Goal: Task Accomplishment & Management: Use online tool/utility

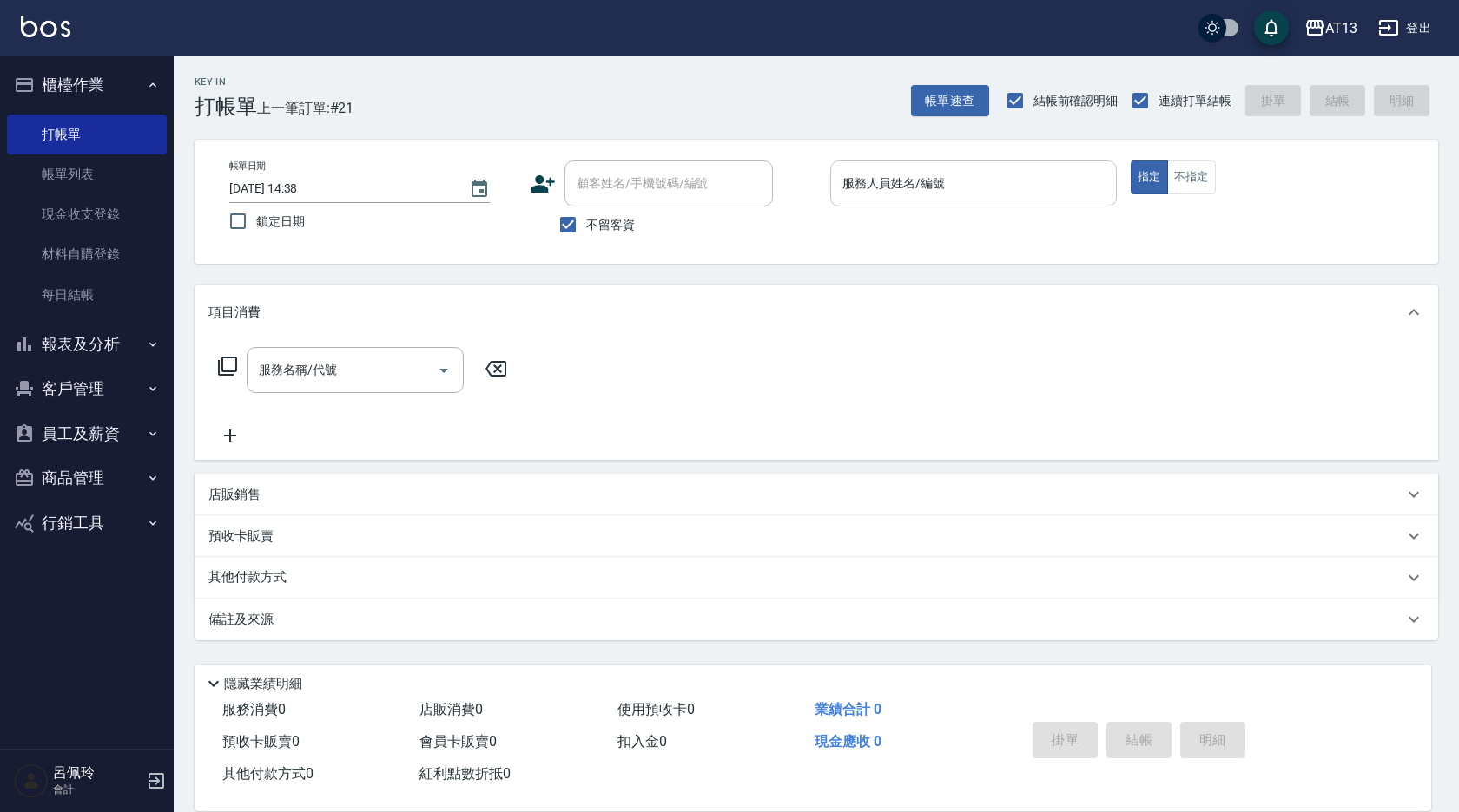
drag, startPoint x: 0, startPoint y: 0, endPoint x: 860, endPoint y: 181, distance: 878.8
click at [860, 181] on input "服務人員姓名/編號" at bounding box center [973, 184] width 271 height 30
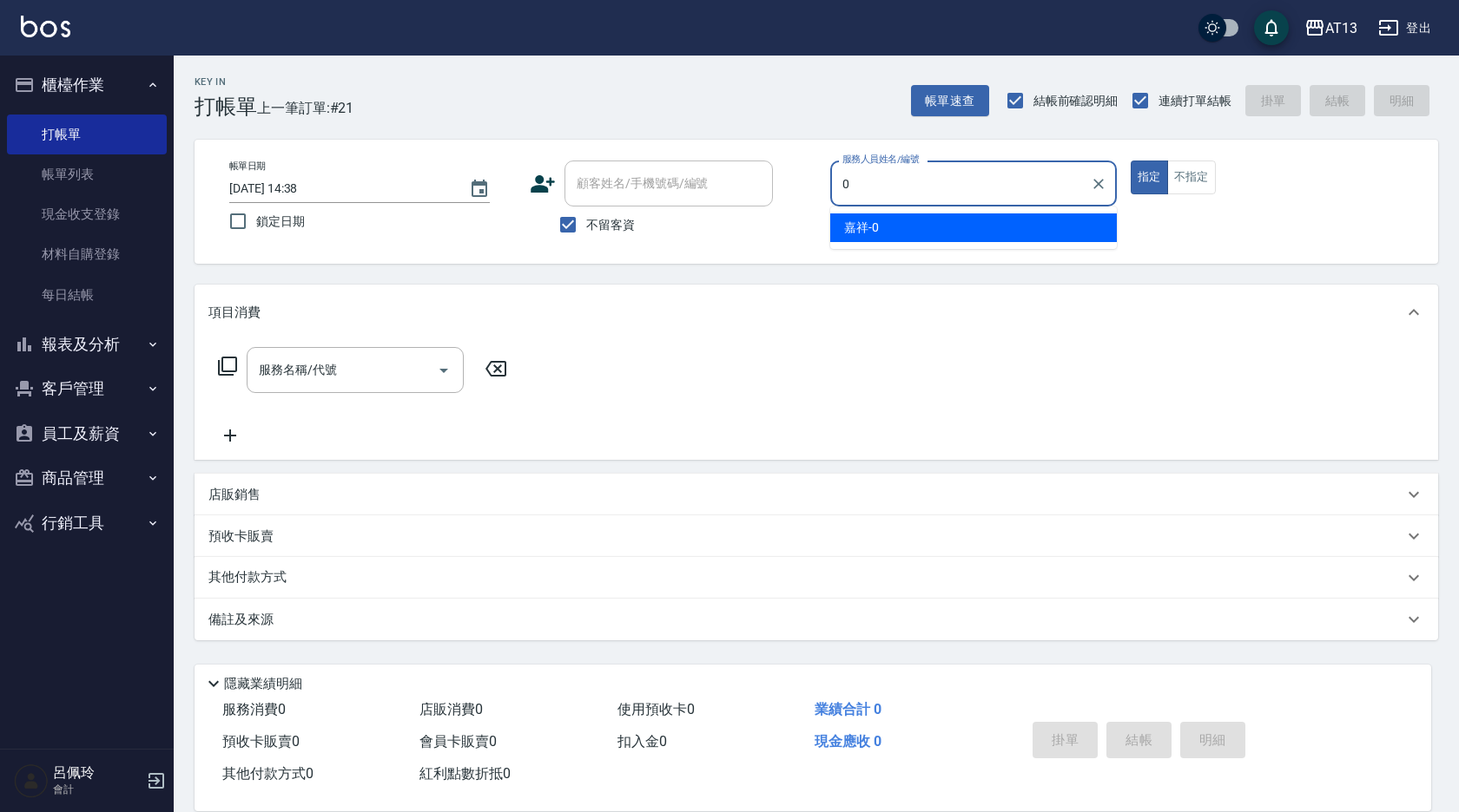
click at [871, 224] on span "嘉祥 -0" at bounding box center [861, 228] width 35 height 18
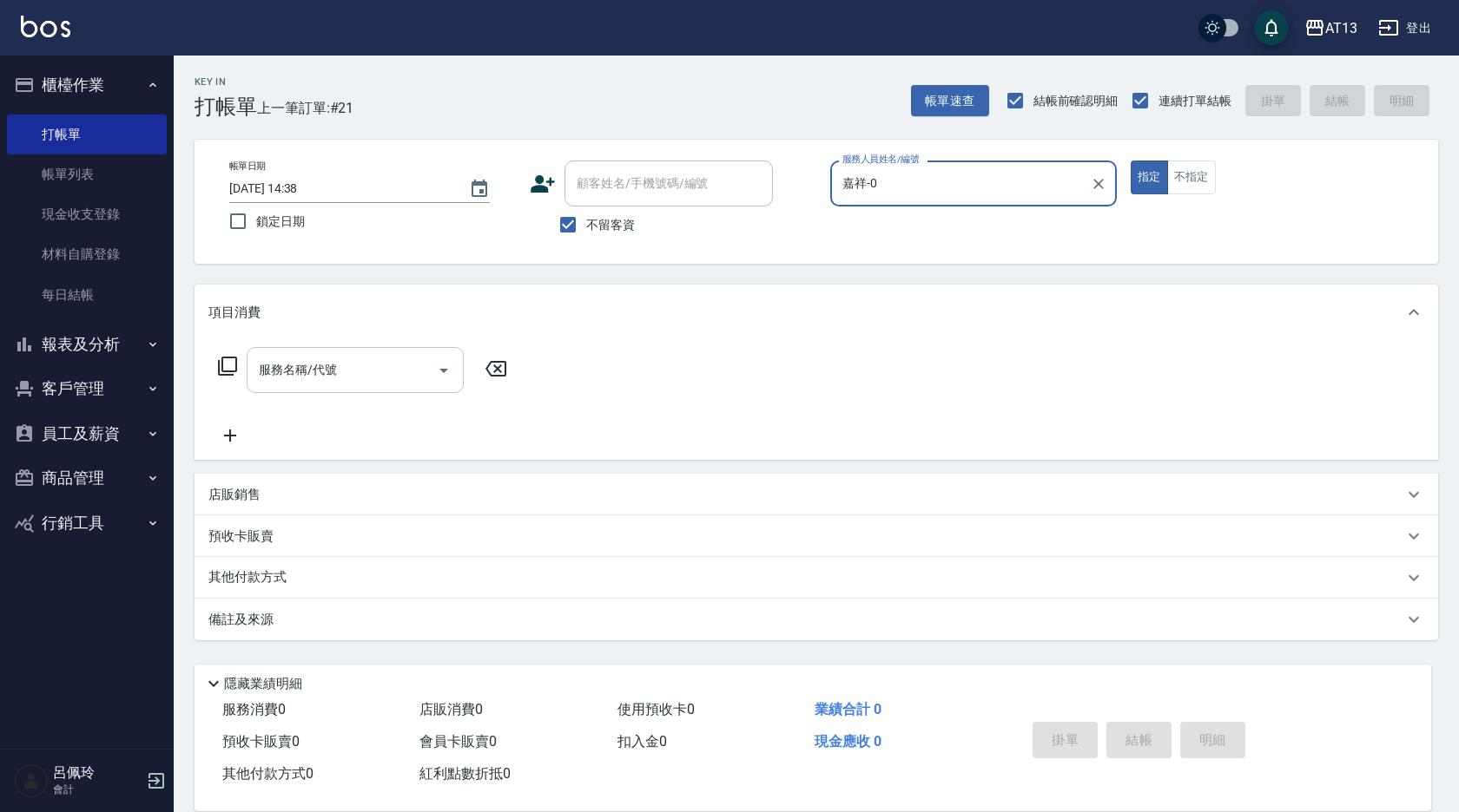
type input "嘉祥-0"
drag, startPoint x: 384, startPoint y: 363, endPoint x: 349, endPoint y: 366, distance: 35.1
click at [381, 363] on input "服務名稱/代號" at bounding box center [343, 370] width 176 height 30
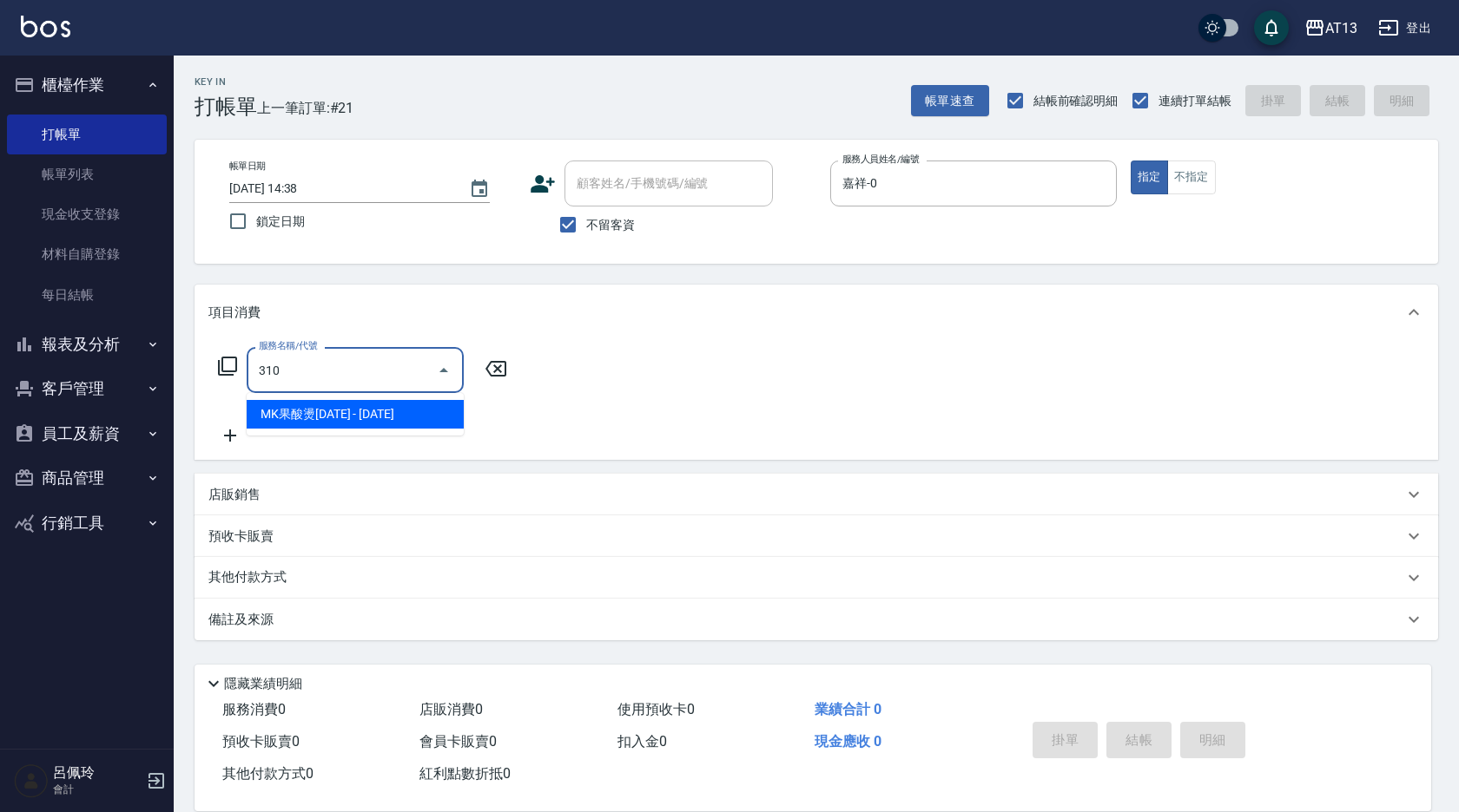
type input "MK果酸燙2000(310)"
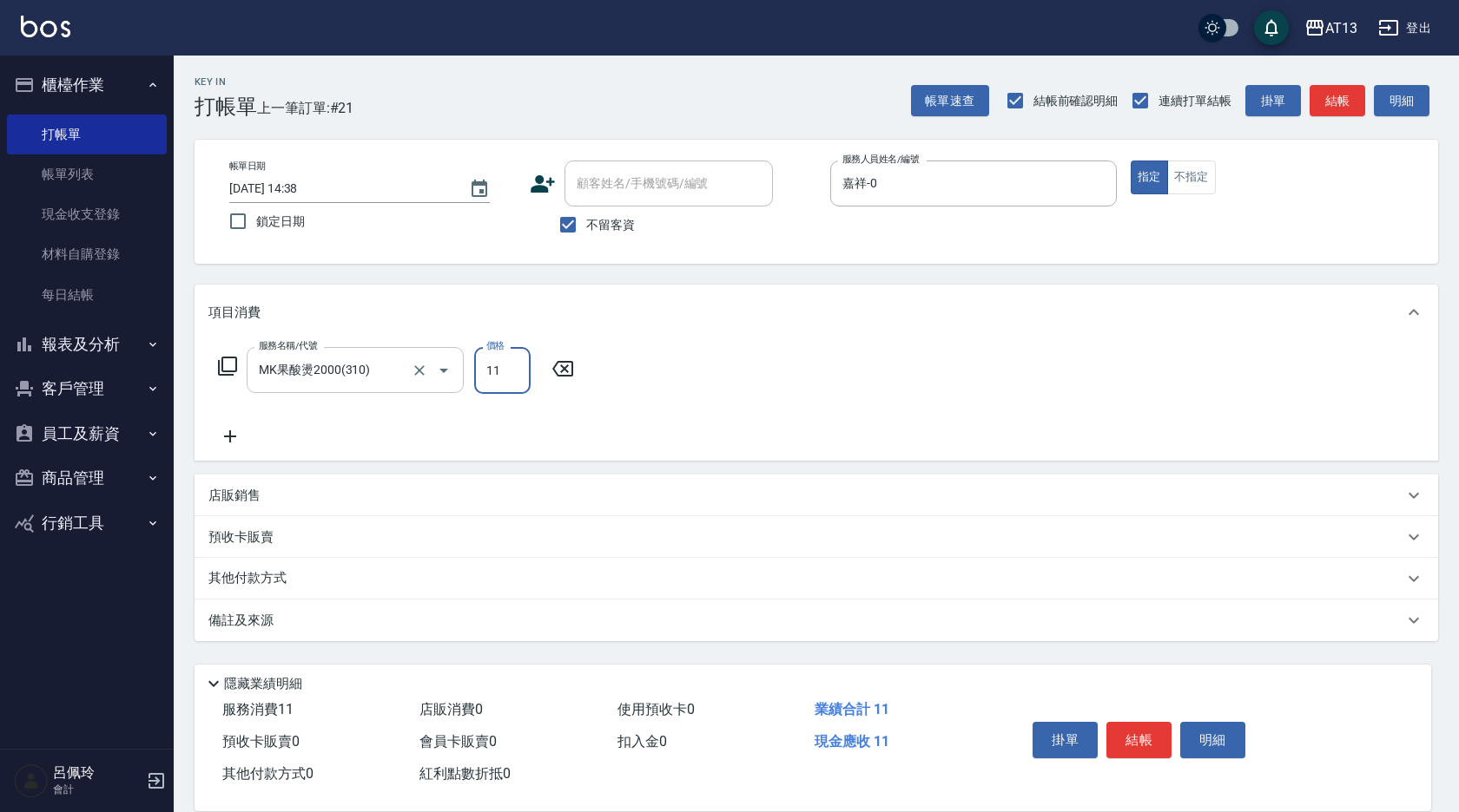
type input "11"
click at [507, 382] on input "11" at bounding box center [502, 371] width 56 height 47
type input "2000"
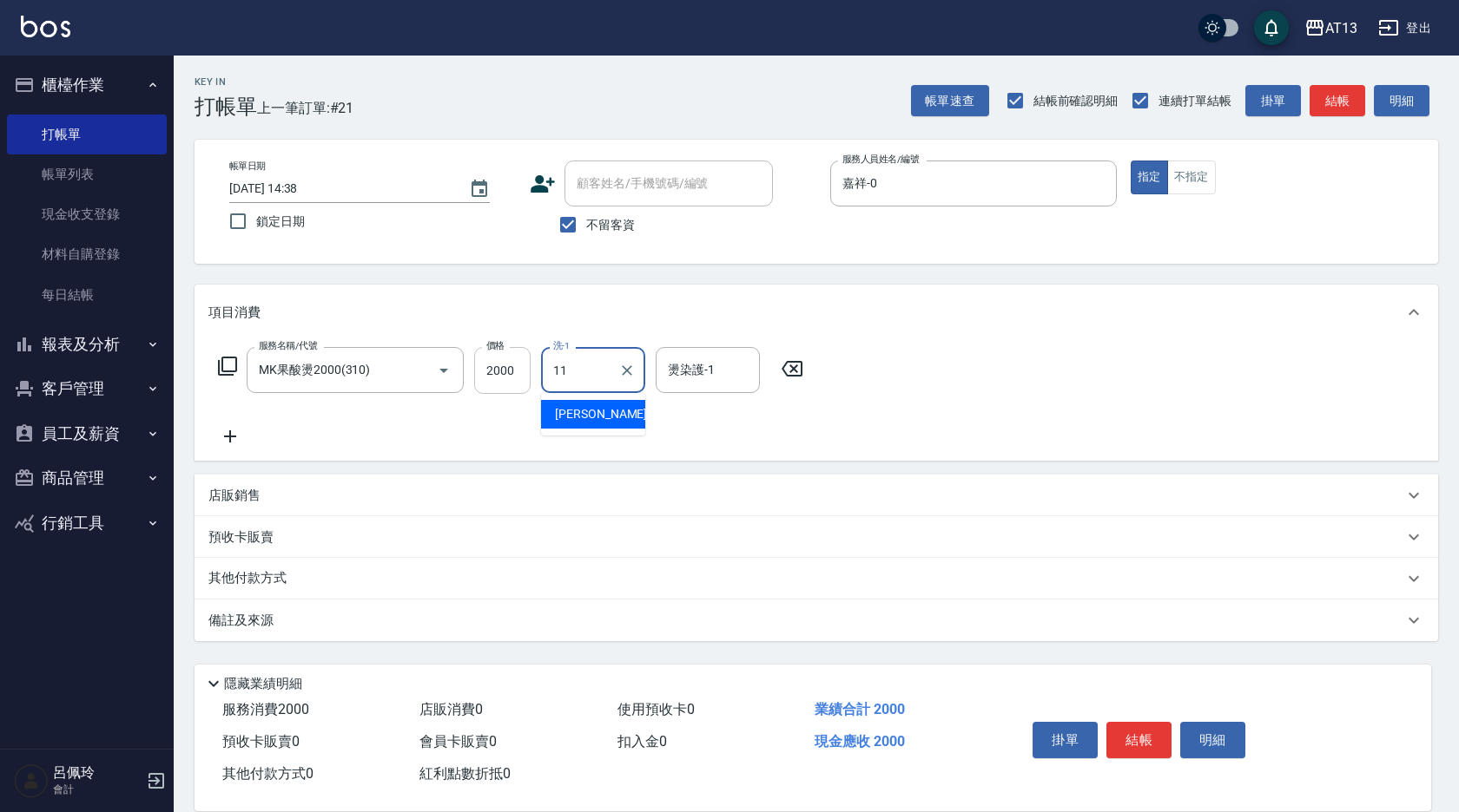
type input "[PERSON_NAME]-11"
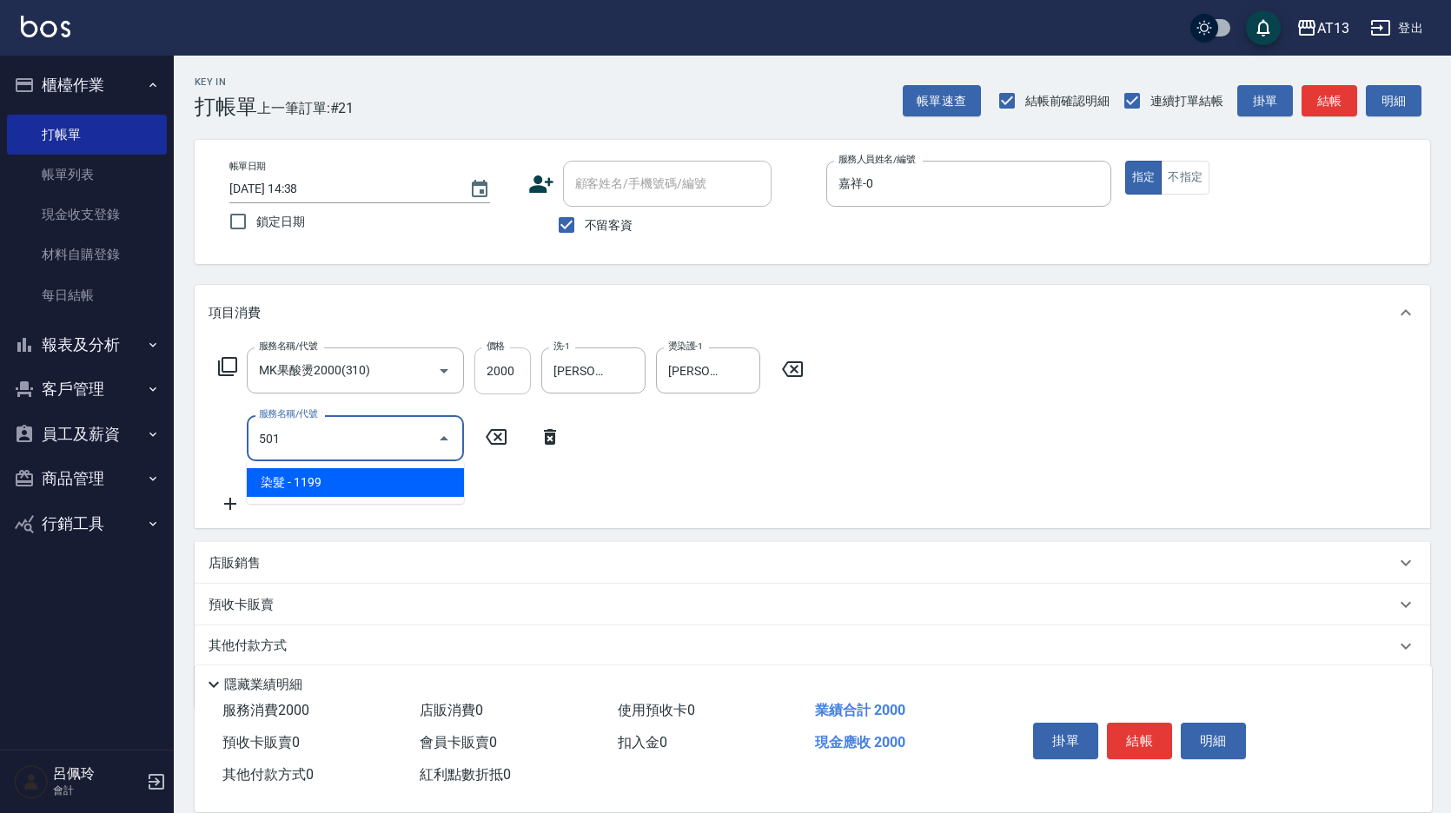
type input "染髮(501)"
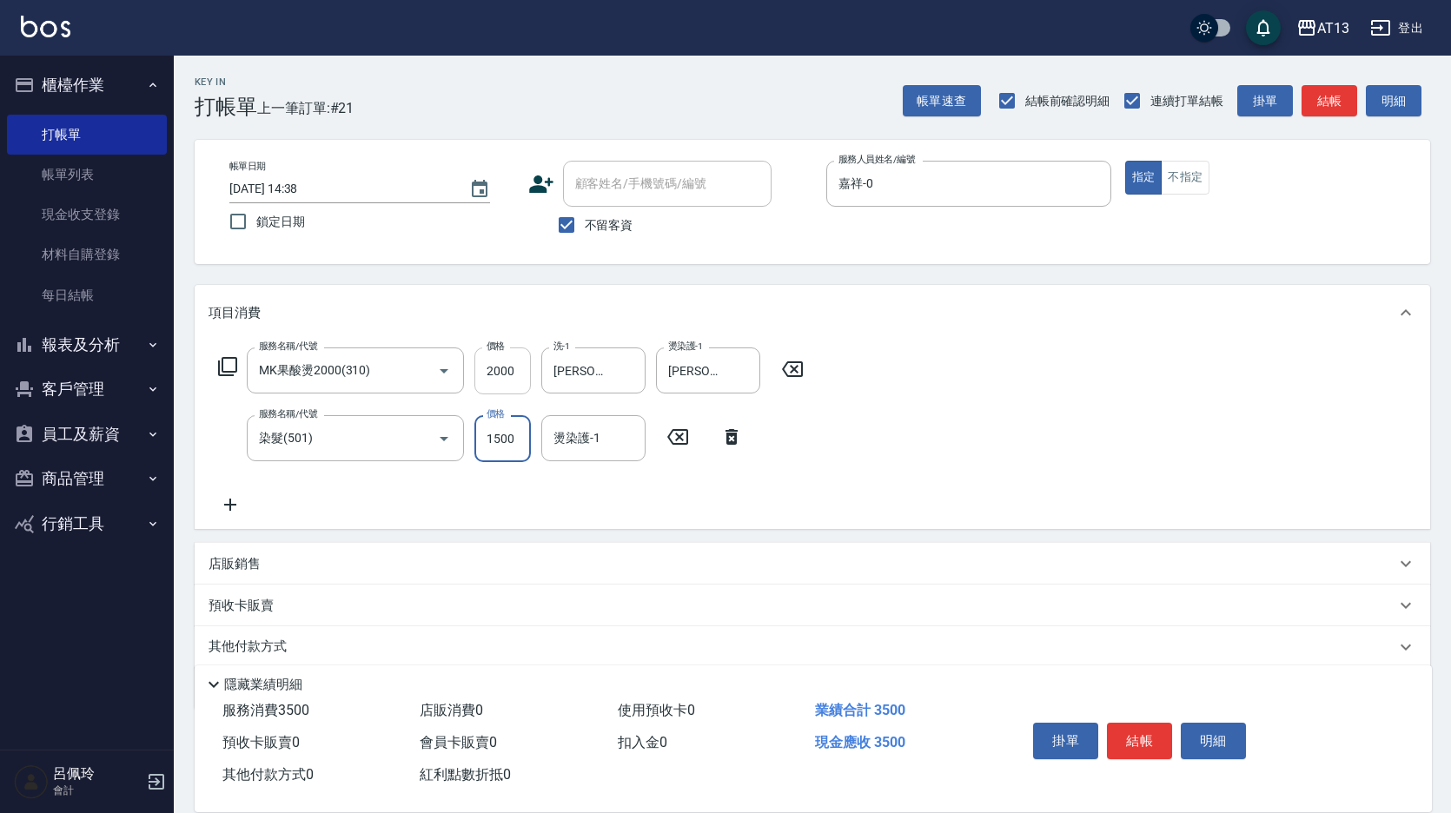
type input "1500"
type input "[PERSON_NAME]-11"
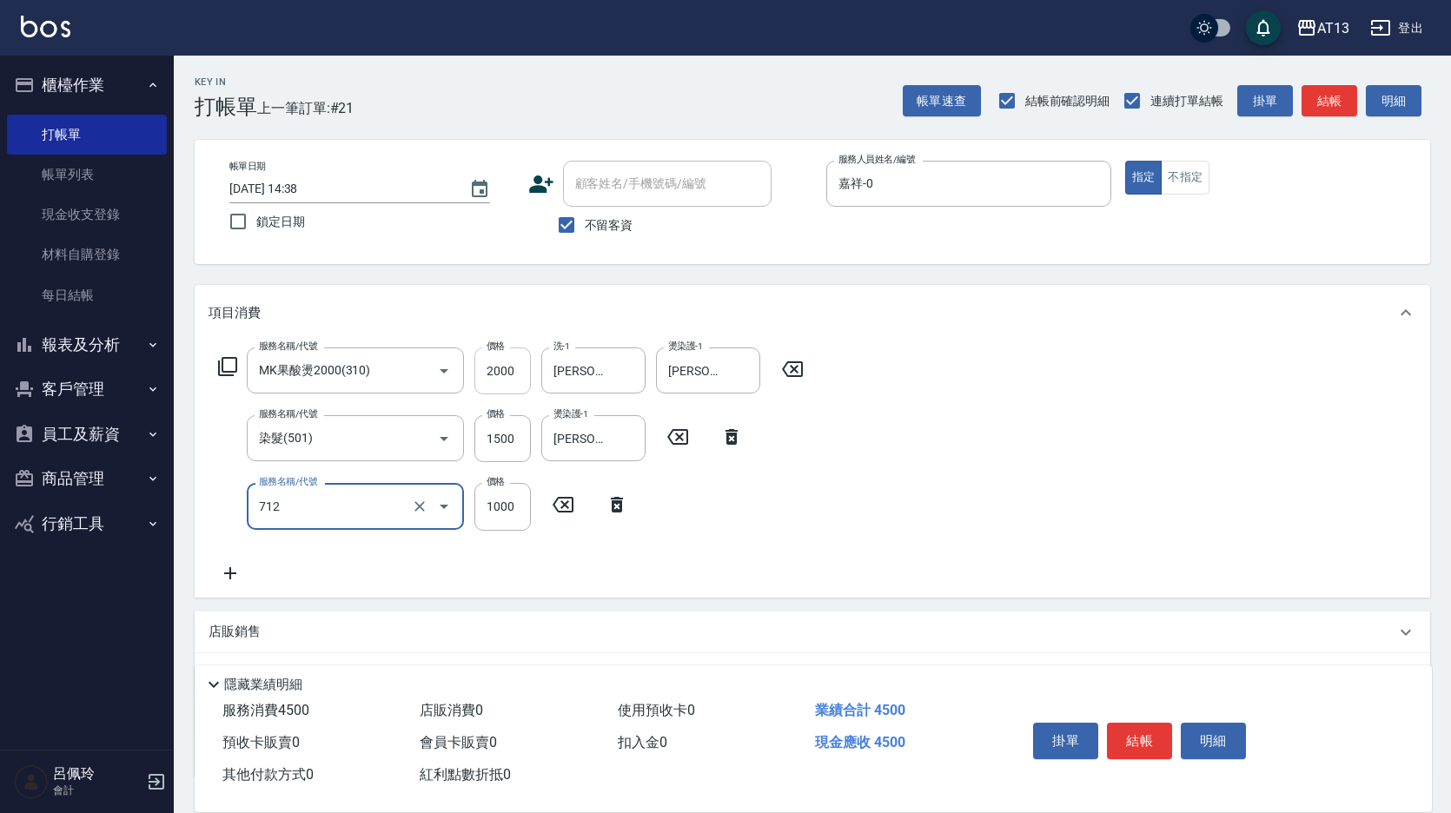
type input "[DEMOGRAPHIC_DATA]蘭洋甘菊1000(712)"
type input "700"
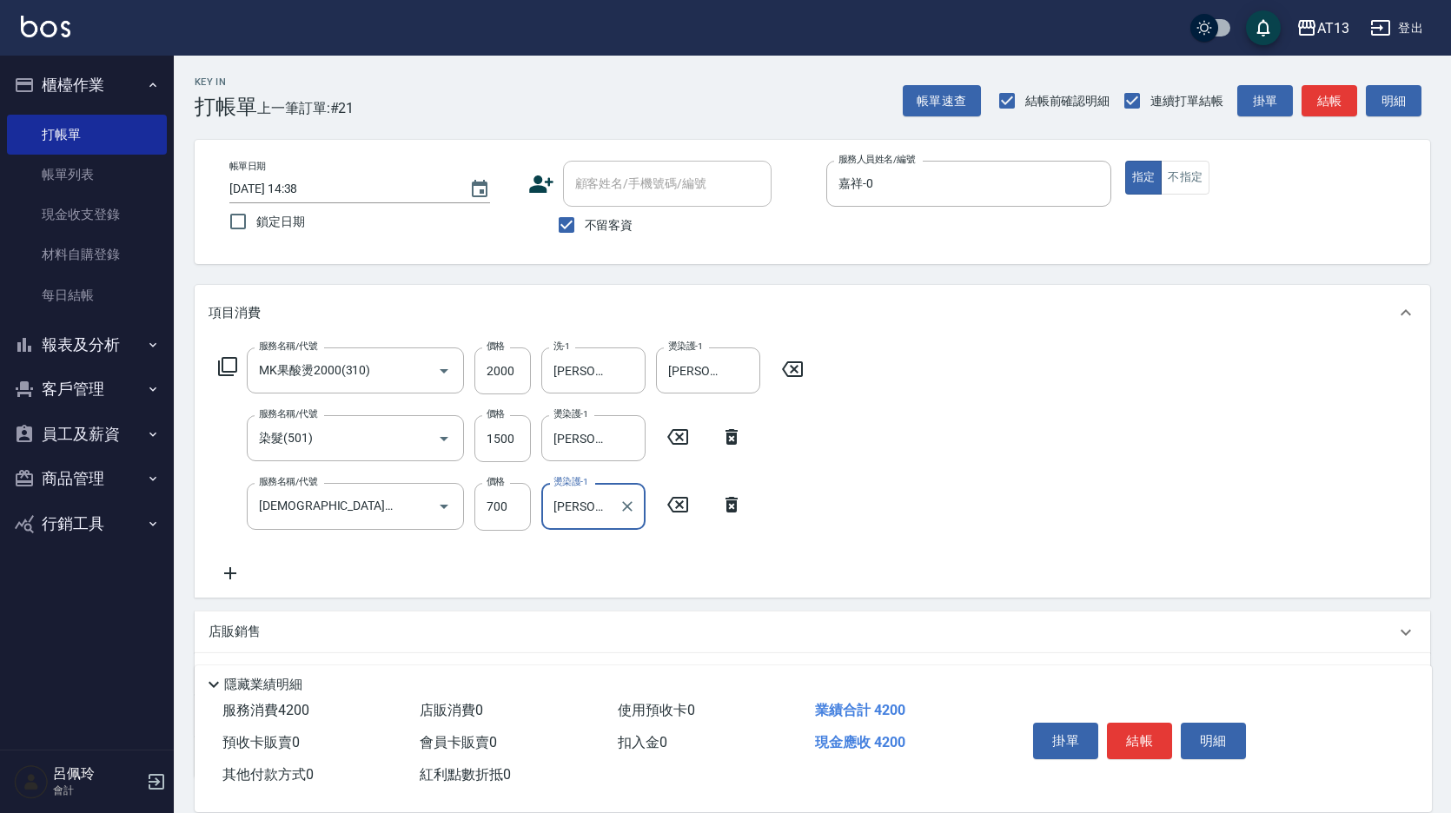
type input "[PERSON_NAME]-11"
click at [899, 478] on div "服務名稱/代號 MK果酸燙2000(310) 服務名稱/代號 價格 2000 價格 洗-1 [PERSON_NAME]-11 洗-1 燙染護-1 [PERSO…" at bounding box center [813, 469] width 1236 height 256
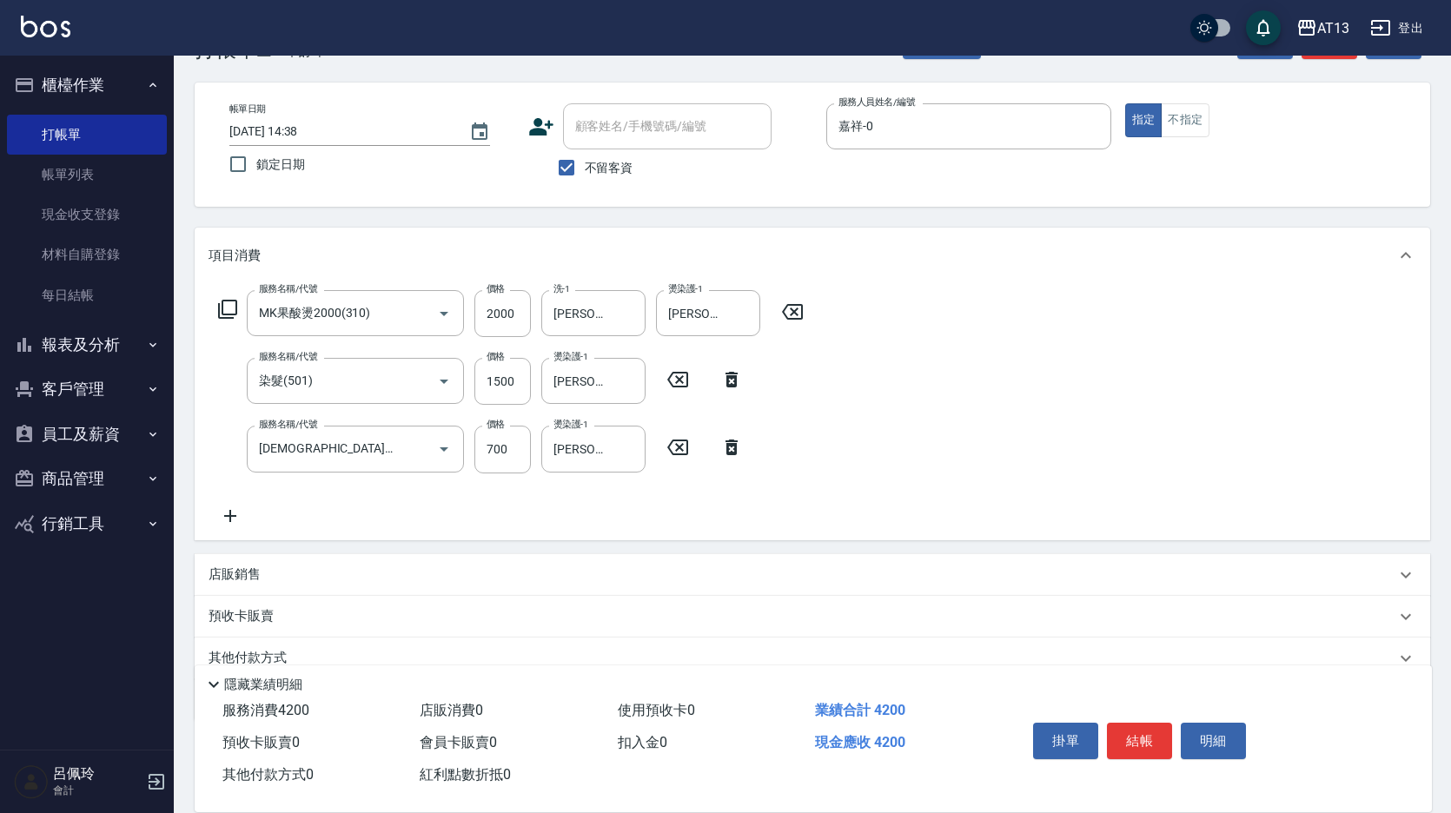
scroll to position [87, 0]
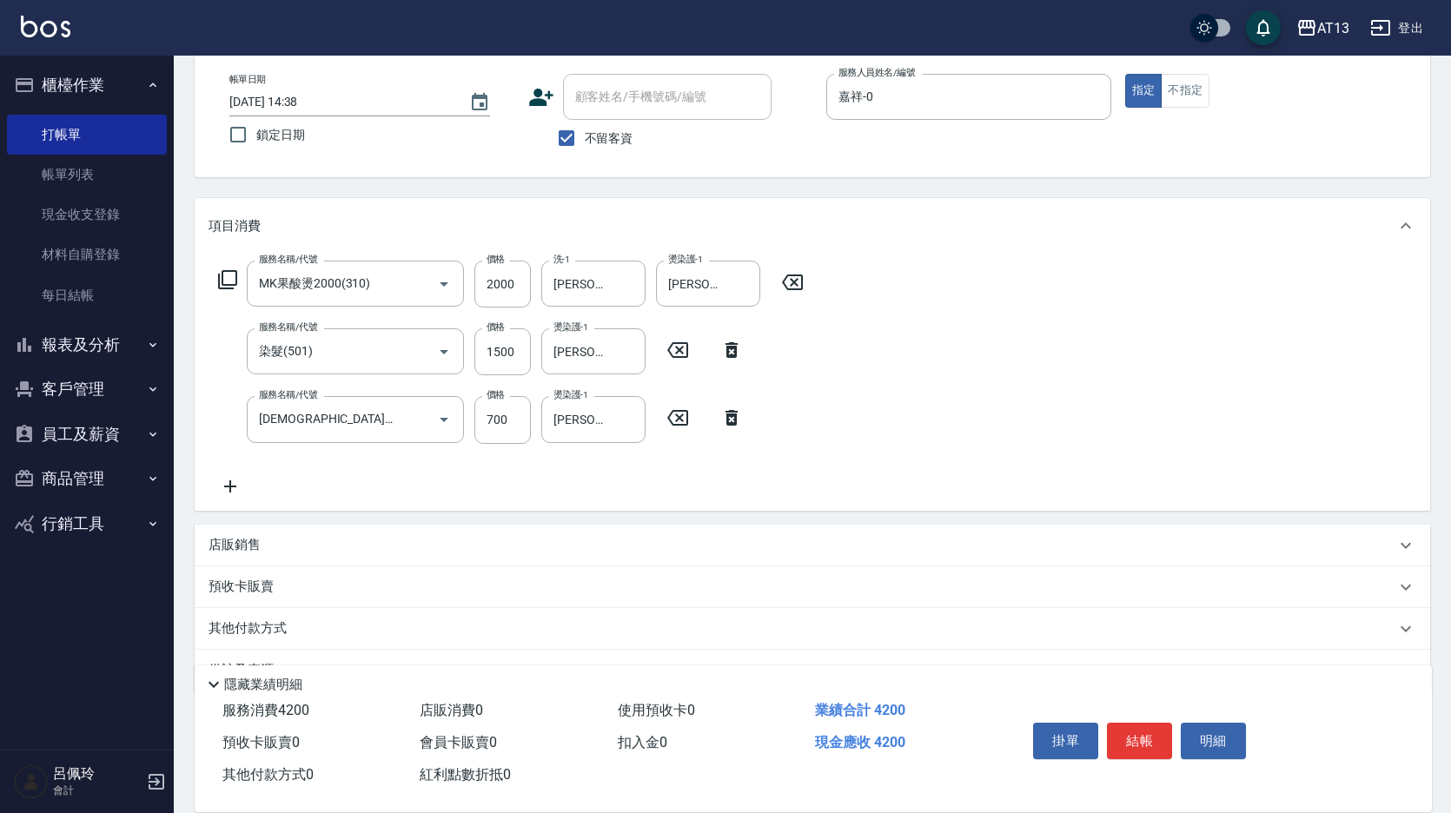
click at [256, 549] on p "店販銷售" at bounding box center [235, 545] width 52 height 18
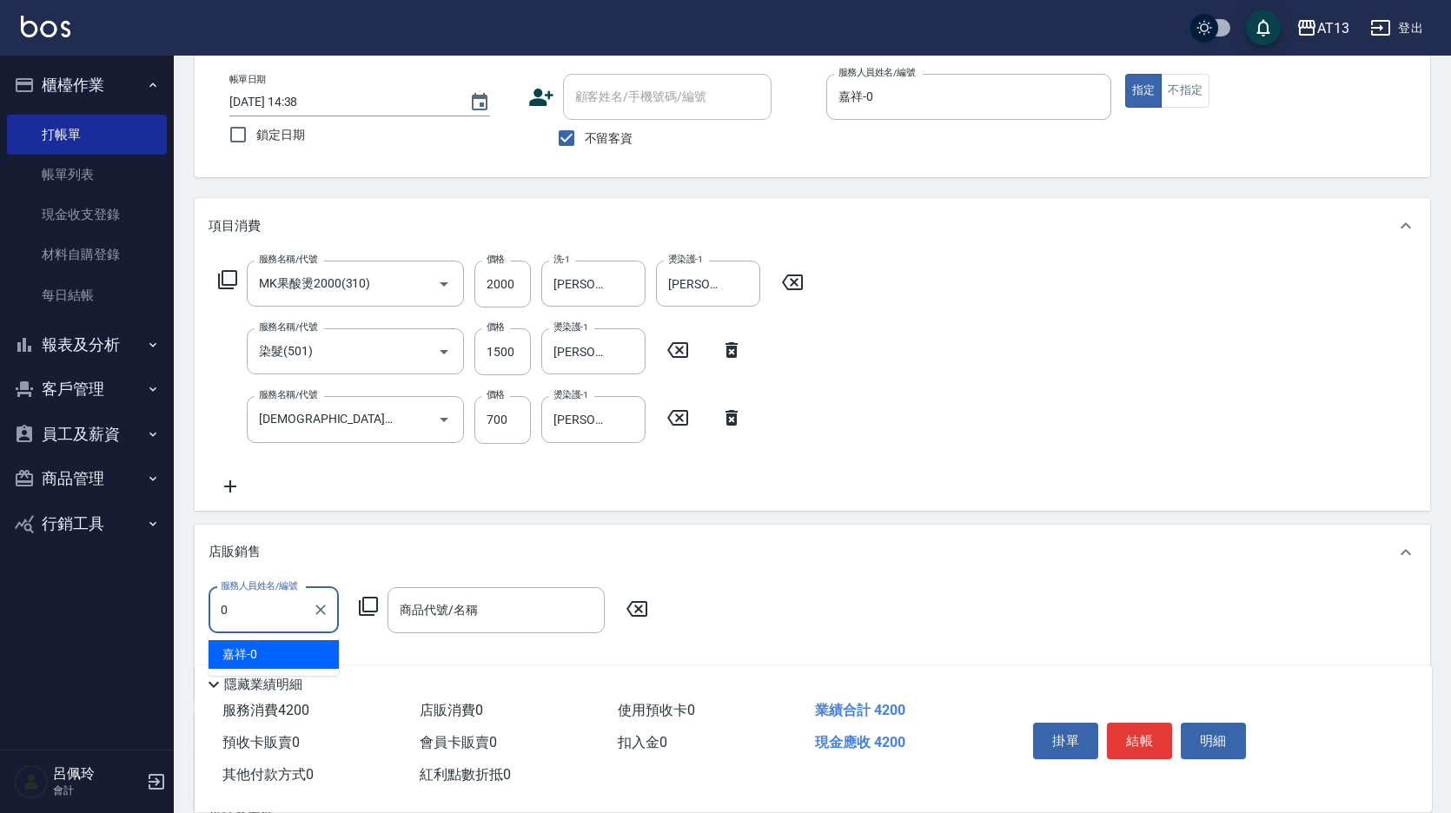
click at [255, 655] on span "嘉祥 -0" at bounding box center [239, 655] width 35 height 18
type input "嘉祥-0"
click at [417, 623] on input "商品代號/名稱" at bounding box center [496, 610] width 202 height 30
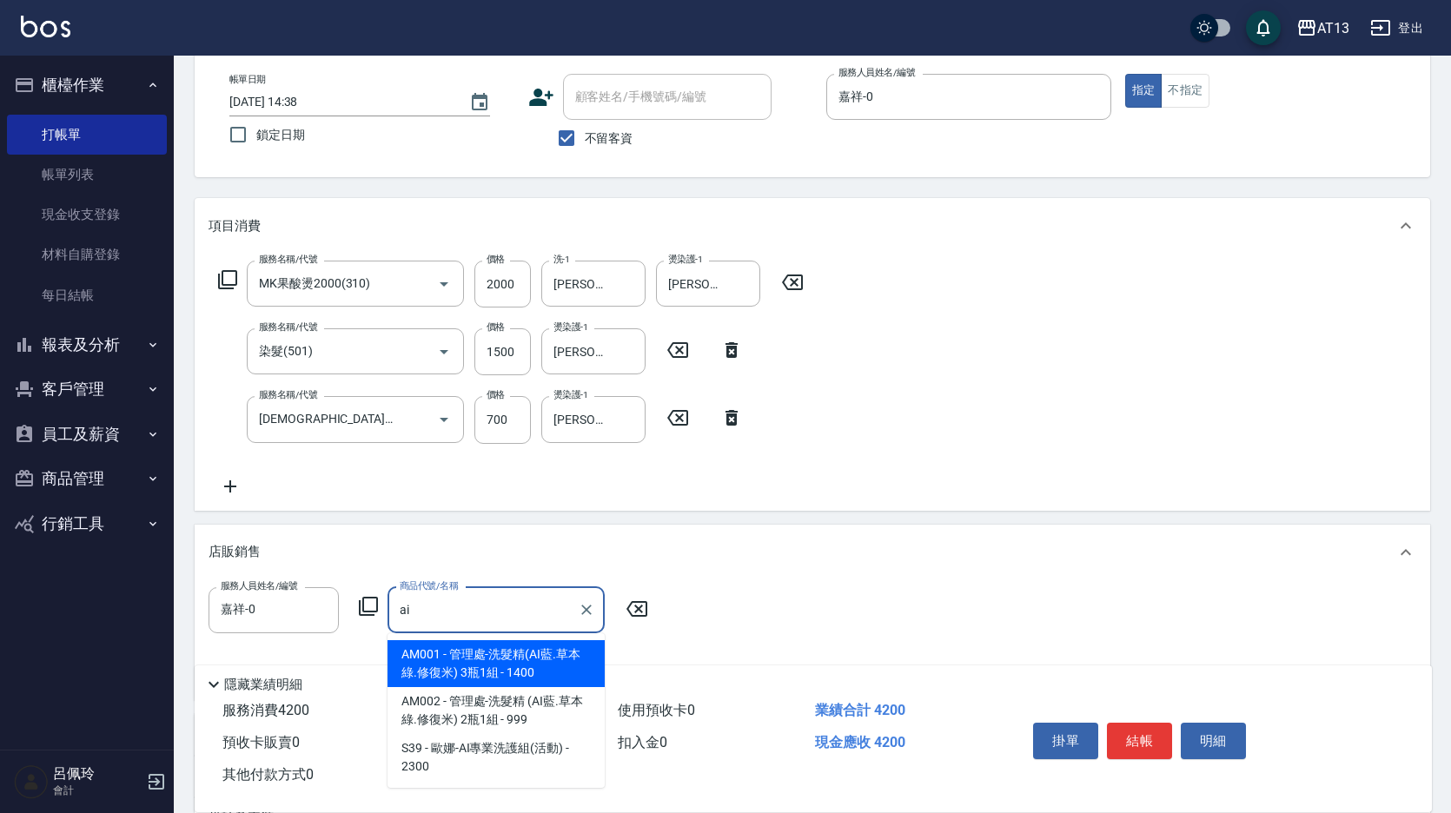
click at [487, 673] on span "AM001 - 管理處-洗髮精(AI藍.草本綠.修復米) 3瓶1組 - 1400" at bounding box center [496, 663] width 217 height 47
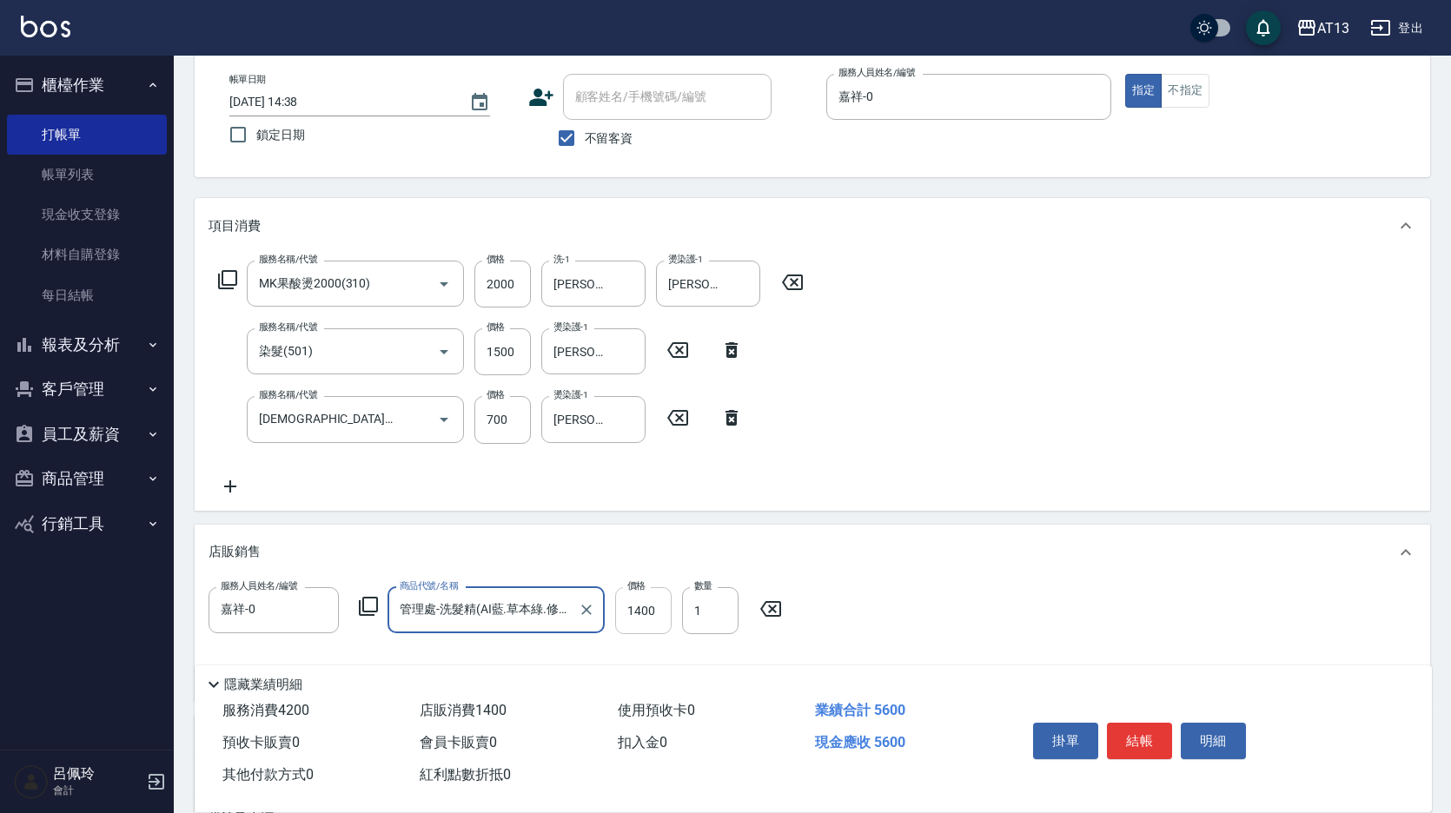
type input "管理處-洗髮精(AI藍.草本綠.修復米) 3瓶1組"
click at [635, 619] on input "1400" at bounding box center [643, 610] width 56 height 47
click at [952, 427] on div "服務名稱/代號 MK果酸燙2000(310) 服務名稱/代號 價格 2000 價格 洗-1 [PERSON_NAME]-11 洗-1 燙染護-1 [PERSO…" at bounding box center [813, 382] width 1236 height 256
click at [636, 600] on input "1200" at bounding box center [643, 610] width 56 height 47
type input "1400"
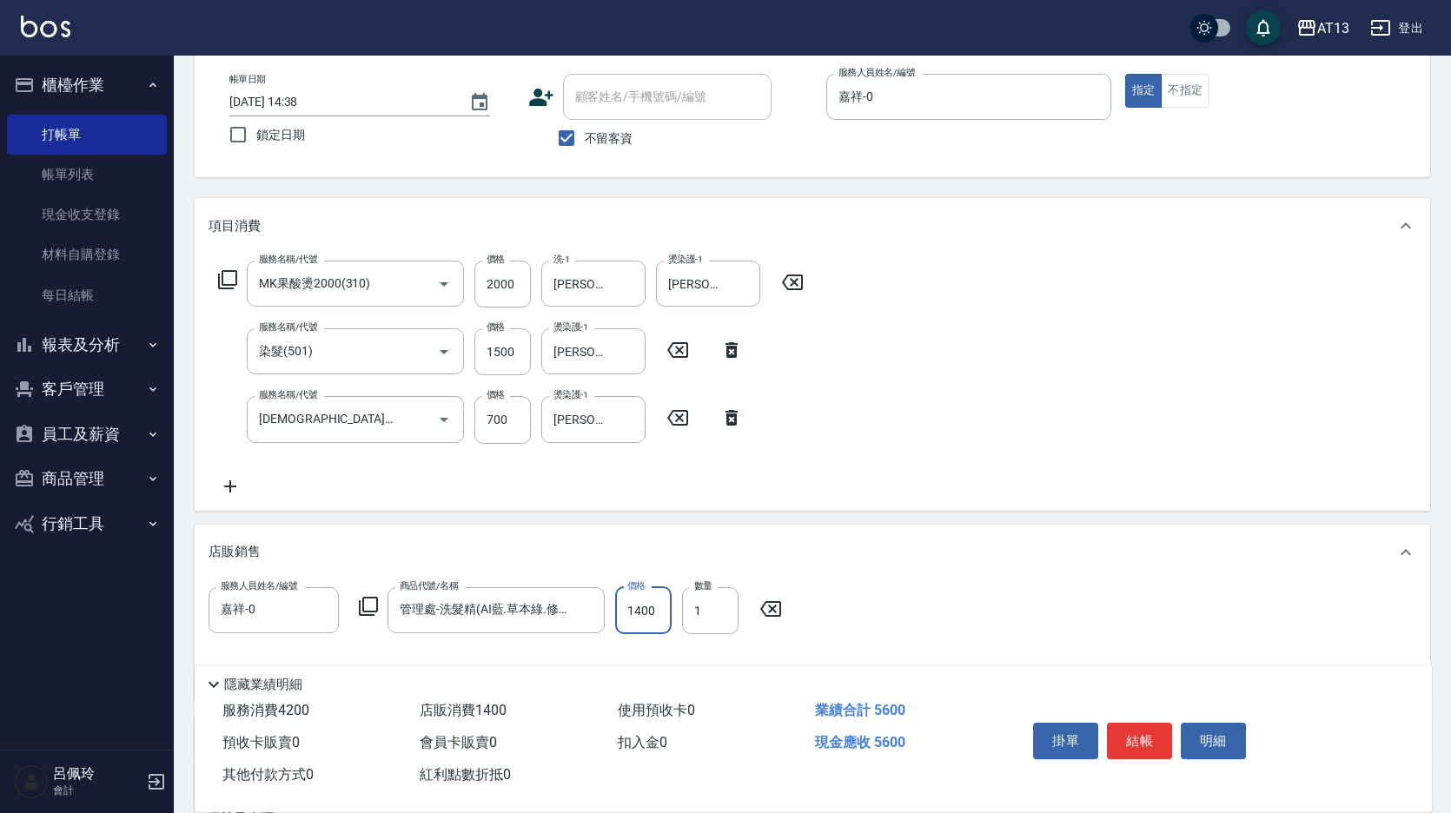
click at [960, 434] on div "服務名稱/代號 MK果酸燙2000(310) 服務名稱/代號 價格 2000 價格 洗-1 [PERSON_NAME]-11 洗-1 燙染護-1 [PERSO…" at bounding box center [813, 382] width 1236 height 256
click at [1143, 725] on button "結帳" at bounding box center [1139, 741] width 65 height 36
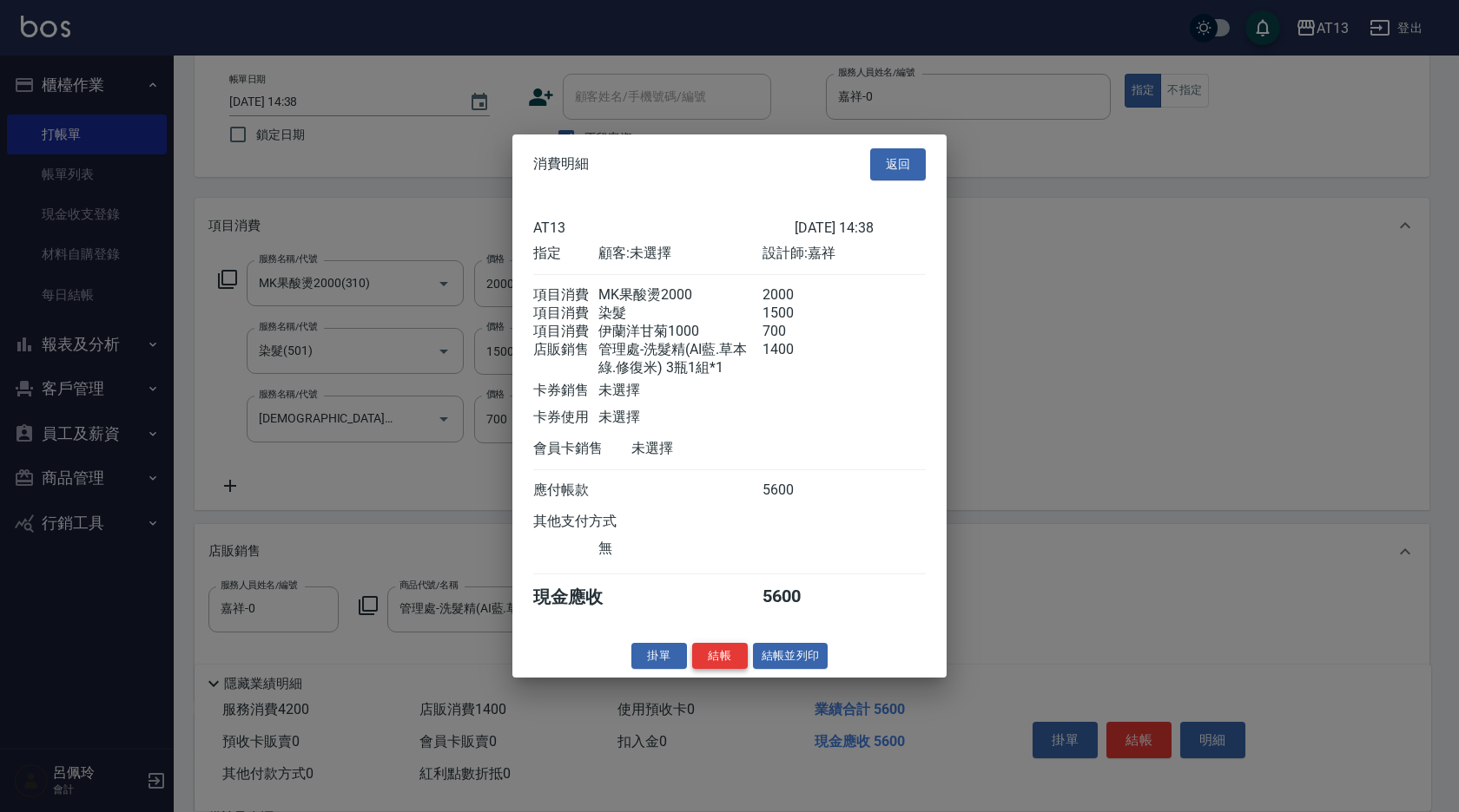
click at [718, 664] on button "結帳" at bounding box center [721, 655] width 56 height 27
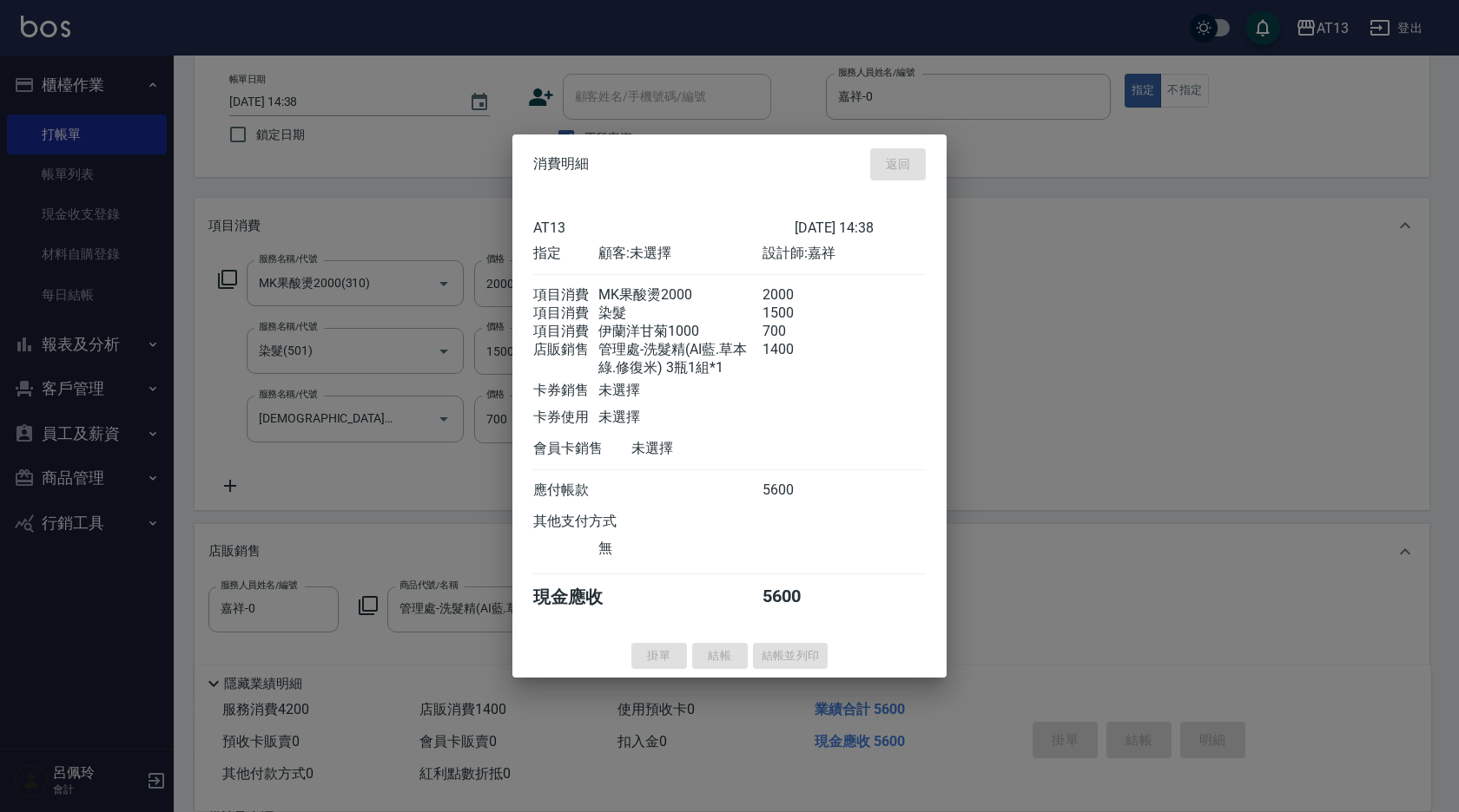
type input "[DATE] 15:44"
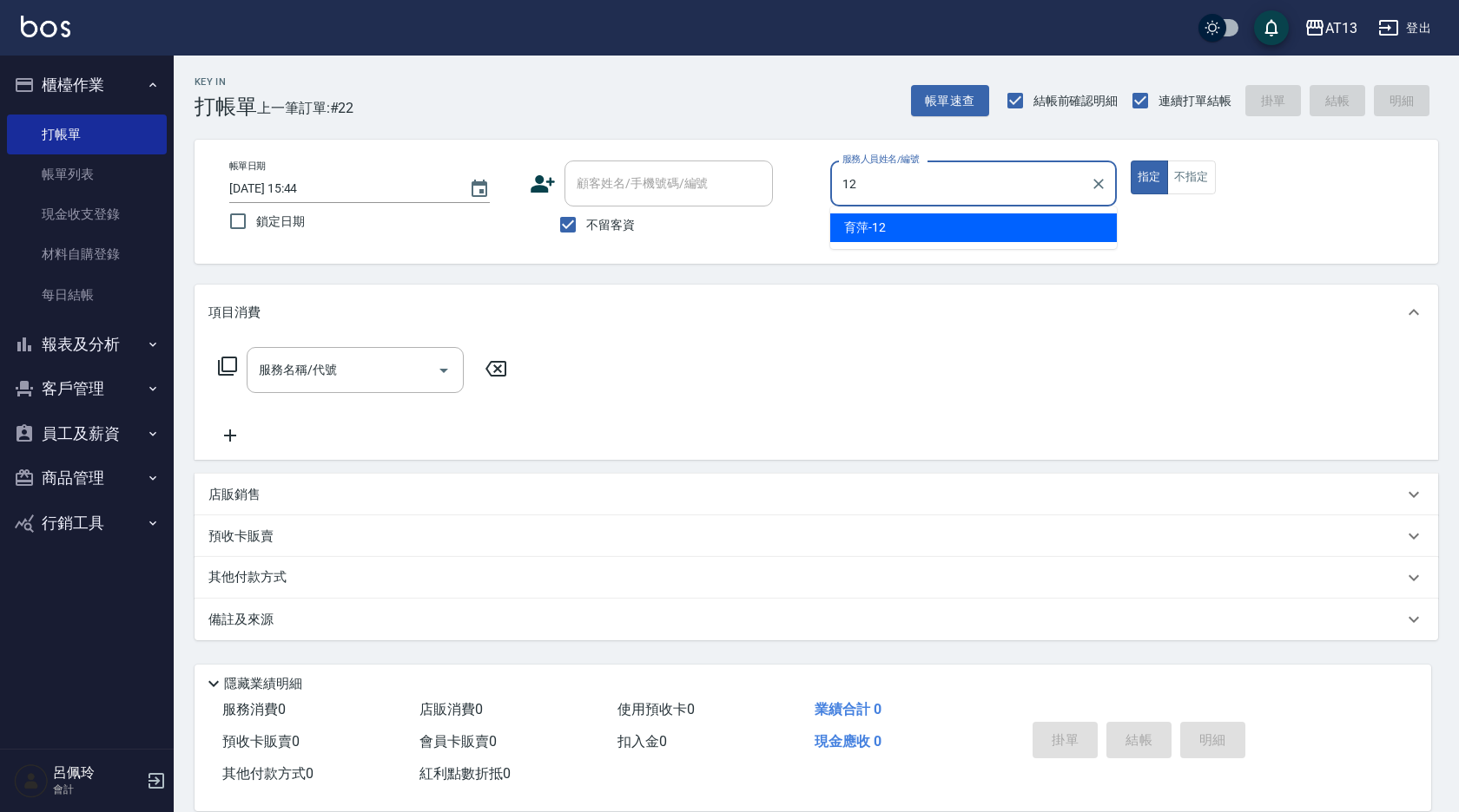
click at [989, 219] on div "育萍 -12" at bounding box center [973, 228] width 287 height 29
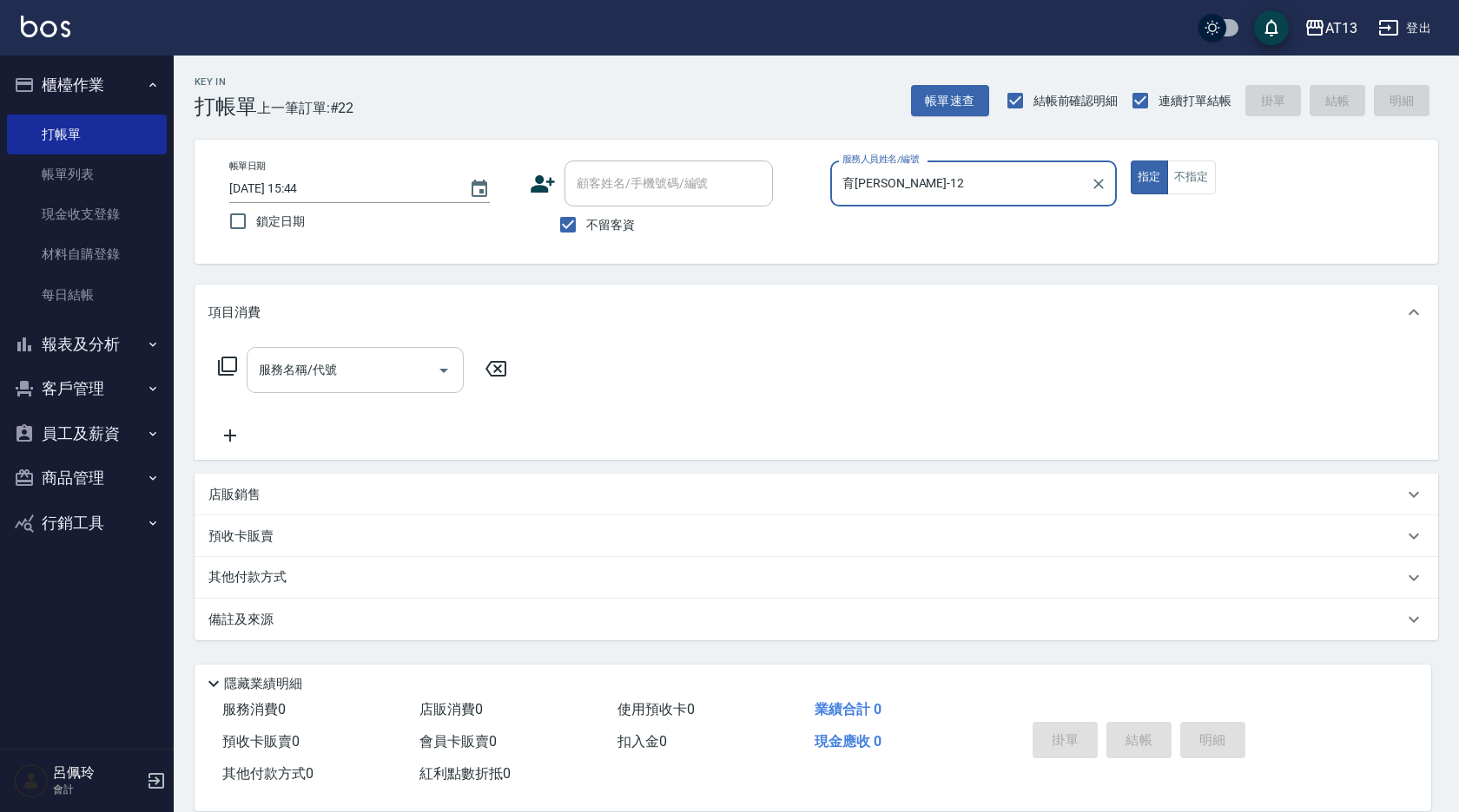
type input "育[PERSON_NAME]-12"
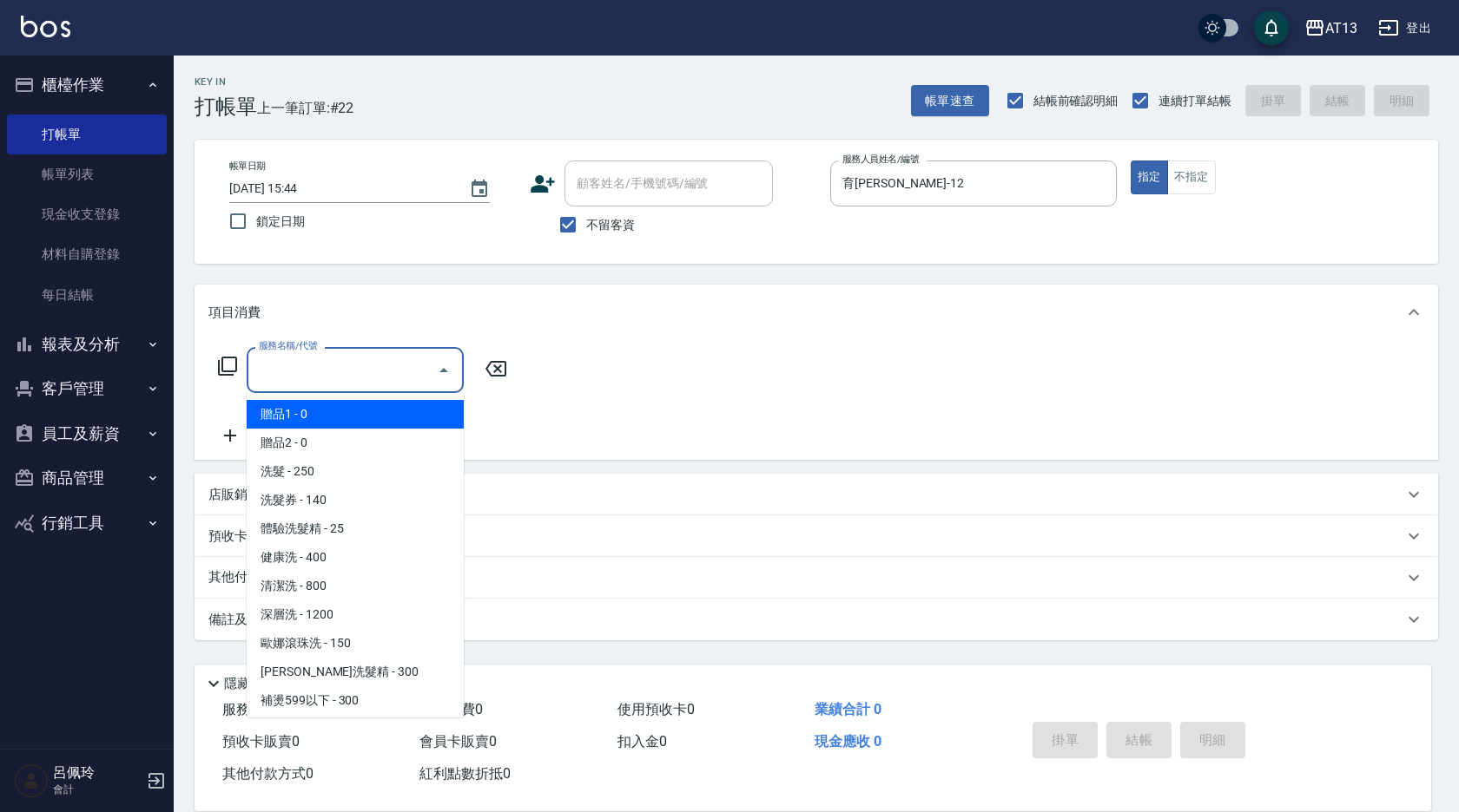
click at [284, 368] on div "服務名稱/代號 服務名稱/代號" at bounding box center [355, 371] width 217 height 46
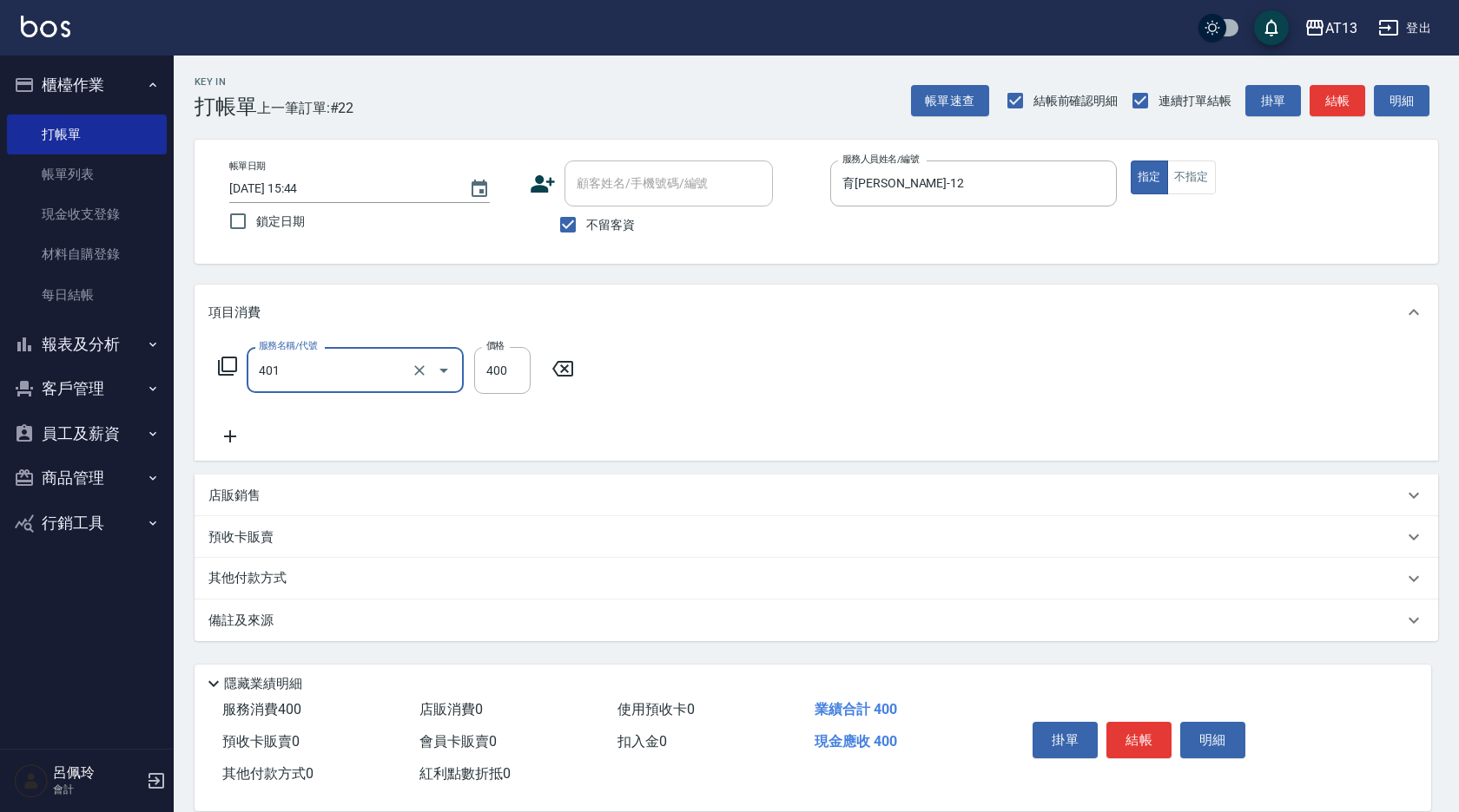
type input "剪髮(401)"
type input "500"
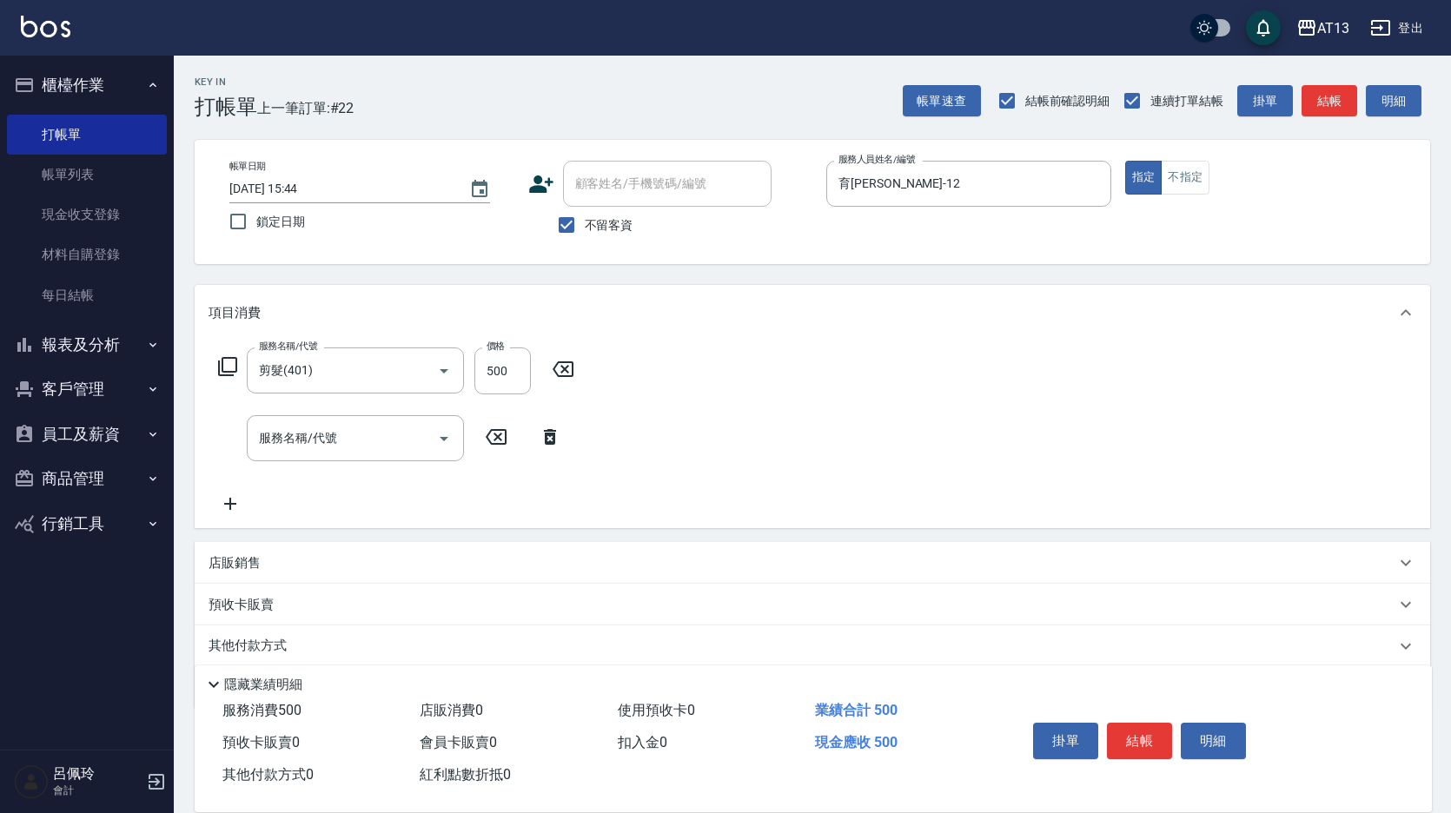
click at [759, 425] on div "服務名稱/代號 剪髮(401) 服務名稱/代號 價格 500 價格 服務名稱/代號 服務名稱/代號" at bounding box center [813, 435] width 1236 height 188
click at [1128, 723] on button "結帳" at bounding box center [1139, 741] width 65 height 36
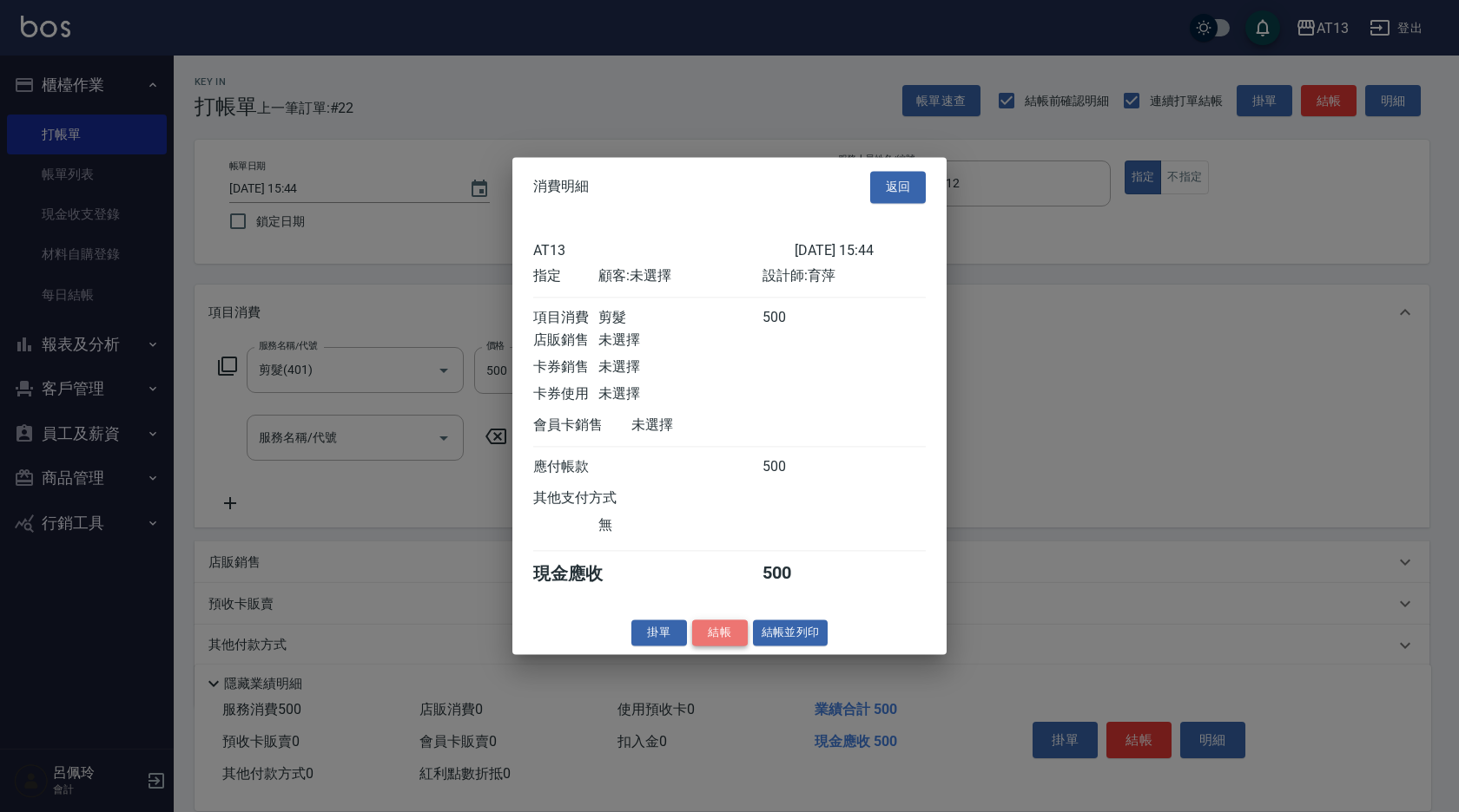
click at [725, 646] on button "結帳" at bounding box center [721, 632] width 56 height 27
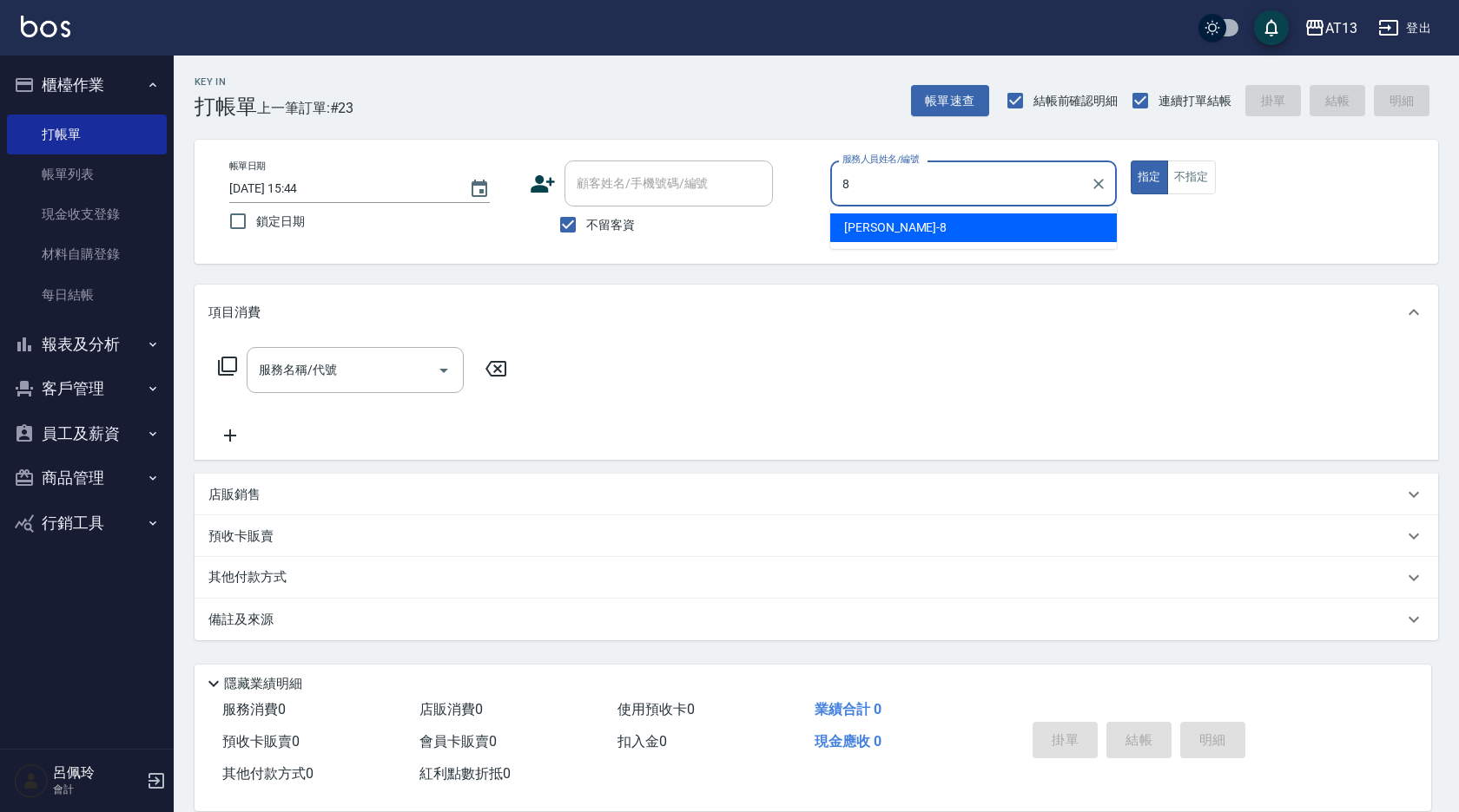
click at [918, 233] on div "[PERSON_NAME] -8" at bounding box center [973, 228] width 287 height 29
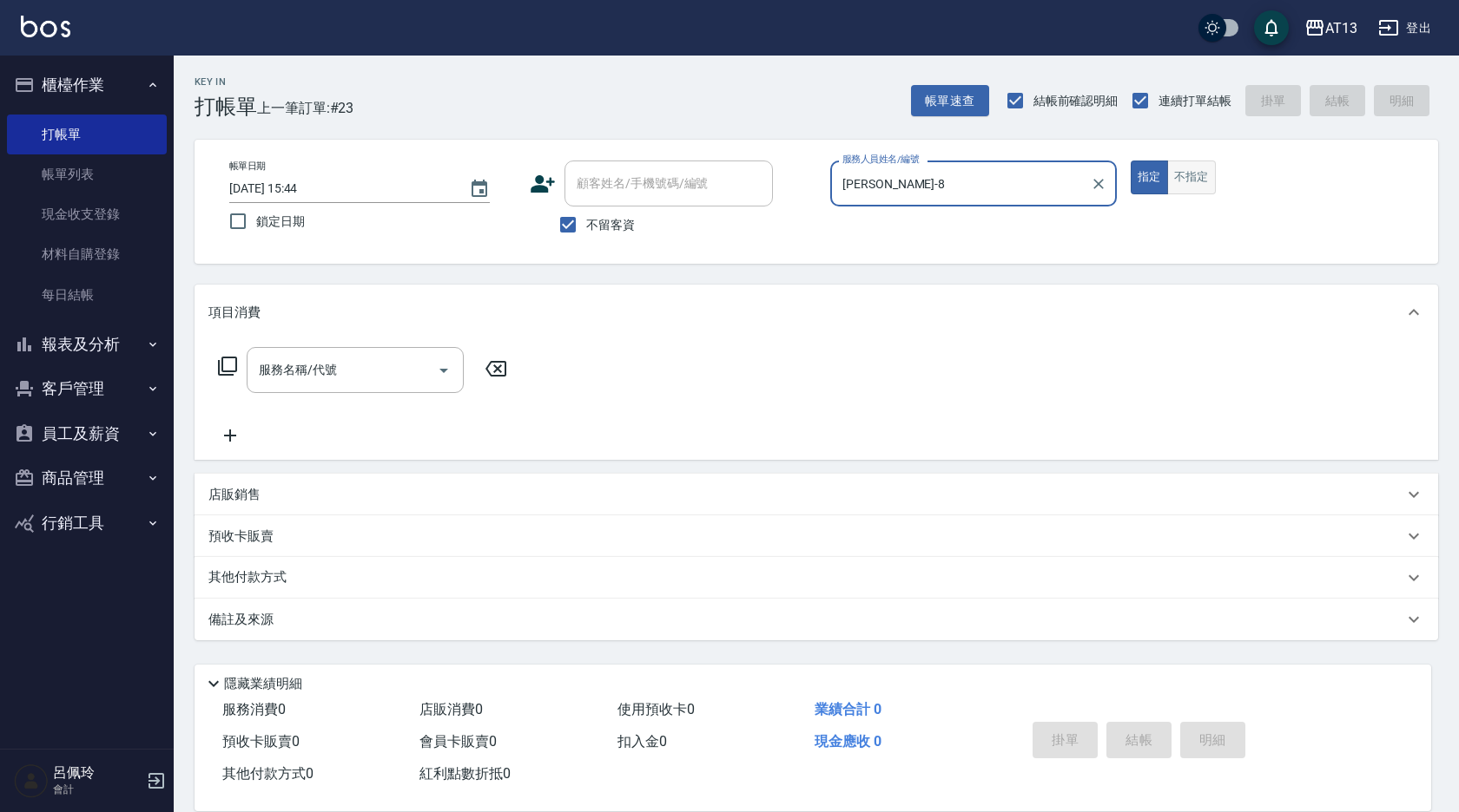
type input "[PERSON_NAME]-8"
click at [1189, 175] on button "不指定" at bounding box center [1191, 178] width 49 height 34
click at [328, 367] on input "服務名稱/代號" at bounding box center [343, 370] width 176 height 30
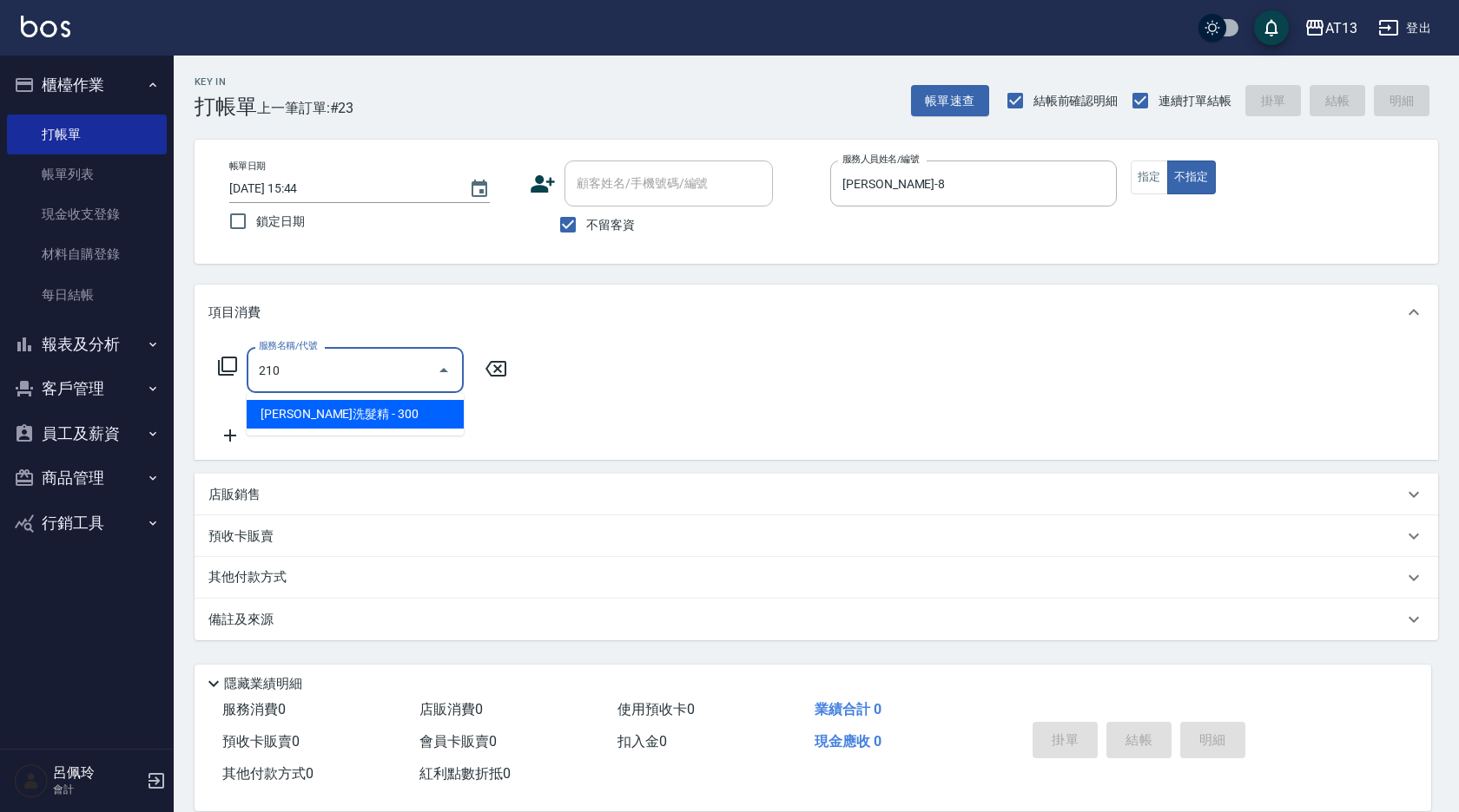
type input "[PERSON_NAME]洗髮精(210)"
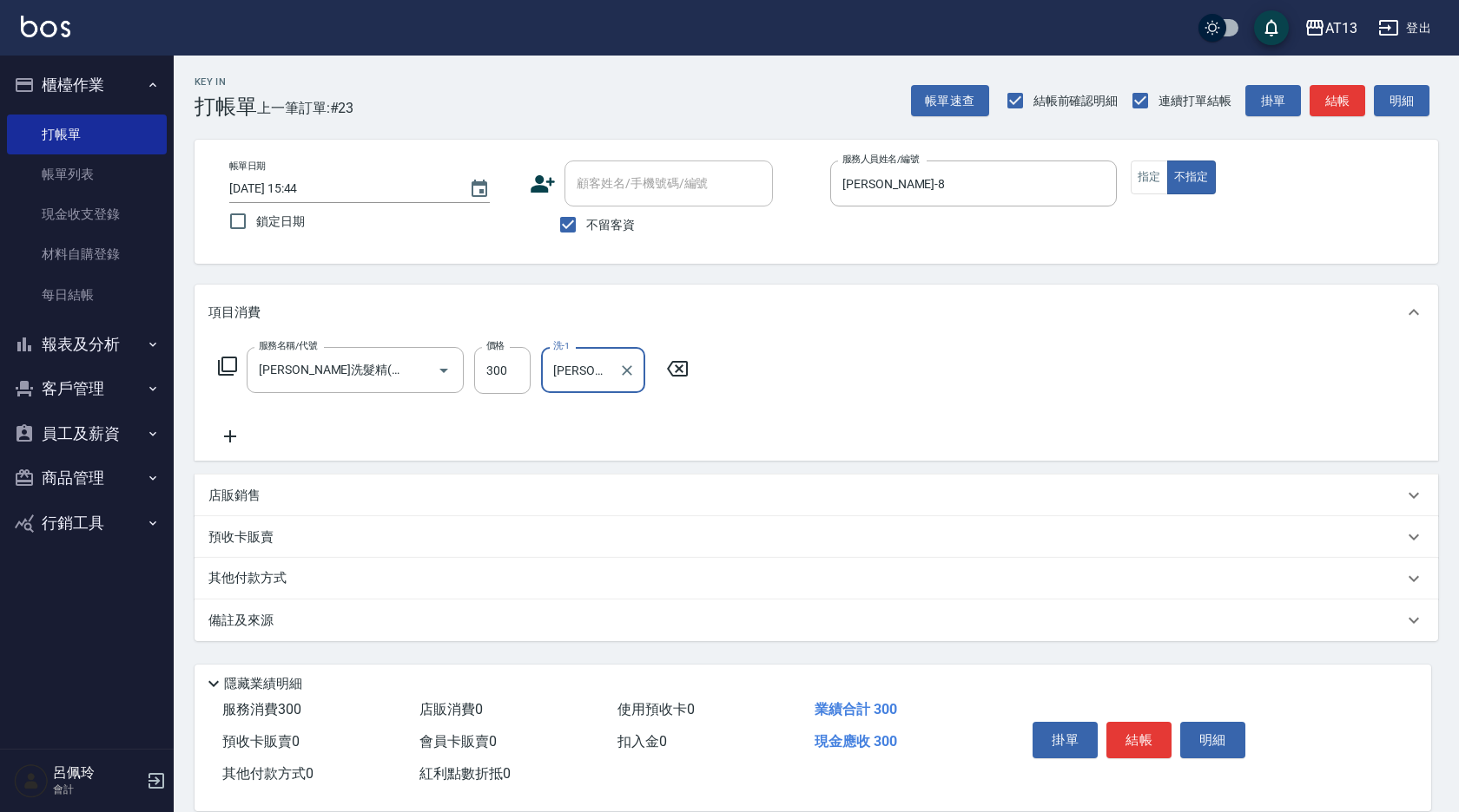
type input "[PERSON_NAME]-33"
click at [782, 361] on div "服務名稱/代號 [PERSON_NAME]洗髮精(210) 服務名稱/代號 價格 300 價格 洗-1 [PERSON_NAME]-33 洗-1" at bounding box center [816, 401] width 1243 height 121
click at [1156, 725] on button "結帳" at bounding box center [1138, 740] width 65 height 36
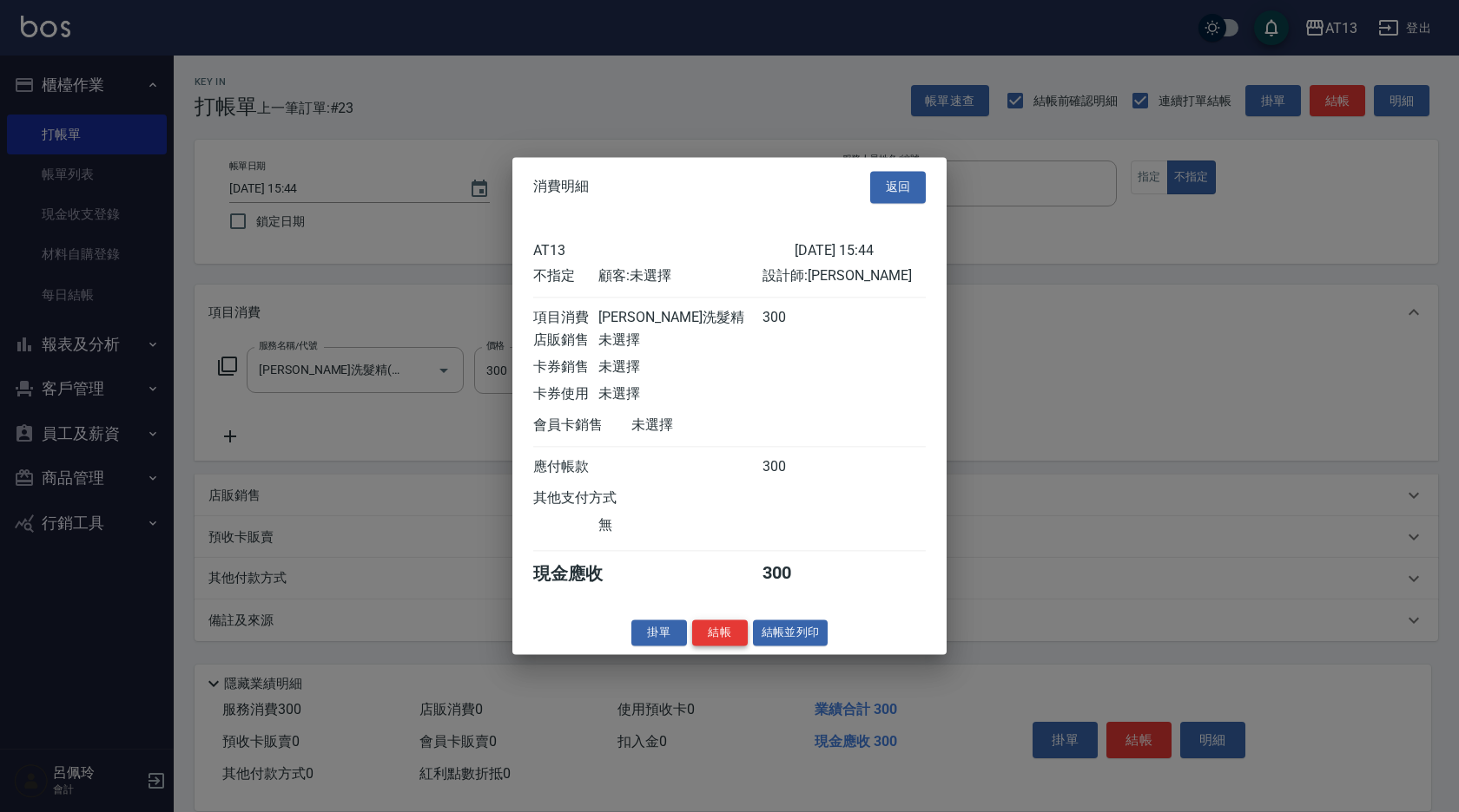
click at [726, 639] on button "結帳" at bounding box center [721, 632] width 56 height 27
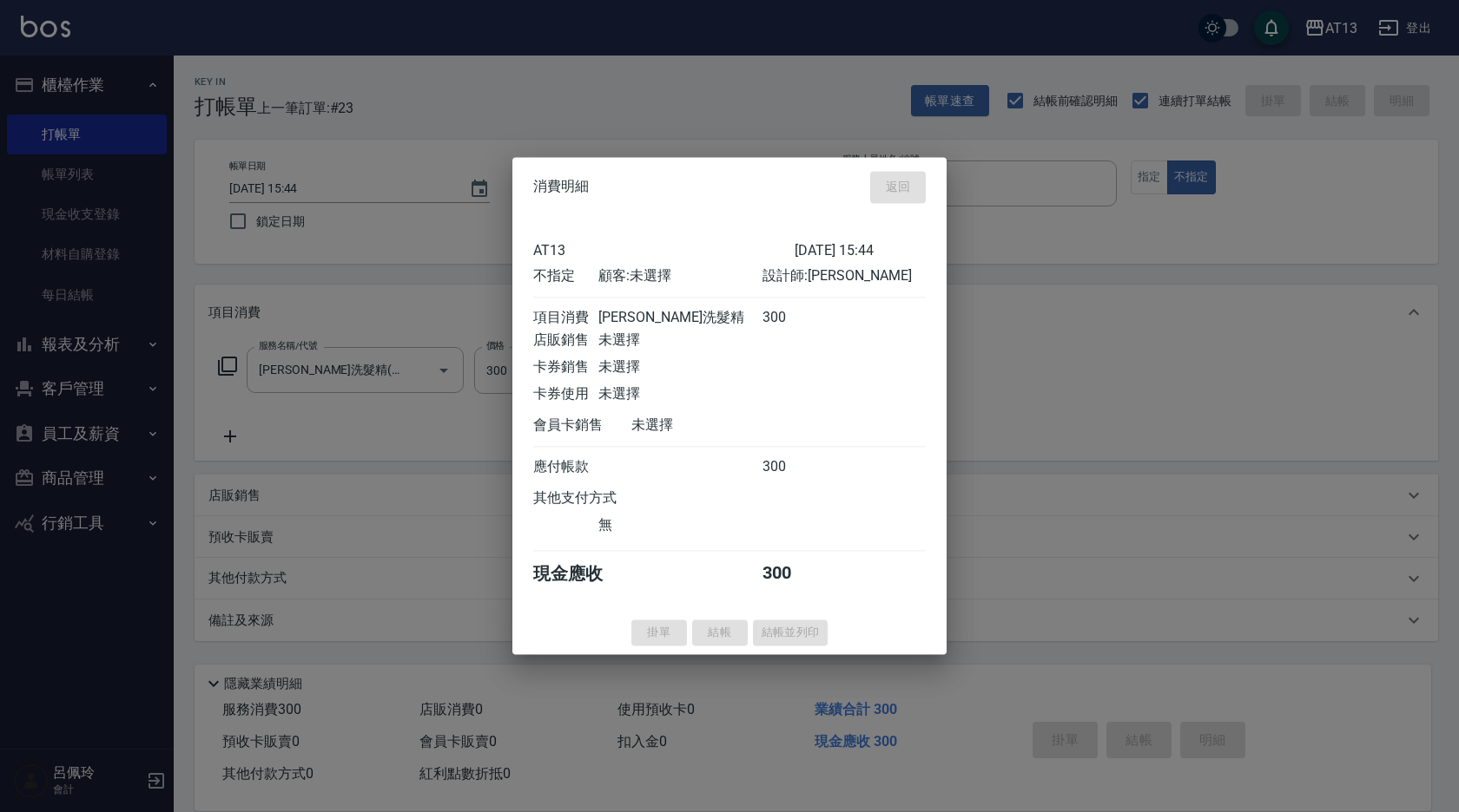
type input "[DATE] 15:45"
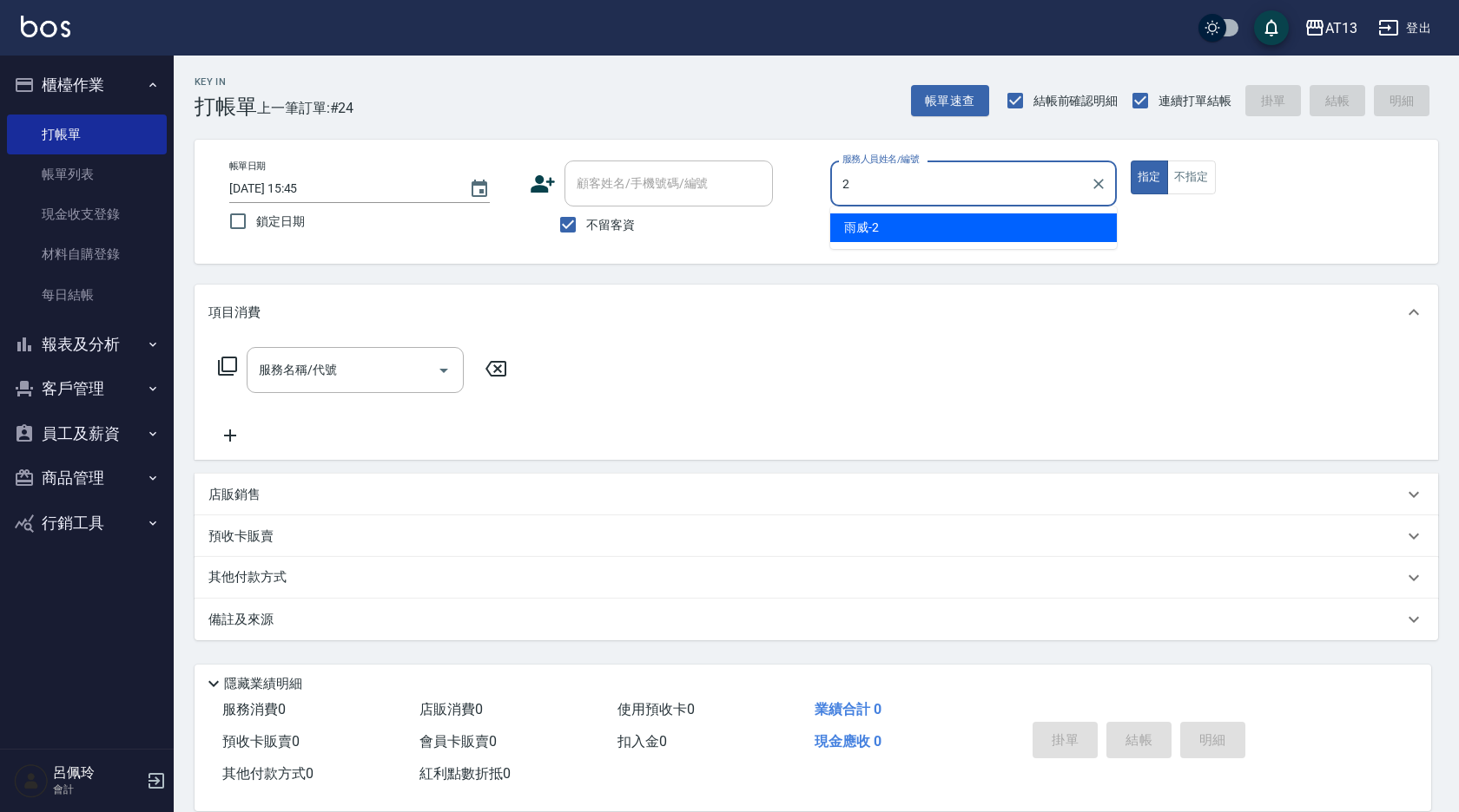
click at [887, 222] on div "雨威 -2" at bounding box center [973, 228] width 287 height 29
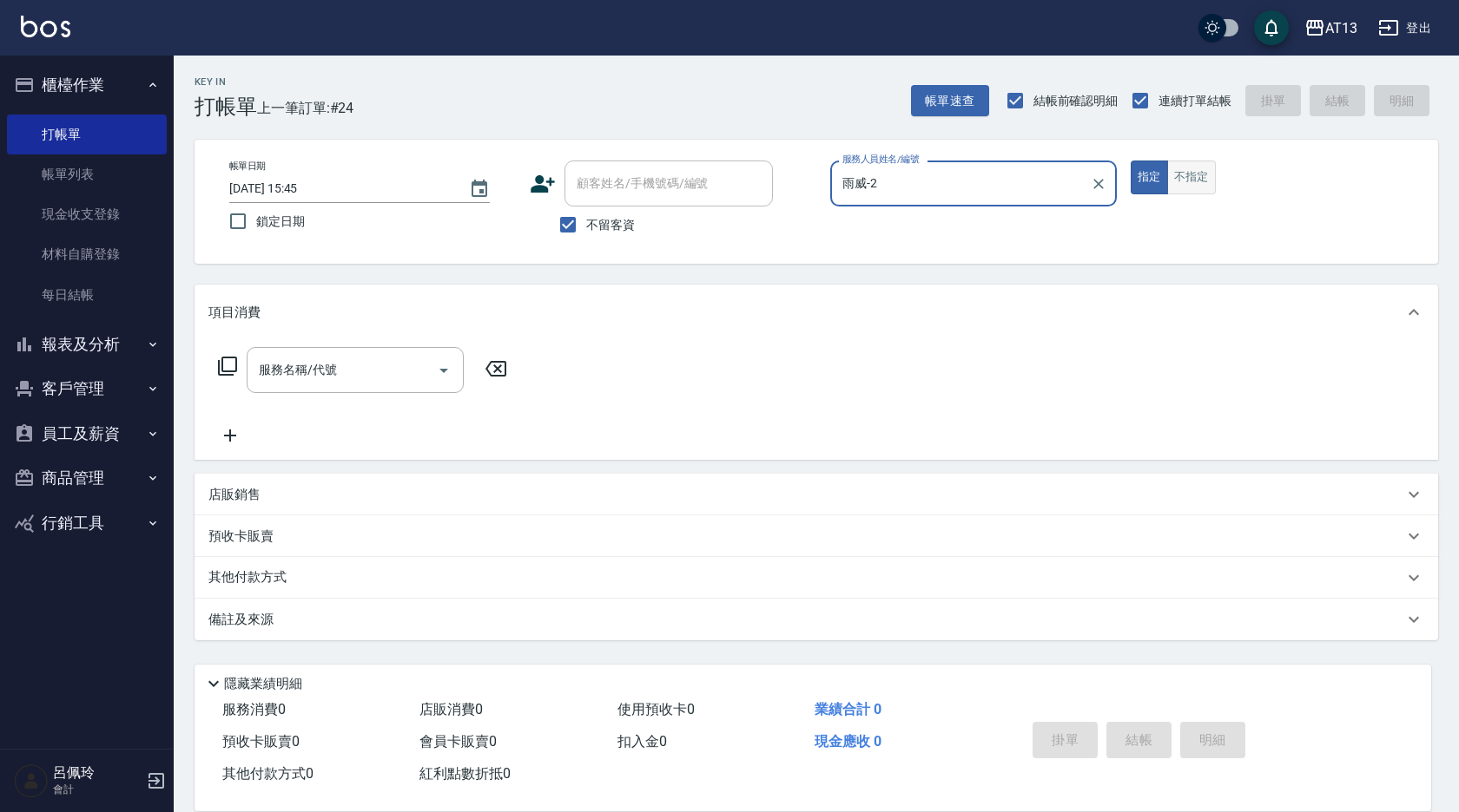
type input "雨威-2"
click at [1196, 172] on button "不指定" at bounding box center [1191, 178] width 49 height 34
drag, startPoint x: 405, startPoint y: 375, endPoint x: 393, endPoint y: 387, distance: 17.0
click at [402, 375] on input "服務名稱/代號" at bounding box center [343, 370] width 176 height 30
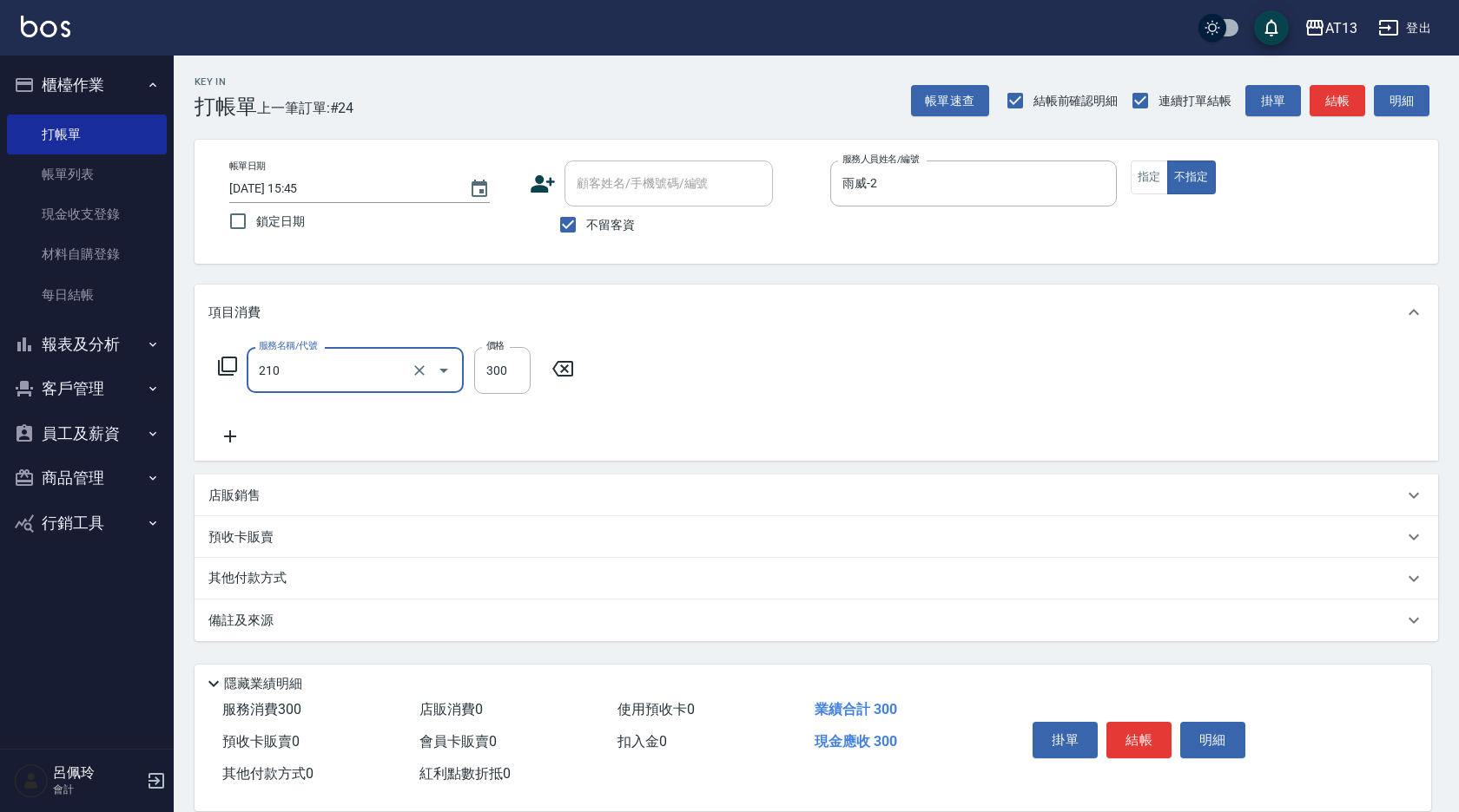
type input "[PERSON_NAME]洗髮精(210)"
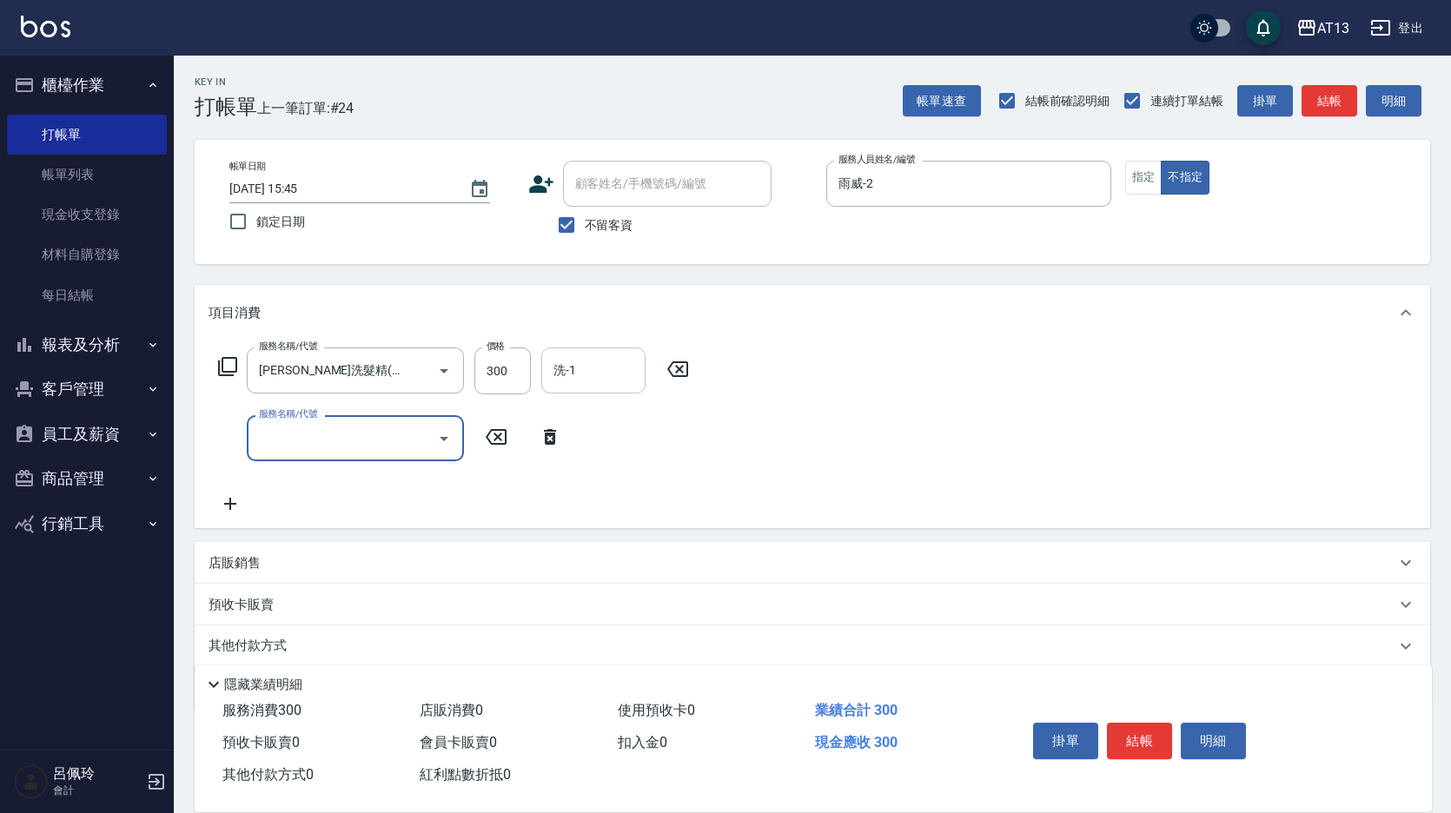
click at [600, 361] on input "洗-1" at bounding box center [593, 370] width 89 height 30
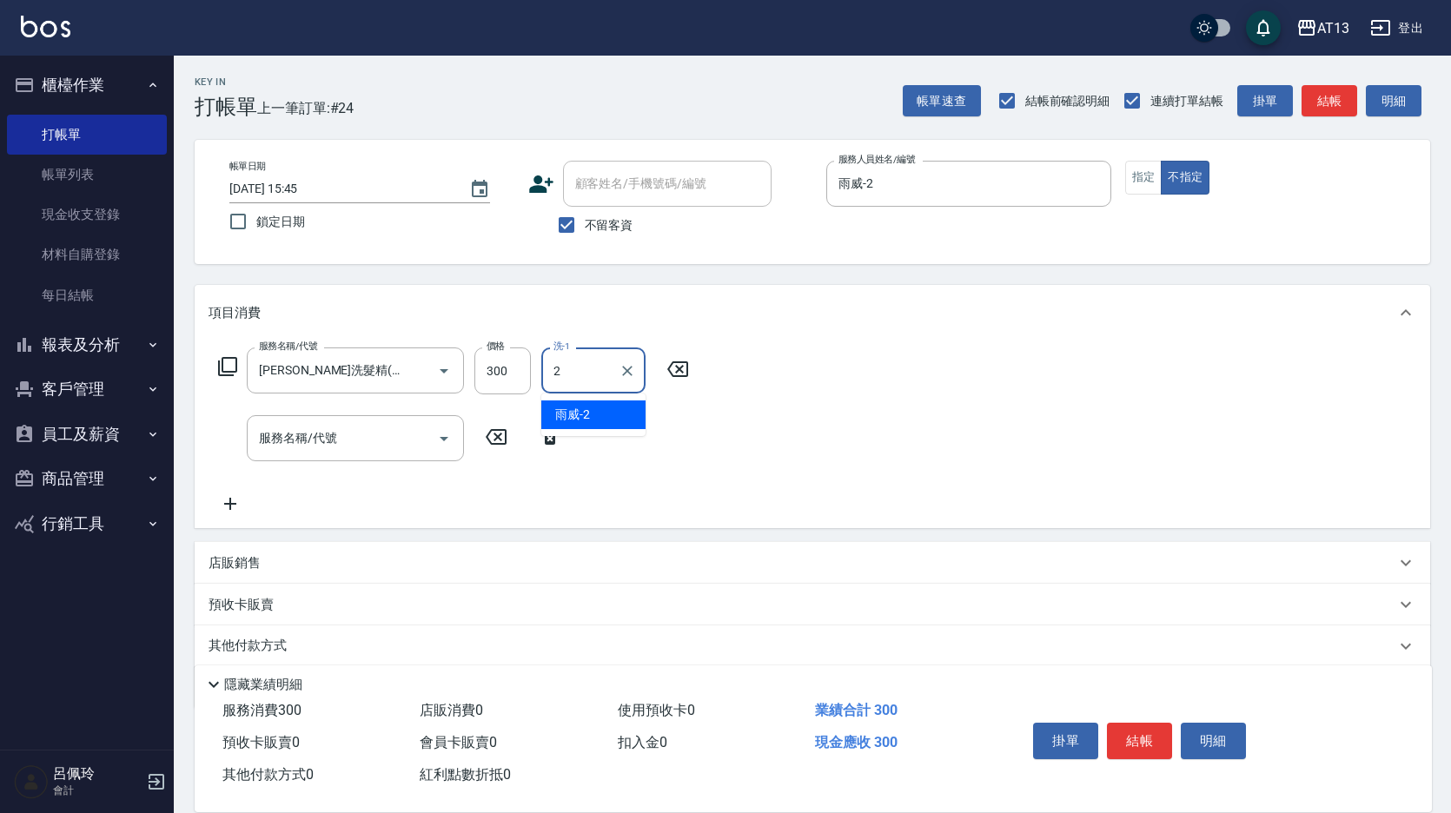
type input "雨威-2"
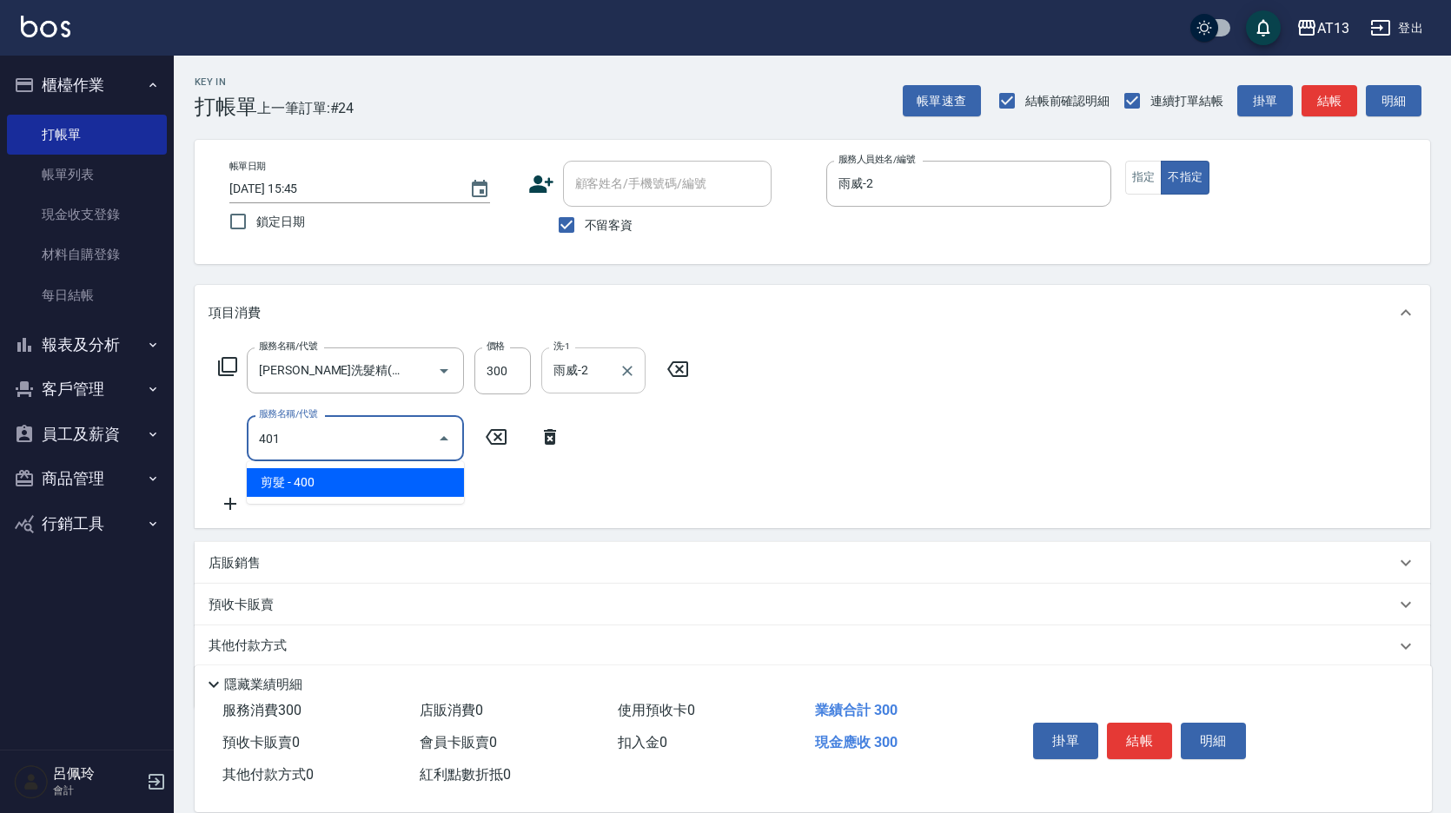
type input "剪髮(401)"
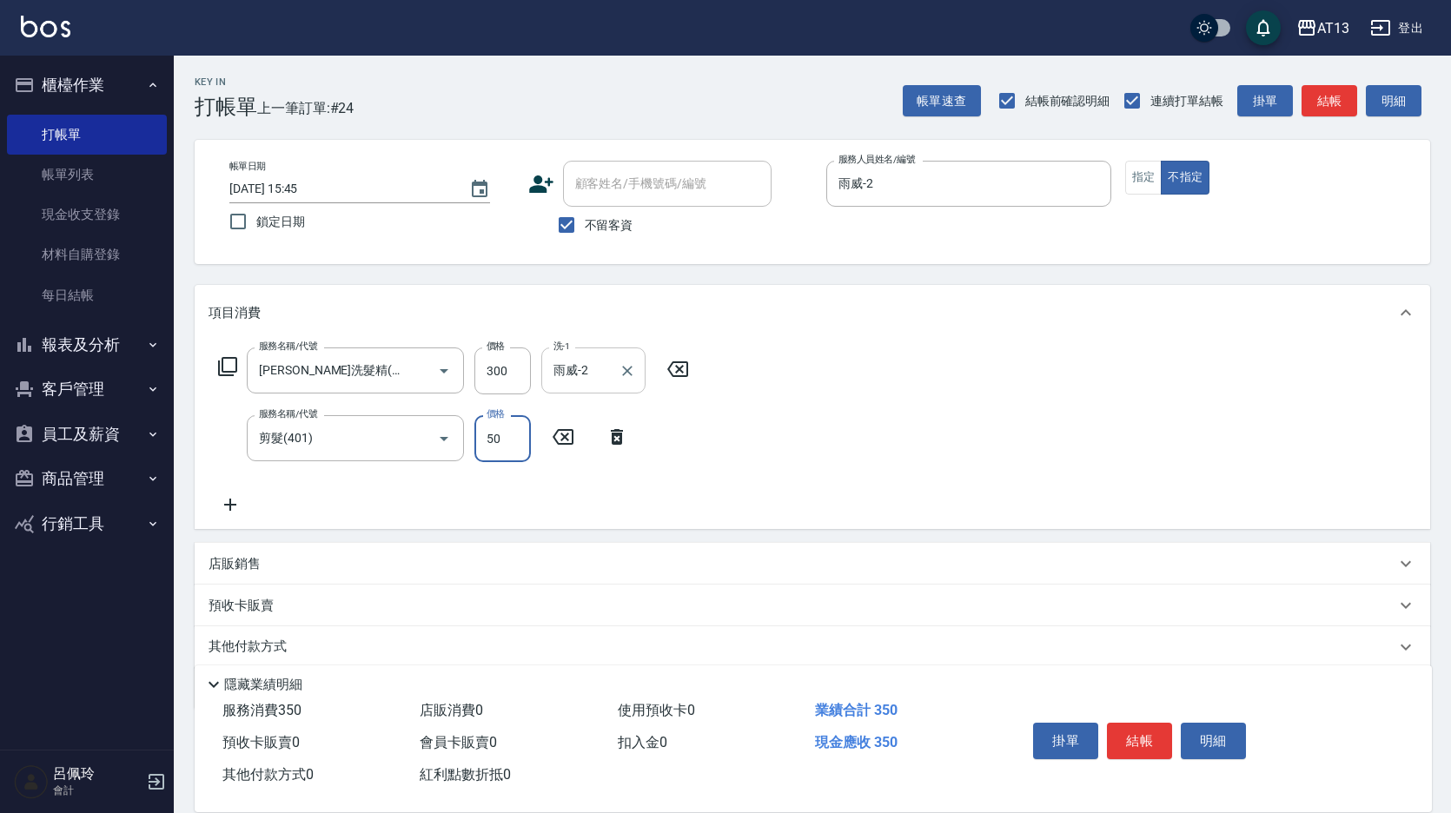
type input "50"
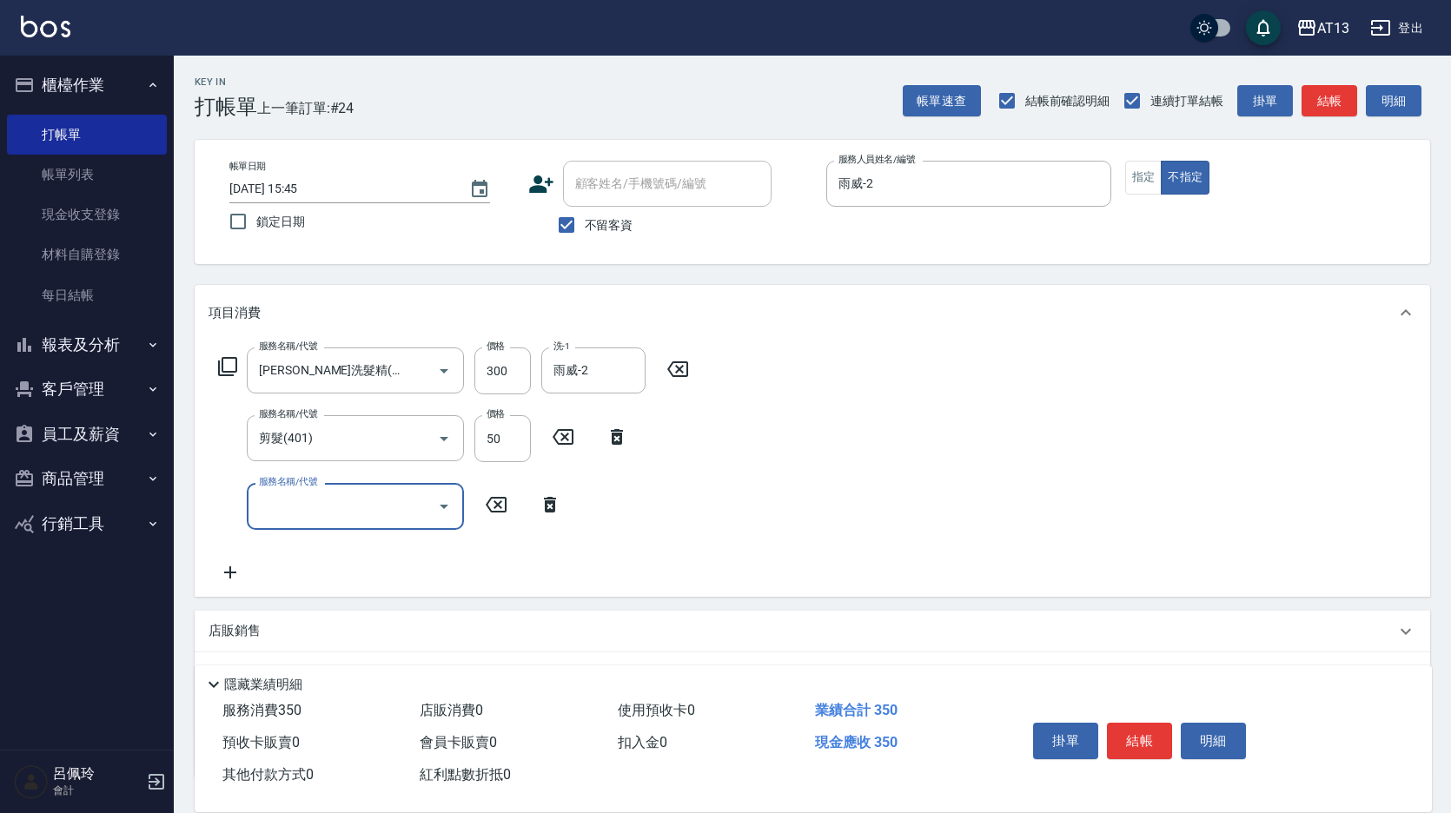
drag, startPoint x: 916, startPoint y: 432, endPoint x: 1145, endPoint y: 654, distance: 319.6
click at [918, 433] on div "服務名稱/代號 [PERSON_NAME]洗髮精(210) 服務名稱/代號 價格 300 價格 洗-1 雨威-2 洗-1 服務名稱/代號 剪髮(401) 服務…" at bounding box center [813, 468] width 1236 height 255
drag, startPoint x: 1146, startPoint y: 737, endPoint x: 936, endPoint y: 724, distance: 210.7
click at [1145, 737] on button "結帳" at bounding box center [1139, 741] width 65 height 36
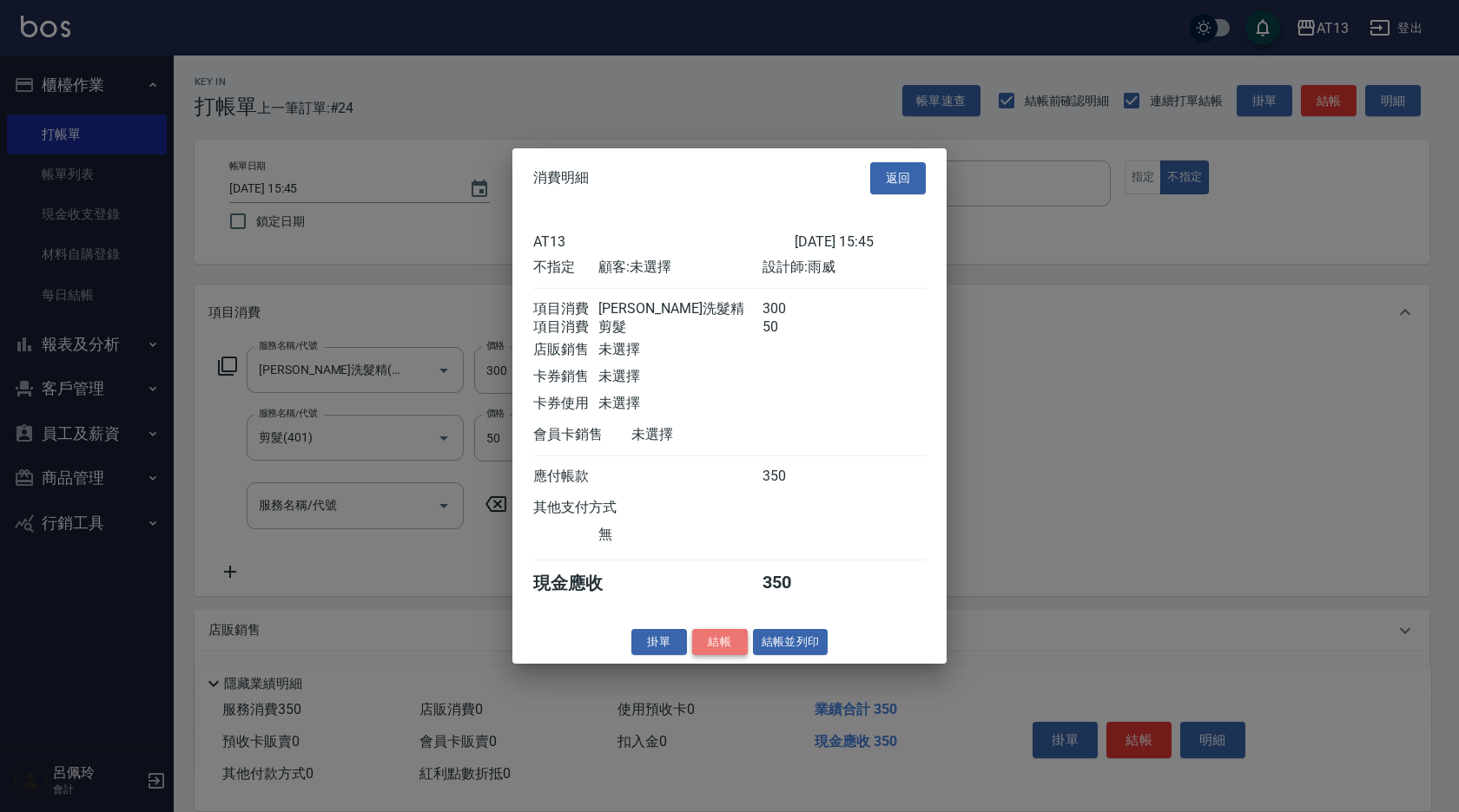
click at [713, 651] on button "結帳" at bounding box center [721, 641] width 56 height 27
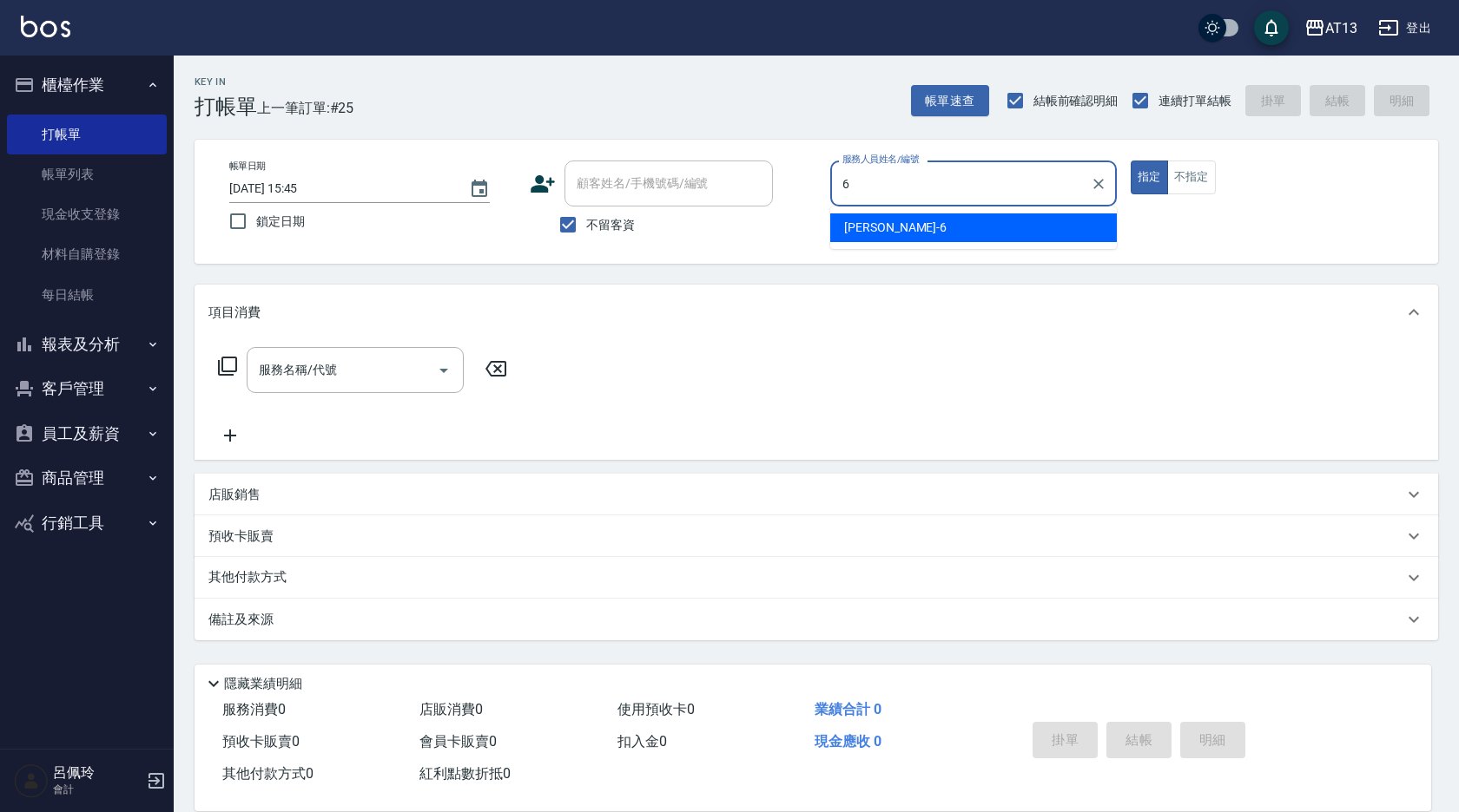
click at [897, 228] on div "亭妤 -6" at bounding box center [973, 228] width 287 height 29
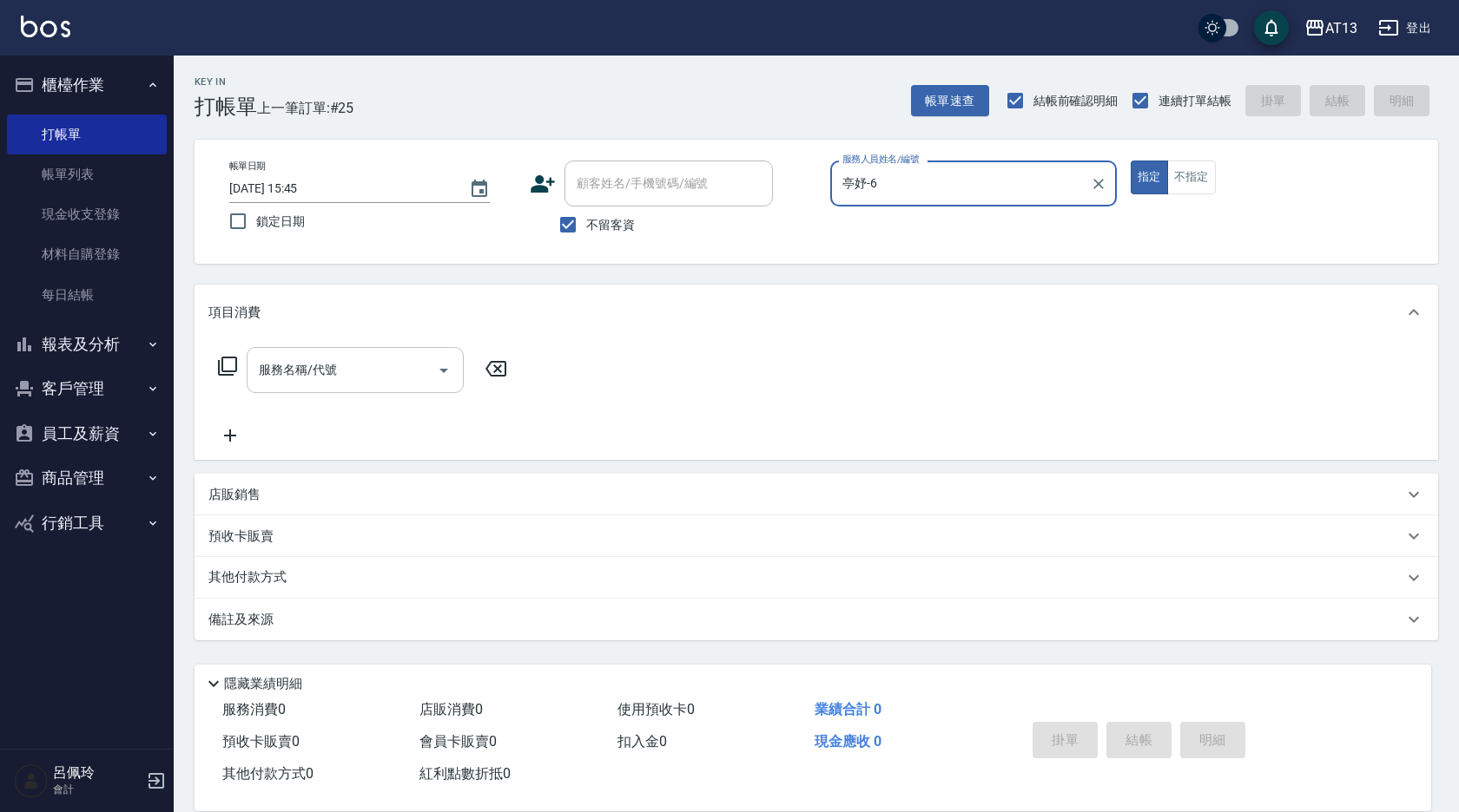
type input "亭妤-6"
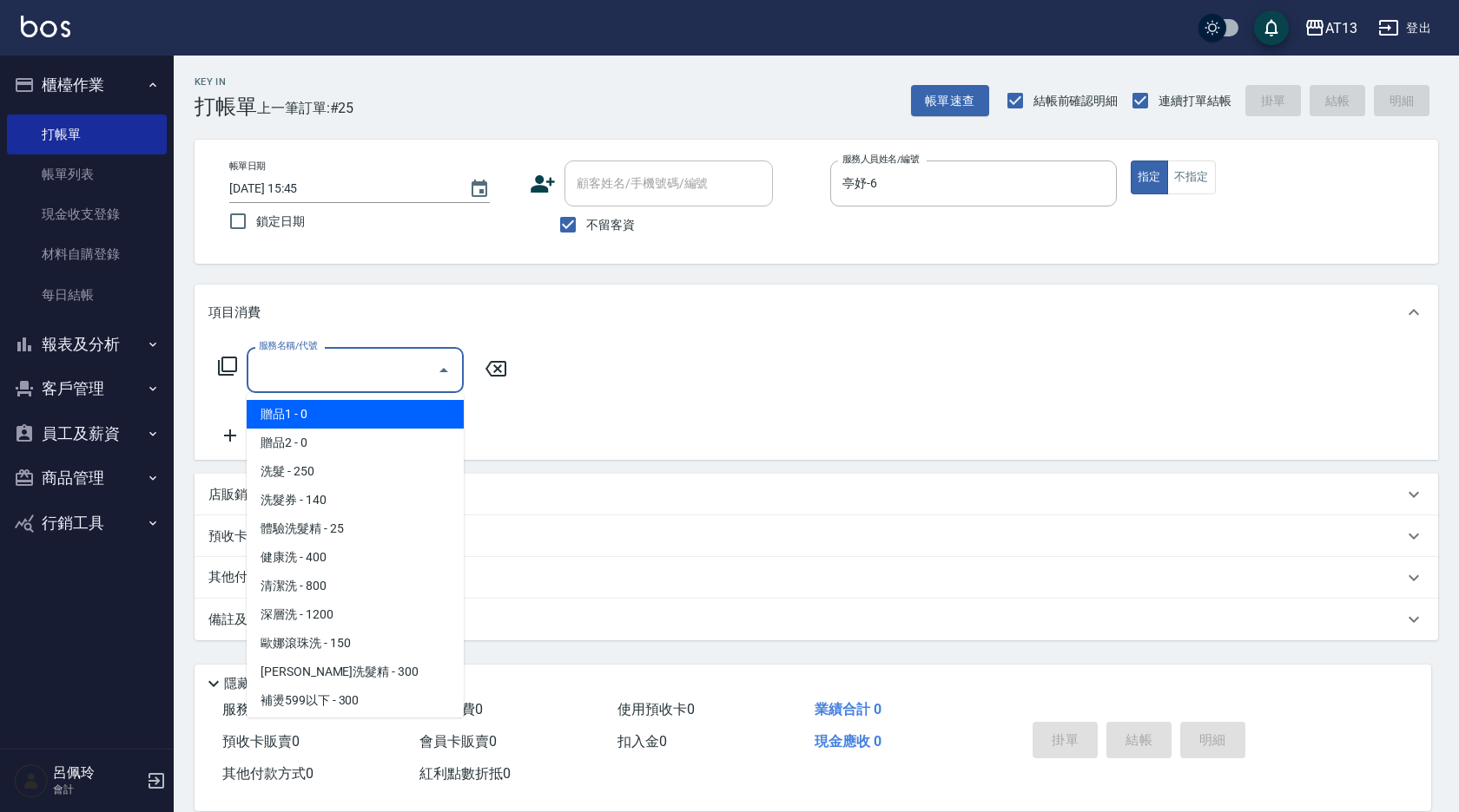
click at [368, 376] on input "服務名稱/代號" at bounding box center [343, 370] width 176 height 30
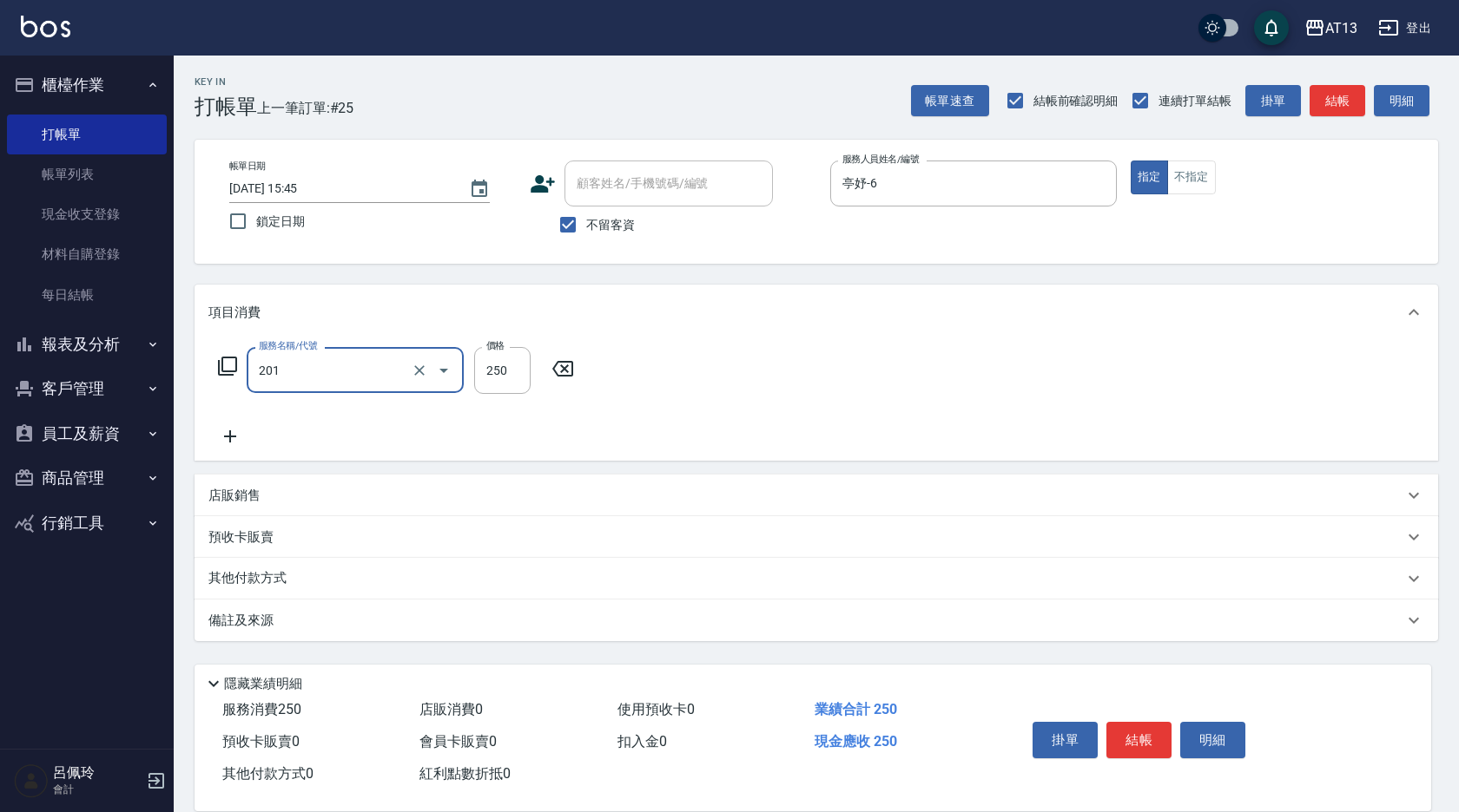
type input "洗髮(201)"
type input "[PERSON_NAME]-24"
click at [1154, 739] on button "結帳" at bounding box center [1138, 740] width 65 height 36
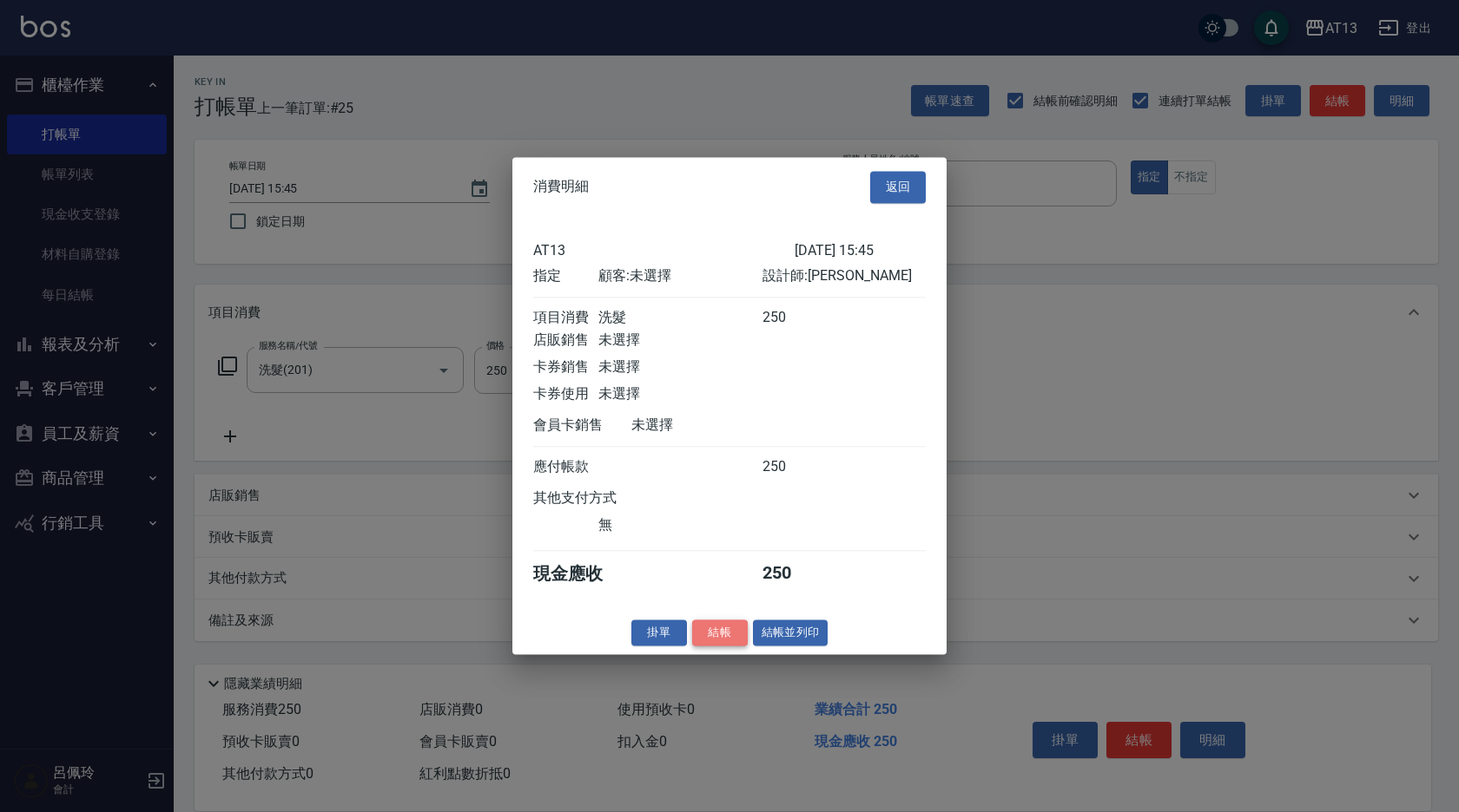
click at [704, 641] on button "結帳" at bounding box center [721, 632] width 56 height 27
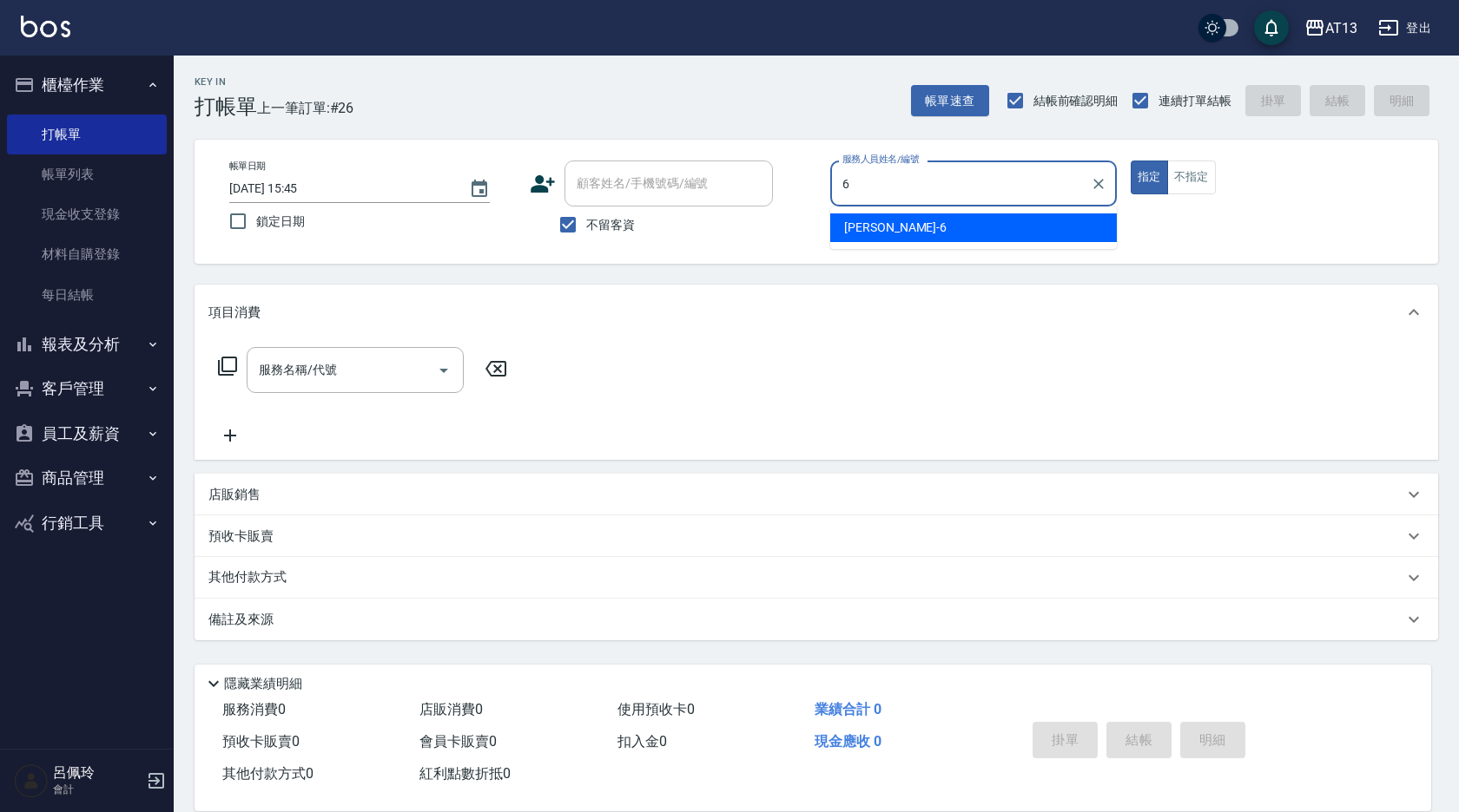
click at [979, 229] on div "亭妤 -6" at bounding box center [973, 228] width 287 height 29
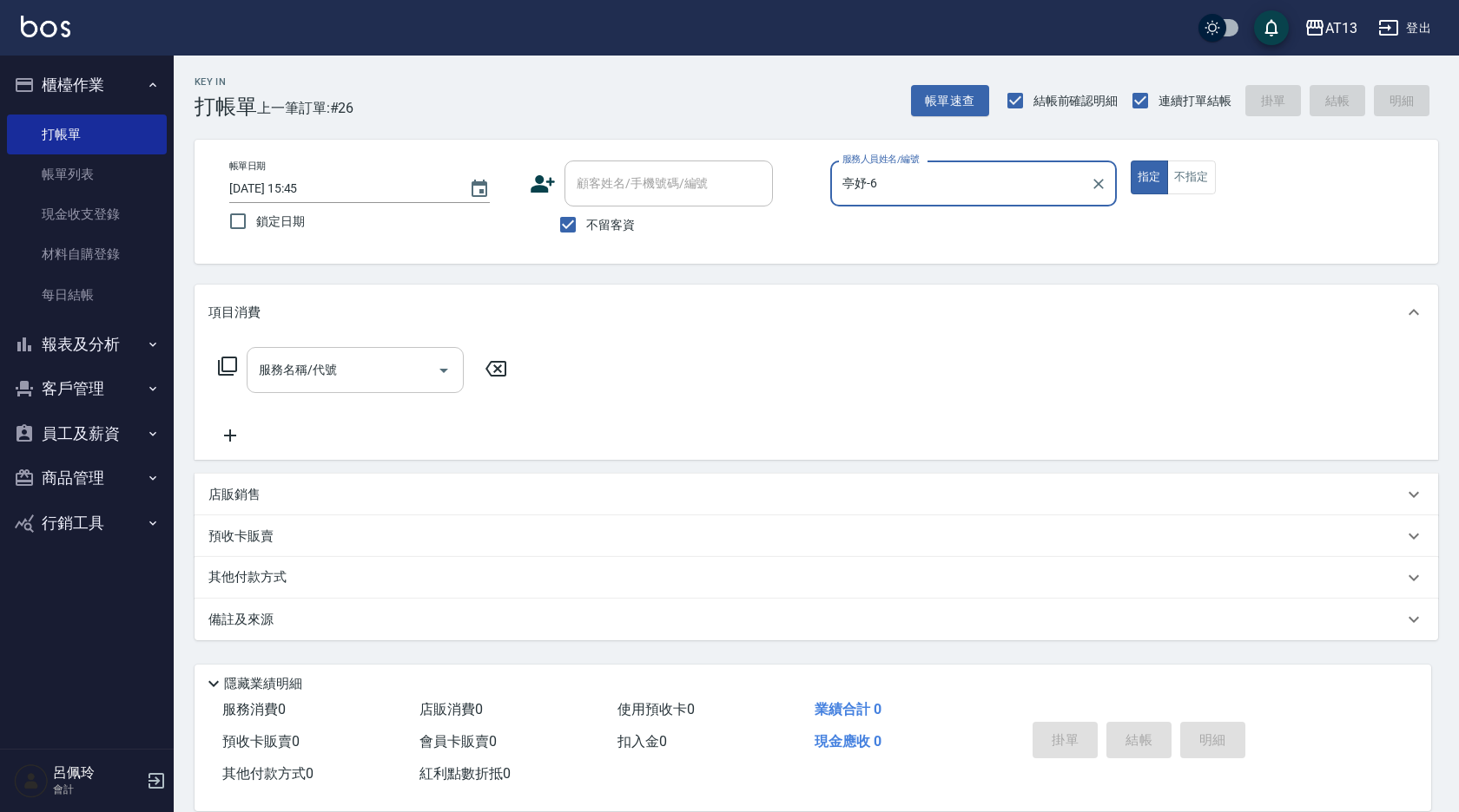
type input "亭妤-6"
click at [304, 374] on input "服務名稱/代號" at bounding box center [343, 370] width 176 height 30
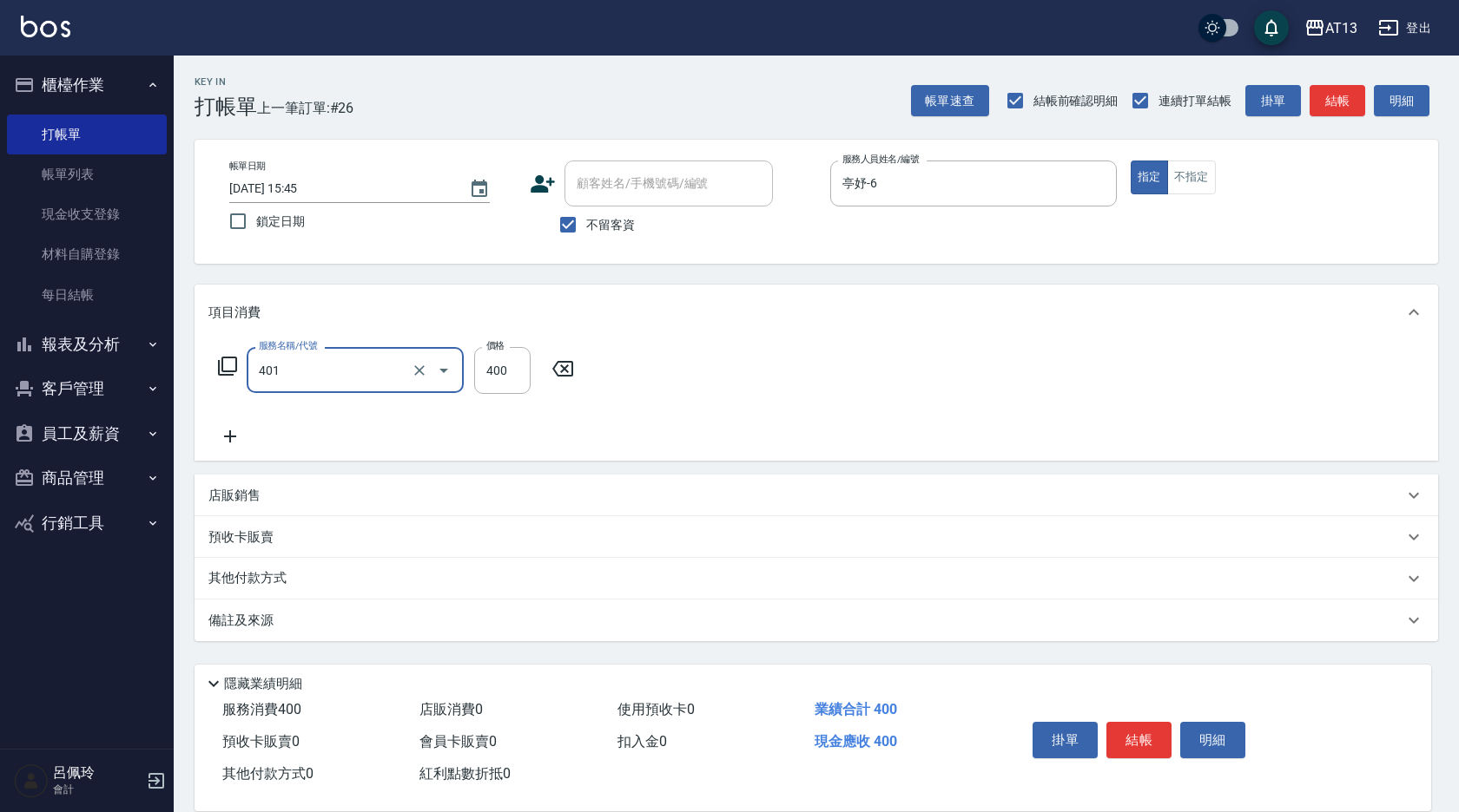
type input "剪髮(401)"
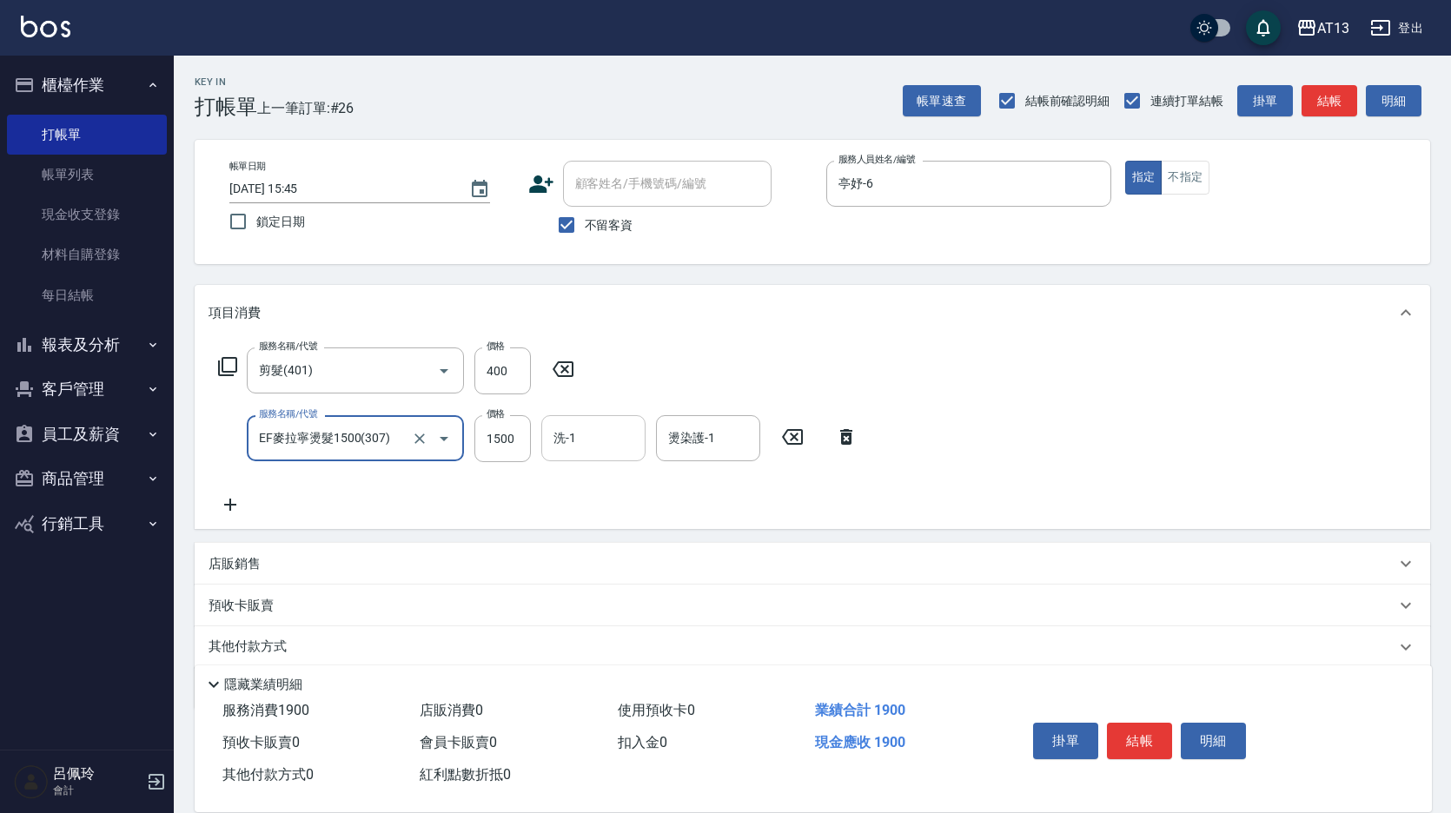
type input "EF麥拉寧燙髮1500(307)"
click at [612, 429] on input "洗-1" at bounding box center [593, 438] width 89 height 30
click at [841, 438] on icon at bounding box center [846, 437] width 12 height 16
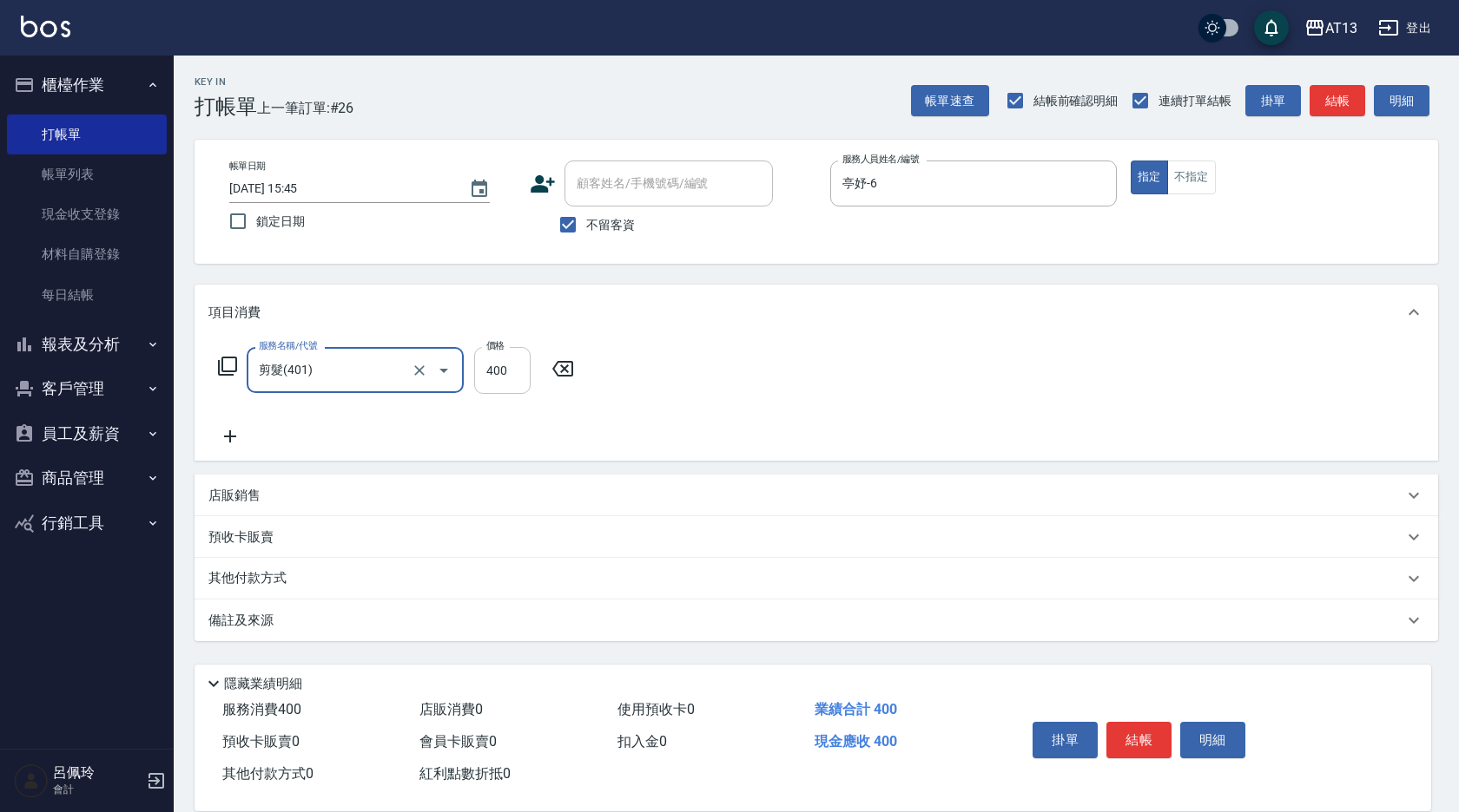
click at [497, 370] on input "400" at bounding box center [502, 371] width 56 height 47
type input "350"
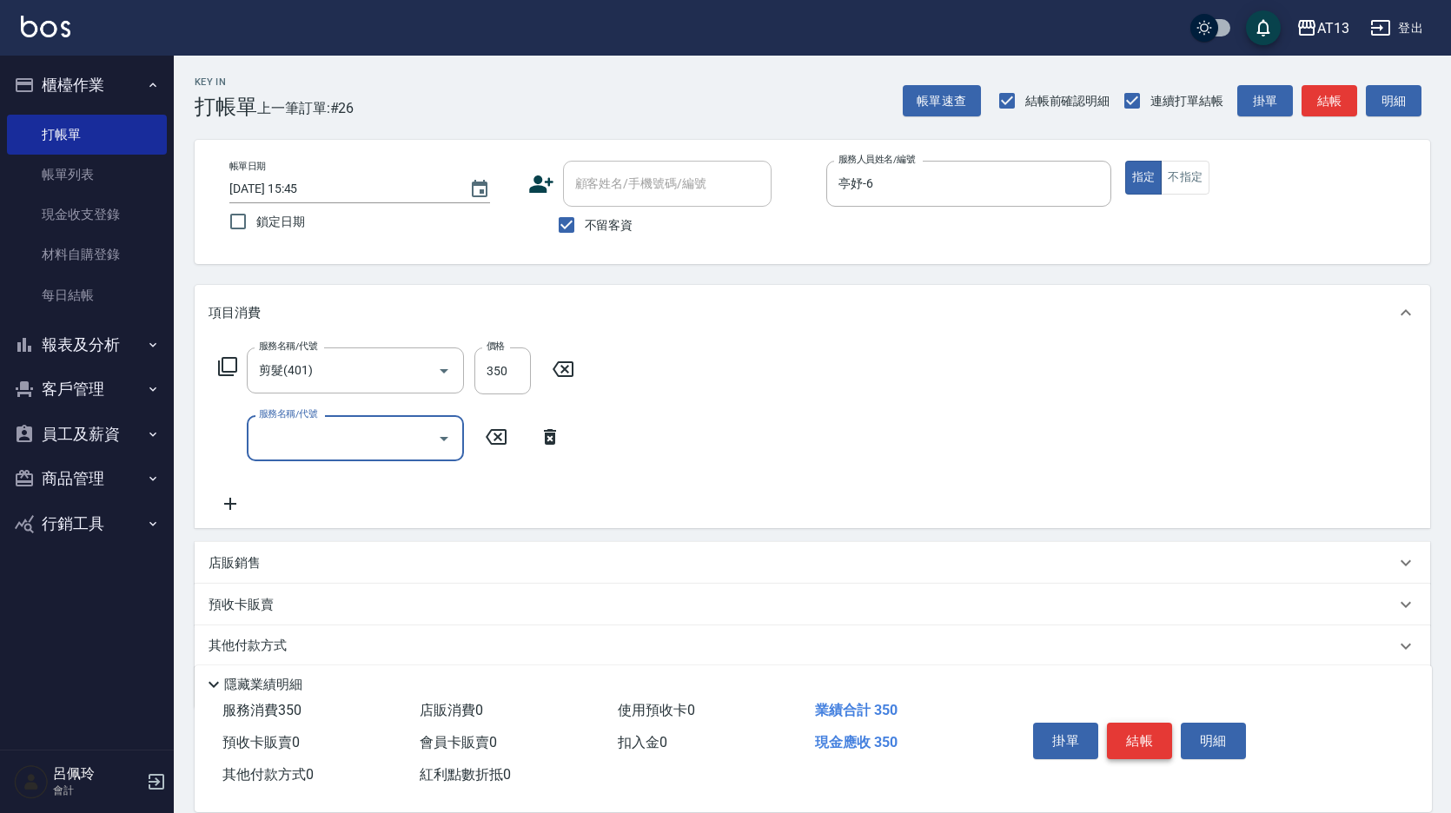
click at [1130, 723] on button "結帳" at bounding box center [1139, 741] width 65 height 36
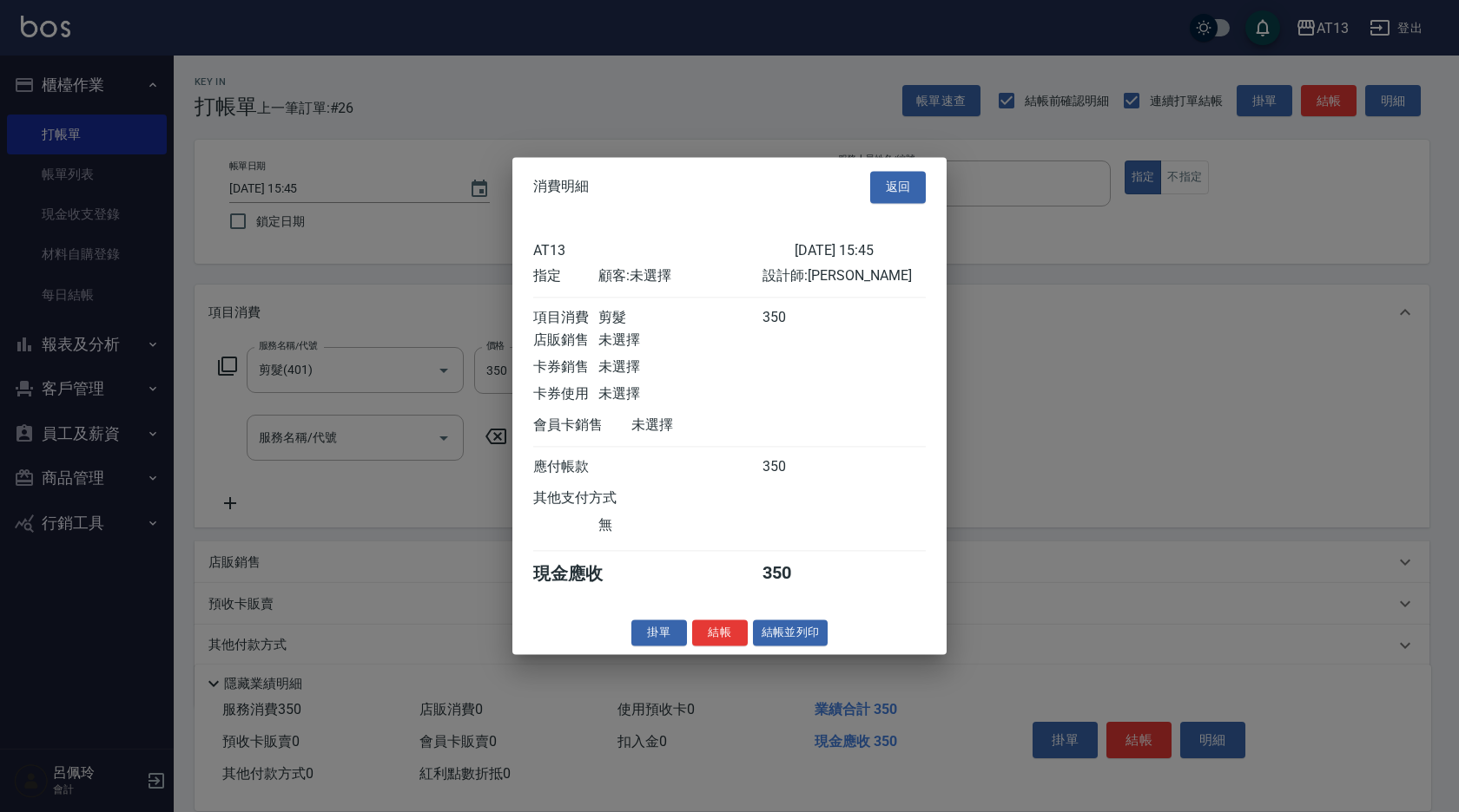
click at [717, 646] on button "結帳" at bounding box center [721, 632] width 56 height 27
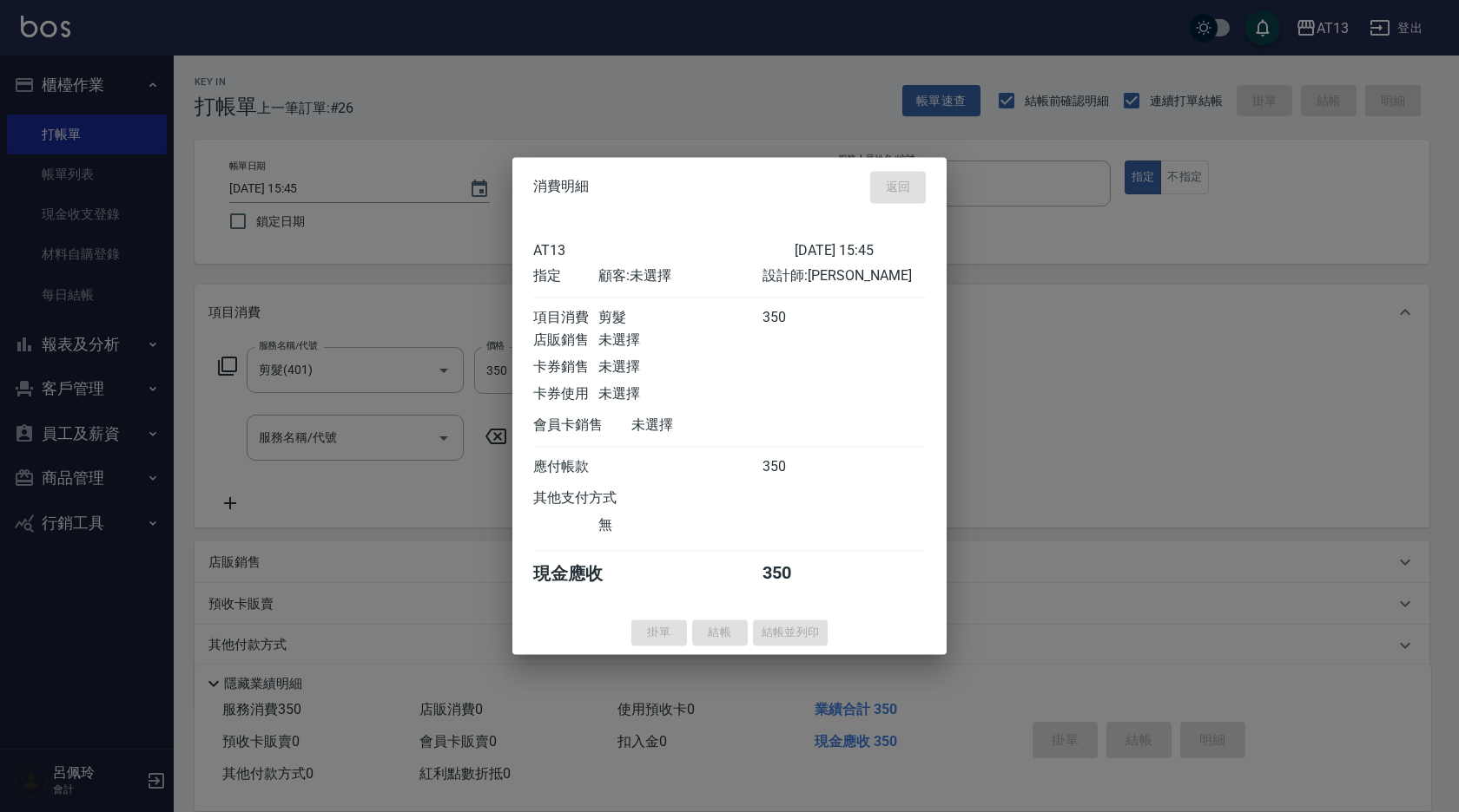
type input "[DATE] 15:46"
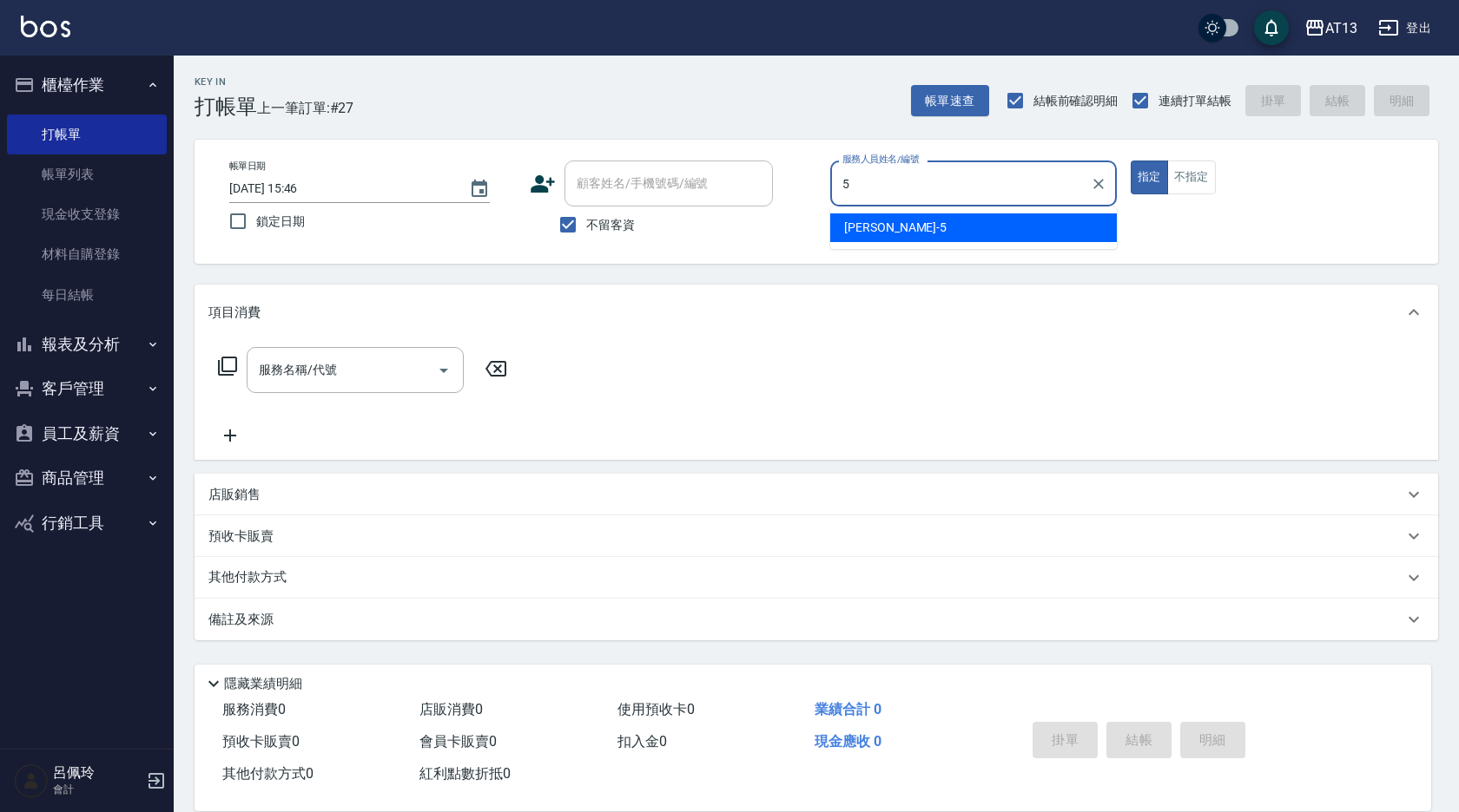
click at [961, 233] on div "[PERSON_NAME] -5" at bounding box center [973, 228] width 287 height 29
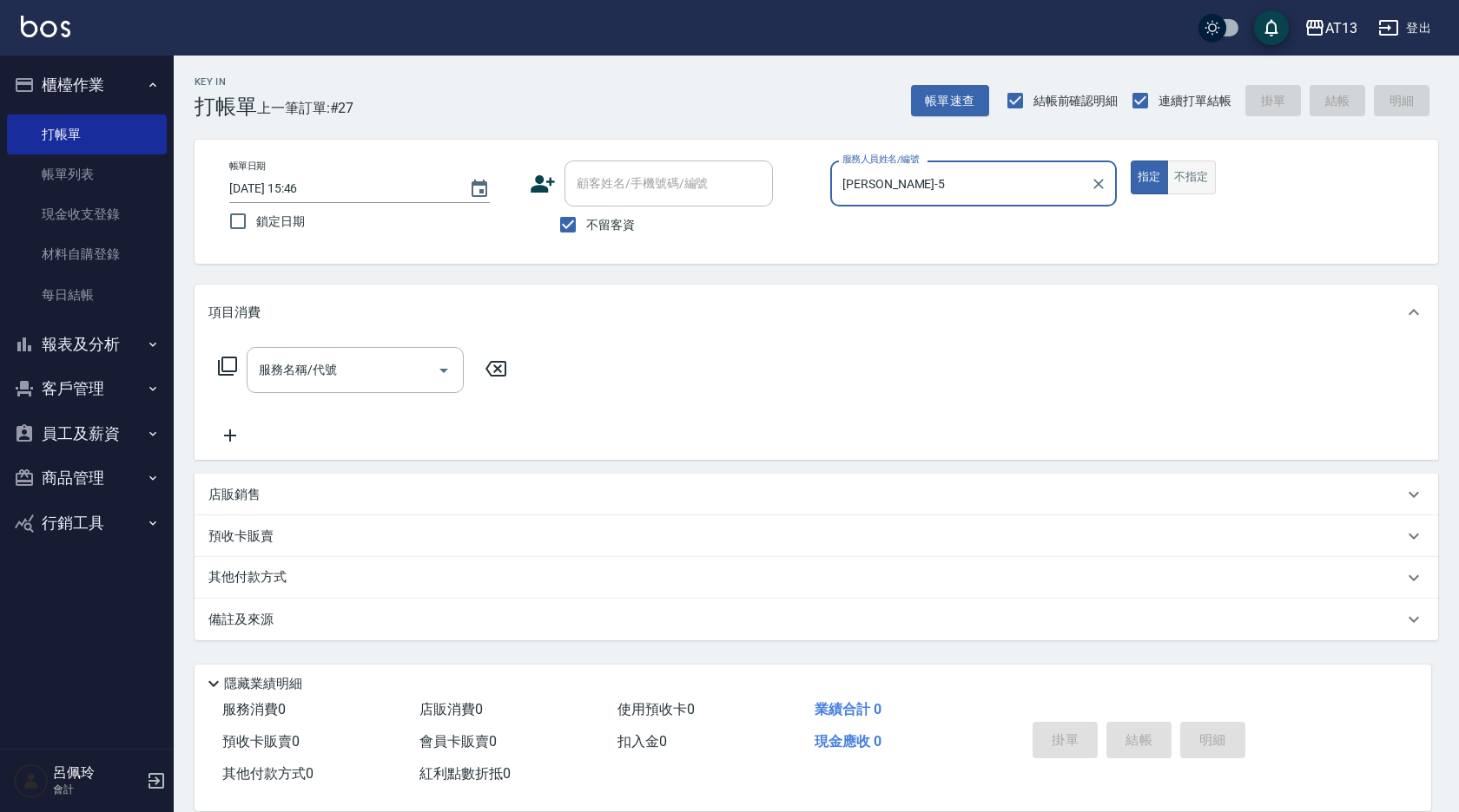
type input "[PERSON_NAME]-5"
click at [1177, 172] on button "不指定" at bounding box center [1191, 178] width 49 height 34
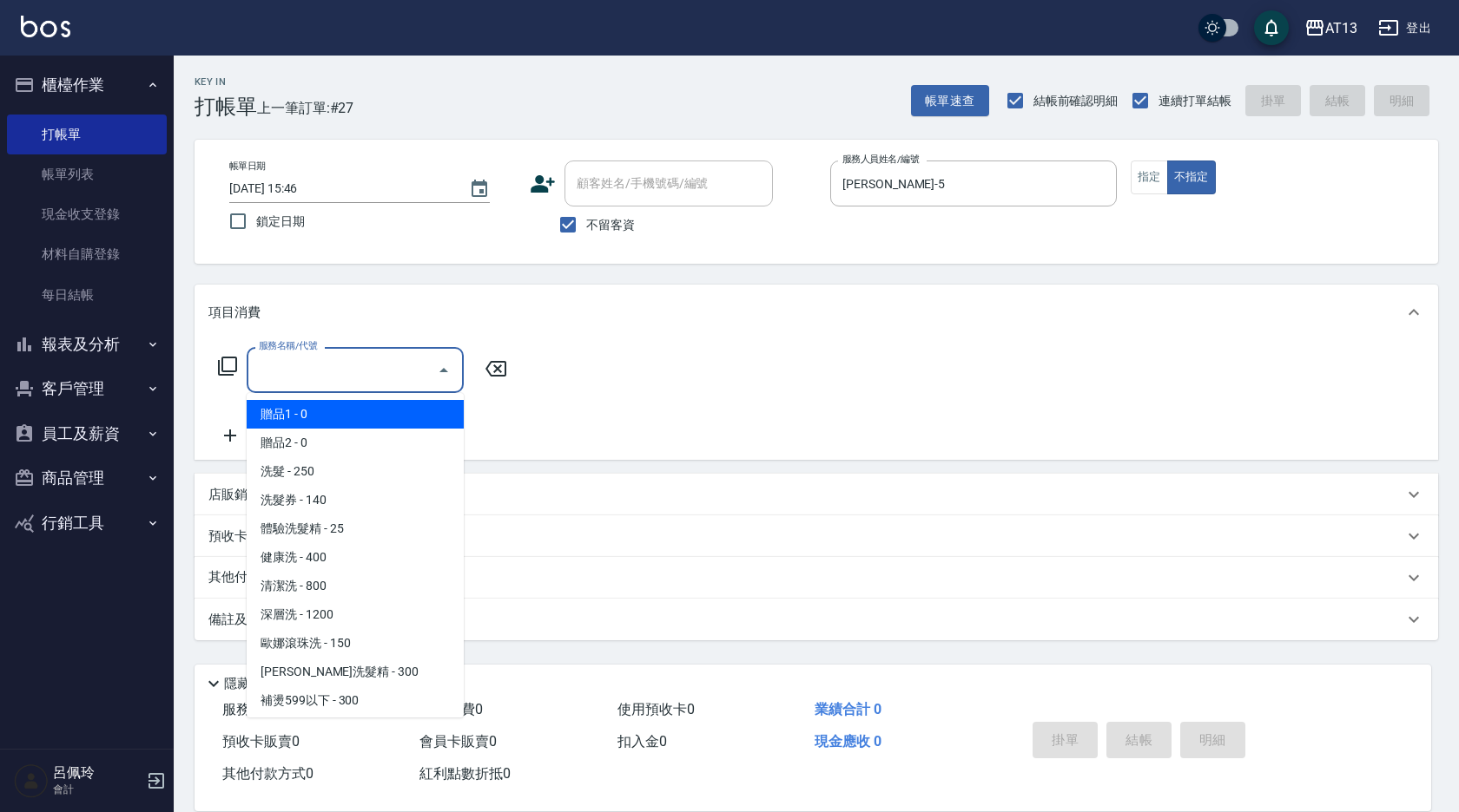
click at [400, 359] on input "服務名稱/代號" at bounding box center [343, 370] width 176 height 30
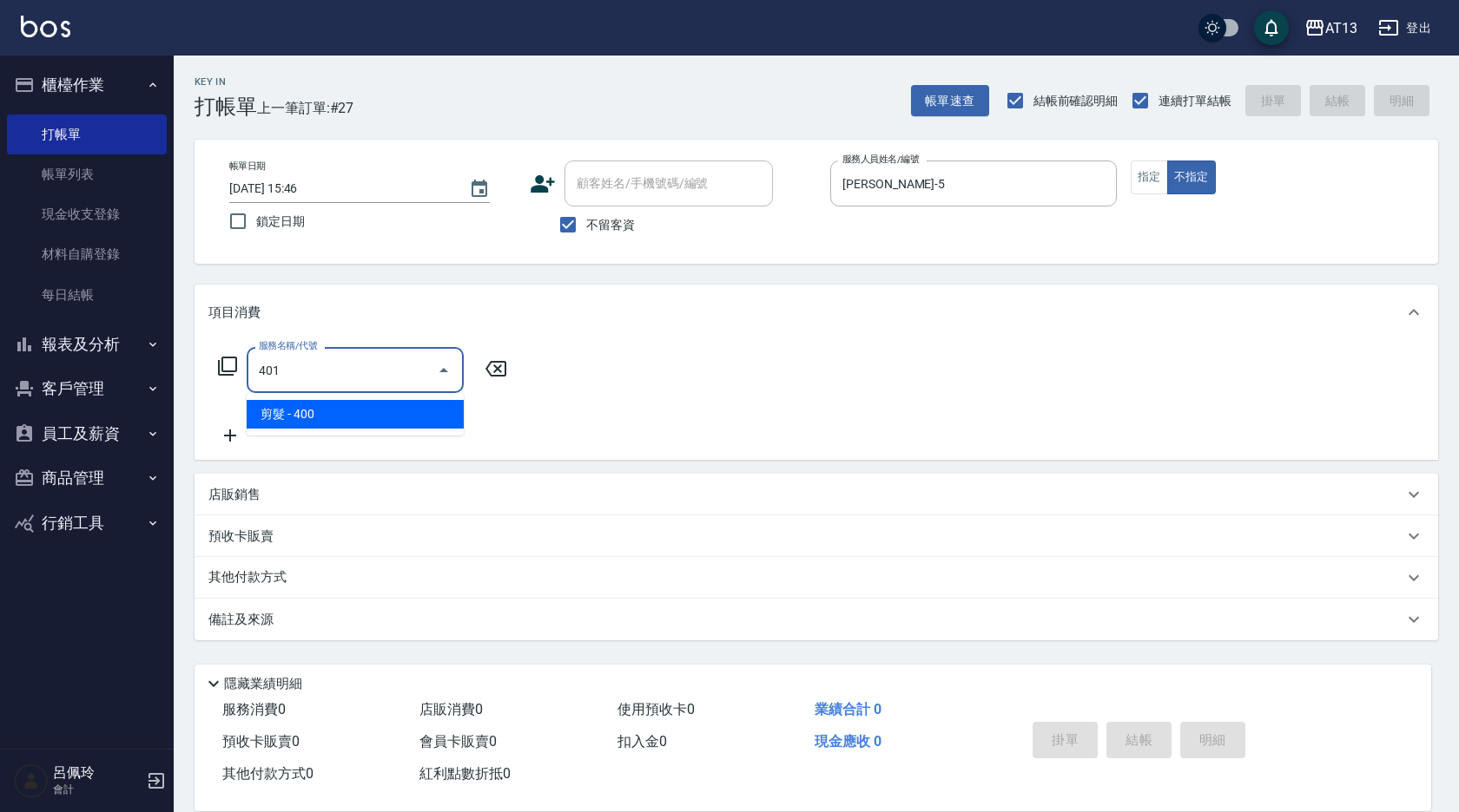
type input "剪髮(401)"
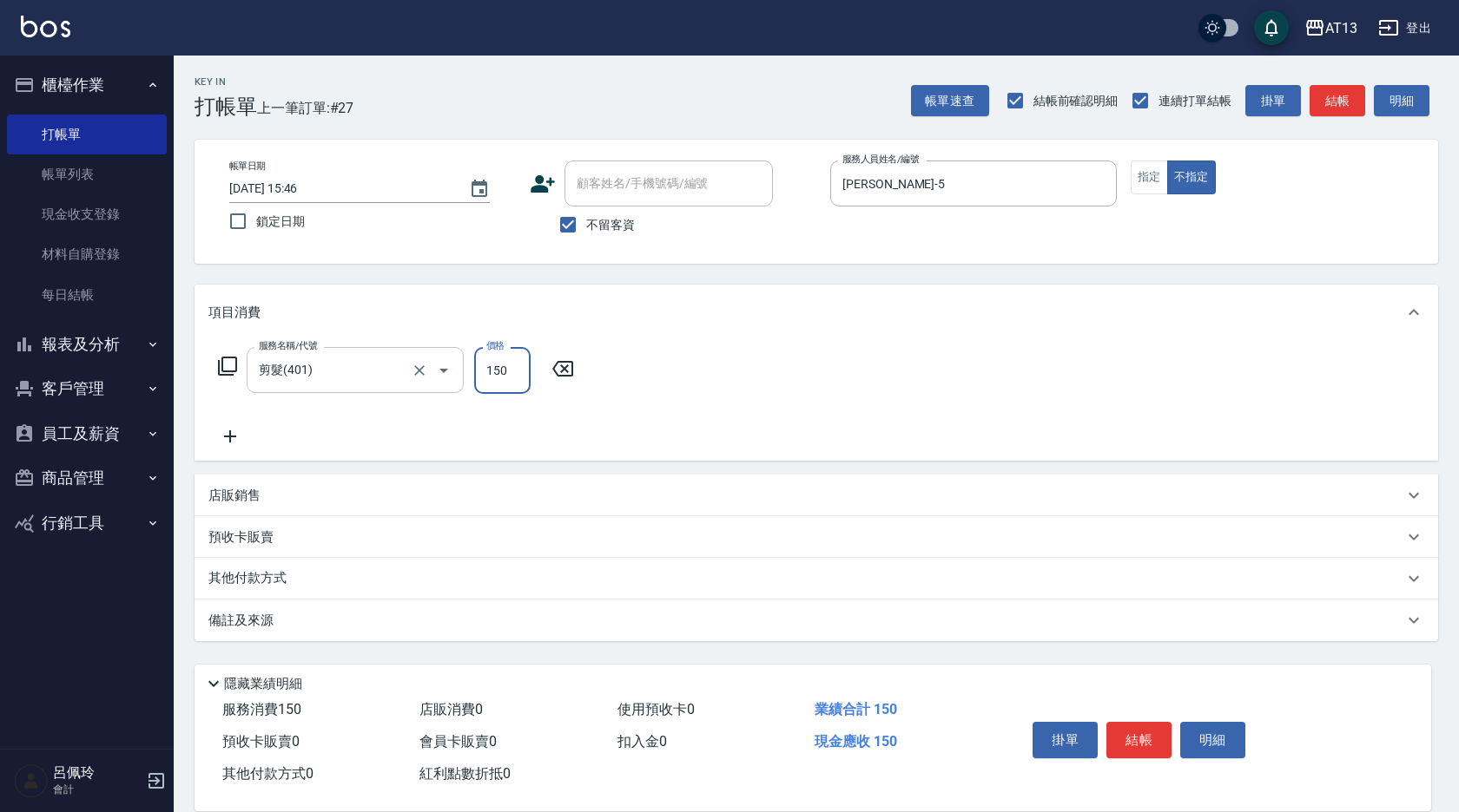
type input "150"
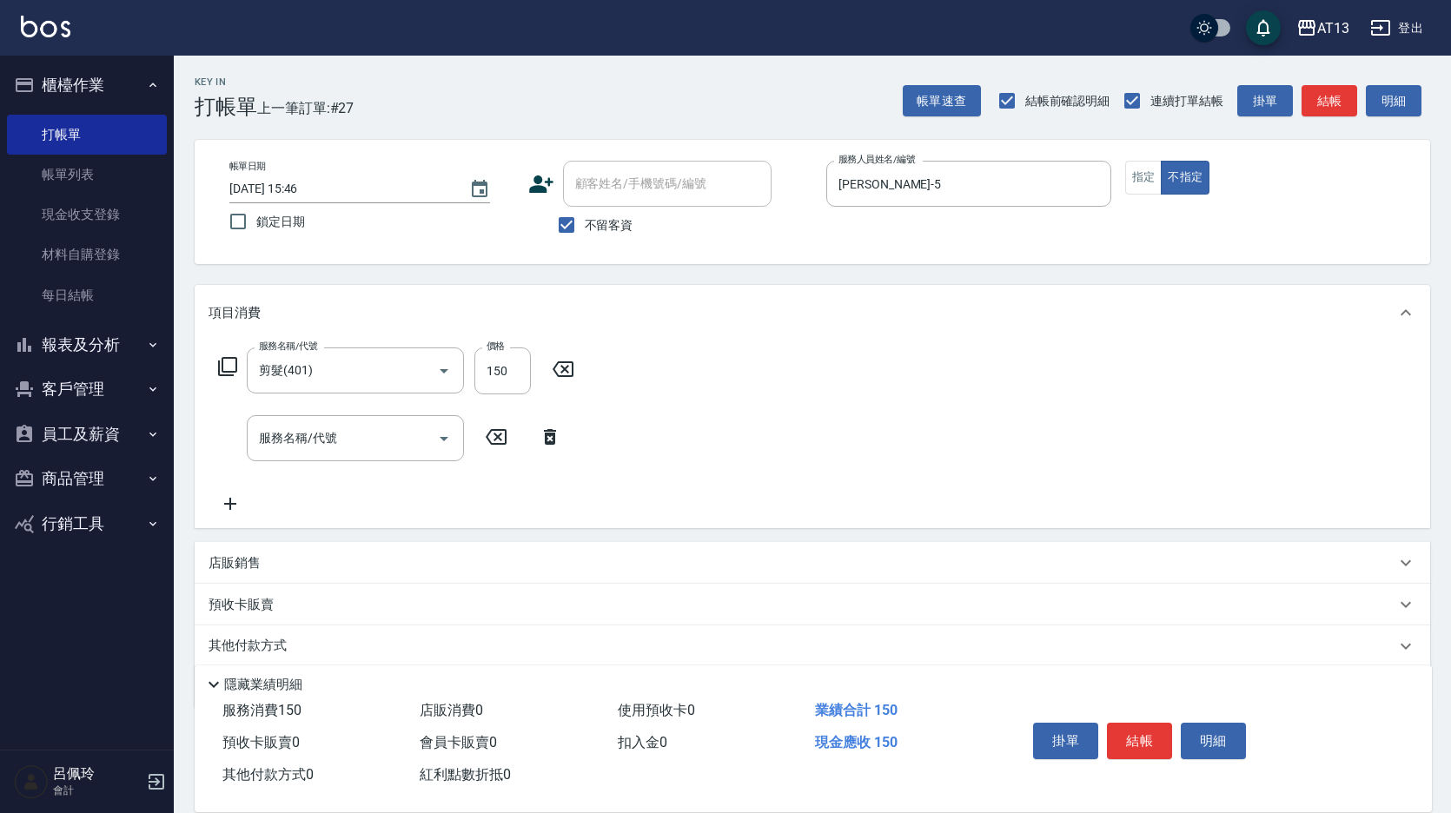
drag, startPoint x: 971, startPoint y: 404, endPoint x: 1114, endPoint y: 632, distance: 269.1
click at [972, 407] on div "服務名稱/代號 剪髮(401) 服務名稱/代號 價格 150 價格 服務名稱/代號 服務名稱/代號" at bounding box center [813, 435] width 1236 height 188
click at [1138, 730] on button "結帳" at bounding box center [1139, 741] width 65 height 36
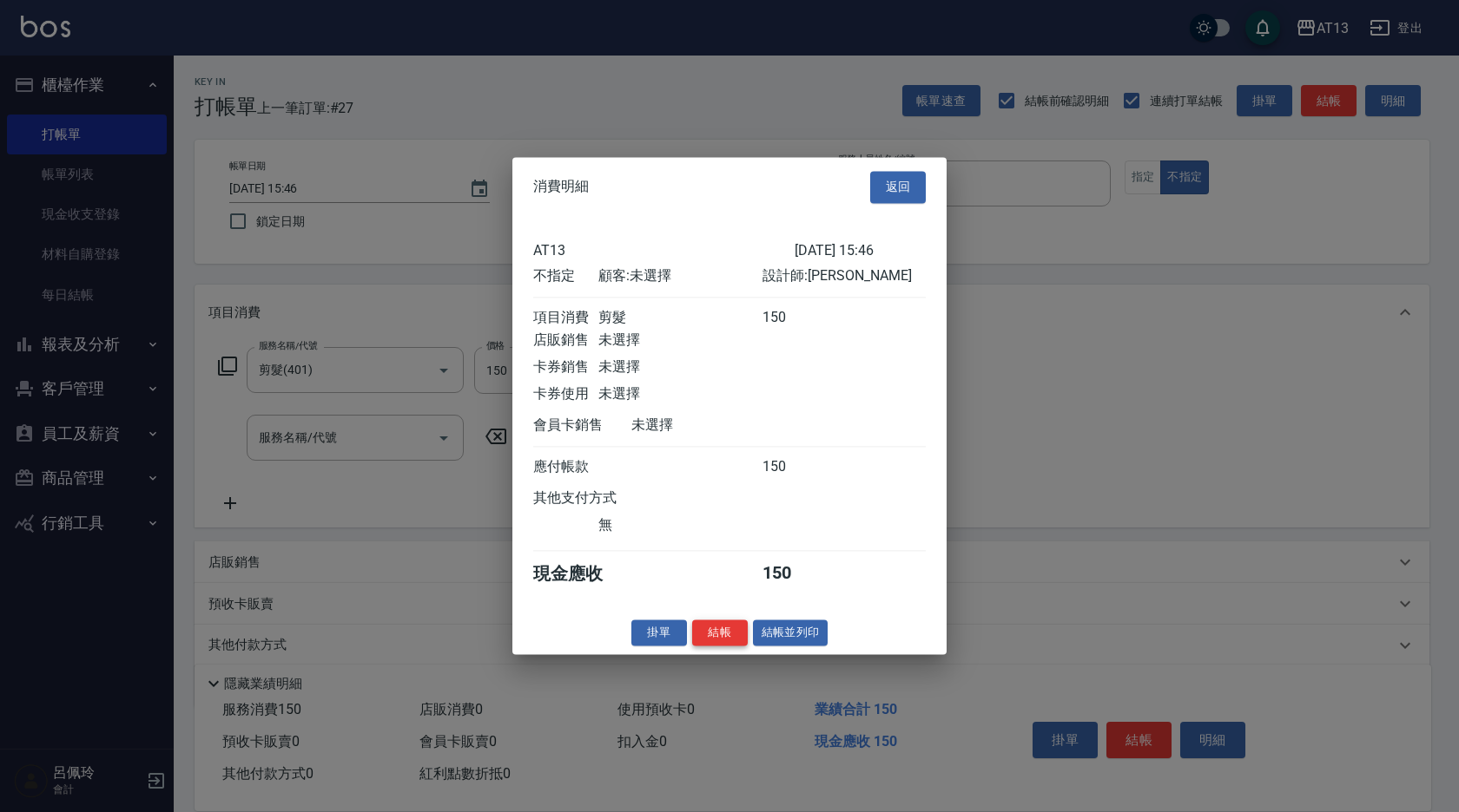
click at [732, 641] on button "結帳" at bounding box center [721, 632] width 56 height 27
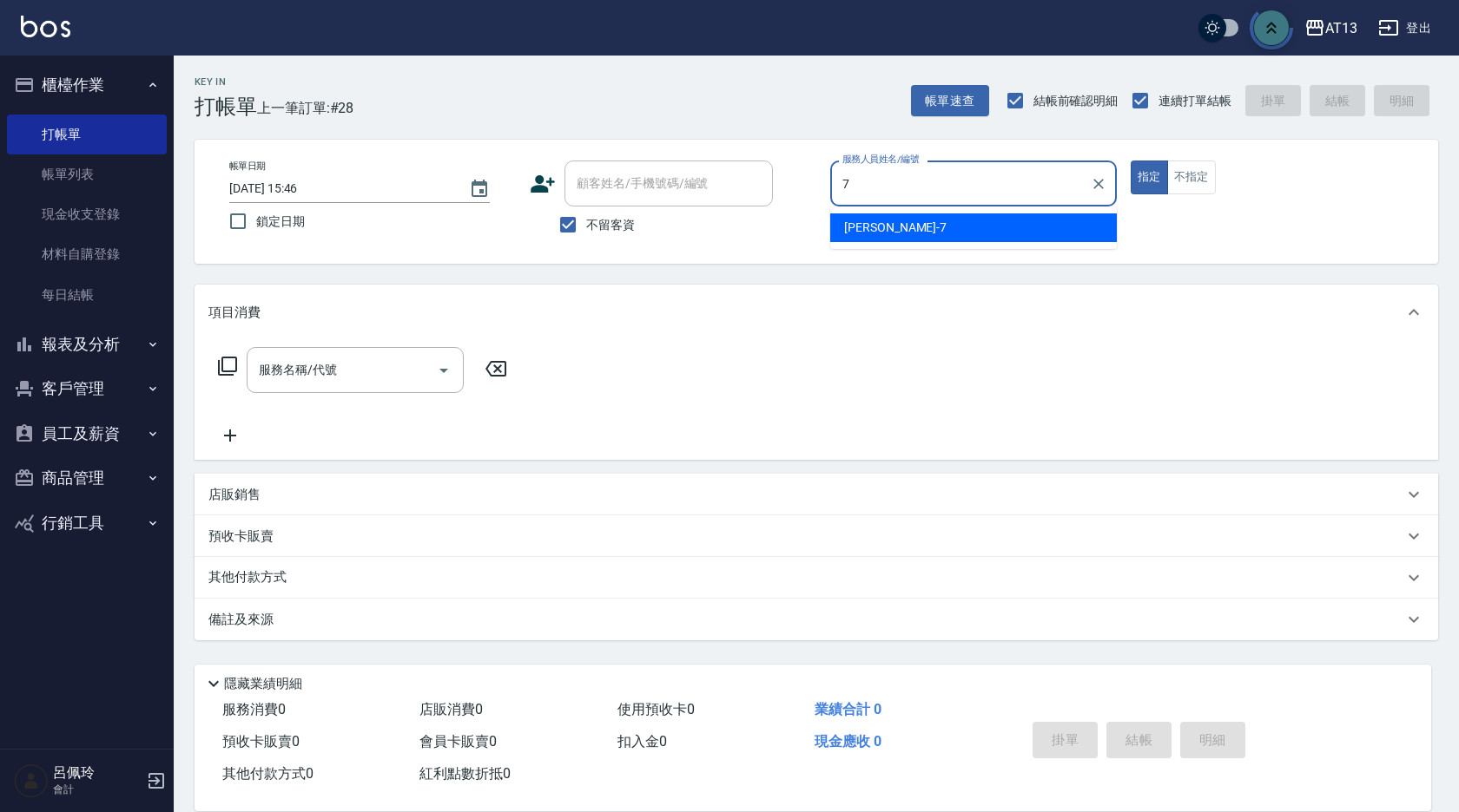
click at [863, 226] on span "[PERSON_NAME]-7" at bounding box center [895, 228] width 103 height 18
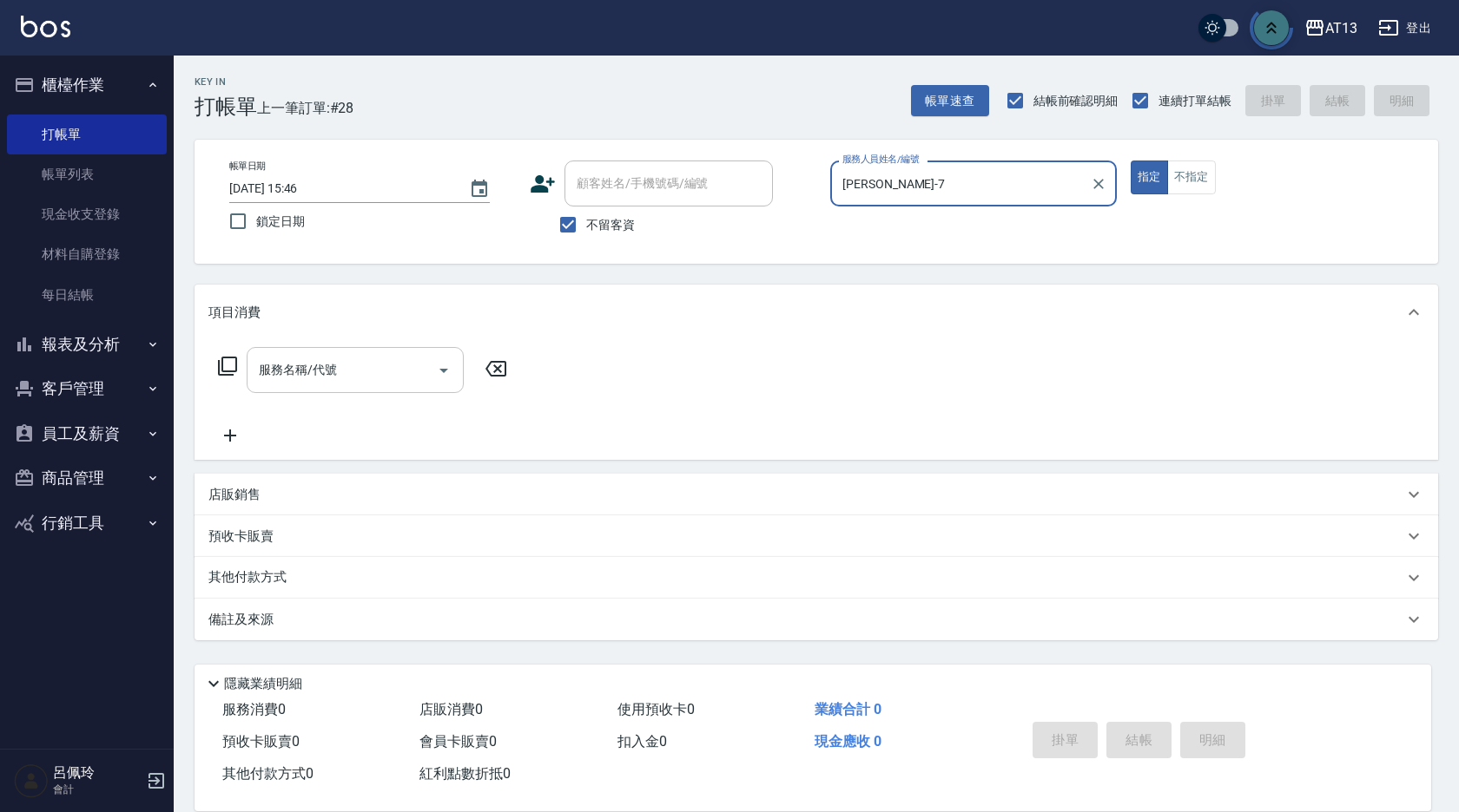
type input "[PERSON_NAME]-7"
drag, startPoint x: 361, startPoint y: 368, endPoint x: 348, endPoint y: 383, distance: 19.8
click at [358, 372] on input "服務名稱/代號" at bounding box center [343, 370] width 176 height 30
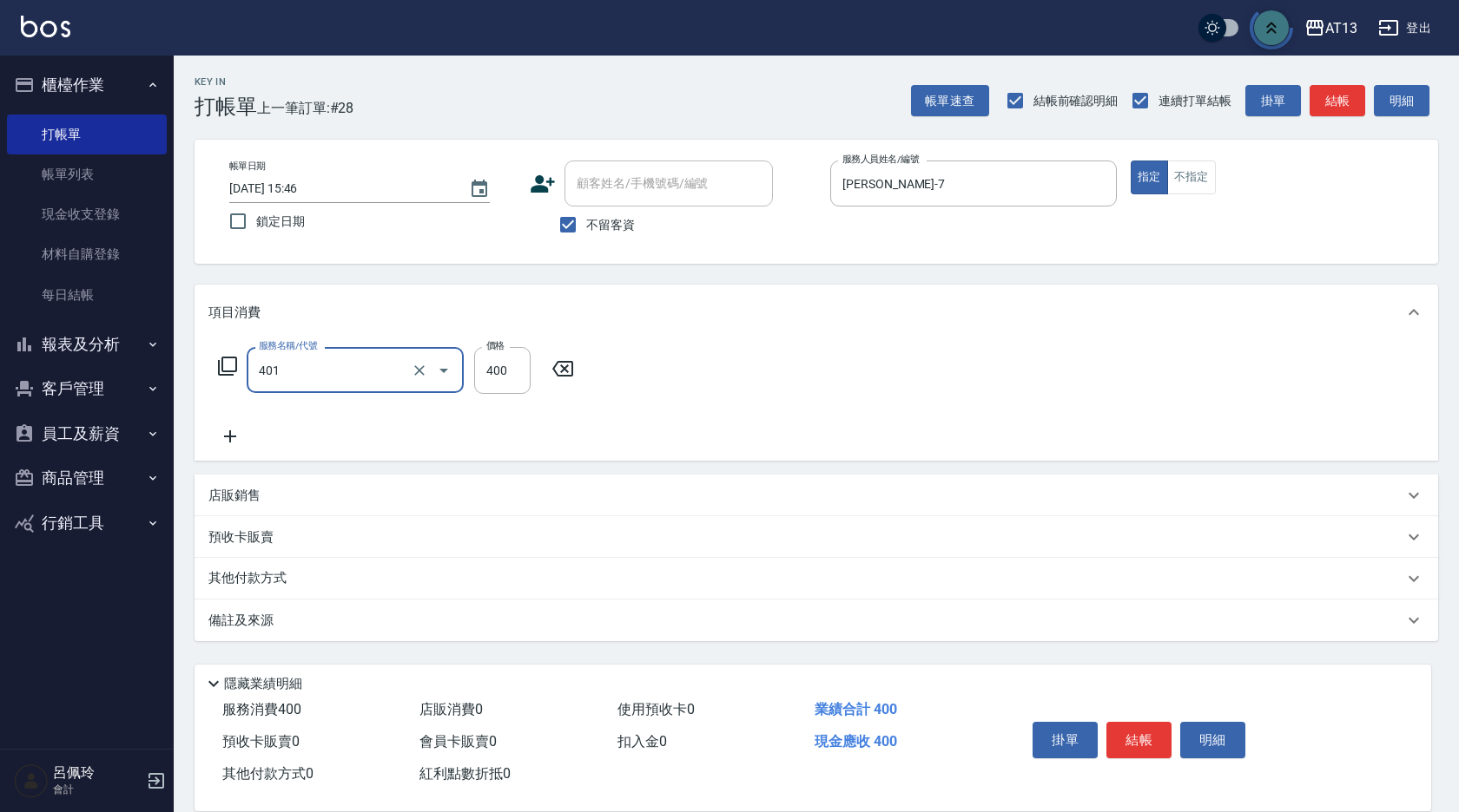
type input "剪髮(401)"
type input "50"
click at [913, 377] on div "服務名稱/代號 剪髮(401) 服務名稱/代號 價格 50 價格" at bounding box center [816, 401] width 1243 height 121
click at [1147, 729] on button "結帳" at bounding box center [1138, 740] width 65 height 36
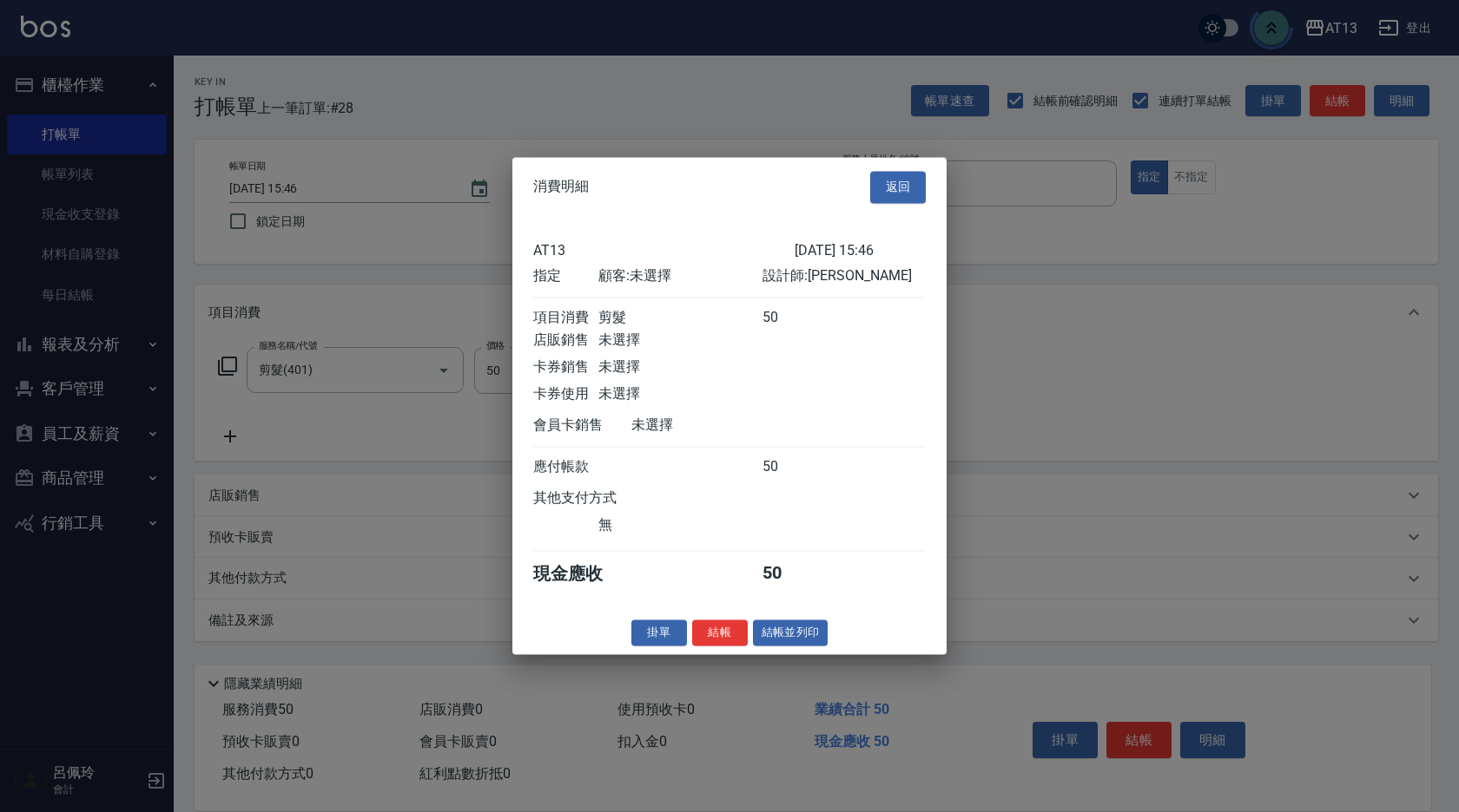
click at [1137, 721] on body "AT13 登出 櫃檯作業 打帳單 帳單列表 現金收支登錄 材料自購登錄 每日結帳 報表及分析 報表目錄 店家區間累計表 店家日報表 互助日報表 互助月報表 互…" at bounding box center [730, 406] width 1459 height 812
click at [722, 646] on button "結帳" at bounding box center [721, 632] width 56 height 27
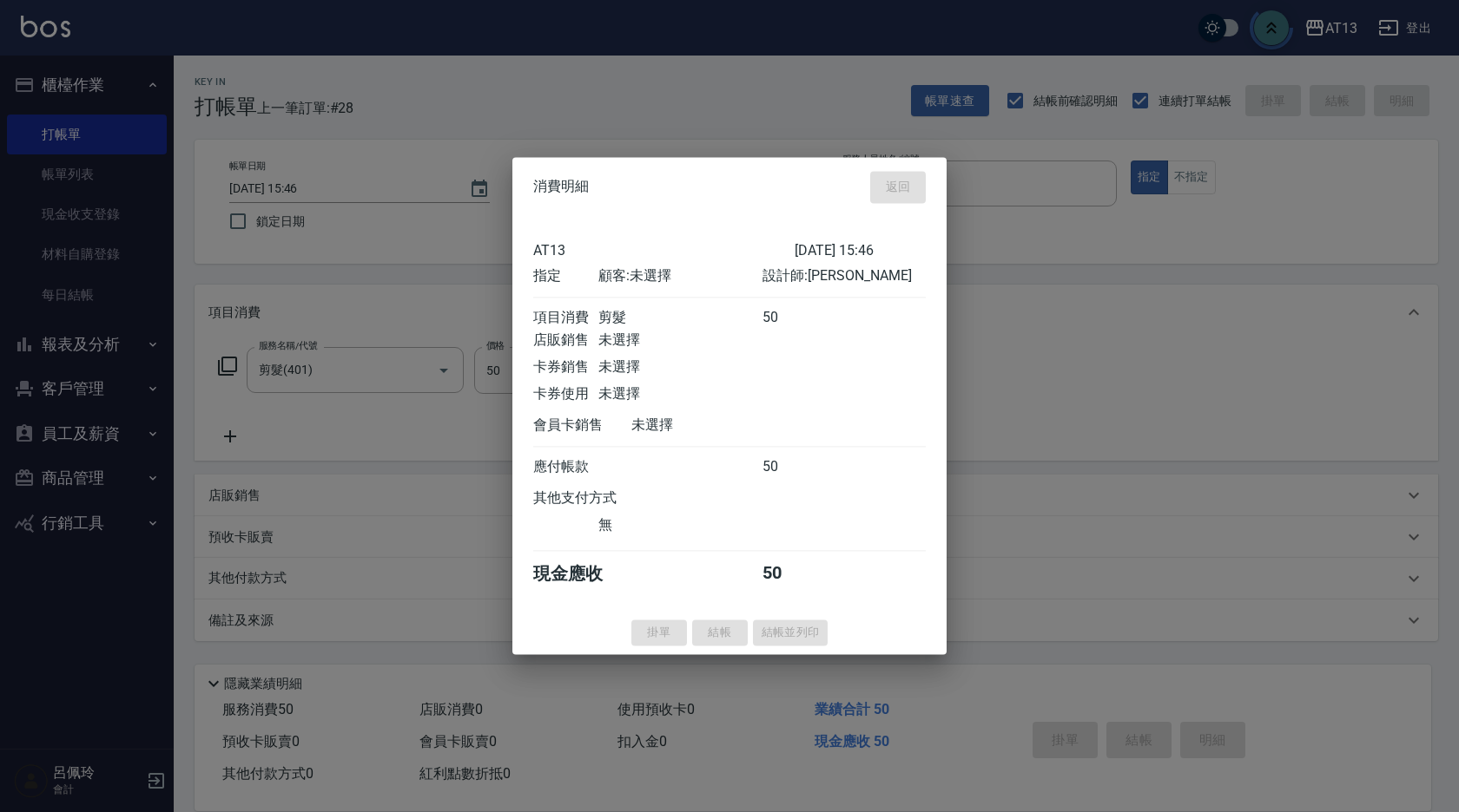
type input "[DATE] 15:47"
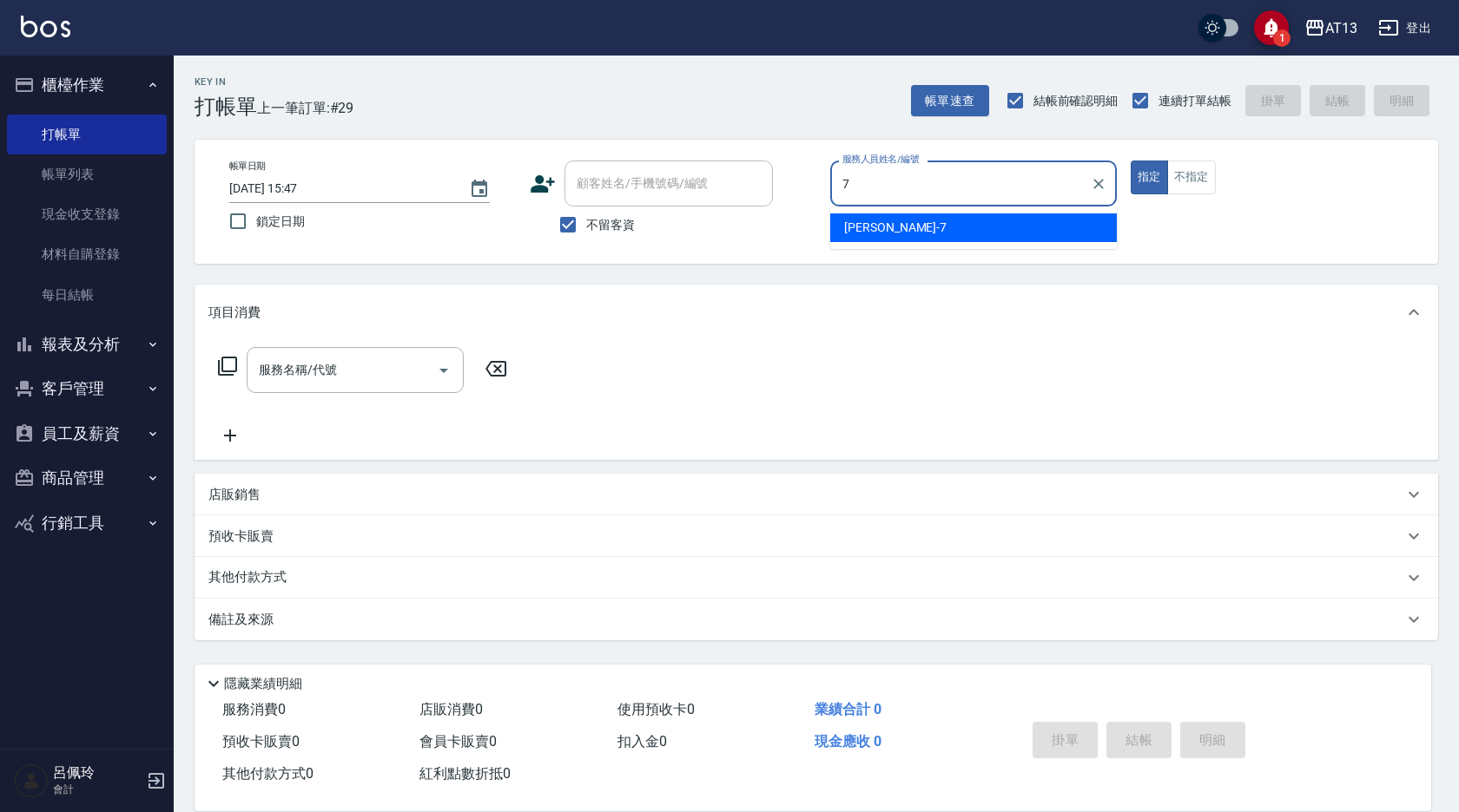
click at [837, 220] on div "[PERSON_NAME]-7" at bounding box center [973, 228] width 287 height 29
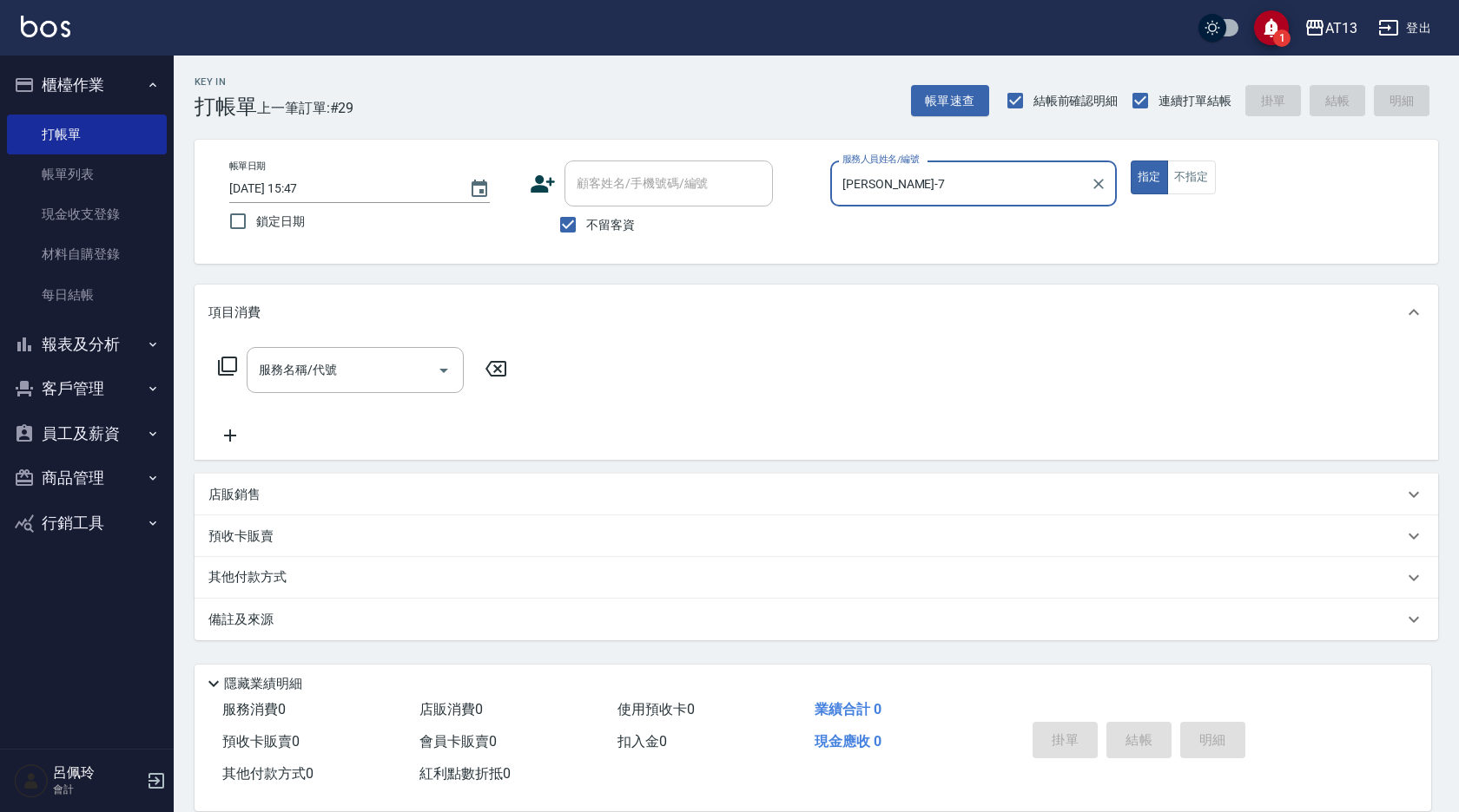
type input "[PERSON_NAME]-7"
click at [1274, 24] on icon "save" at bounding box center [1271, 28] width 19 height 22
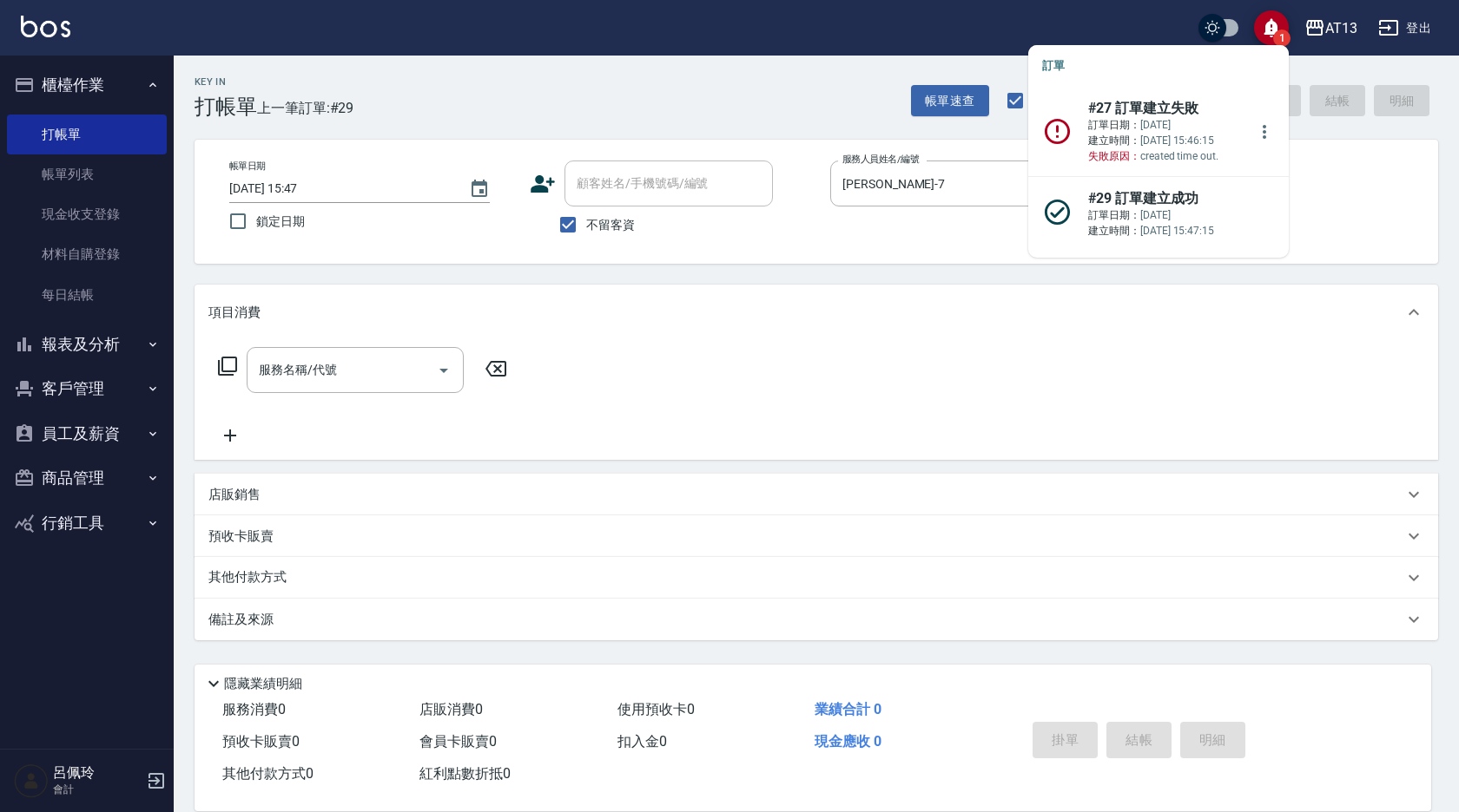
click at [1169, 130] on p "訂單日期： [DATE] 建立時間： [DATE] 15:46:15 失敗原因： created time out." at bounding box center [1167, 140] width 159 height 47
click at [1259, 130] on icon "more" at bounding box center [1264, 132] width 21 height 21
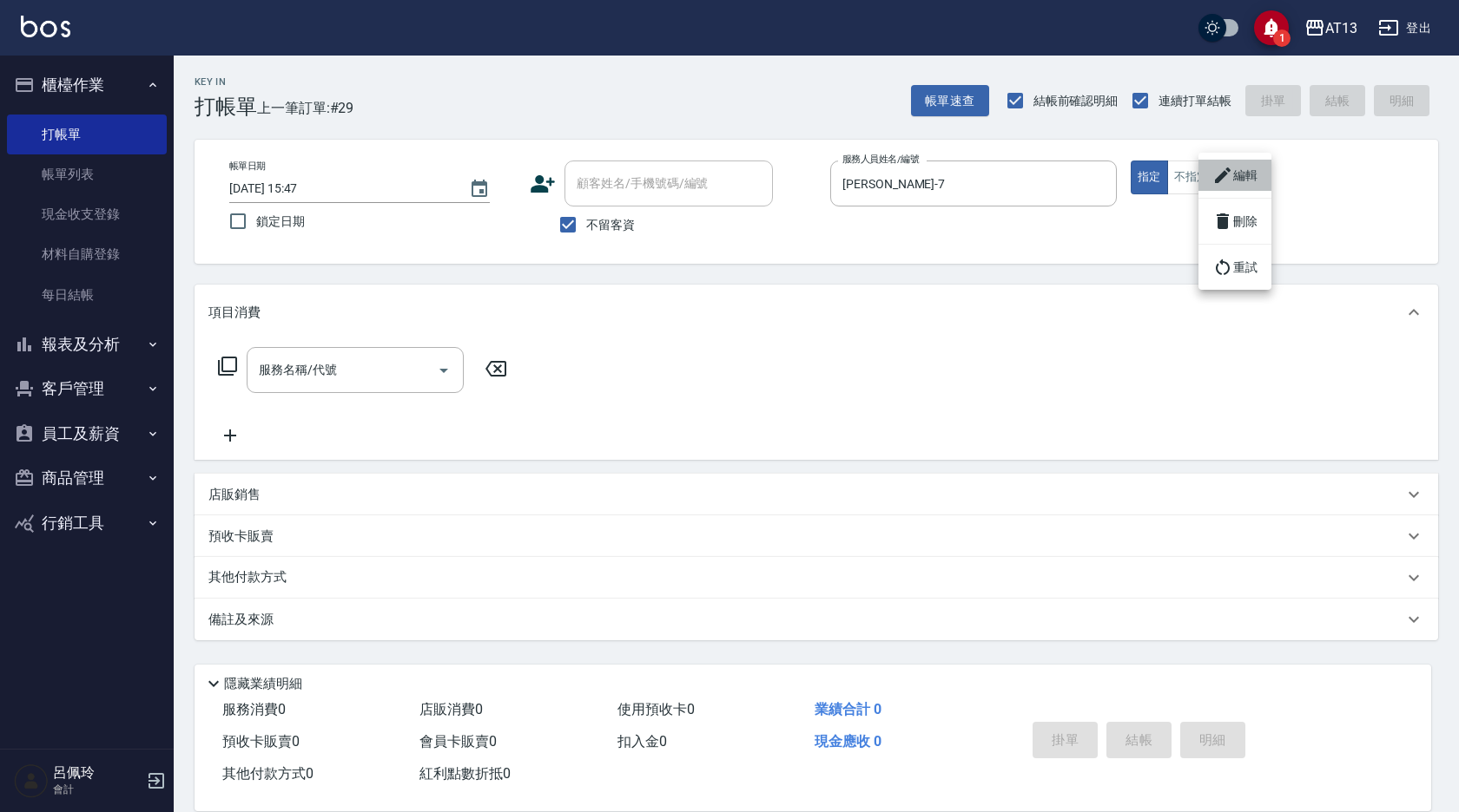
click at [1250, 174] on li "編輯" at bounding box center [1234, 175] width 73 height 31
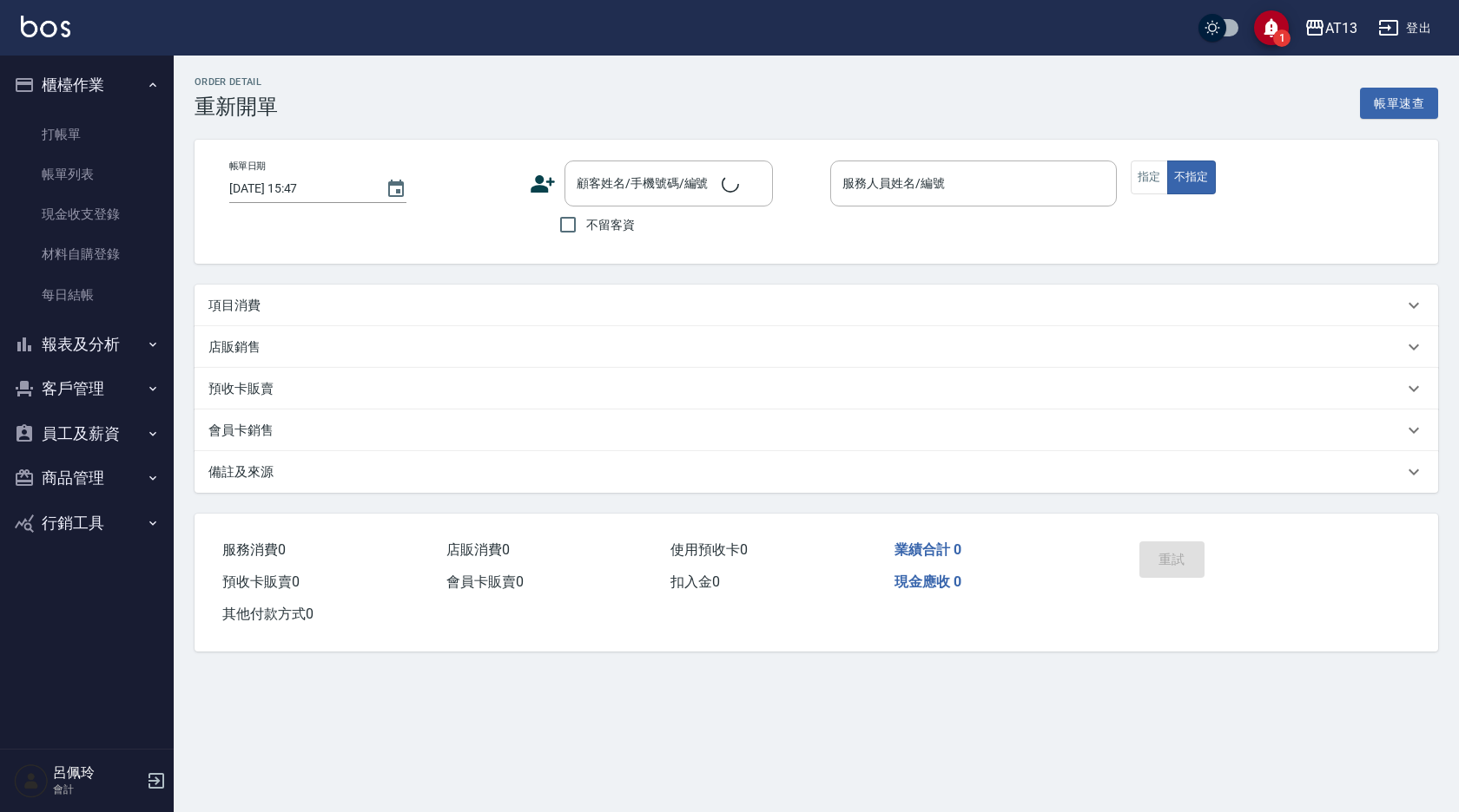
type input "[DATE] 15:45"
checkbox input "true"
type input "亭妤-6"
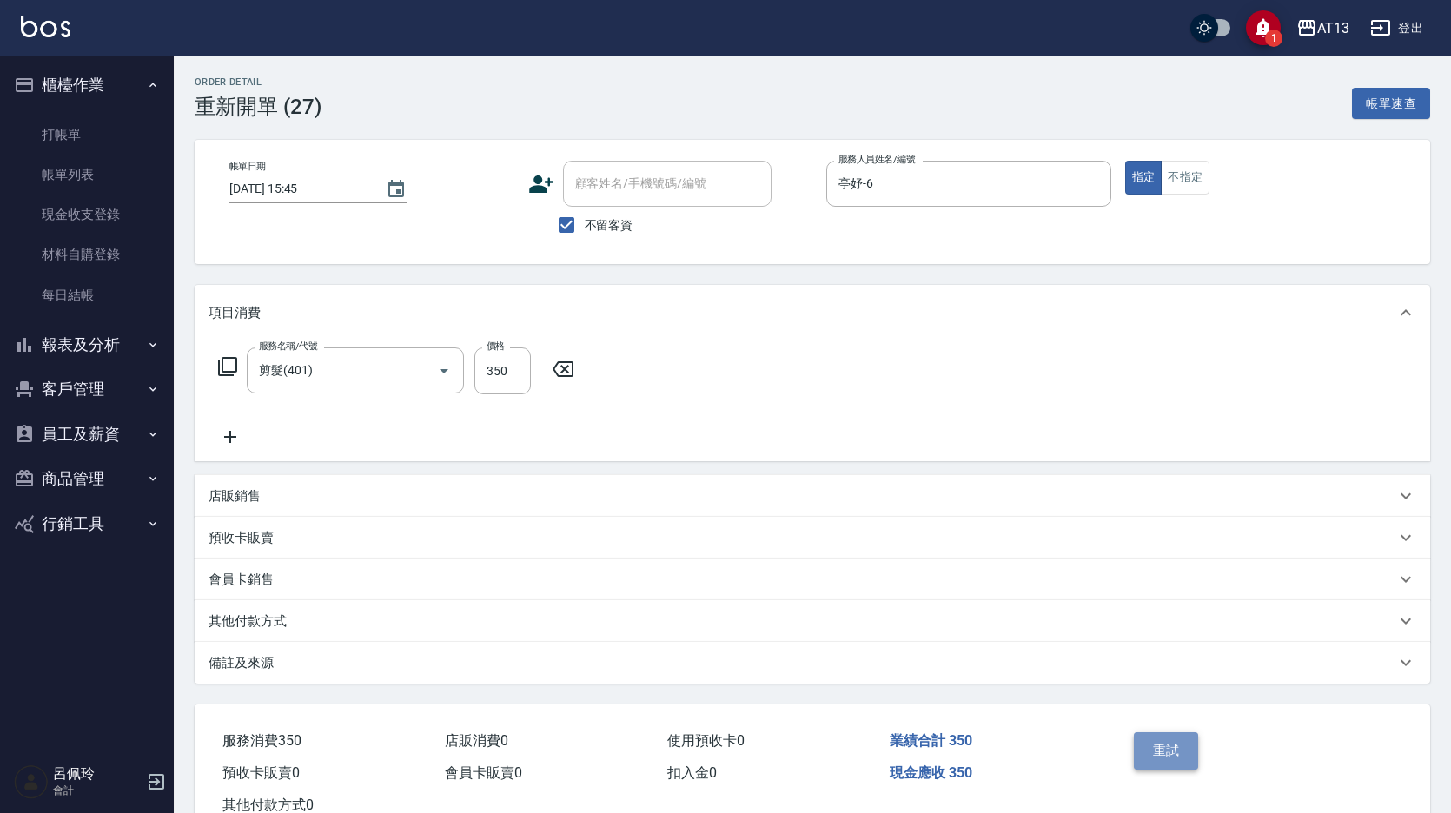
click at [1161, 747] on button "重試" at bounding box center [1166, 751] width 65 height 36
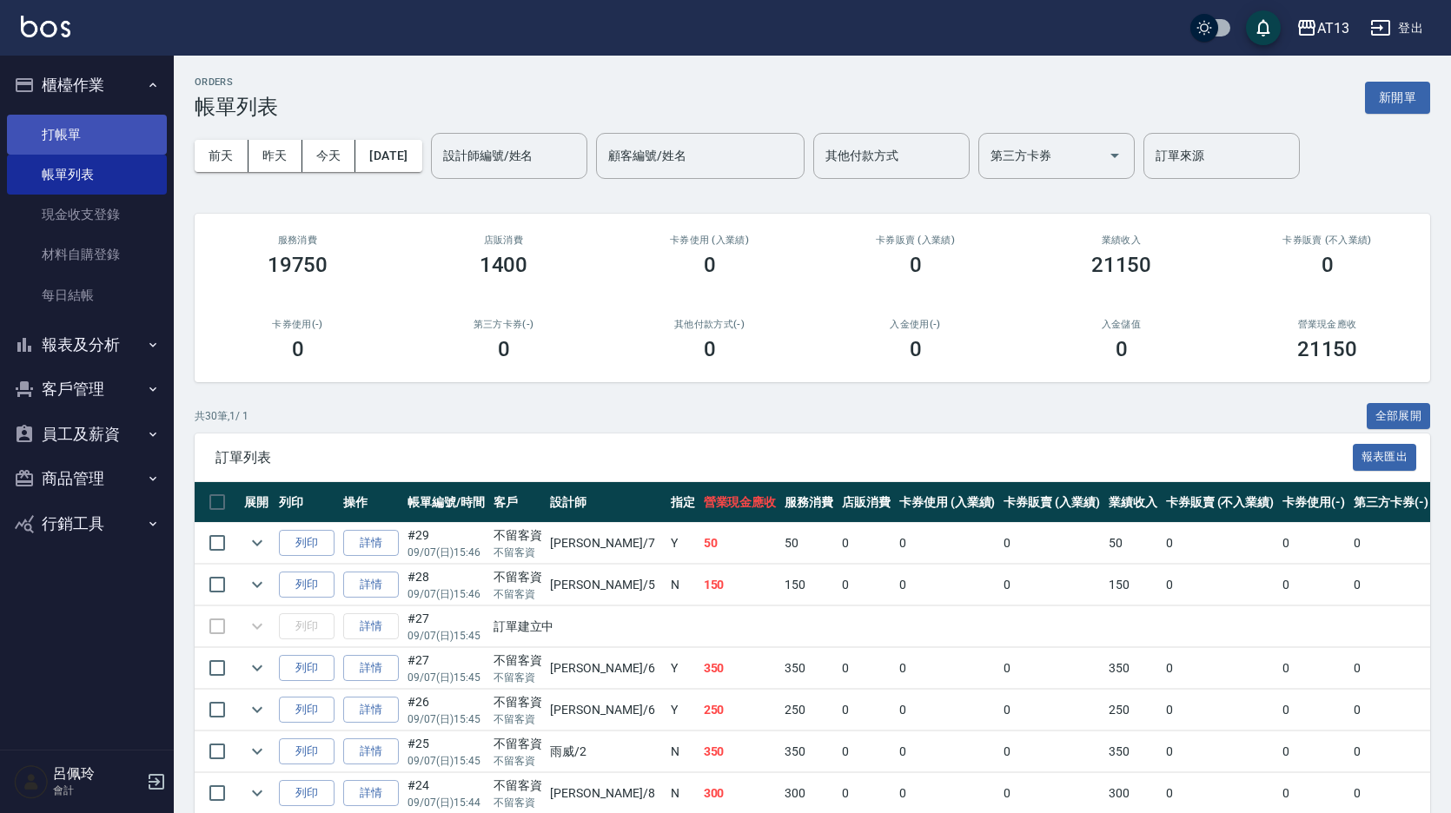
click at [77, 131] on link "打帳單" at bounding box center [87, 135] width 160 height 40
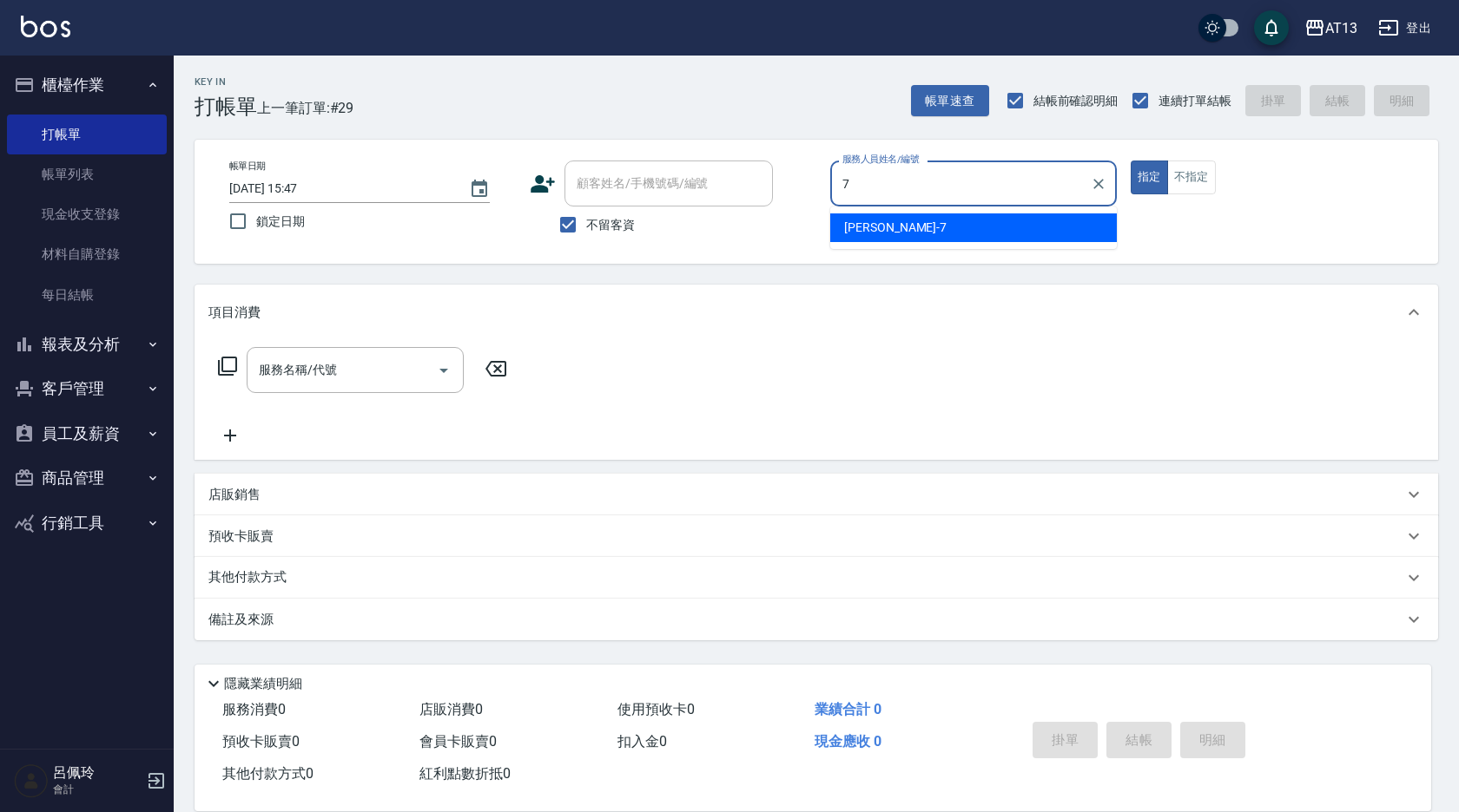
click at [944, 237] on div "[PERSON_NAME]-7" at bounding box center [973, 228] width 287 height 29
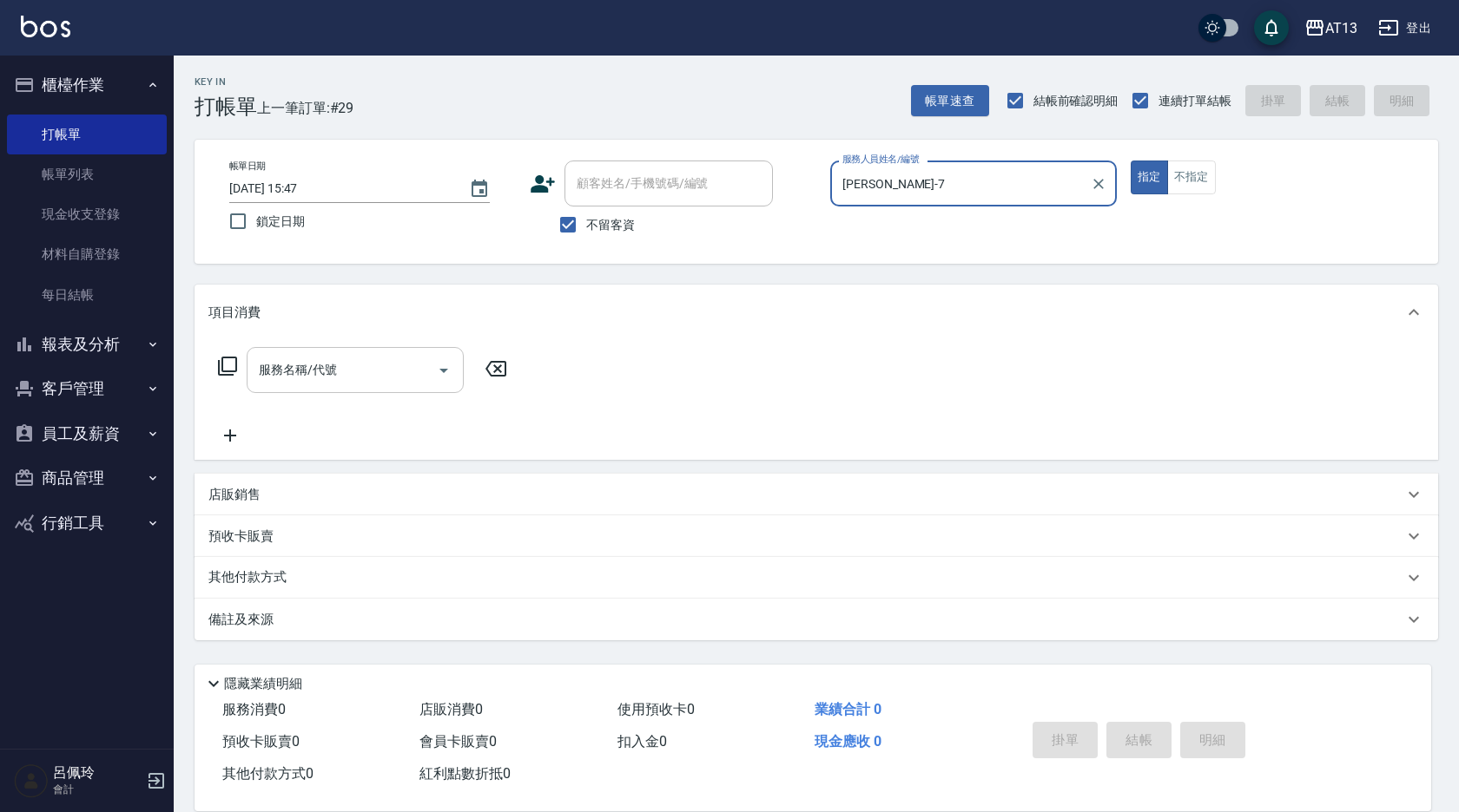
type input "[PERSON_NAME]-7"
click at [402, 369] on input "服務名稱/代號" at bounding box center [343, 370] width 176 height 30
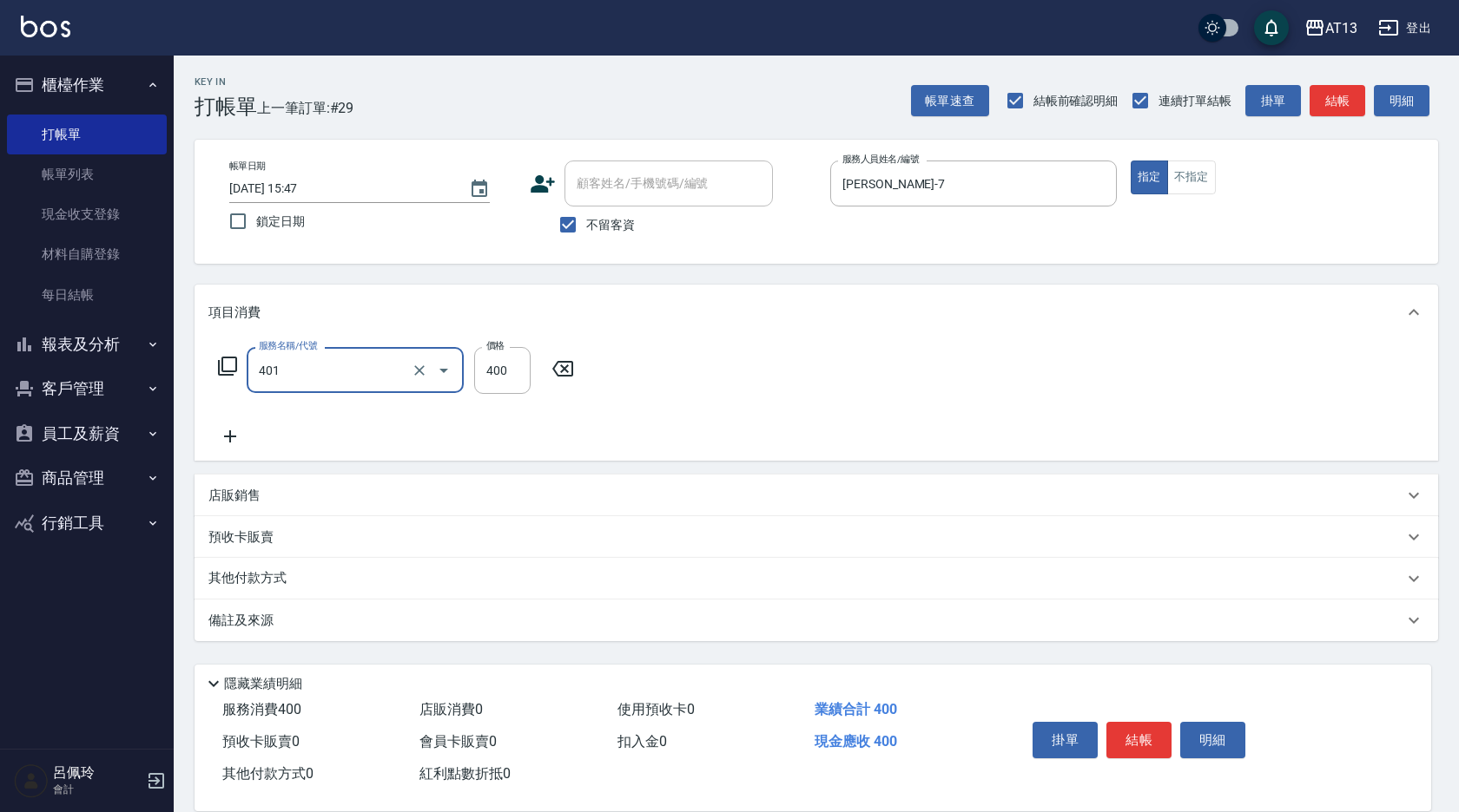
type input "剪髮(401)"
type input "300"
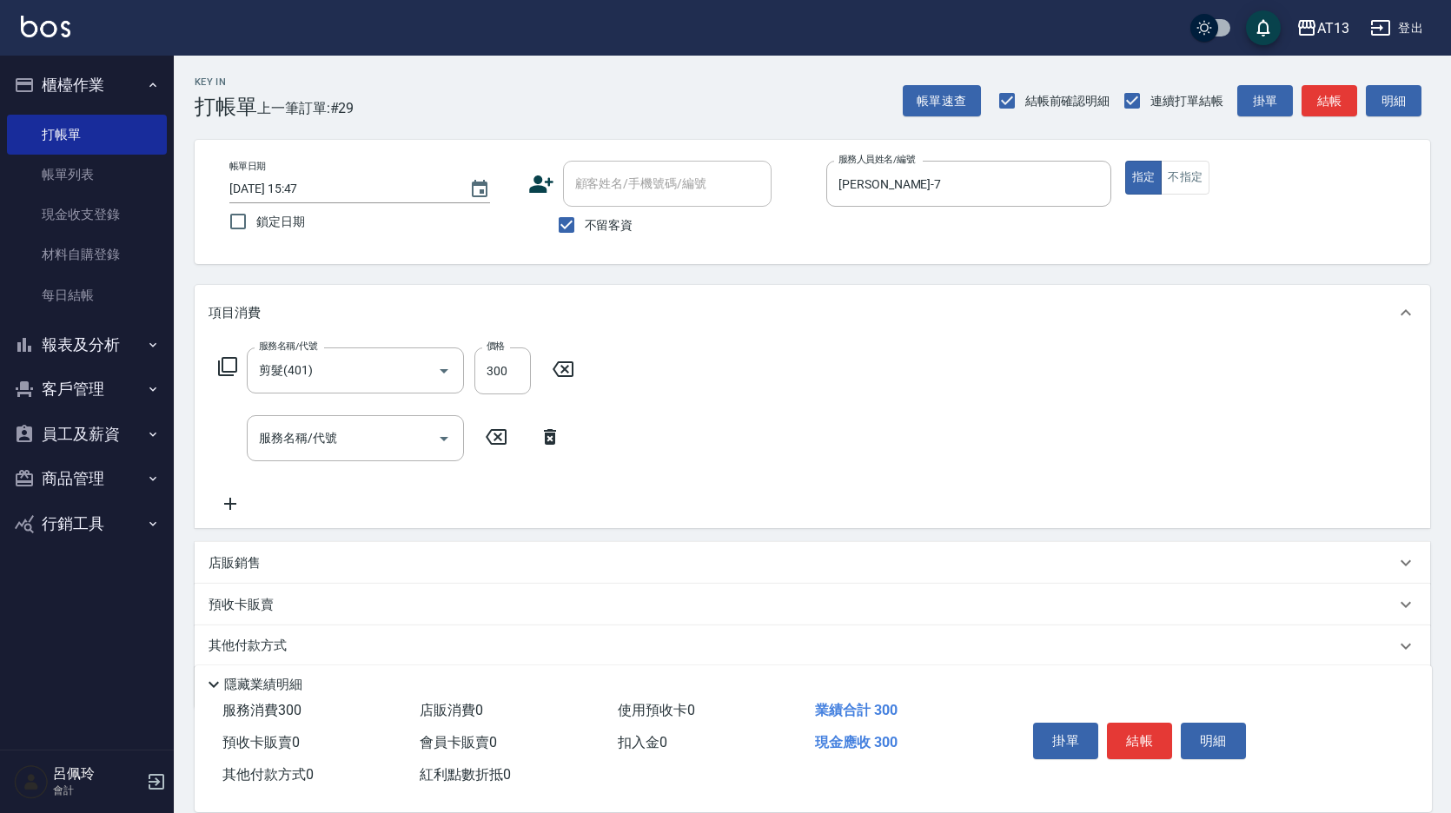
click at [804, 414] on div "服務名稱/代號 剪髮(401) 服務名稱/代號 價格 300 價格 服務名稱/代號 服務名稱/代號" at bounding box center [813, 435] width 1236 height 188
click at [1144, 739] on button "結帳" at bounding box center [1139, 741] width 65 height 36
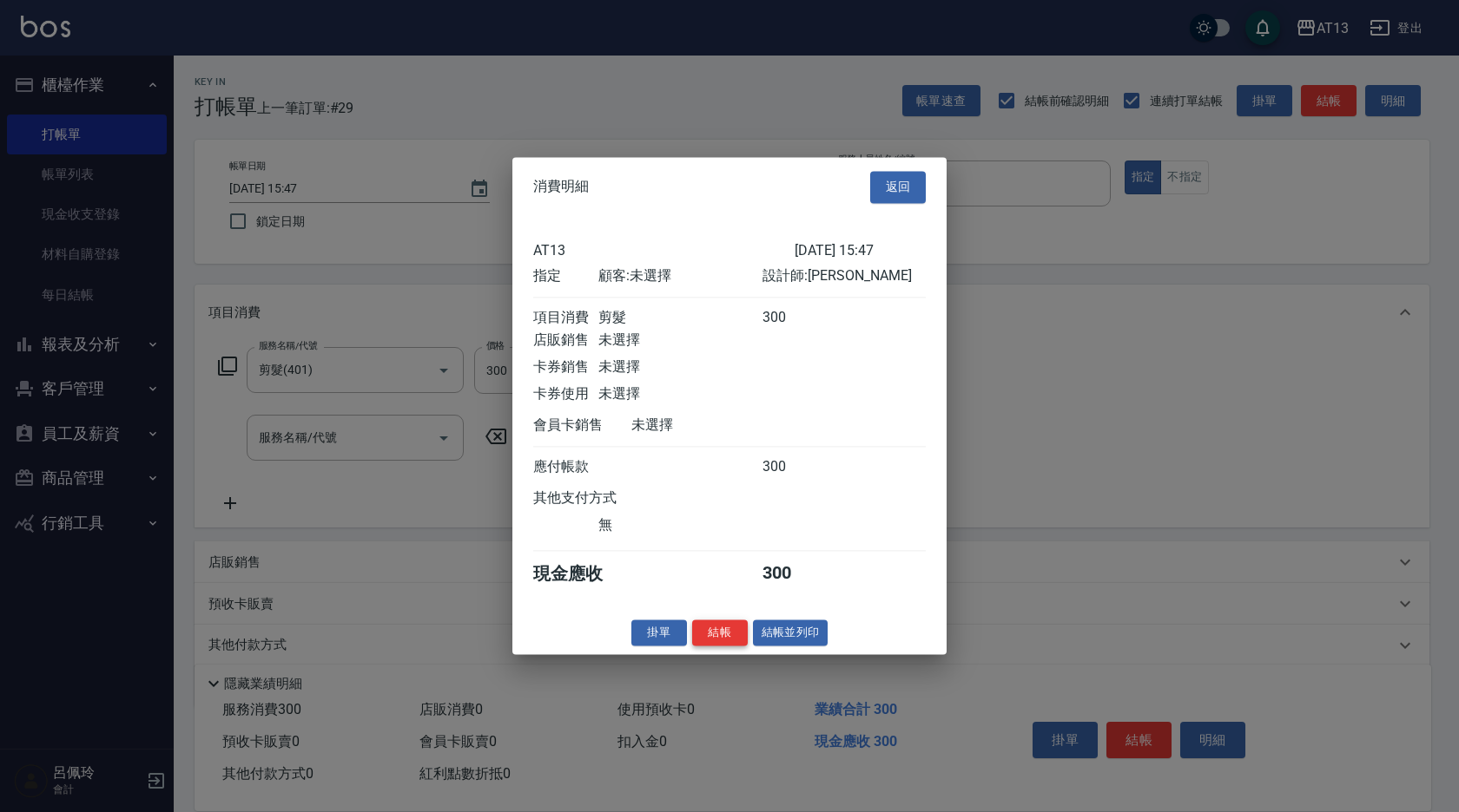
click at [726, 646] on button "結帳" at bounding box center [721, 632] width 56 height 27
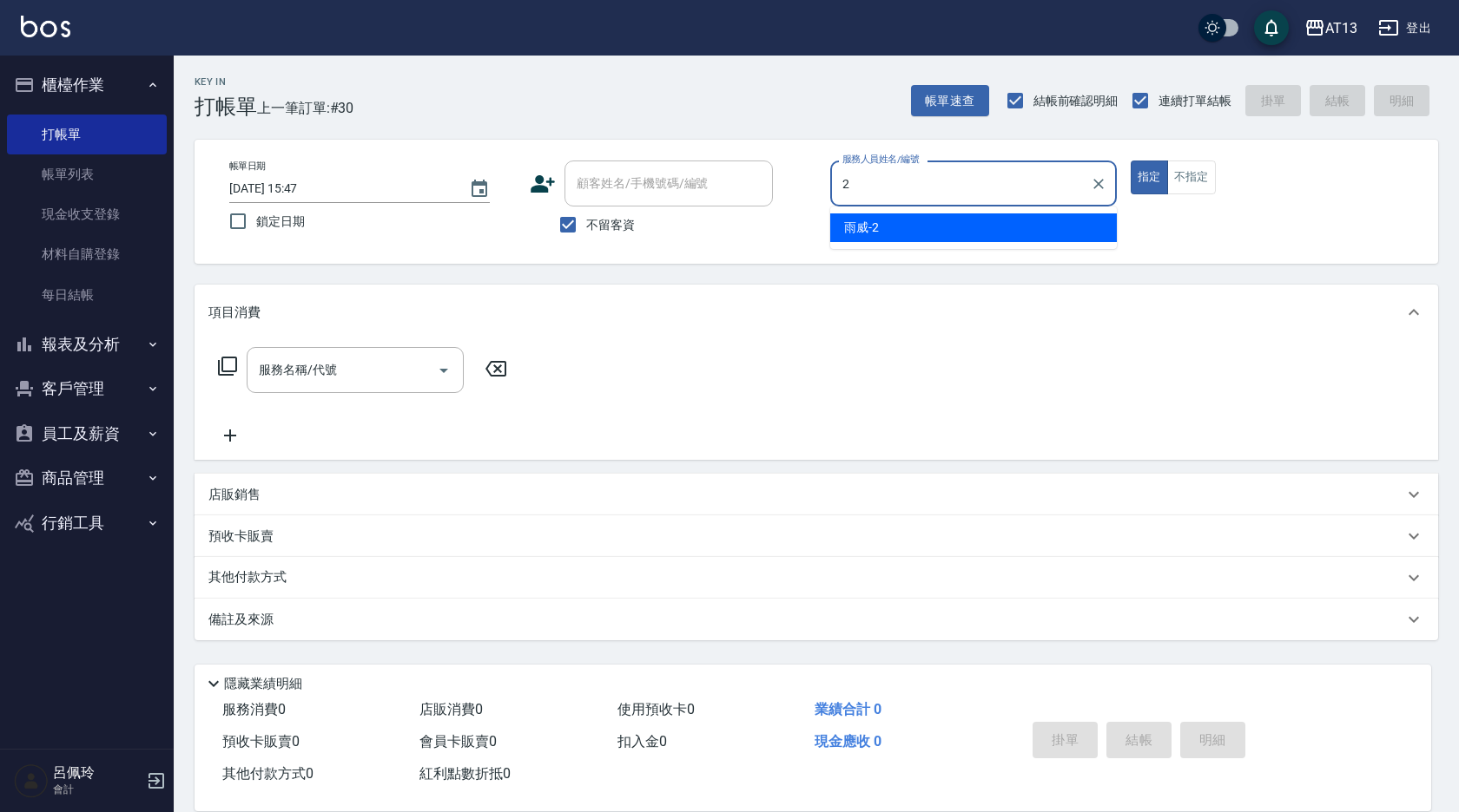
click at [1060, 229] on div "雨威 -2" at bounding box center [973, 228] width 287 height 29
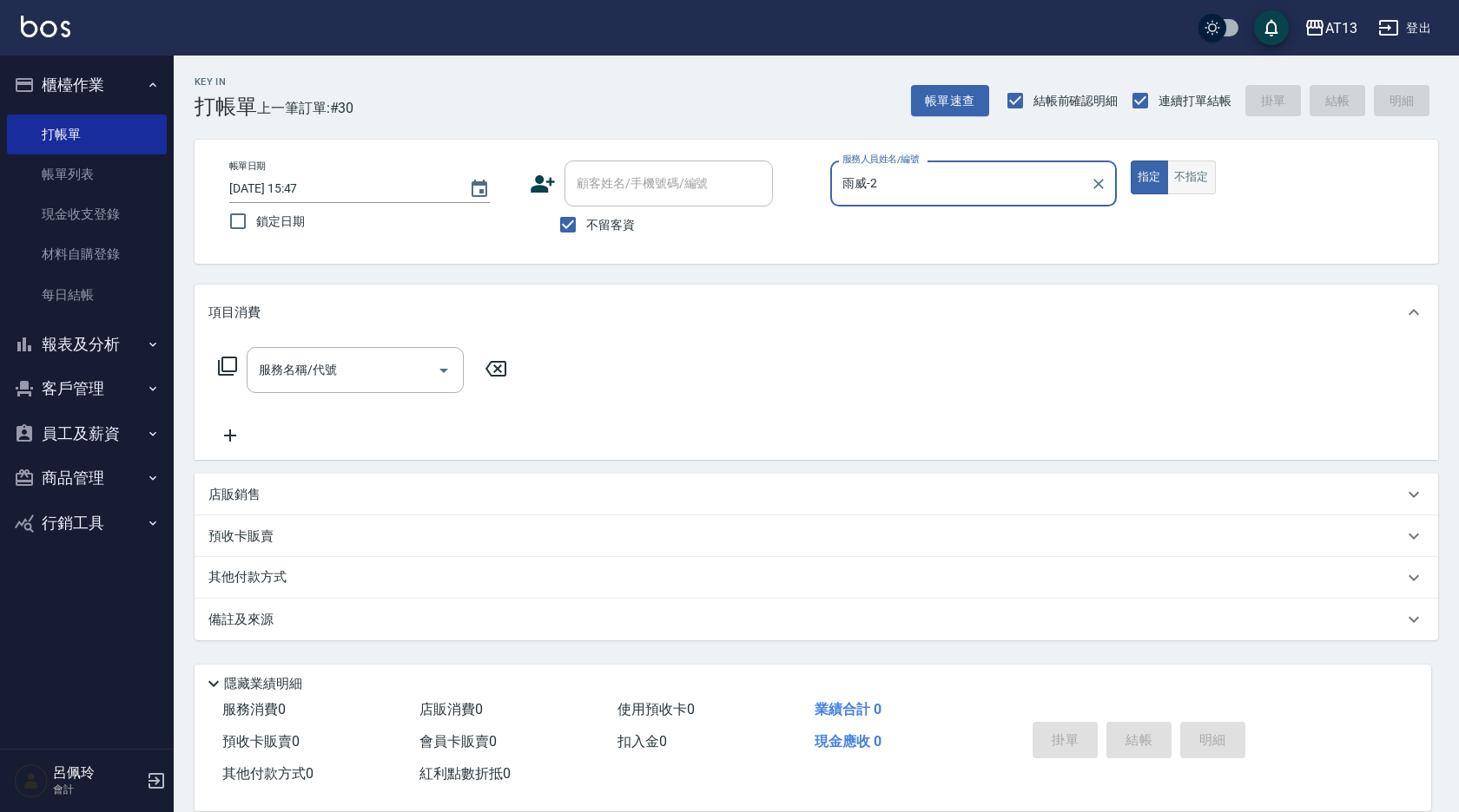
type input "雨威-2"
click at [1186, 183] on button "不指定" at bounding box center [1191, 178] width 49 height 34
click at [383, 374] on input "服務名稱/代號" at bounding box center [343, 370] width 176 height 30
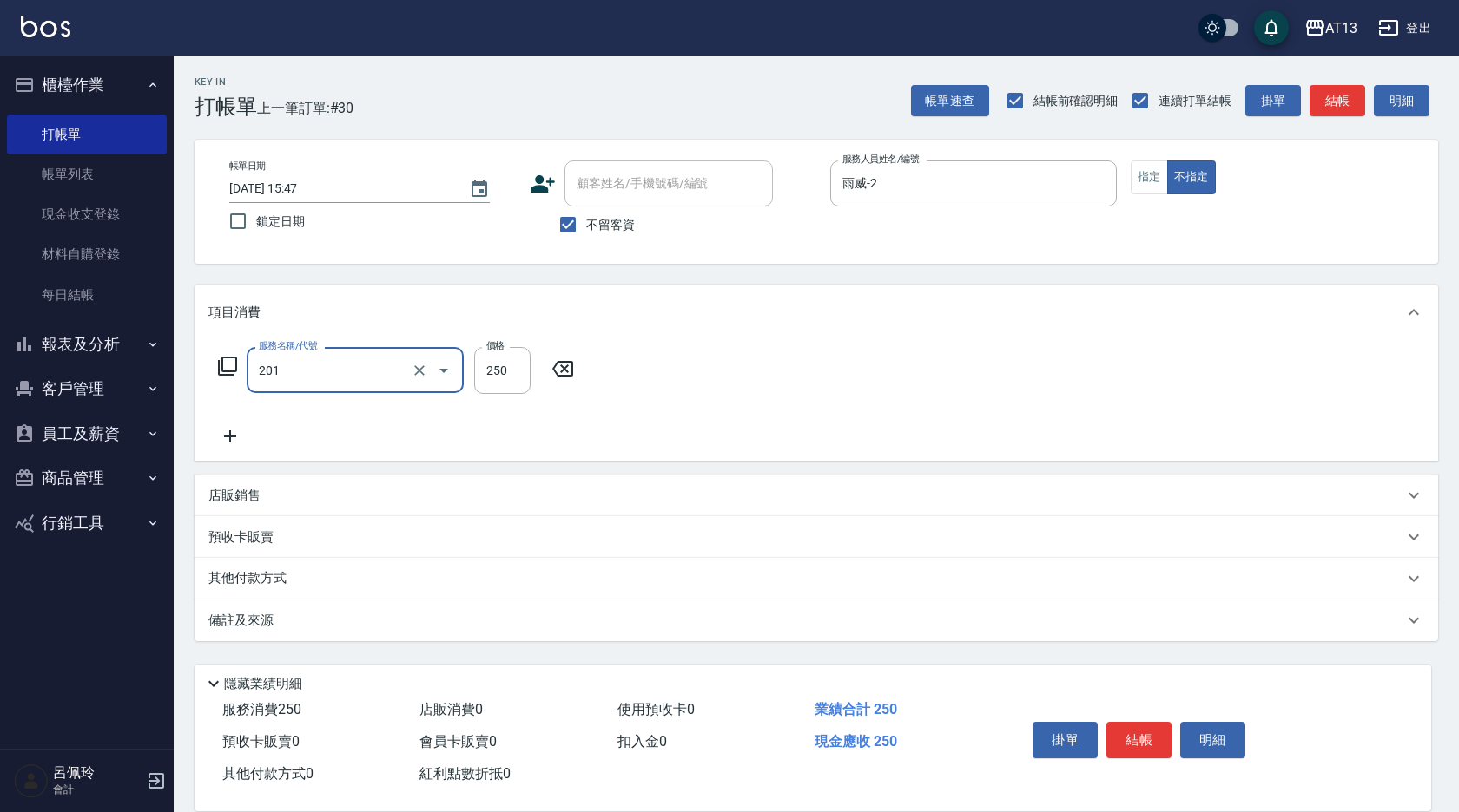
type input "洗髮(201)"
type input "[PERSON_NAME]-33"
click at [1142, 733] on button "結帳" at bounding box center [1138, 740] width 65 height 36
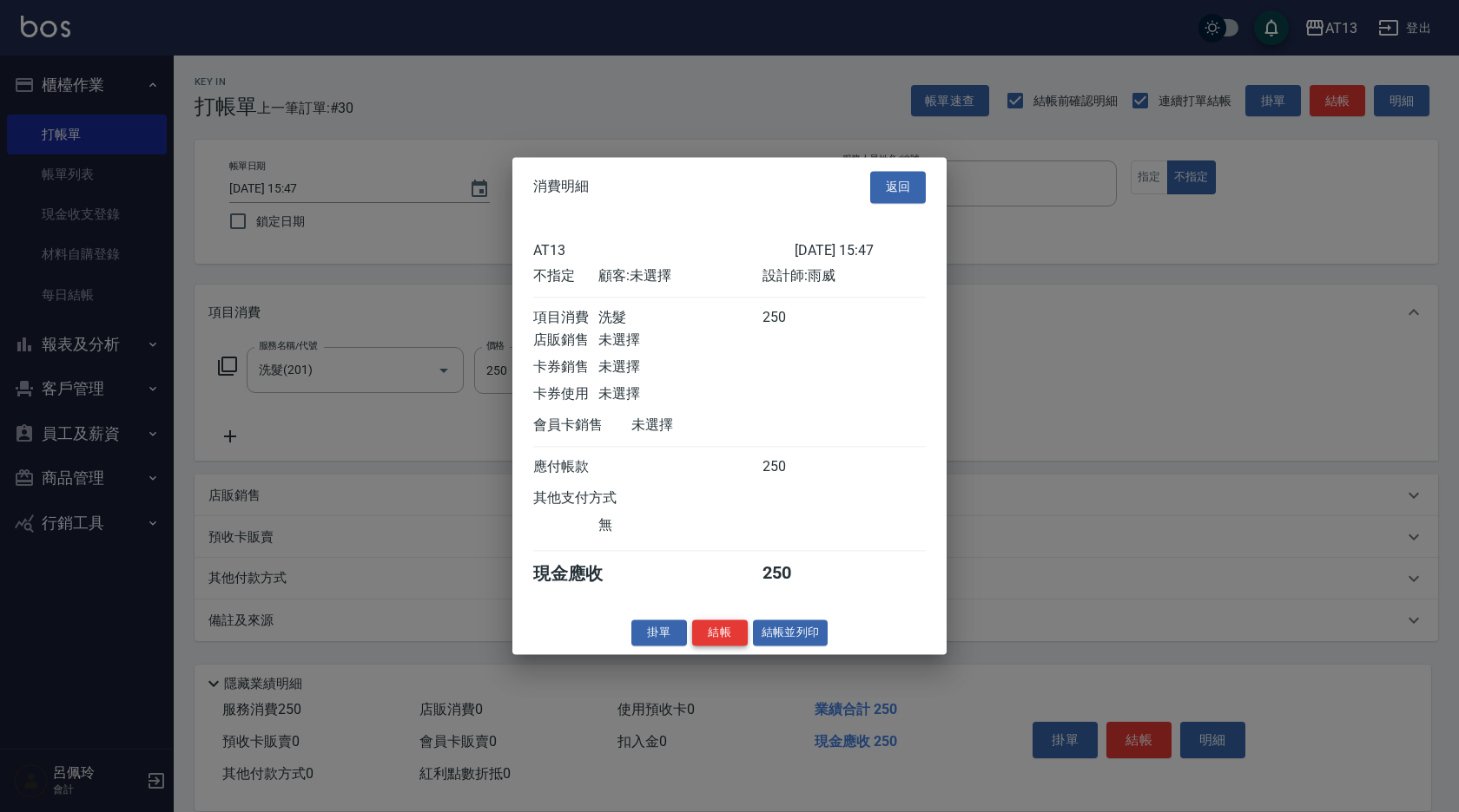
click at [729, 645] on button "結帳" at bounding box center [721, 632] width 56 height 27
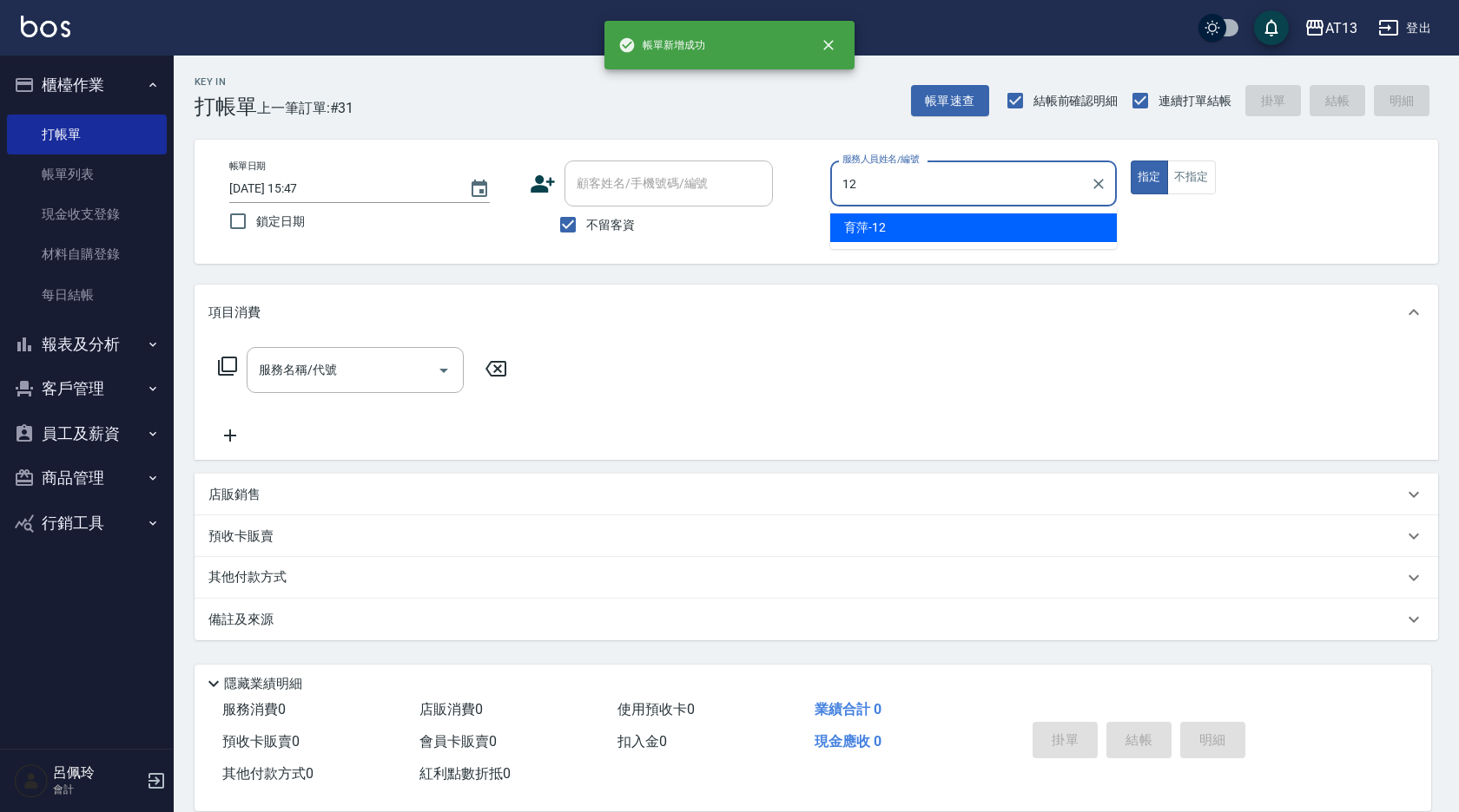
click at [849, 223] on span "育萍 -12" at bounding box center [865, 228] width 42 height 18
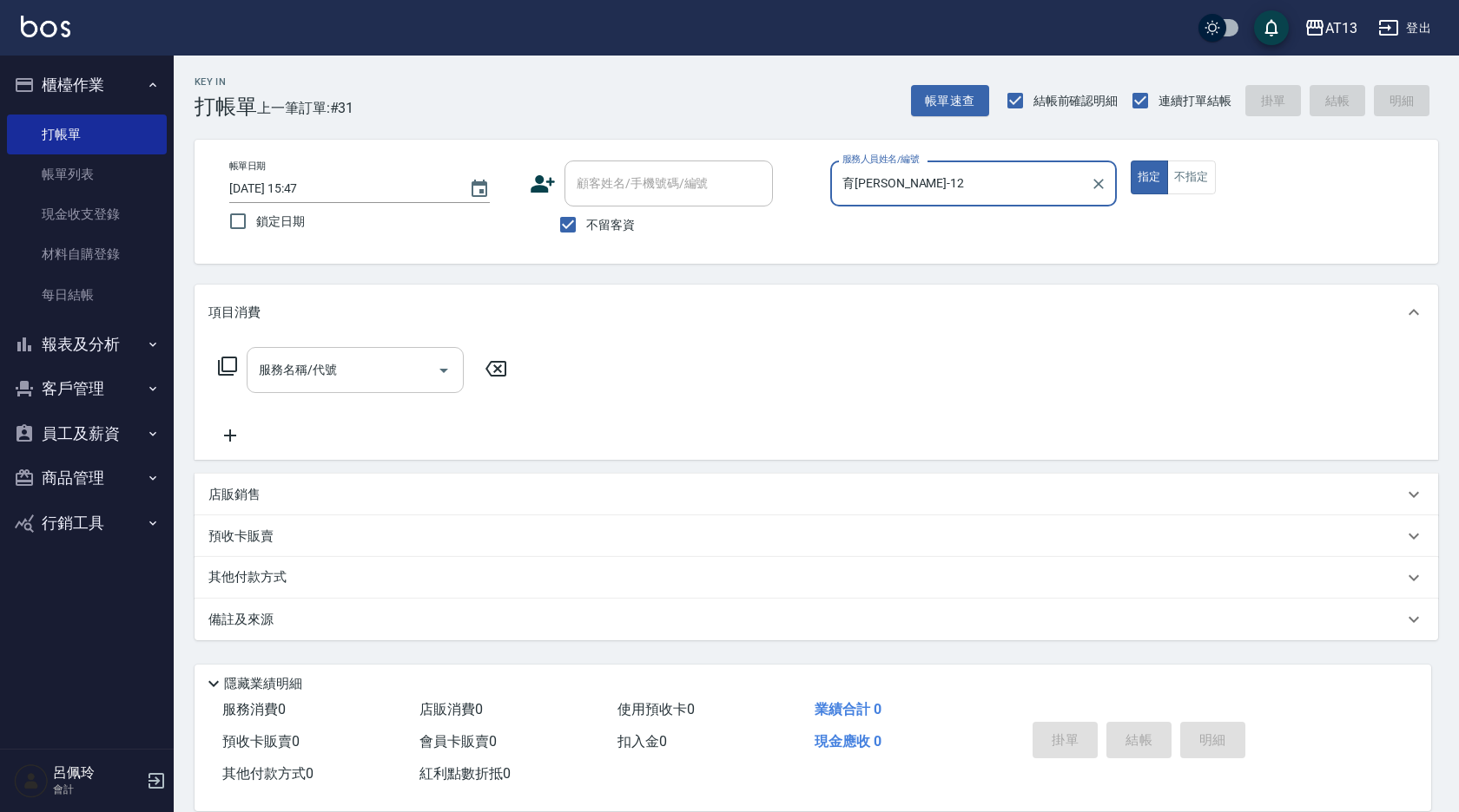
type input "育[PERSON_NAME]-12"
click at [313, 385] on input "服務名稱/代號" at bounding box center [343, 370] width 176 height 30
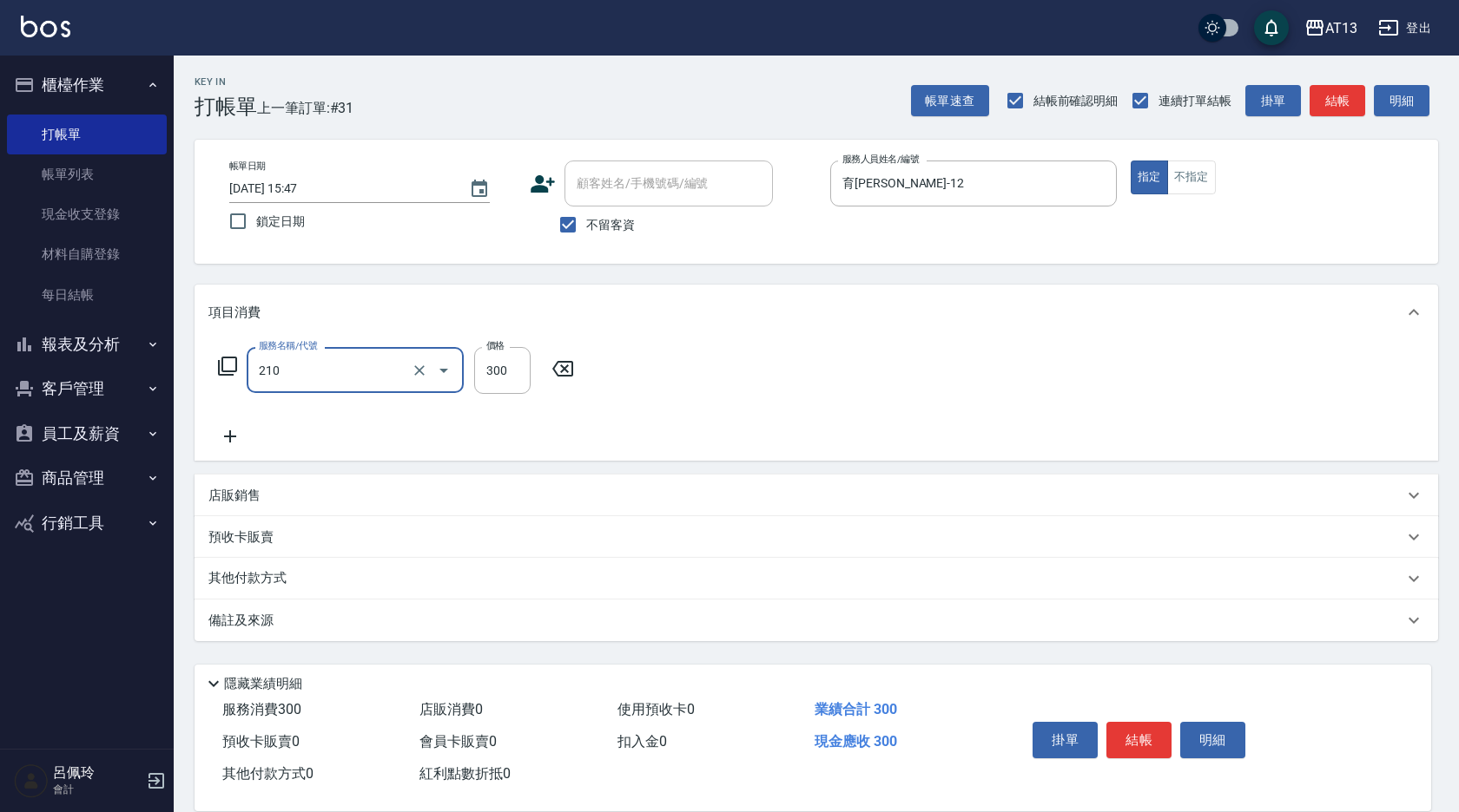
type input "[PERSON_NAME]洗髮精(210)"
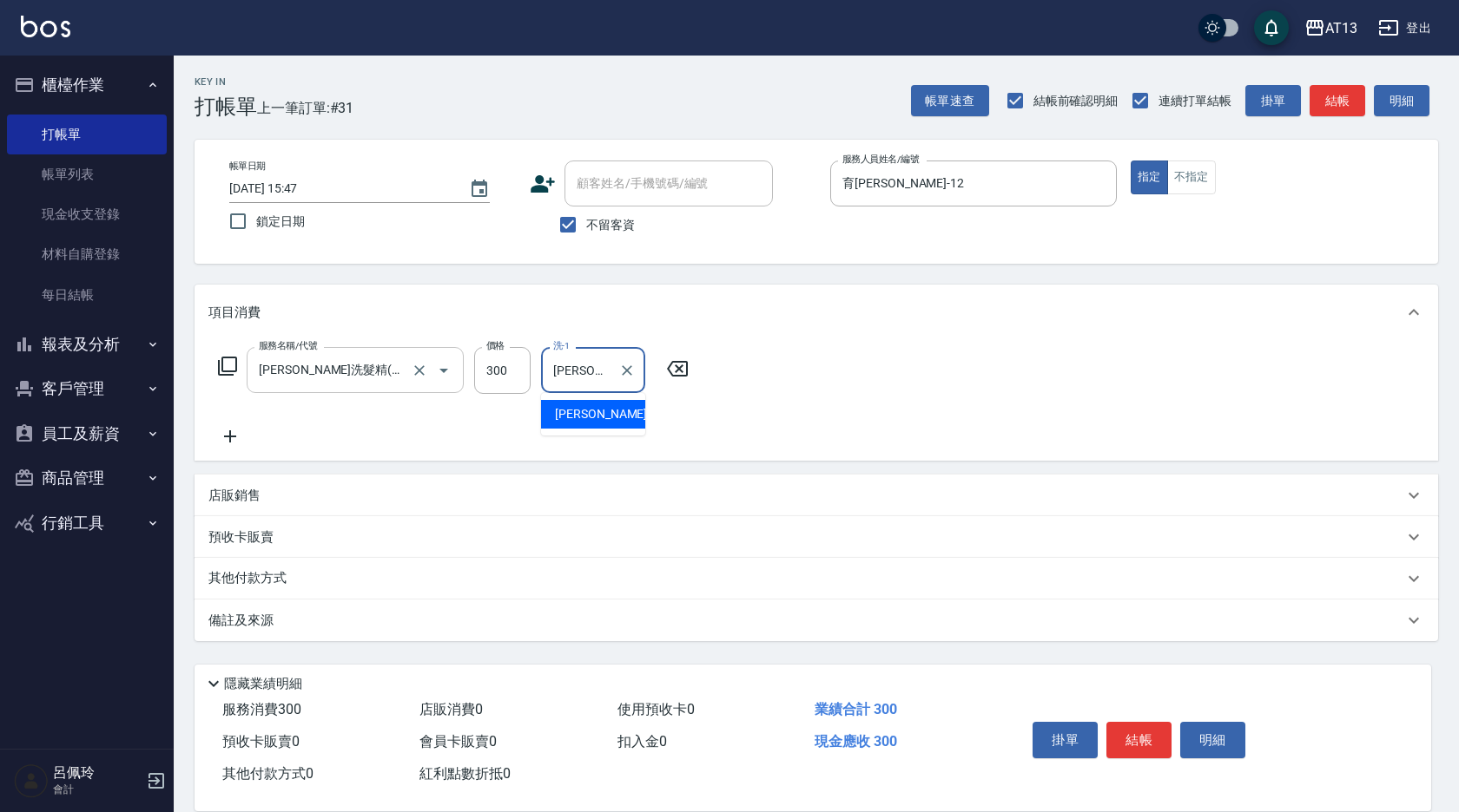
type input "[PERSON_NAME]-31"
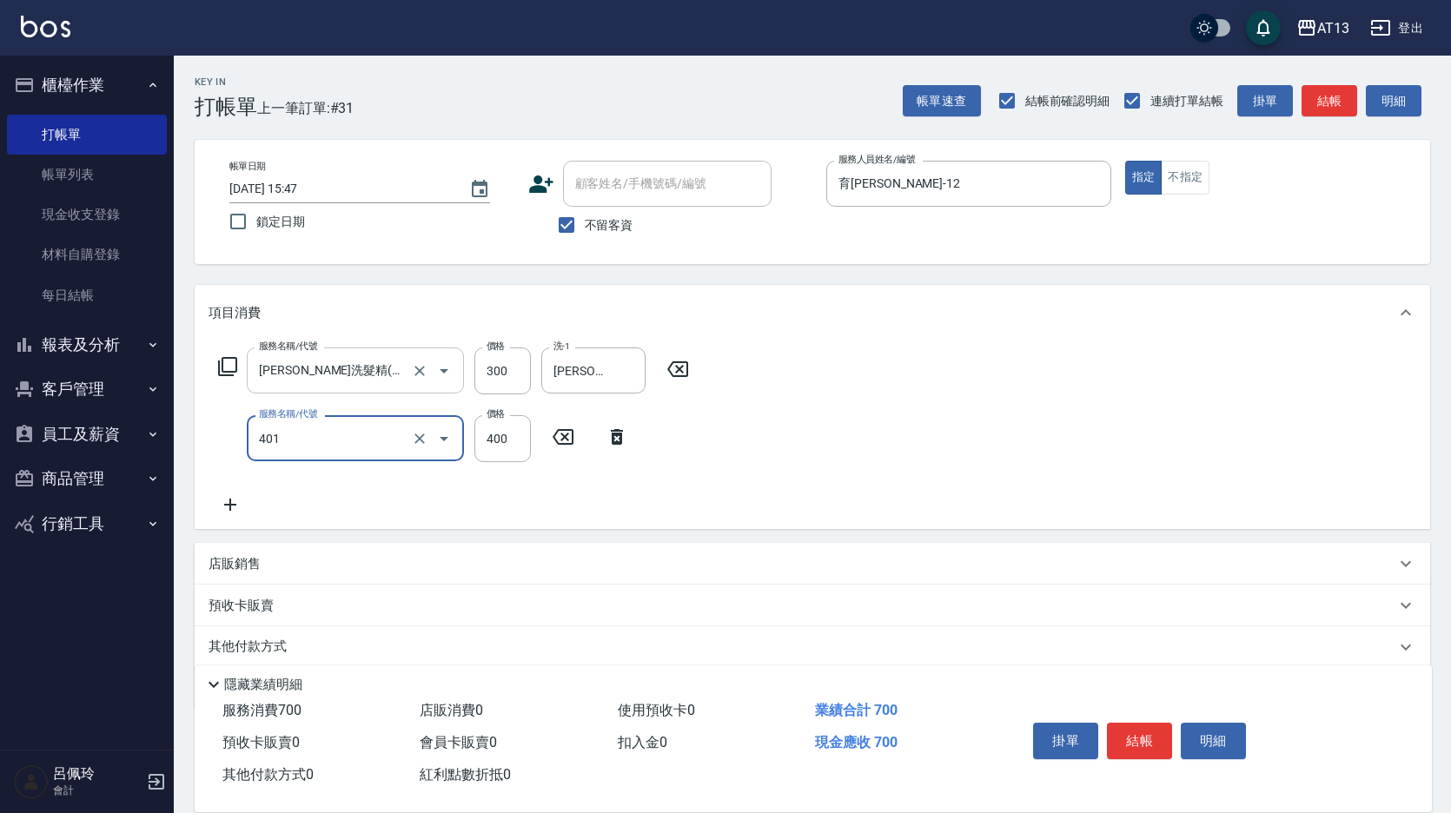
type input "剪髮(401)"
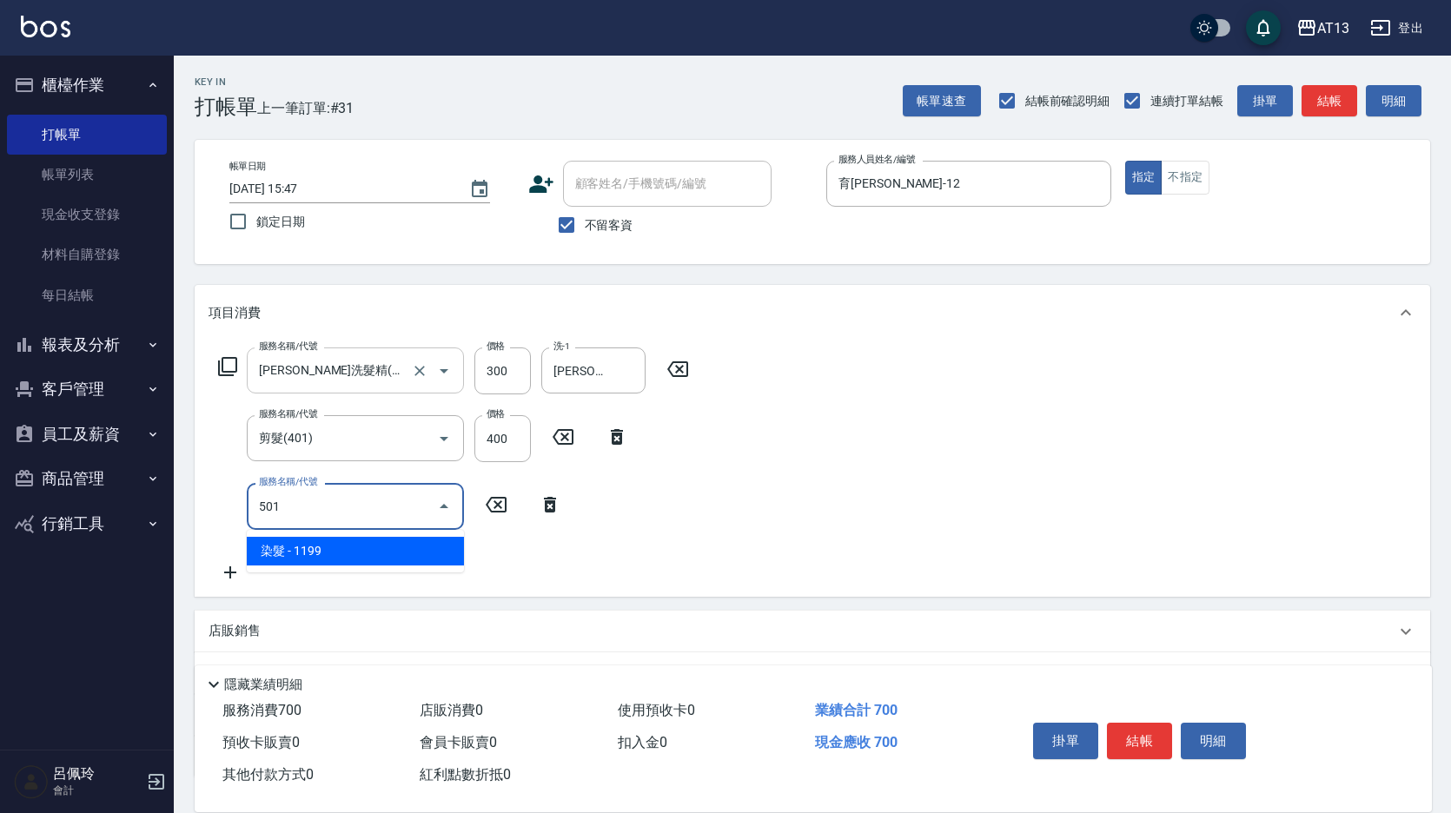
type input "染髮(501)"
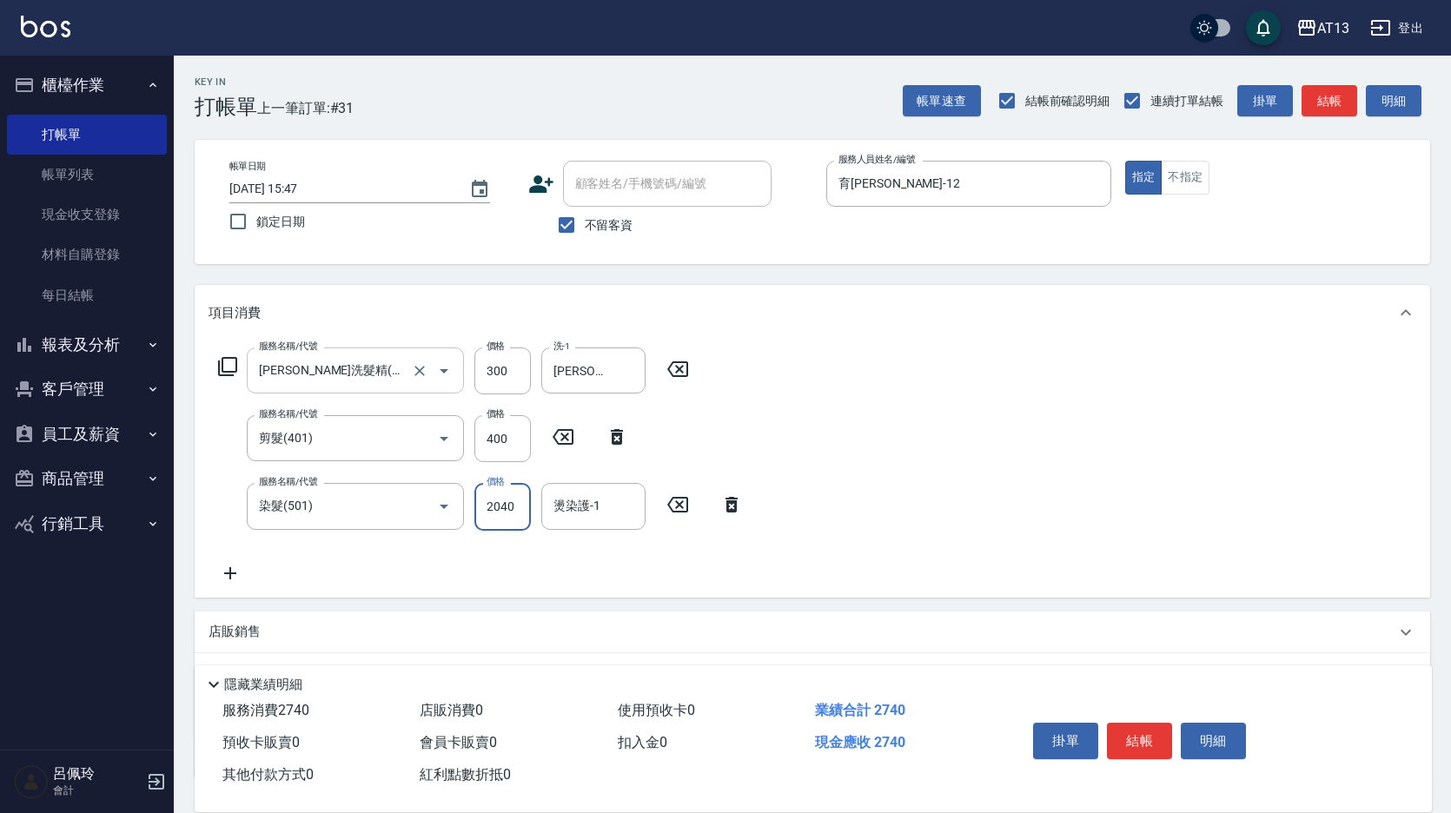
type input "2040"
type input "[PERSON_NAME]-31"
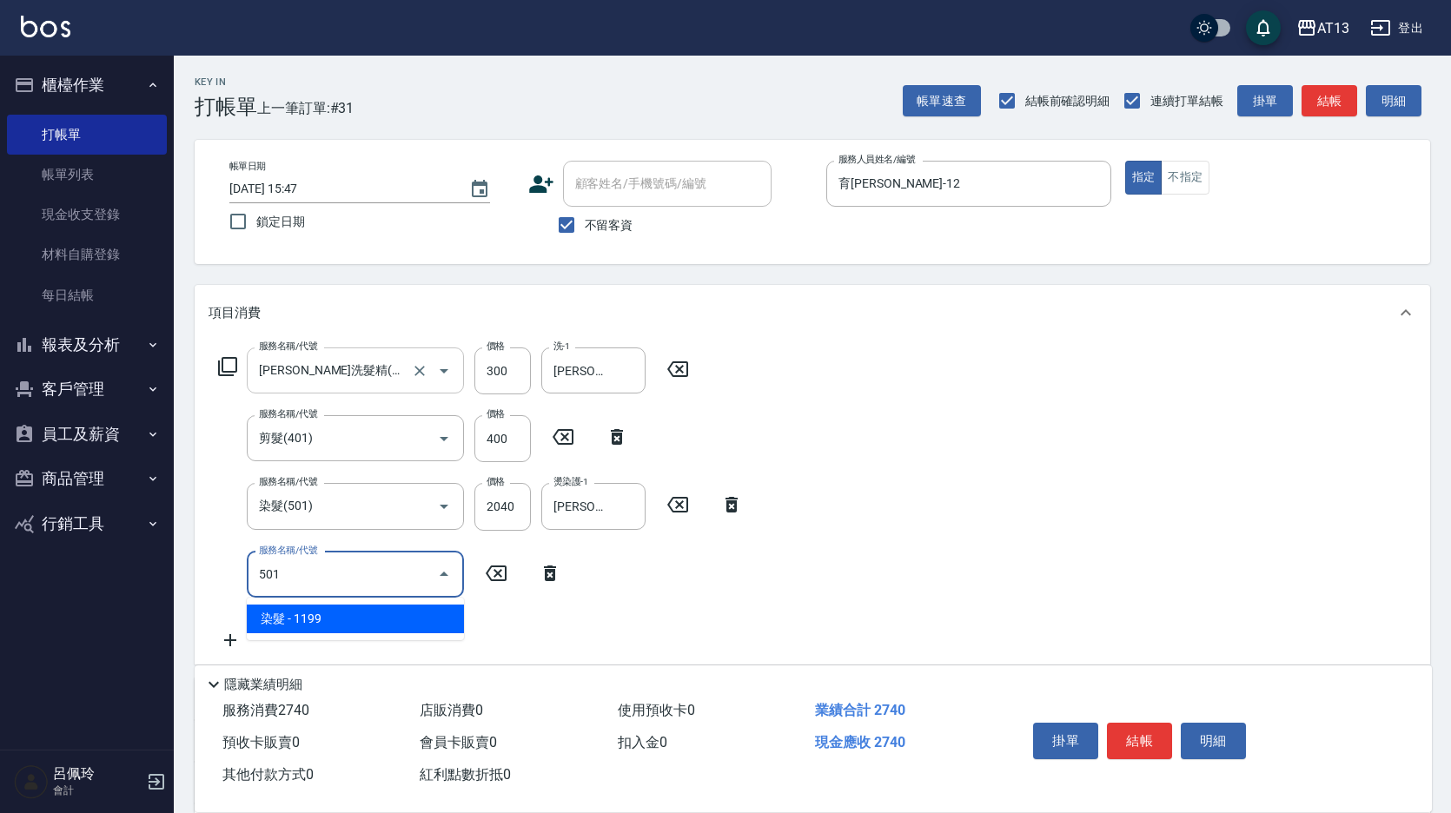
type input "染髮(501)"
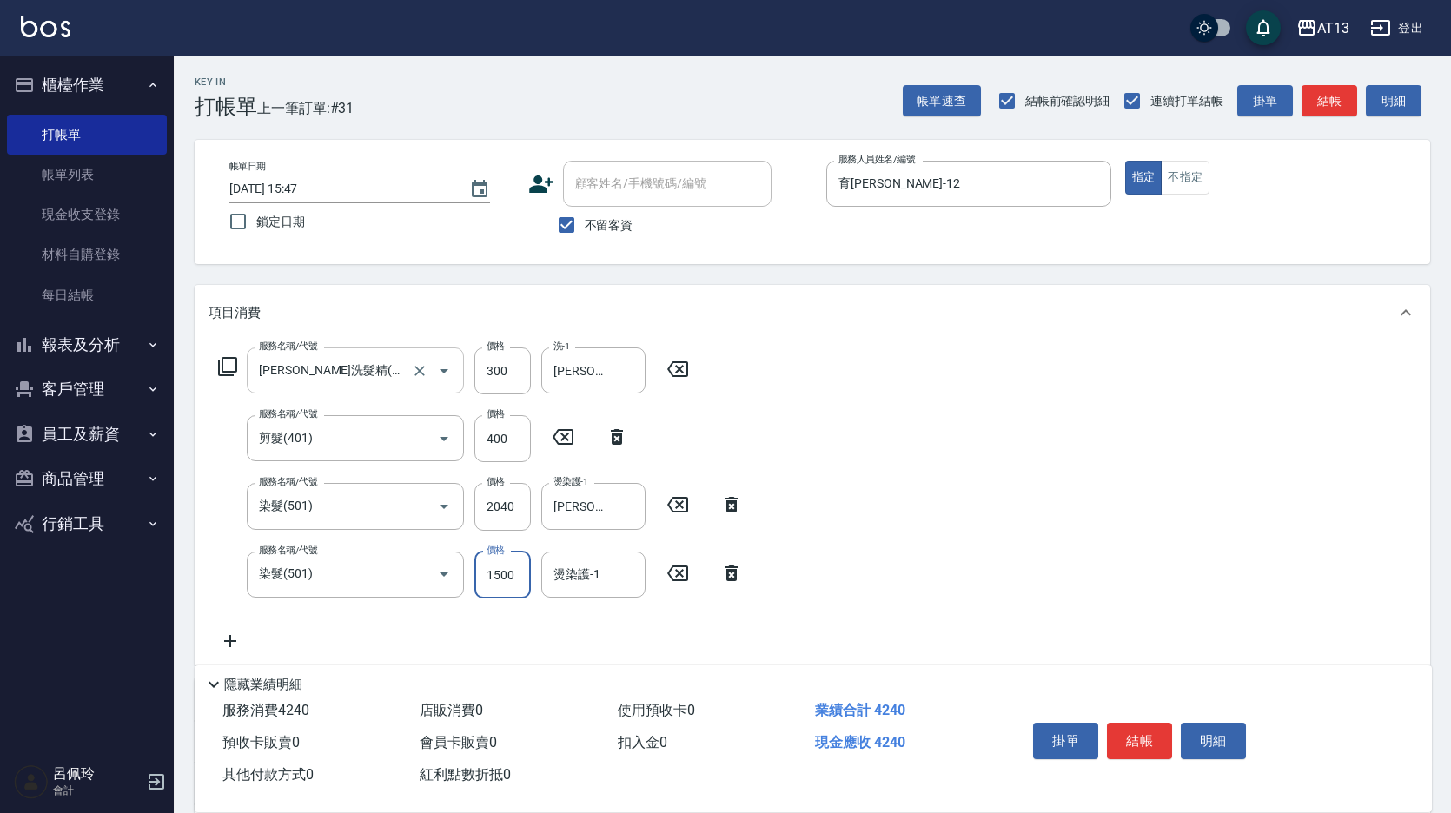
type input "1500"
type input "[PERSON_NAME]-31"
drag, startPoint x: 894, startPoint y: 437, endPoint x: 1056, endPoint y: 612, distance: 238.0
click at [899, 441] on div "服務名稱/代號 [PERSON_NAME]洗髮精(210) 服務名稱/代號 價格 300 價格 洗-1 [PERSON_NAME]-31 洗-1 服務名稱/代…" at bounding box center [813, 503] width 1236 height 325
click at [1132, 723] on button "結帳" at bounding box center [1139, 741] width 65 height 36
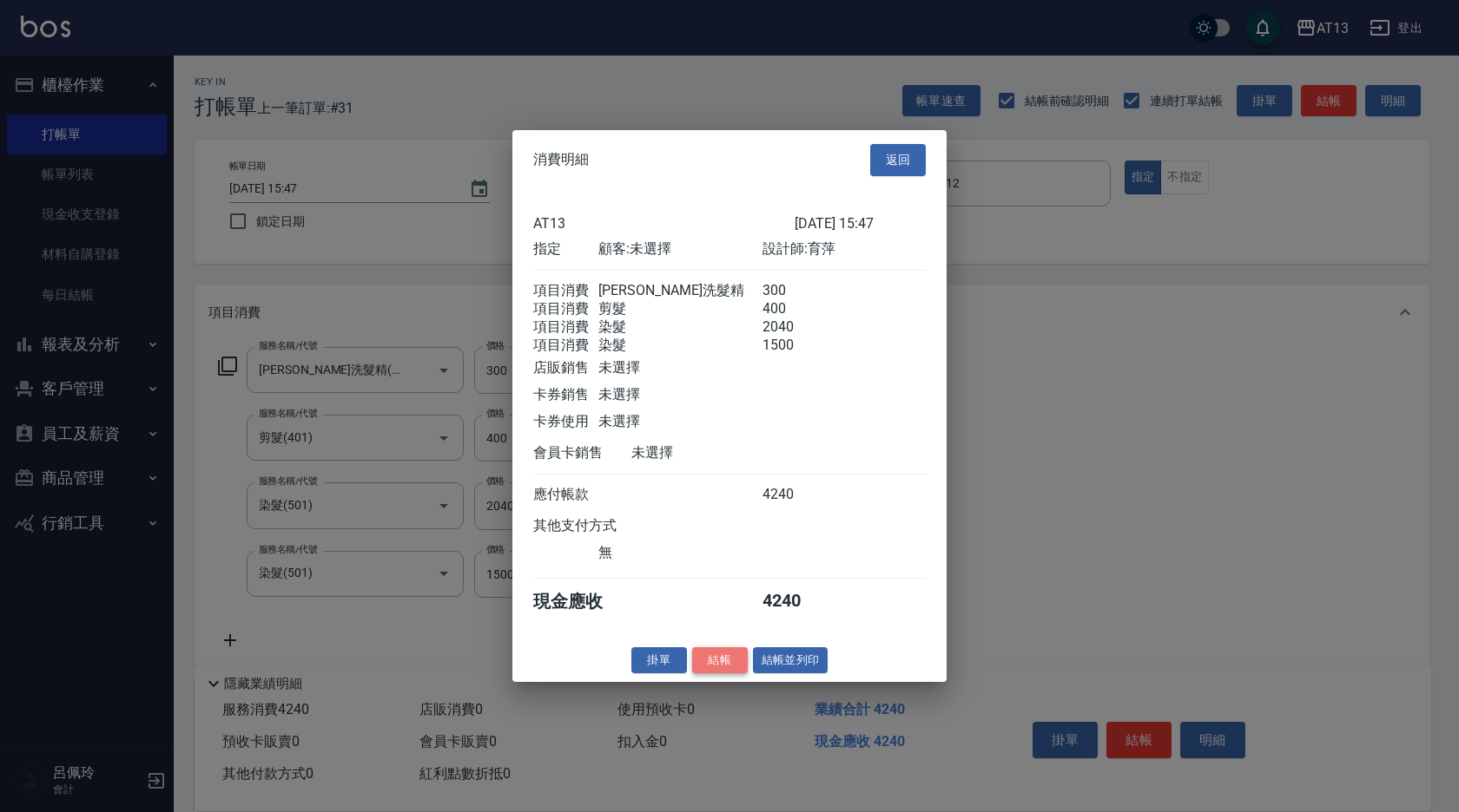
click at [715, 670] on button "結帳" at bounding box center [721, 659] width 56 height 27
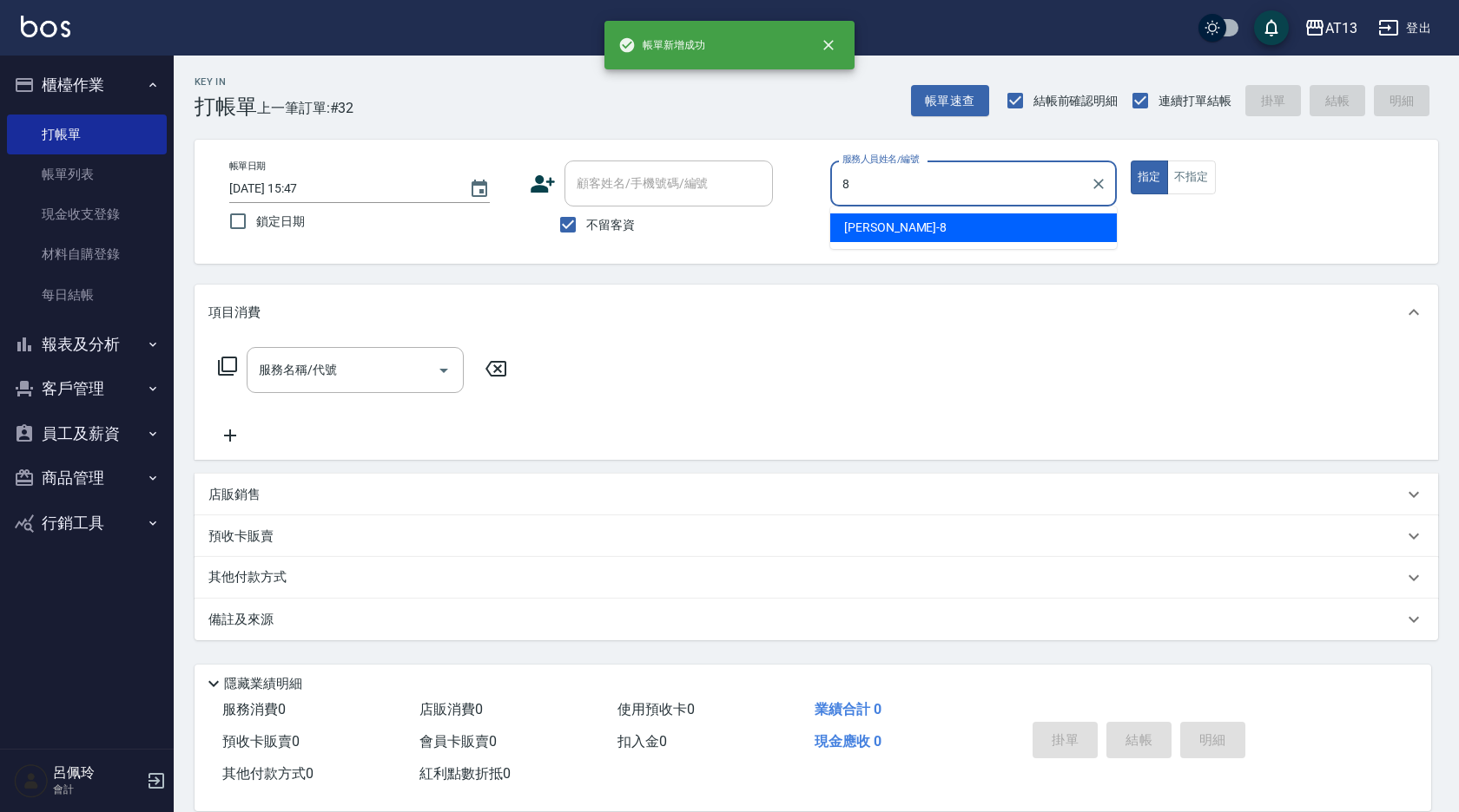
click at [853, 226] on span "[PERSON_NAME] -8" at bounding box center [895, 228] width 103 height 18
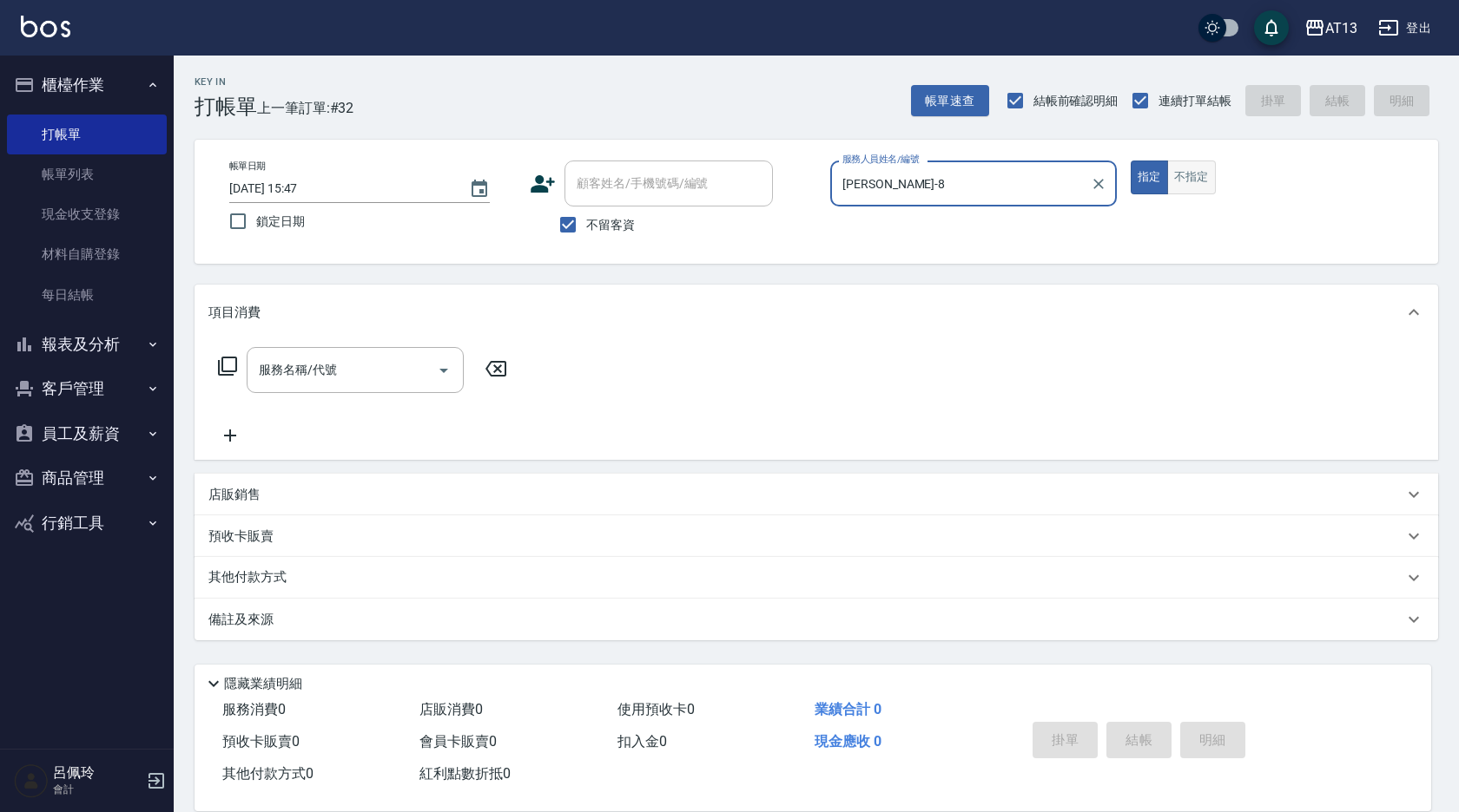
type input "[PERSON_NAME]-8"
click at [1204, 171] on button "不指定" at bounding box center [1191, 178] width 49 height 34
click at [310, 369] on div "服務名稱/代號 服務名稱/代號" at bounding box center [355, 371] width 217 height 46
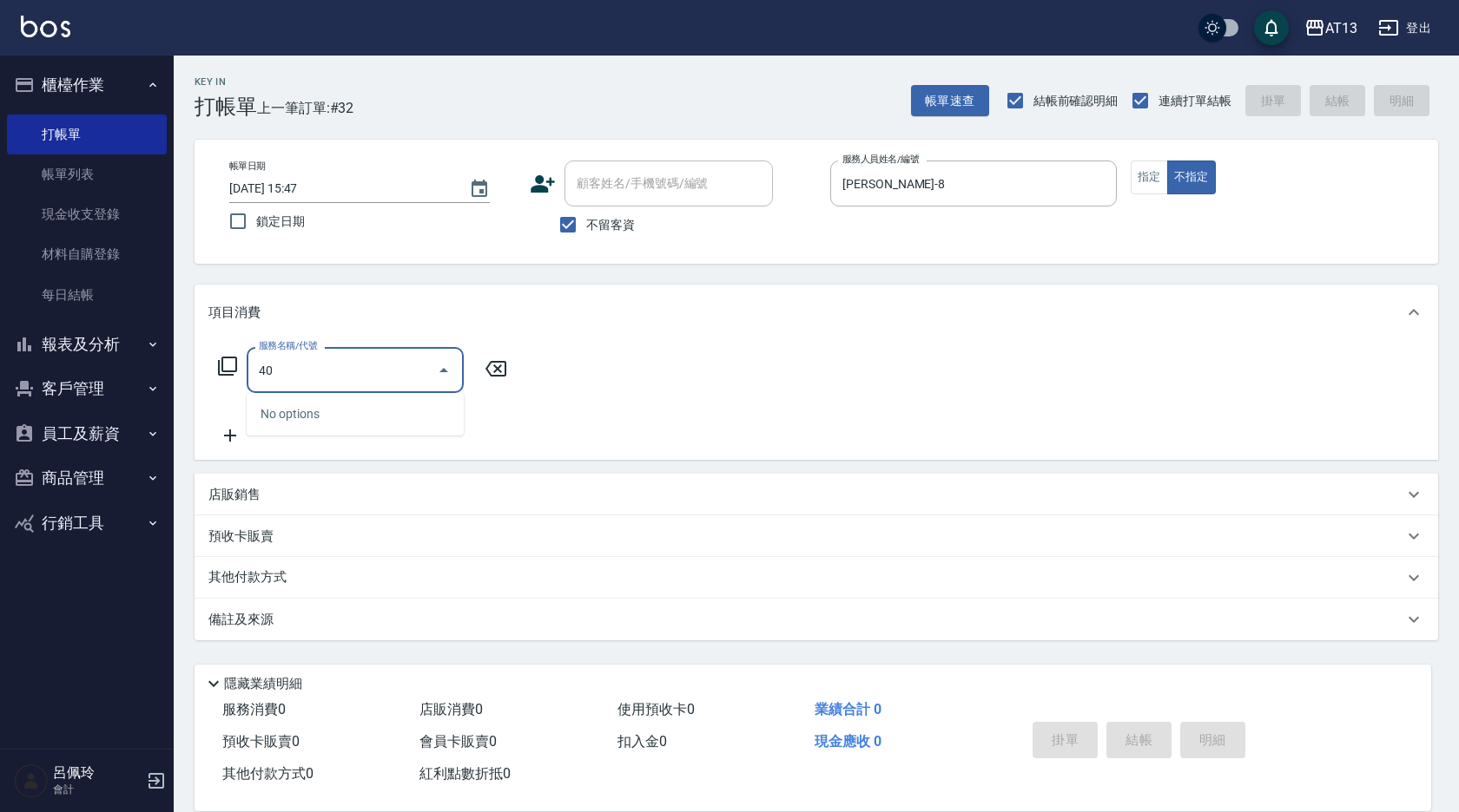
type input "401"
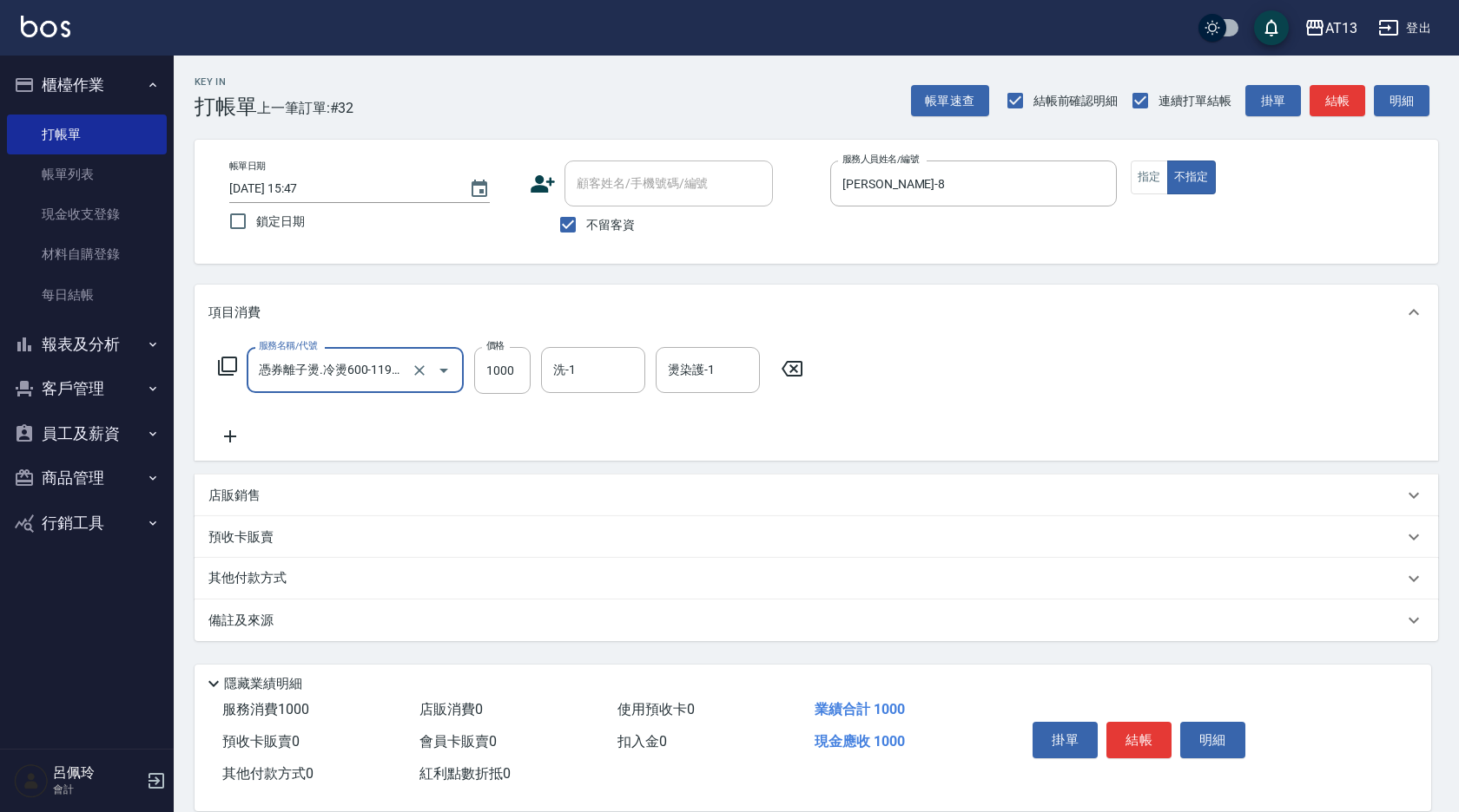
type input "憑券離子燙.冷燙600-1198(303)"
click at [792, 373] on icon at bounding box center [791, 369] width 43 height 21
type input "剪髮(401)"
type input "200"
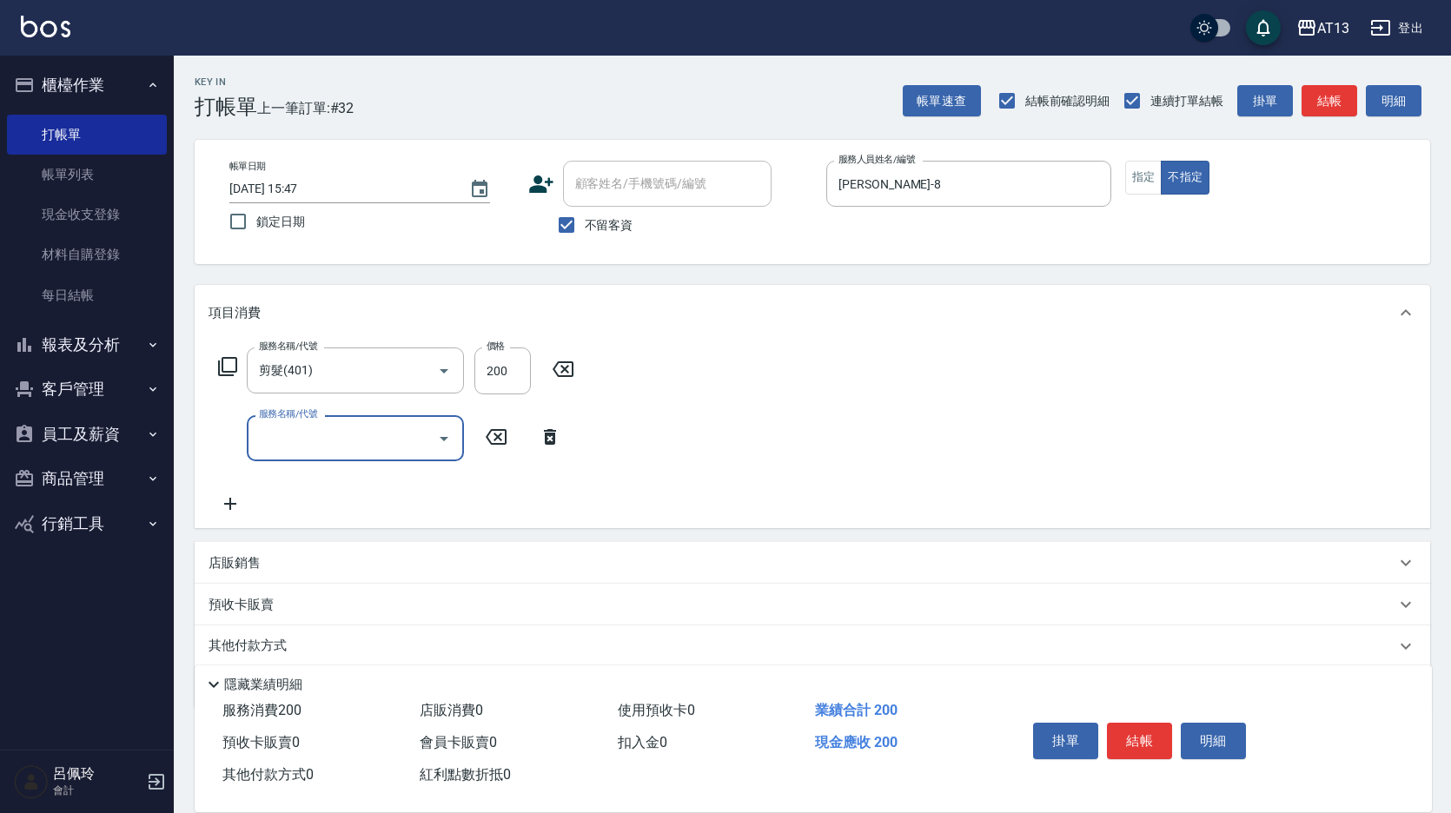
click at [635, 415] on div "服務名稱/代號 剪髮(401) 服務名稱/代號 價格 200 價格 服務名稱/代號 服務名稱/代號" at bounding box center [813, 435] width 1236 height 188
click at [1147, 732] on button "結帳" at bounding box center [1139, 741] width 65 height 36
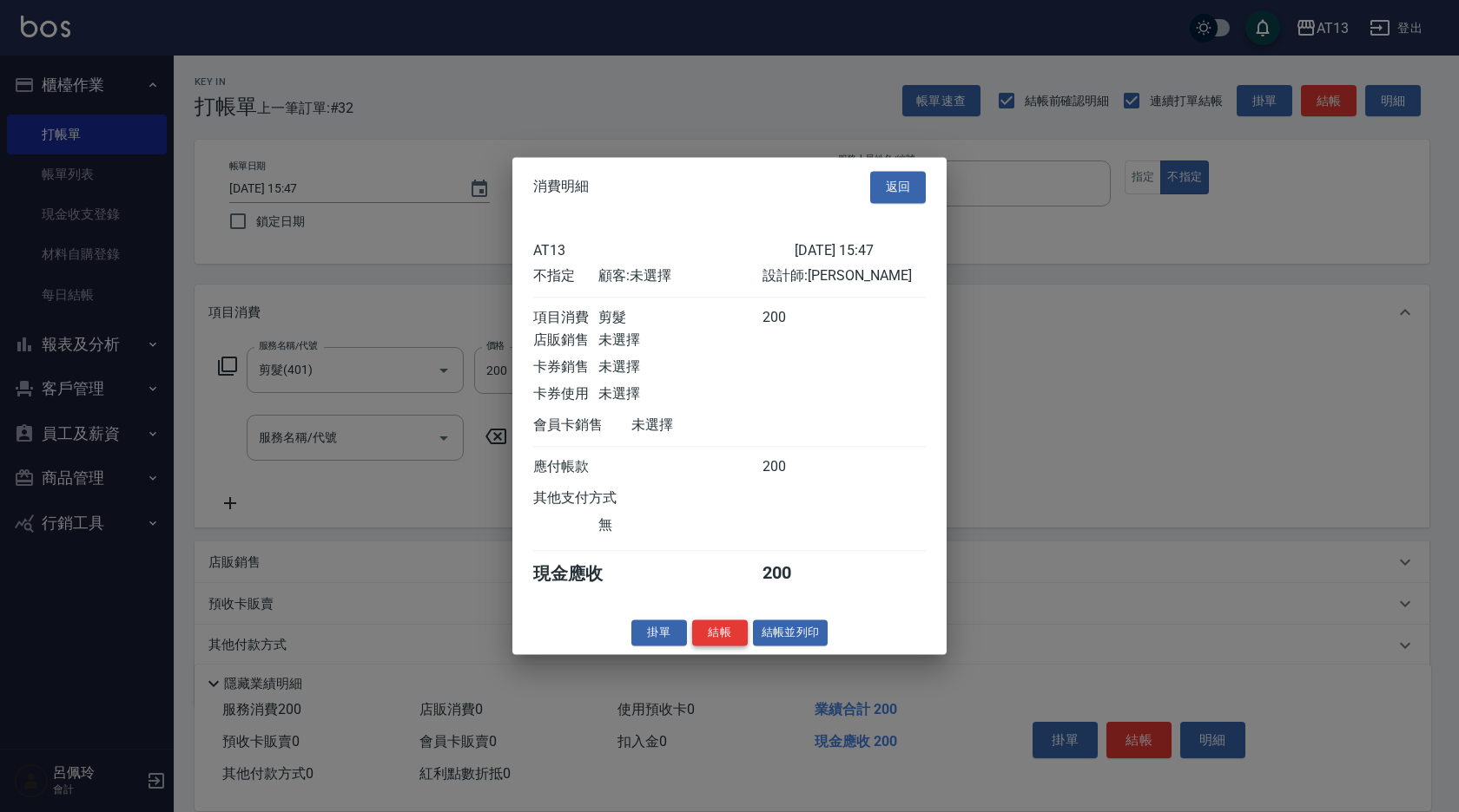
click at [717, 646] on button "結帳" at bounding box center [721, 632] width 56 height 27
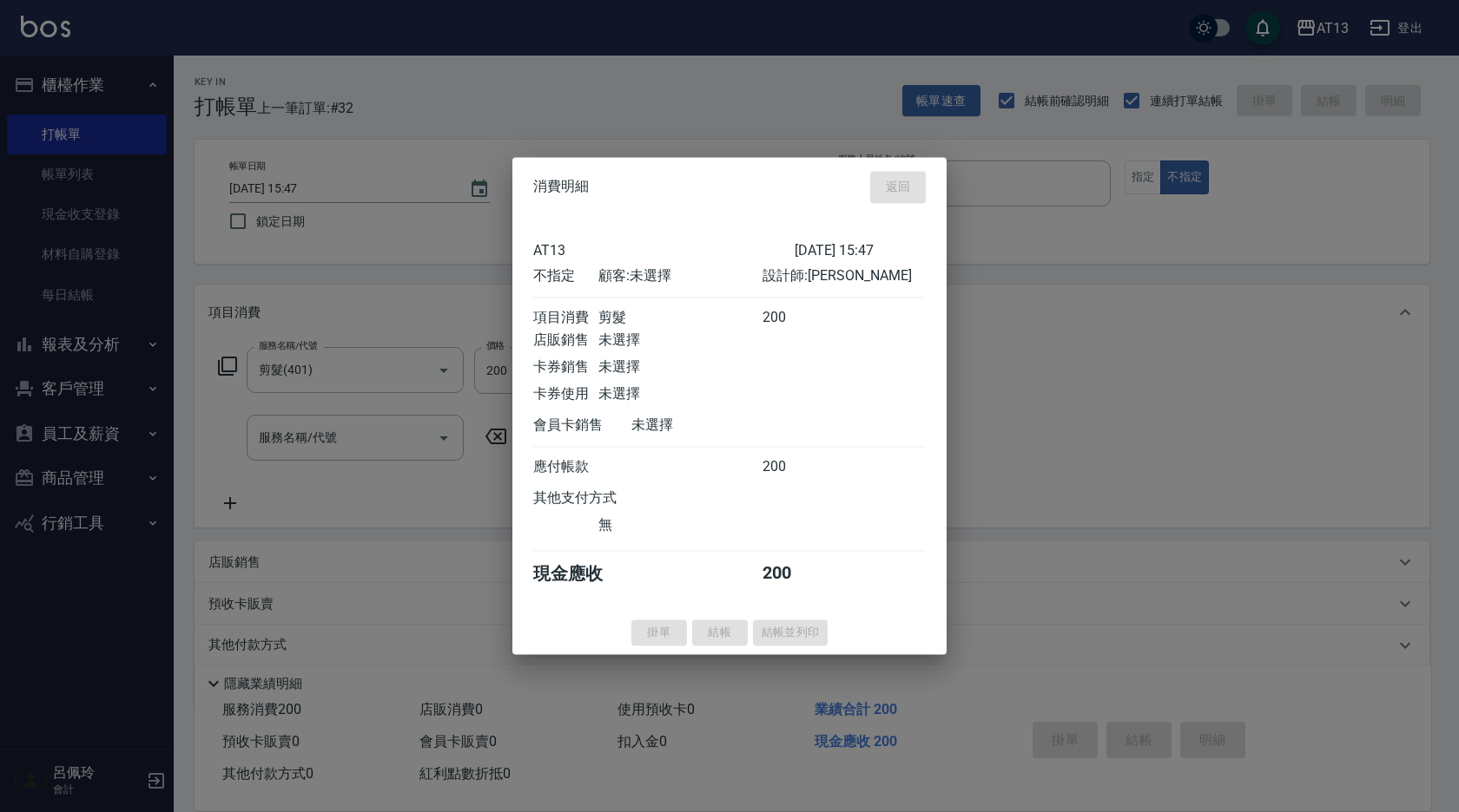
type input "[DATE] 15:48"
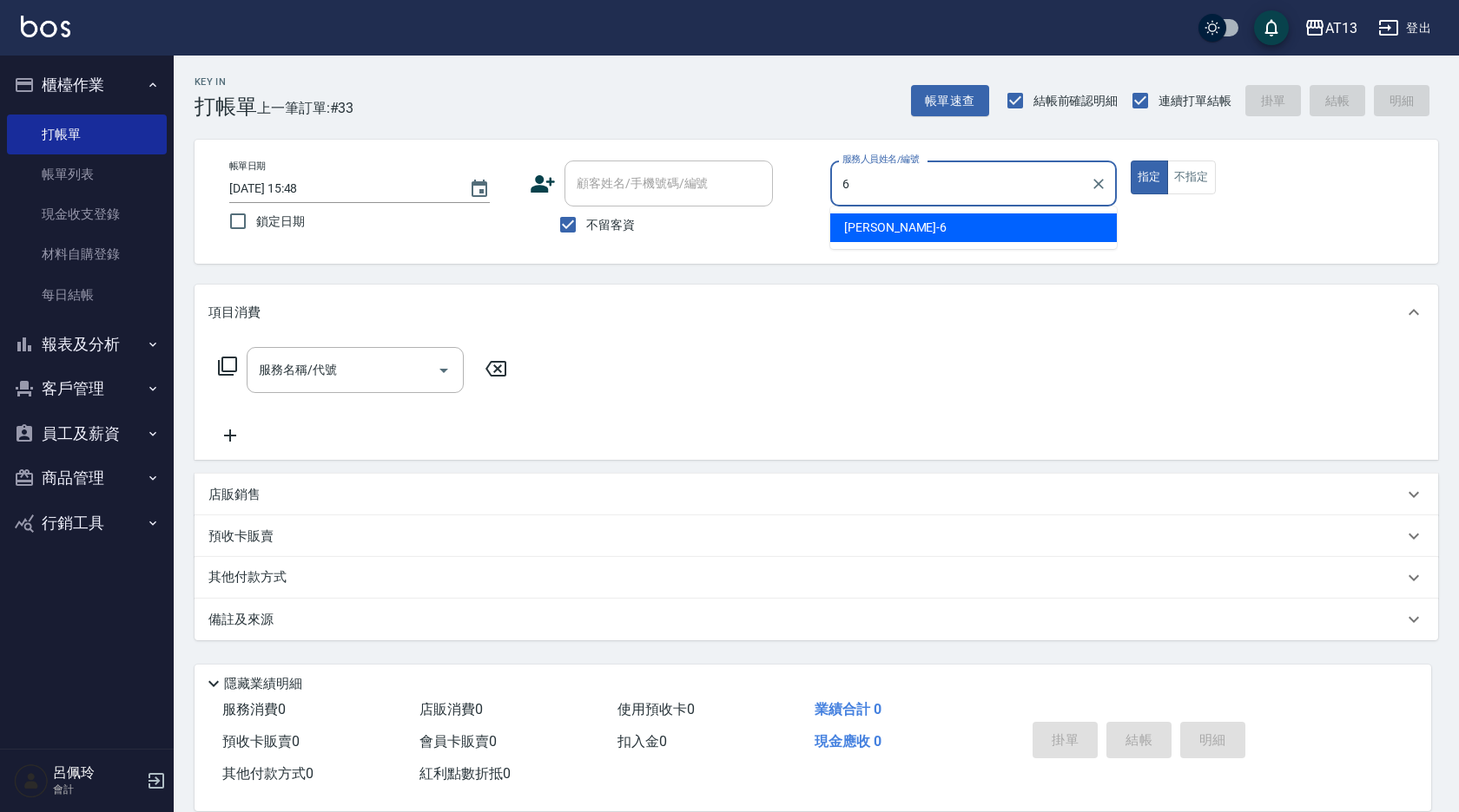
click at [1029, 220] on div "亭妤 -6" at bounding box center [973, 228] width 287 height 29
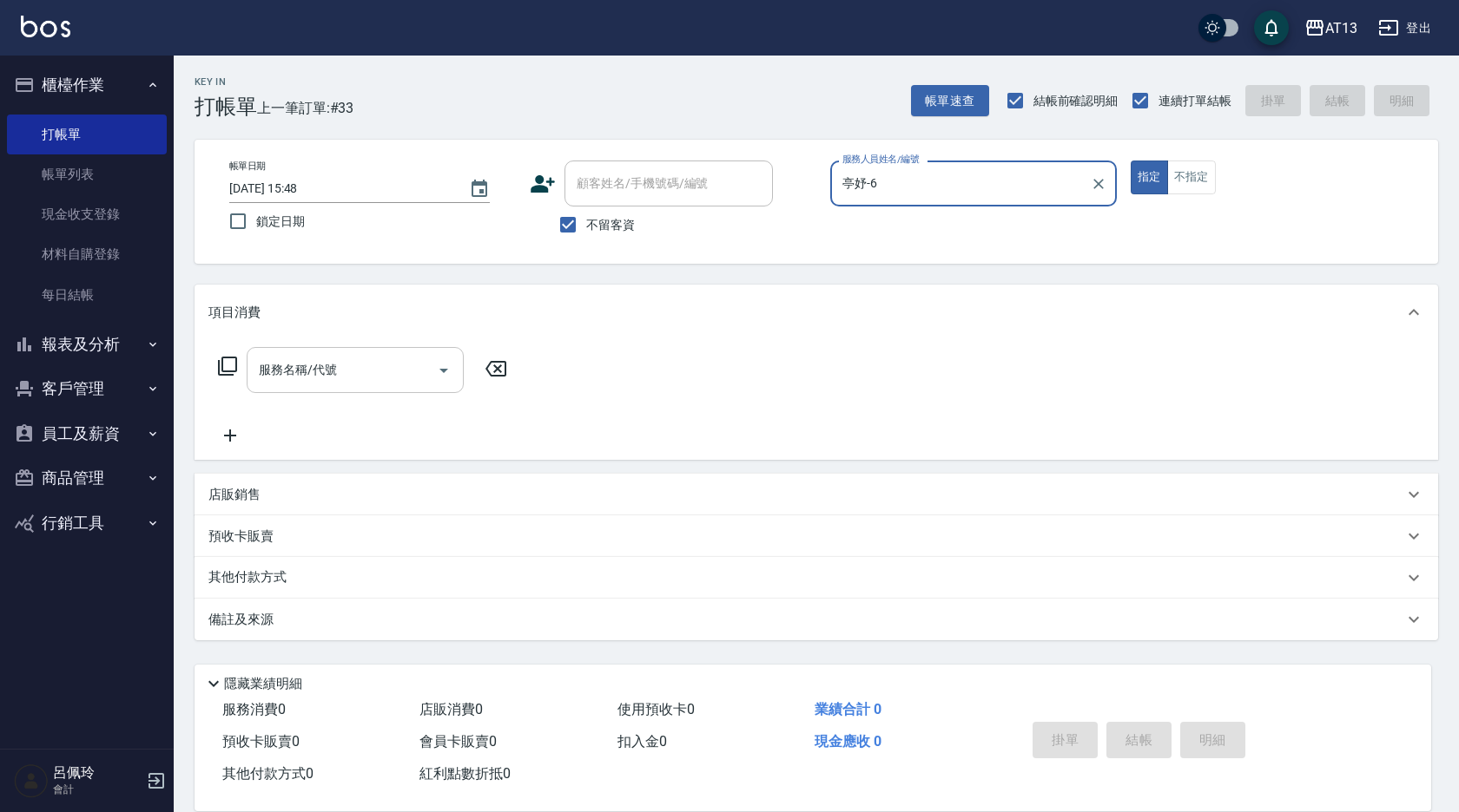
type input "亭妤-6"
click at [342, 363] on input "服務名稱/代號" at bounding box center [343, 370] width 176 height 30
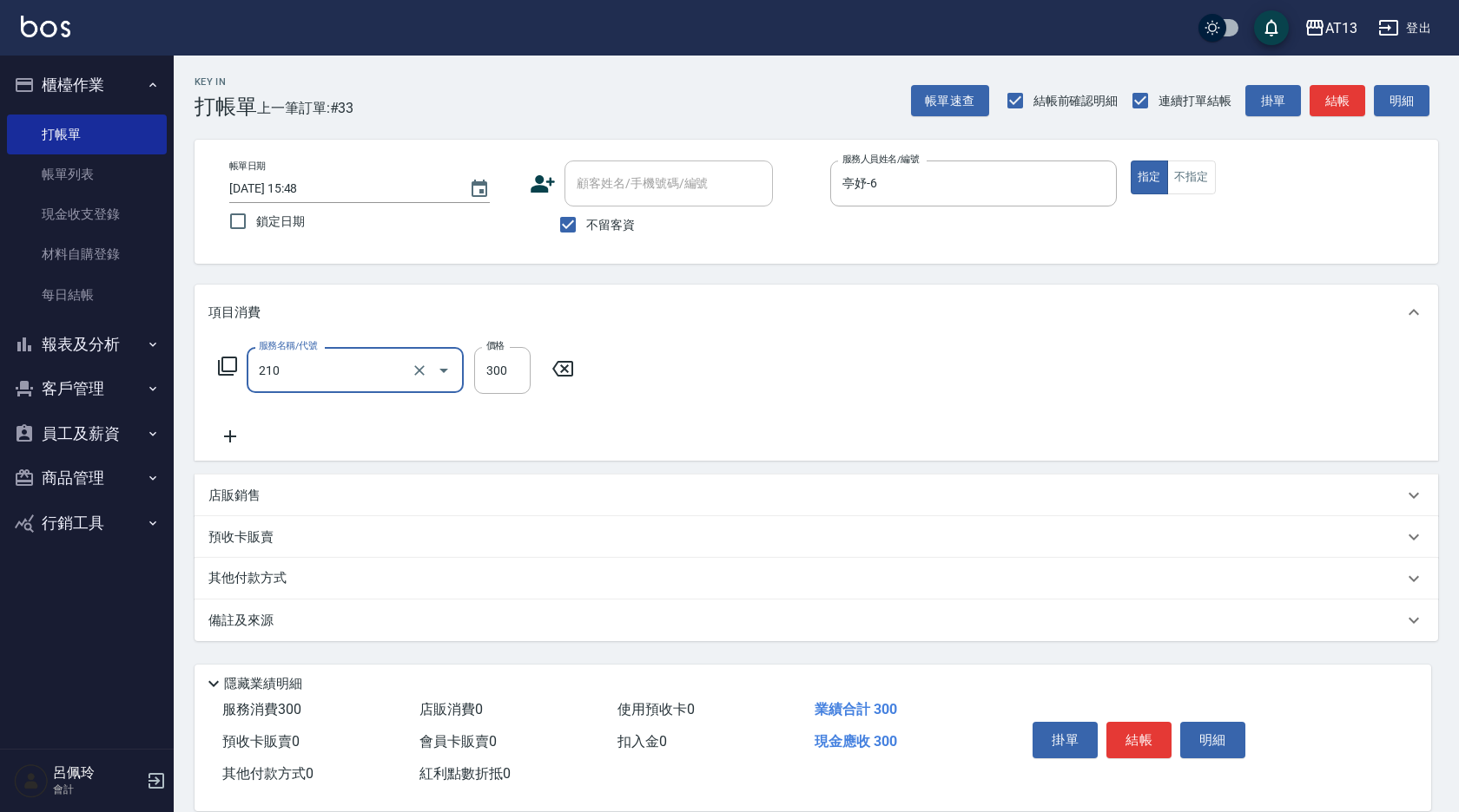
type input "[PERSON_NAME]洗髮精(210)"
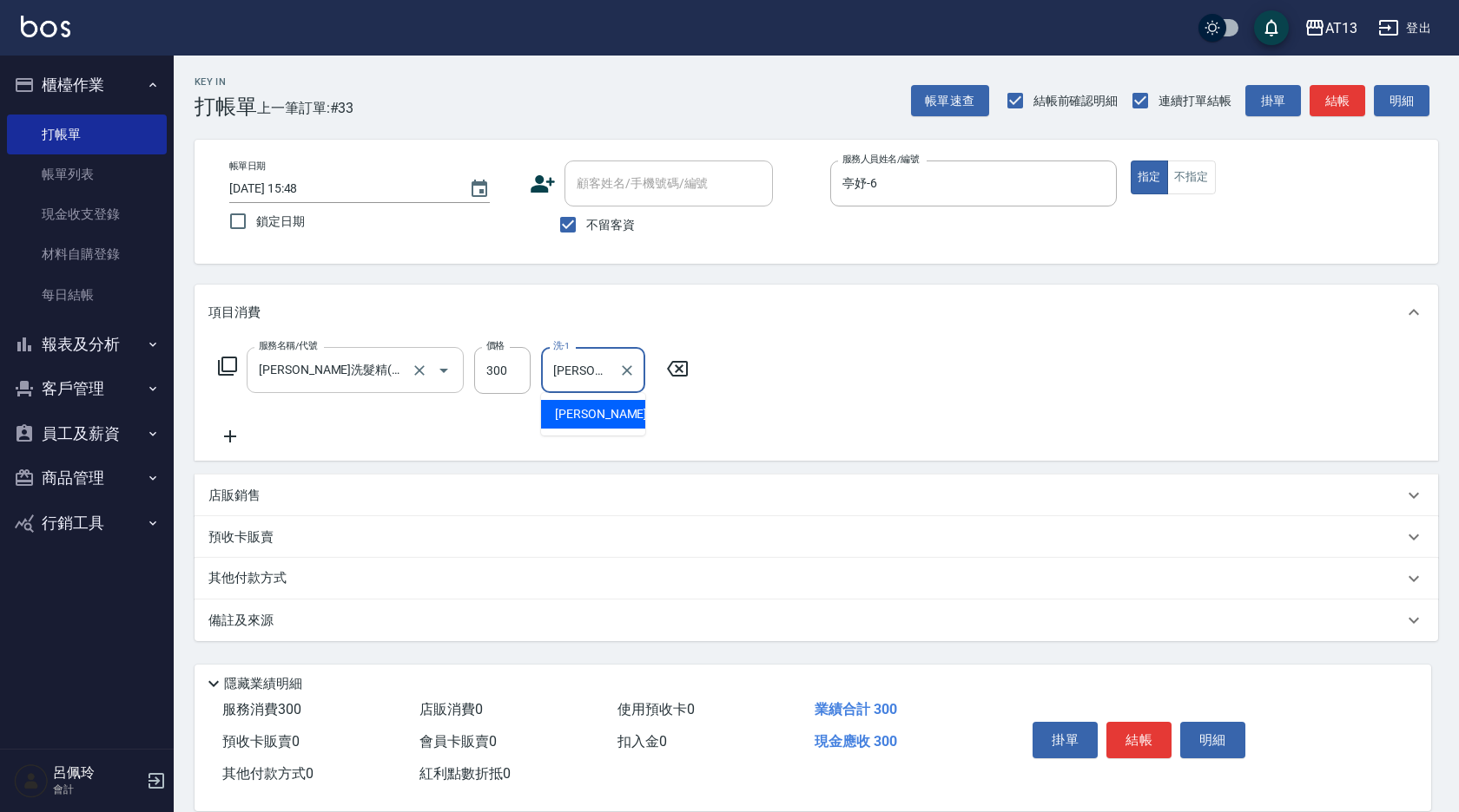
type input "[PERSON_NAME]-24"
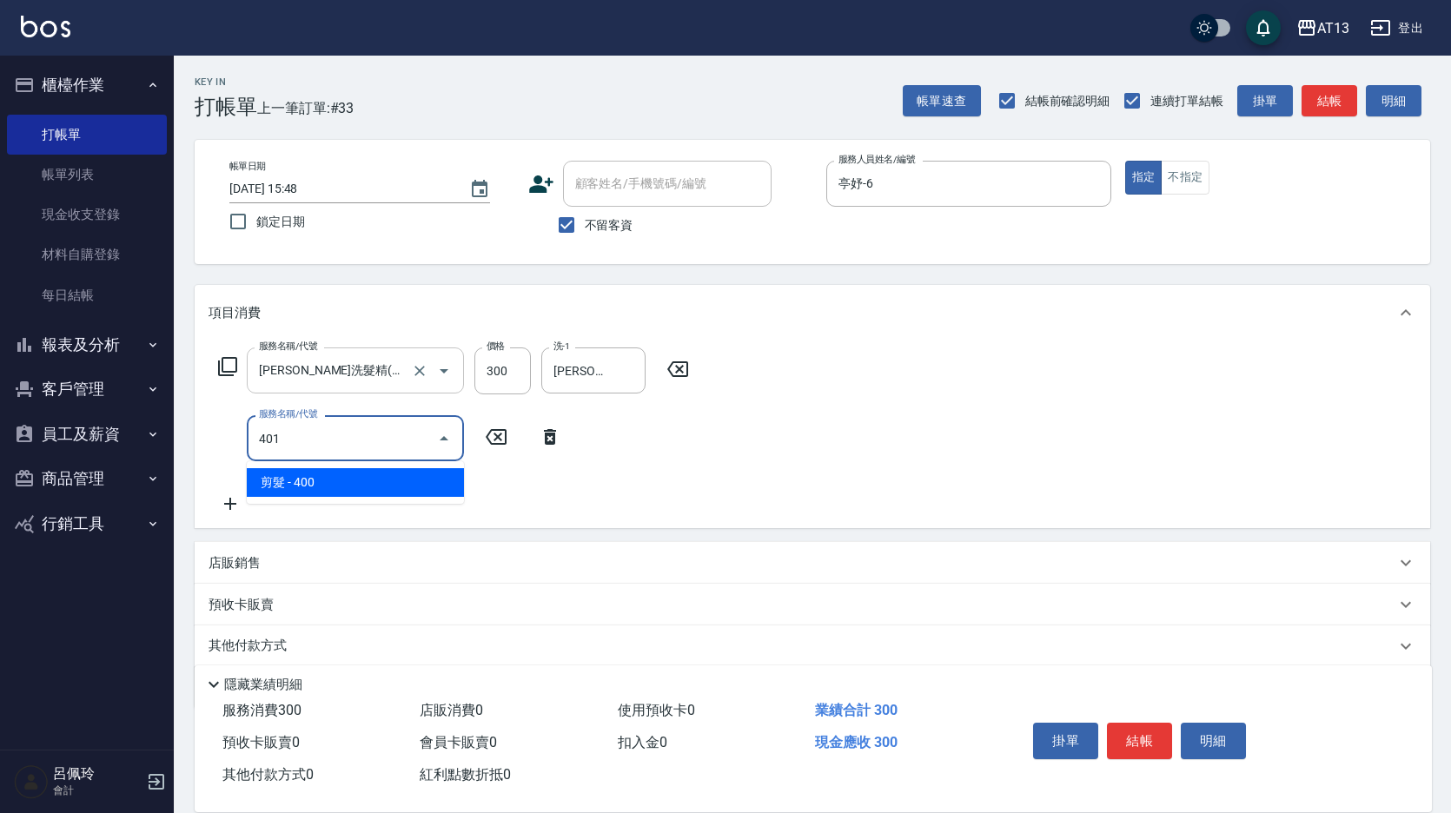
type input "剪髮(401)"
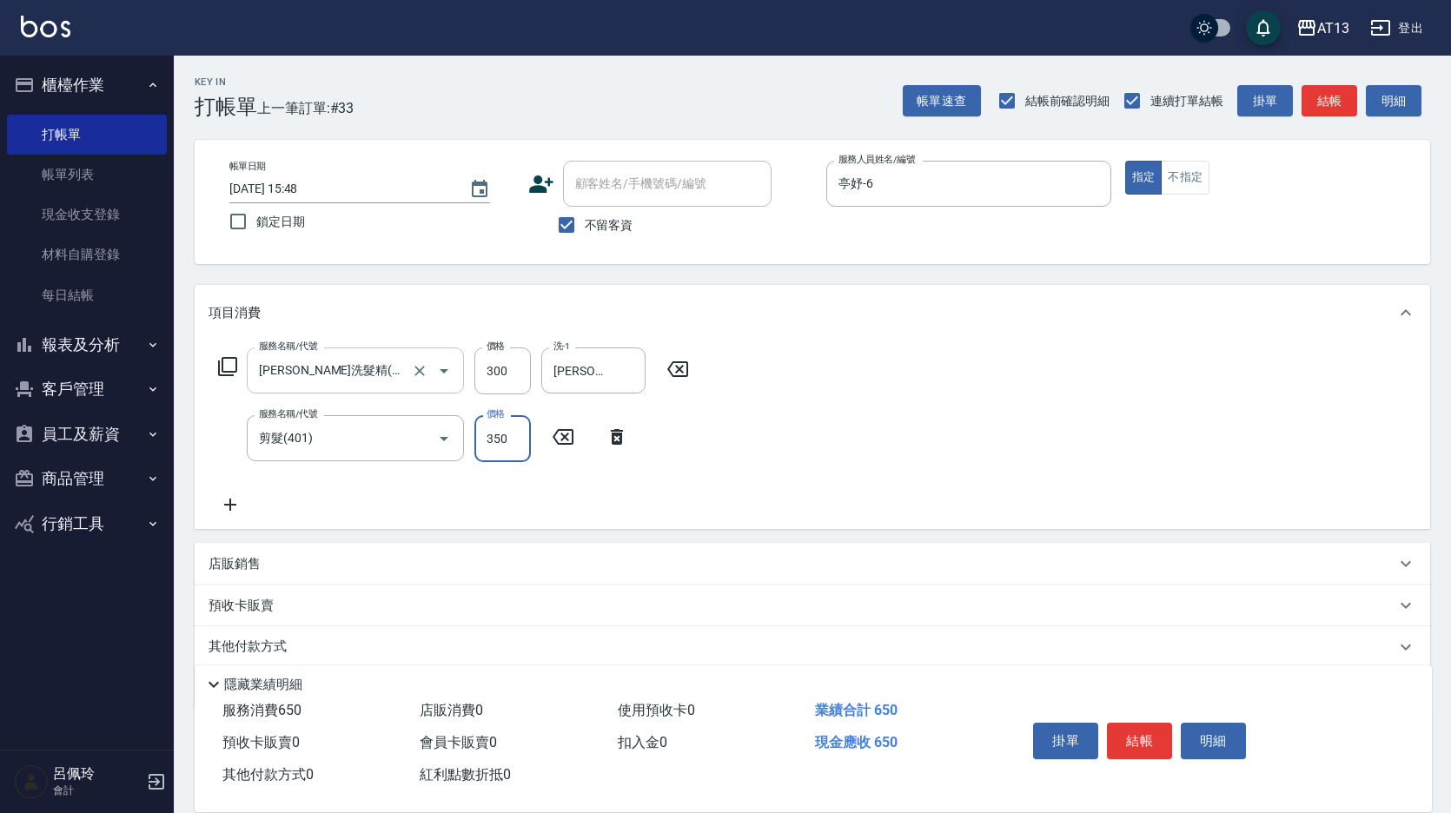
type input "350"
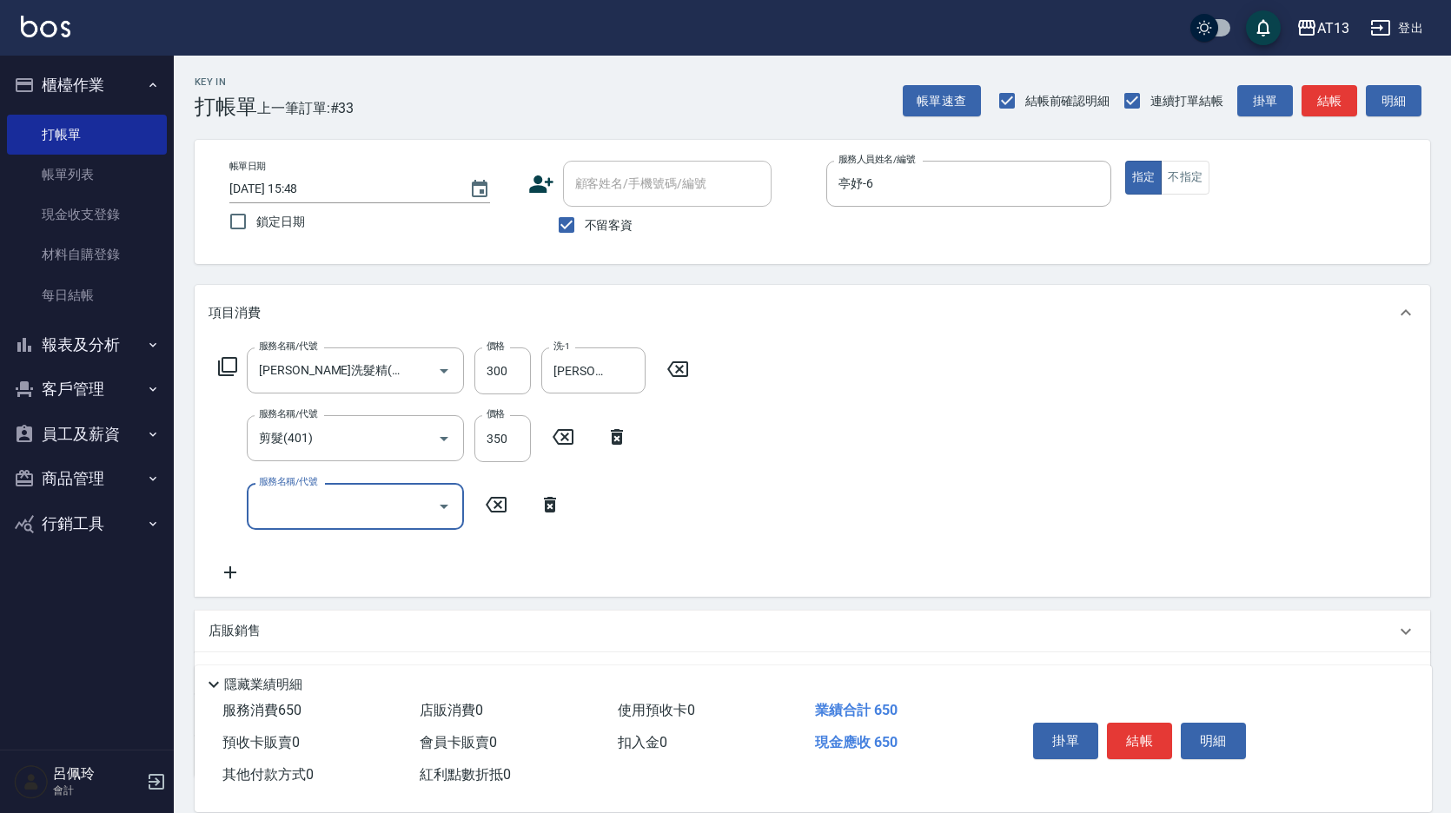
click at [1132, 726] on button "結帳" at bounding box center [1139, 741] width 65 height 36
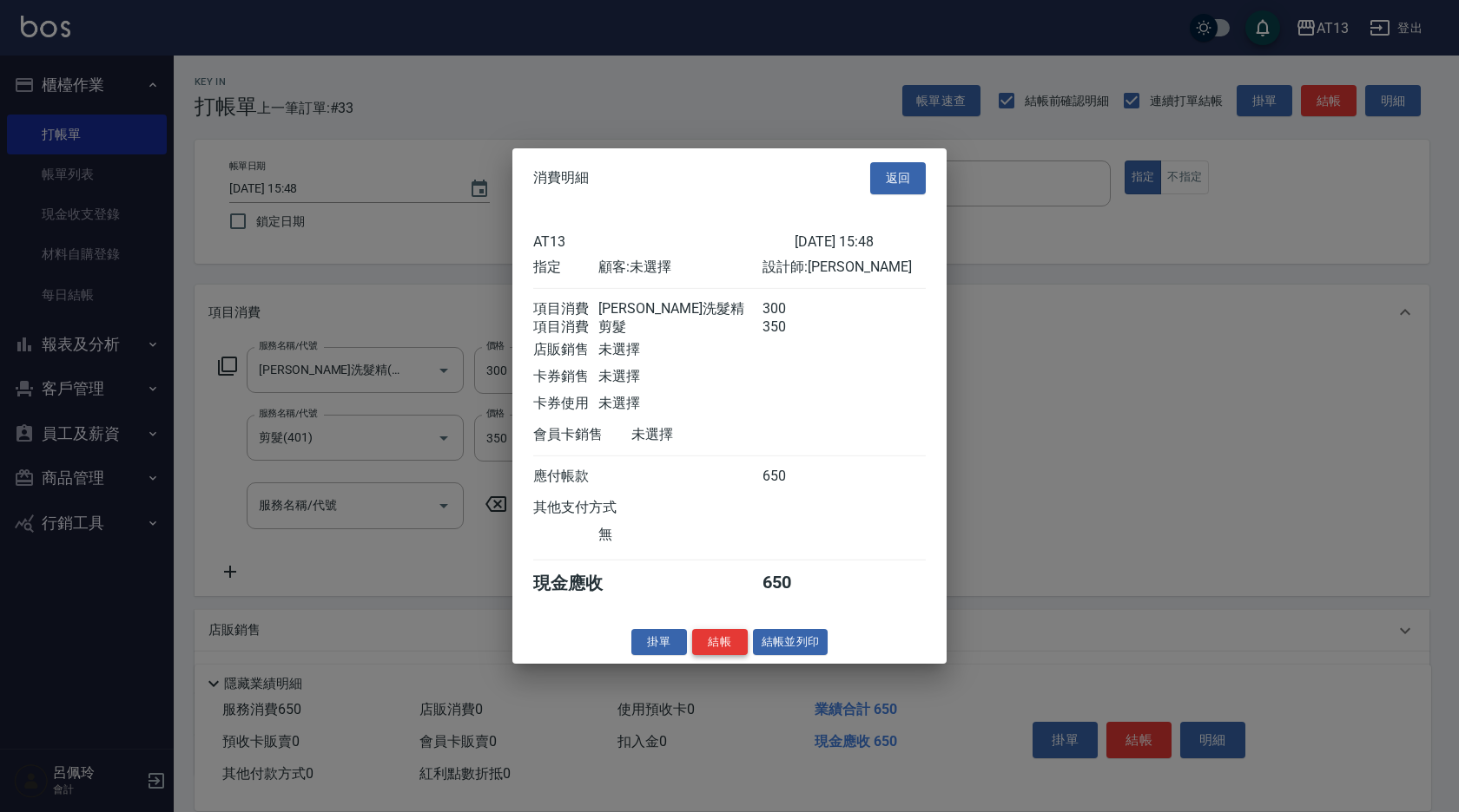
click at [726, 654] on button "結帳" at bounding box center [721, 641] width 56 height 27
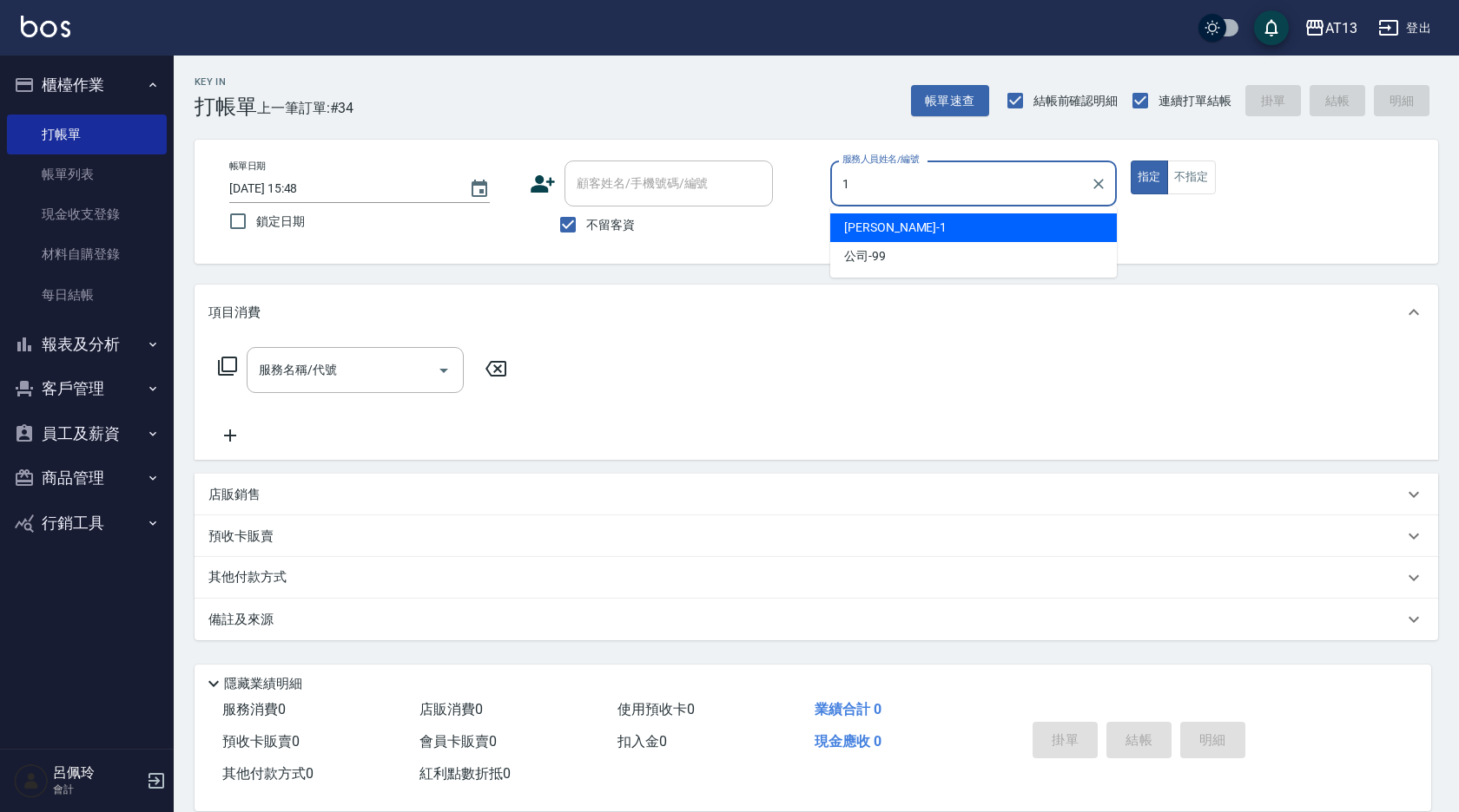
click at [974, 229] on div "[PERSON_NAME] -1" at bounding box center [973, 228] width 287 height 29
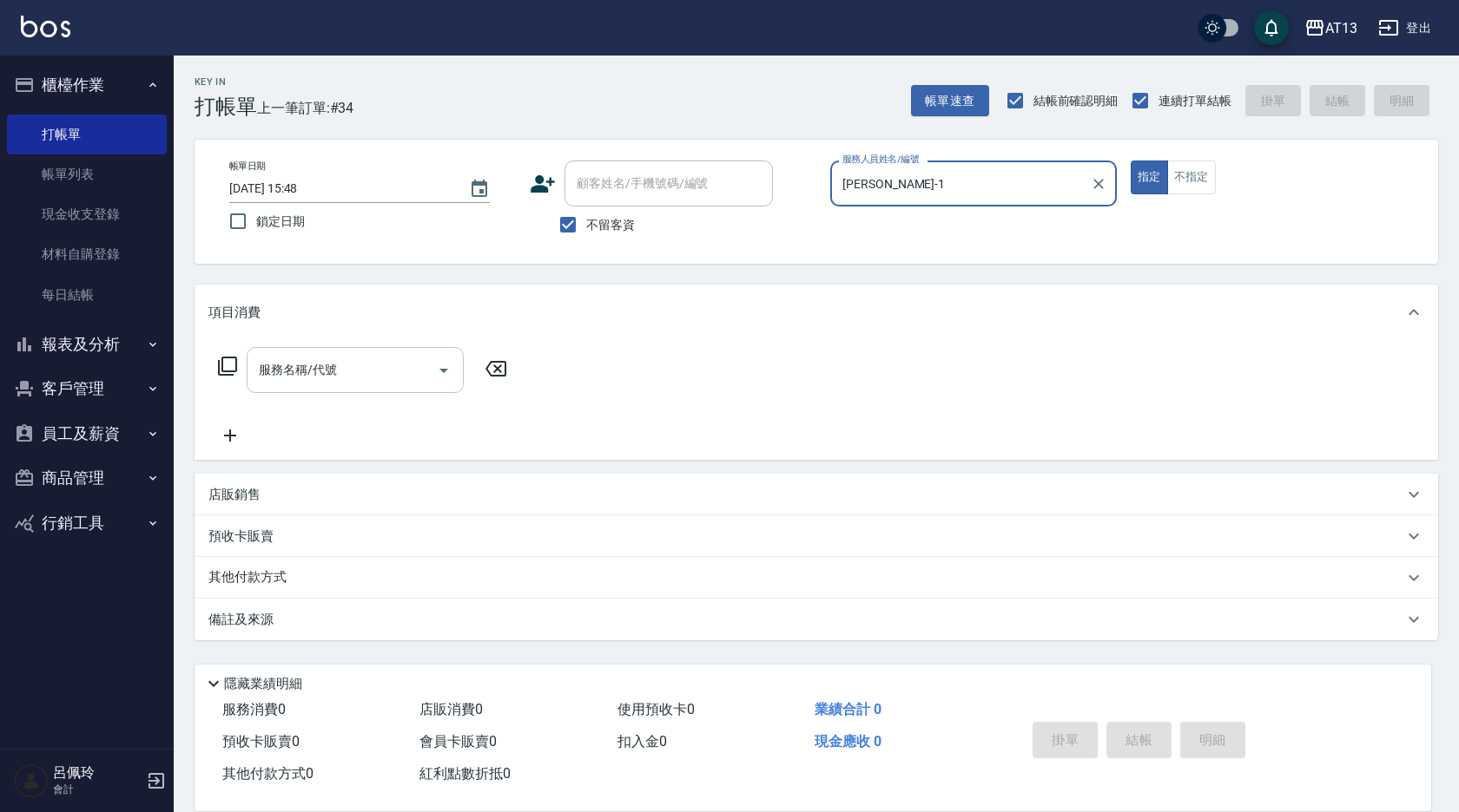
type input "[PERSON_NAME]-1"
click at [359, 366] on input "服務名稱/代號" at bounding box center [343, 370] width 176 height 30
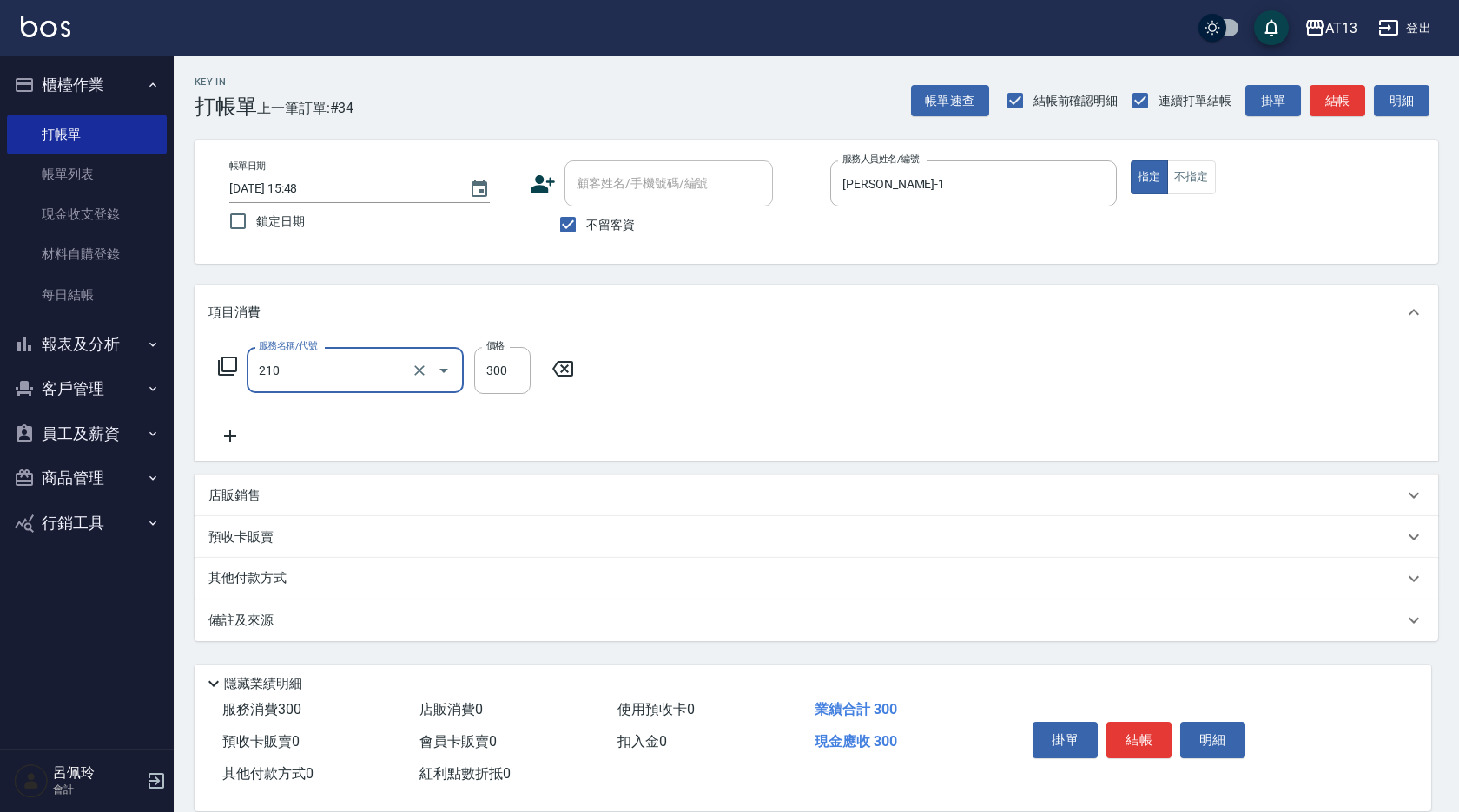
type input "[PERSON_NAME]洗髮精(210)"
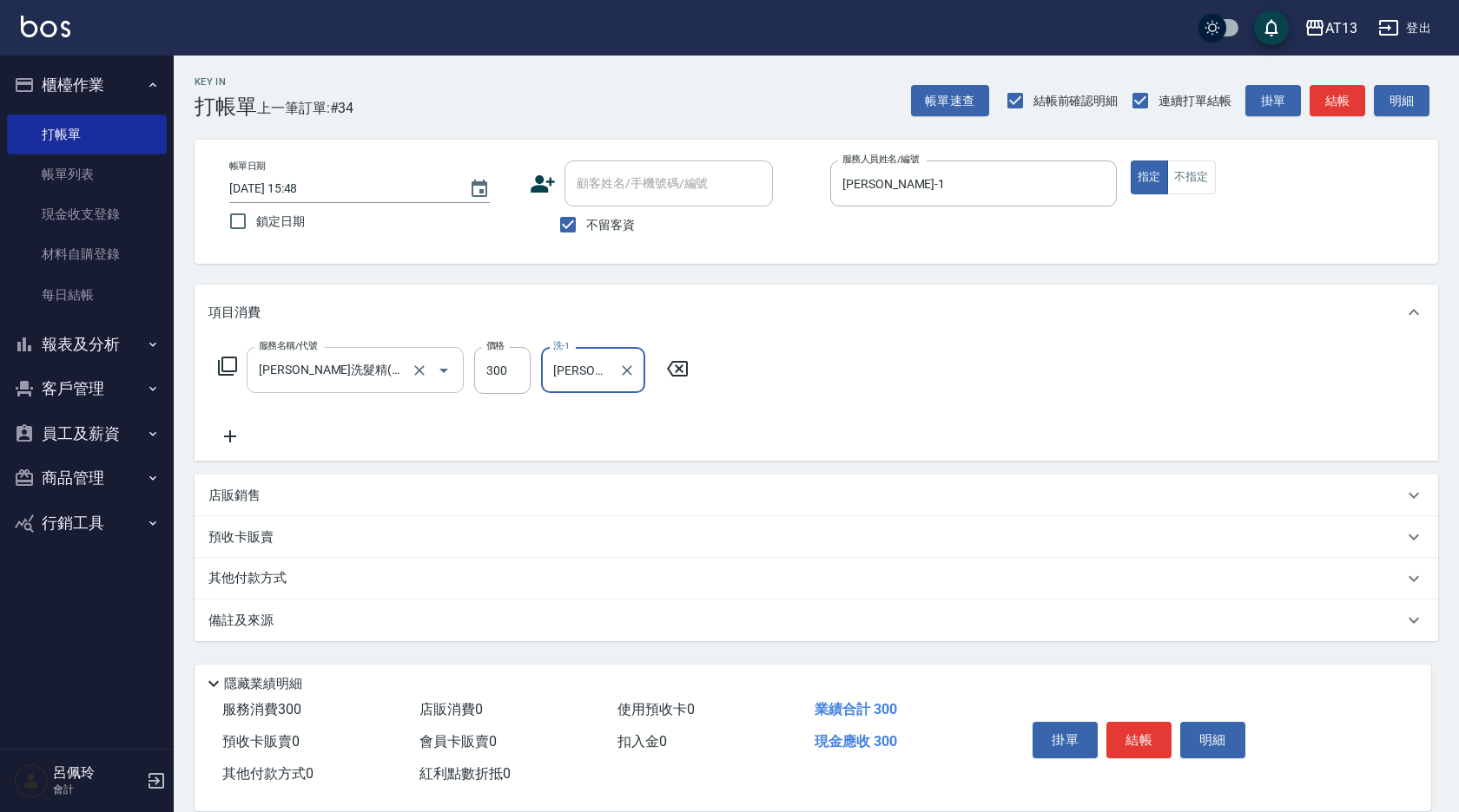
type input "[PERSON_NAME]-33"
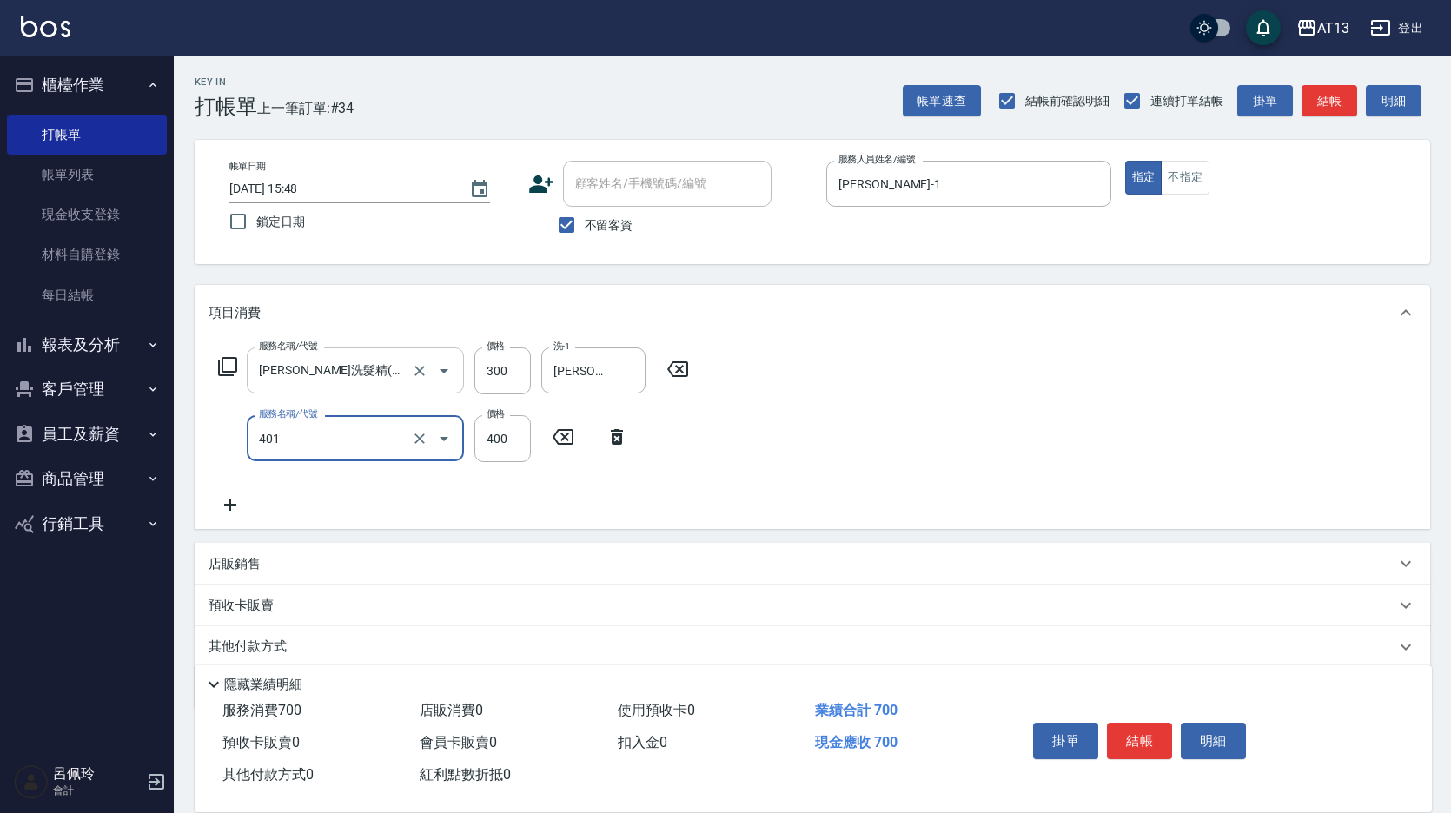
type input "剪髮(401)"
drag, startPoint x: 924, startPoint y: 426, endPoint x: 1091, endPoint y: 594, distance: 237.8
click at [931, 431] on div "服務名稱/代號 [PERSON_NAME]洗髮精(210) 服務名稱/代號 價格 300 價格 洗-1 [PERSON_NAME]-33 洗-1 服務名稱/代…" at bounding box center [813, 435] width 1236 height 189
click at [1146, 738] on button "結帳" at bounding box center [1139, 741] width 65 height 36
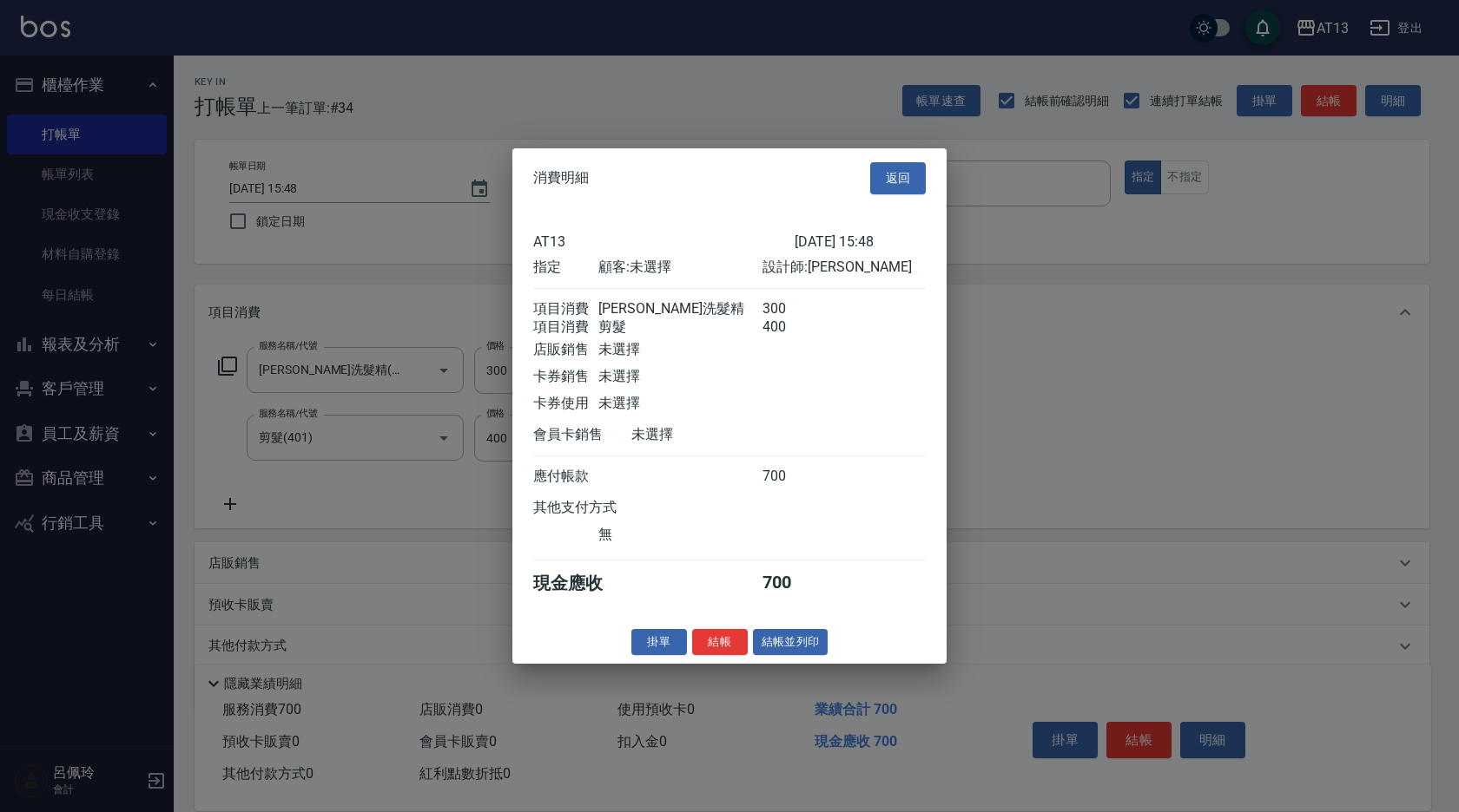
click at [703, 655] on button "結帳" at bounding box center [721, 641] width 56 height 27
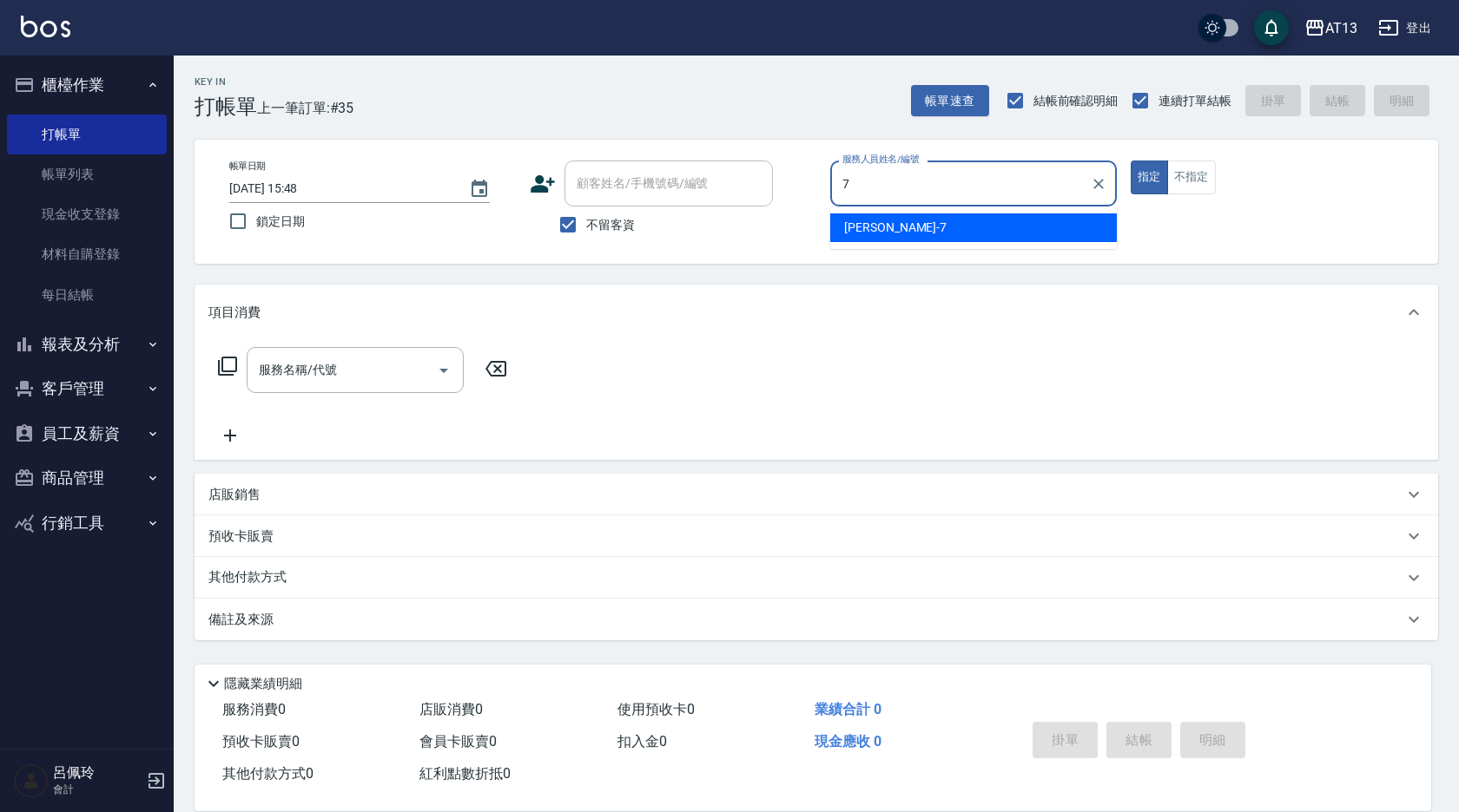
click at [863, 242] on div "[PERSON_NAME]-7" at bounding box center [973, 228] width 287 height 29
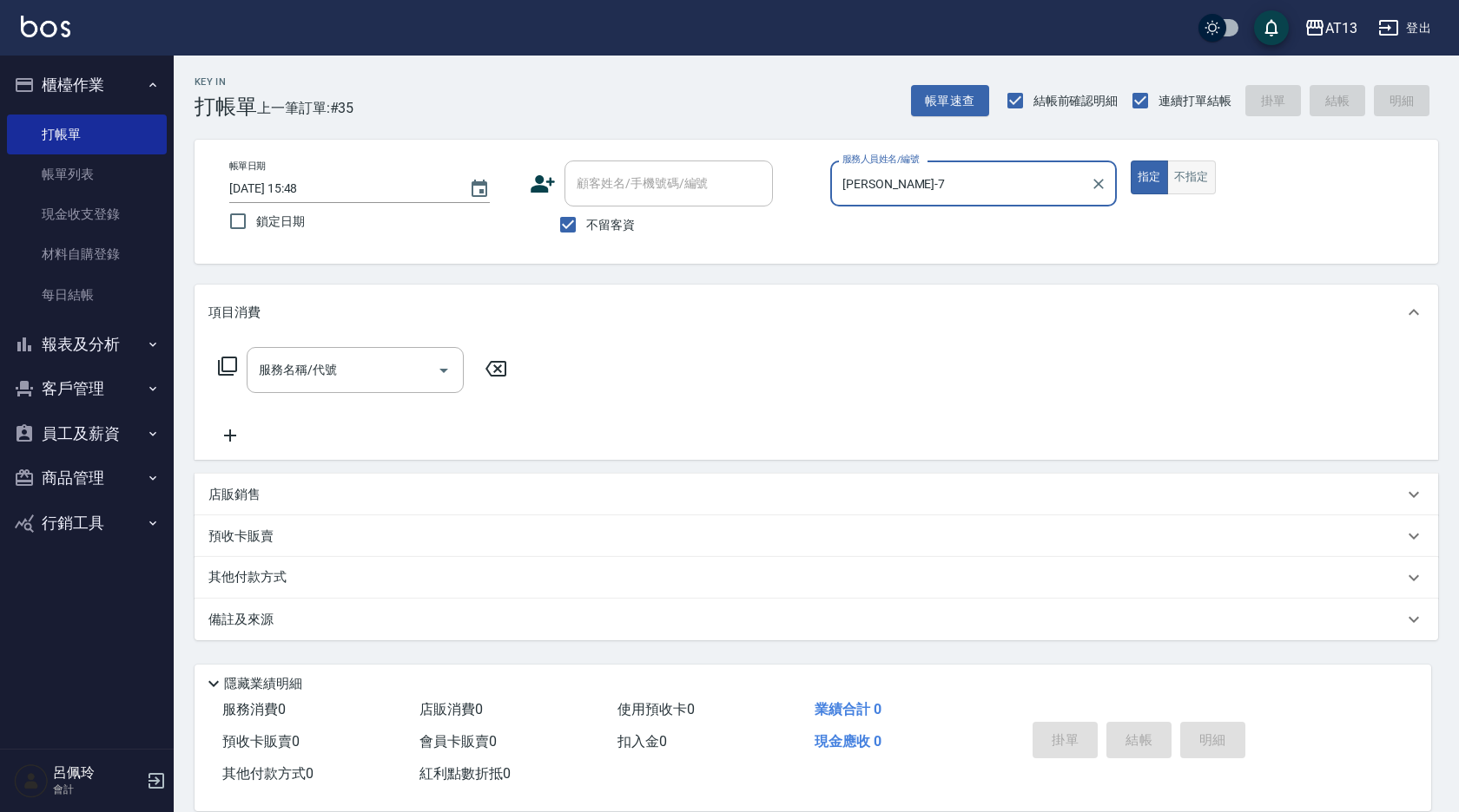
type input "[PERSON_NAME]-7"
click at [1170, 179] on button "不指定" at bounding box center [1191, 178] width 49 height 34
click at [312, 375] on input "服務名稱/代號" at bounding box center [343, 370] width 176 height 30
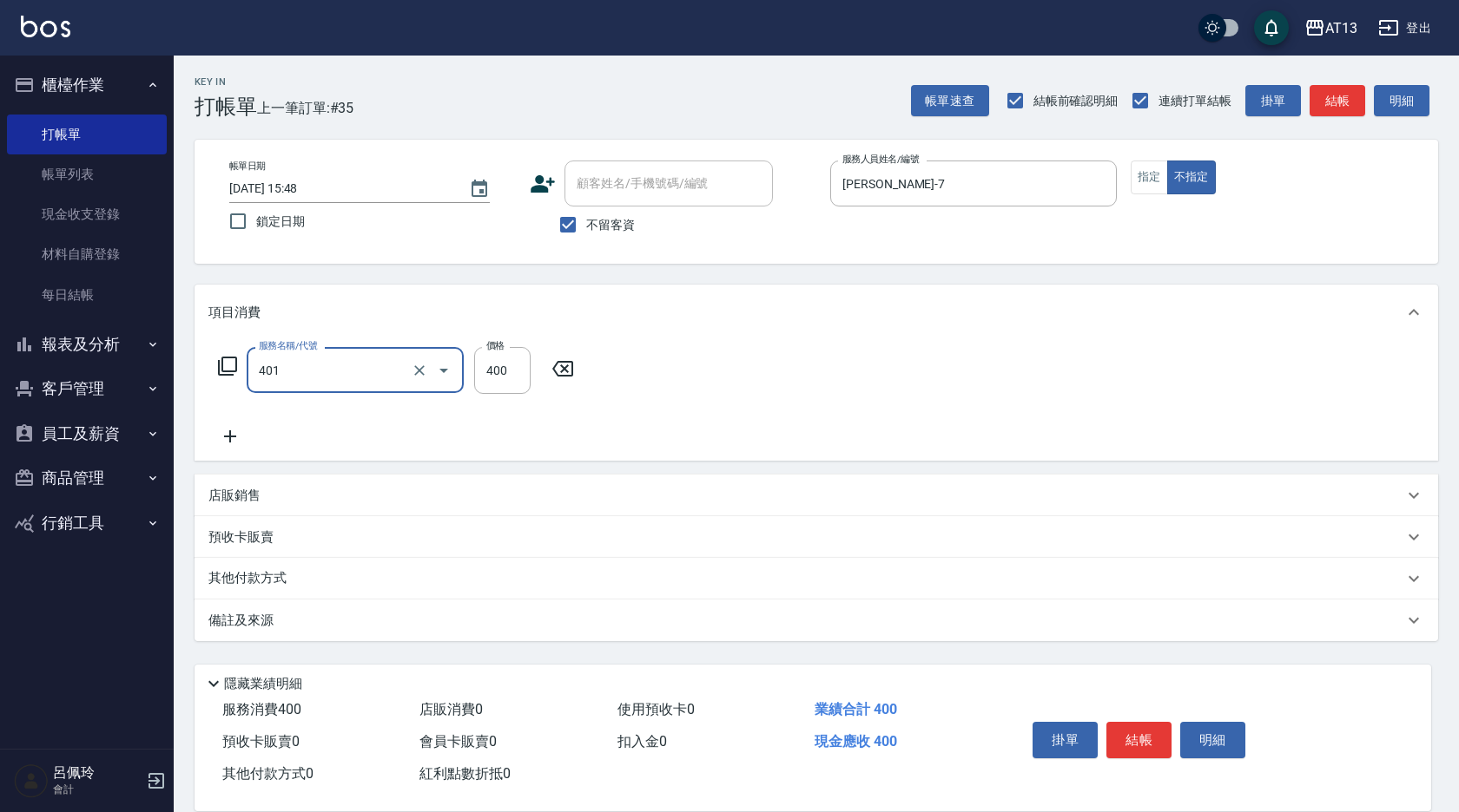
type input "剪髮(401)"
type input "150"
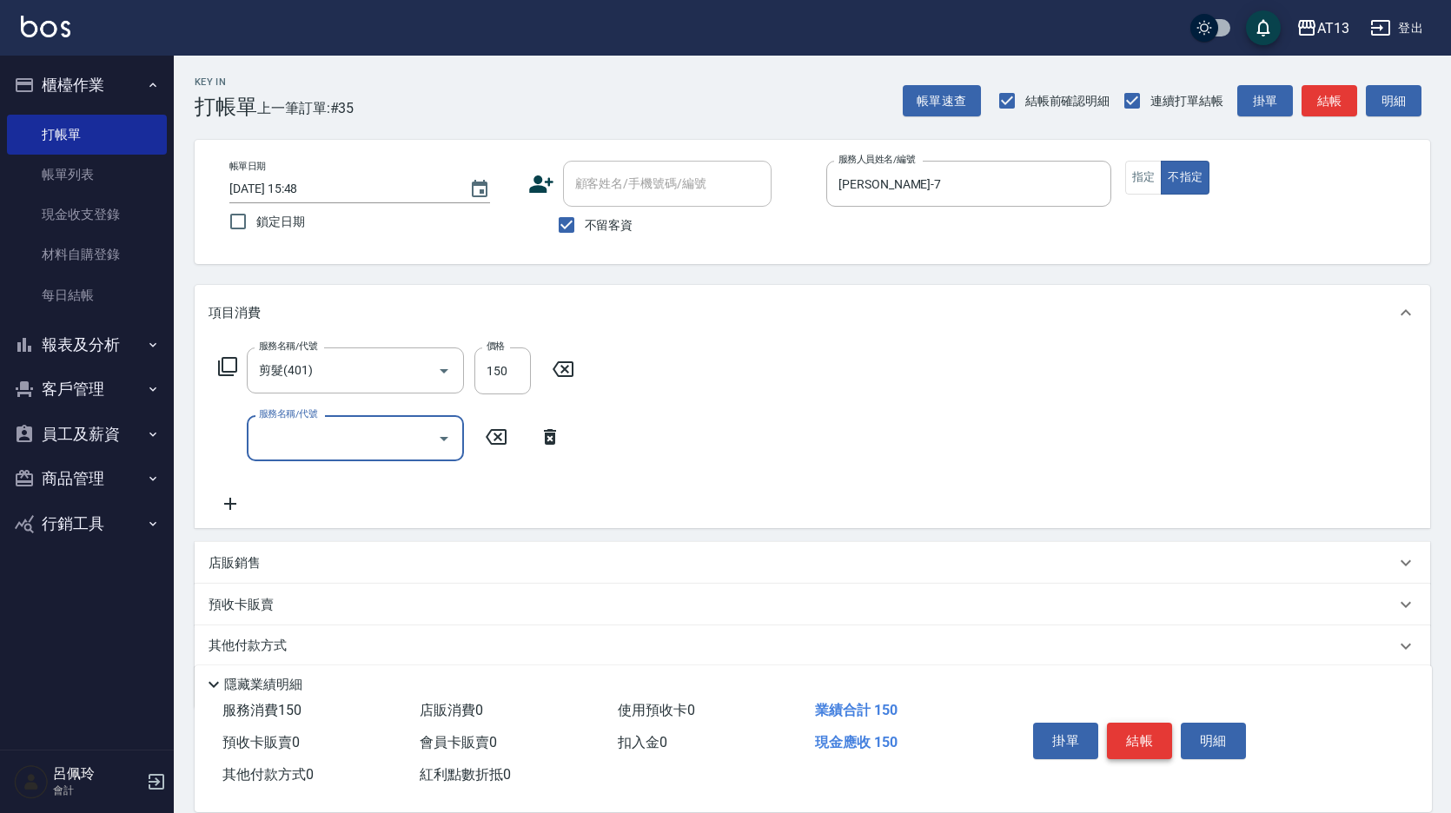
drag, startPoint x: 1138, startPoint y: 724, endPoint x: 1127, endPoint y: 725, distance: 11.3
click at [1137, 724] on button "結帳" at bounding box center [1139, 741] width 65 height 36
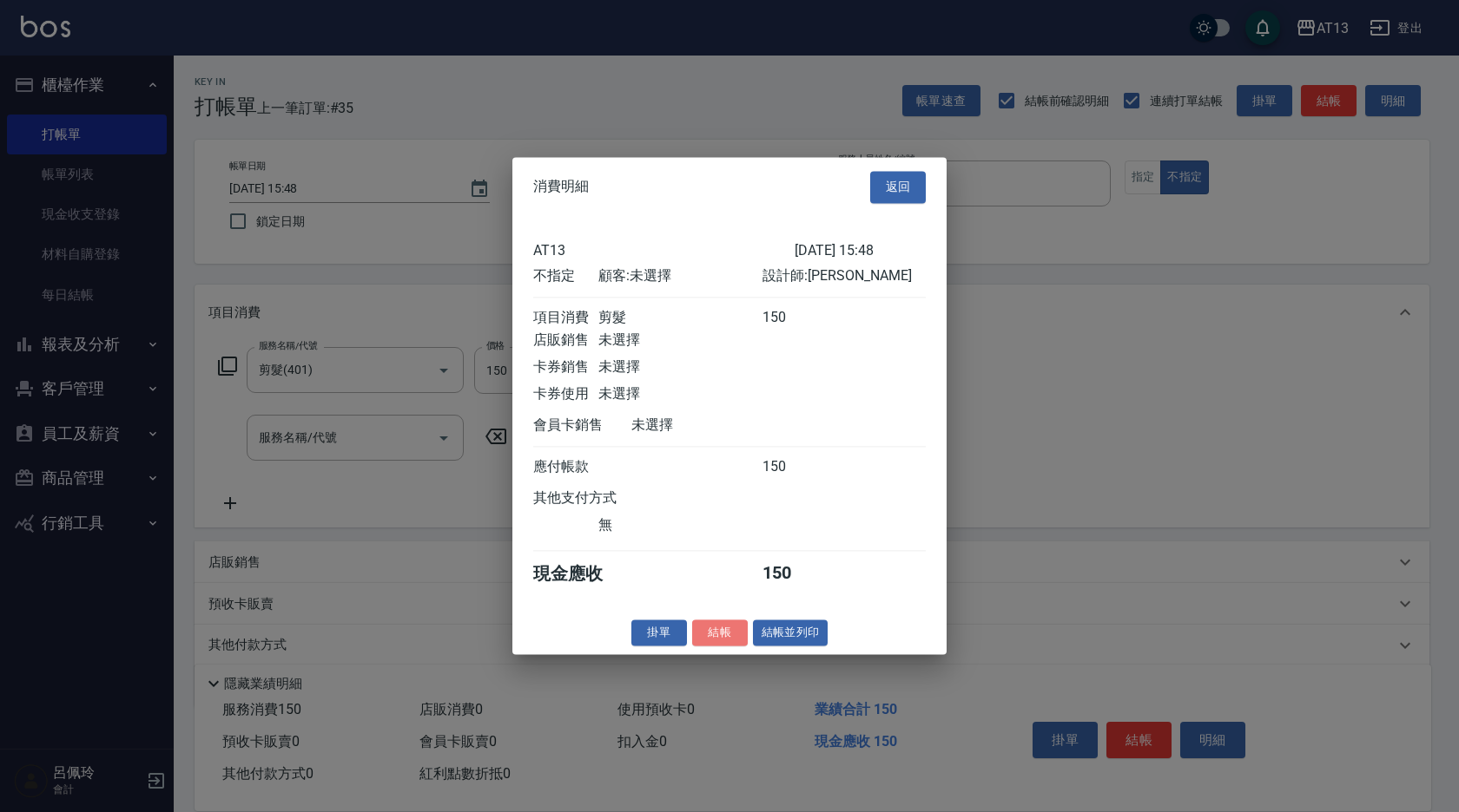
drag, startPoint x: 724, startPoint y: 639, endPoint x: 686, endPoint y: 660, distance: 43.4
click at [723, 639] on button "結帳" at bounding box center [721, 632] width 56 height 27
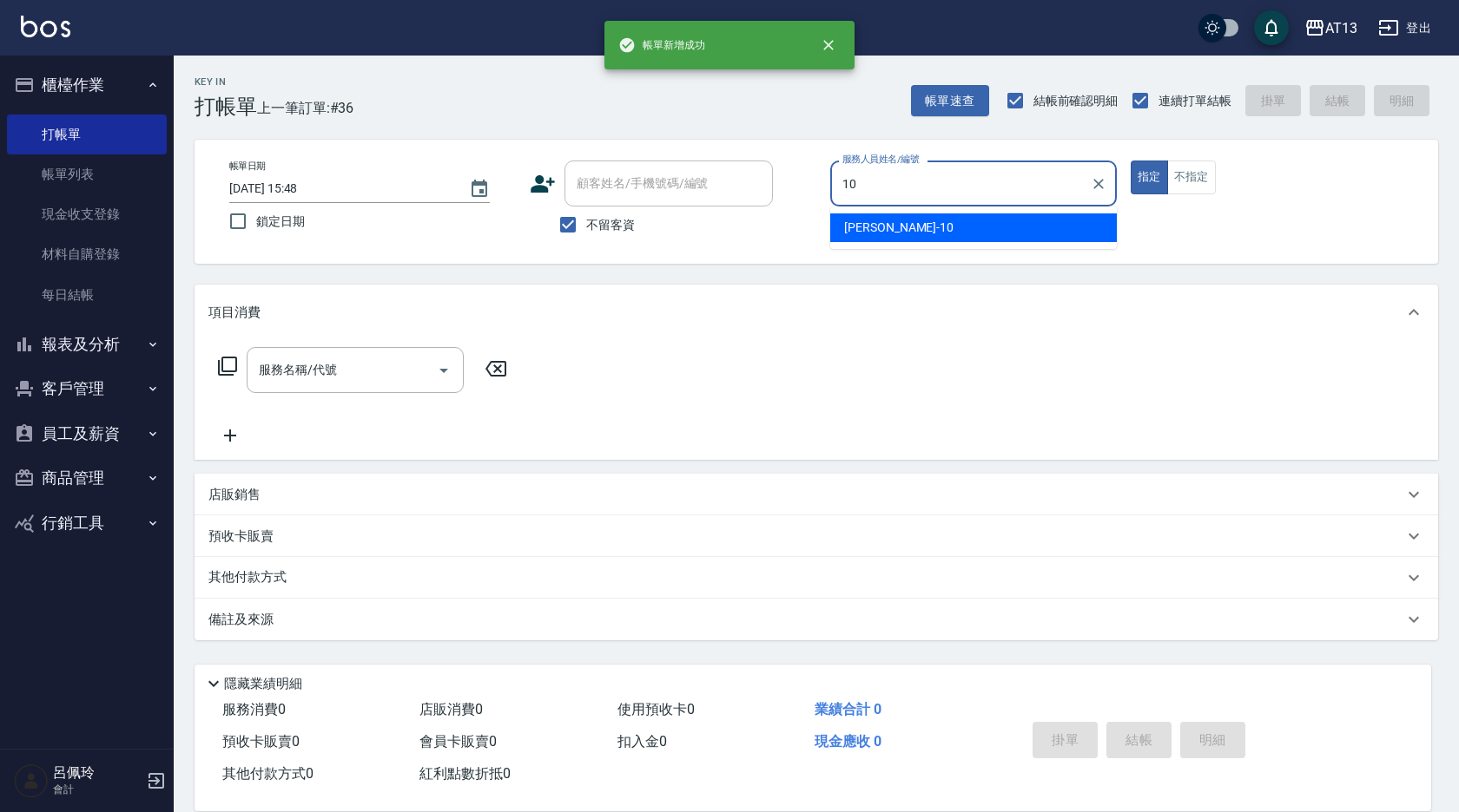
click at [861, 216] on div "[PERSON_NAME] -10" at bounding box center [973, 228] width 287 height 29
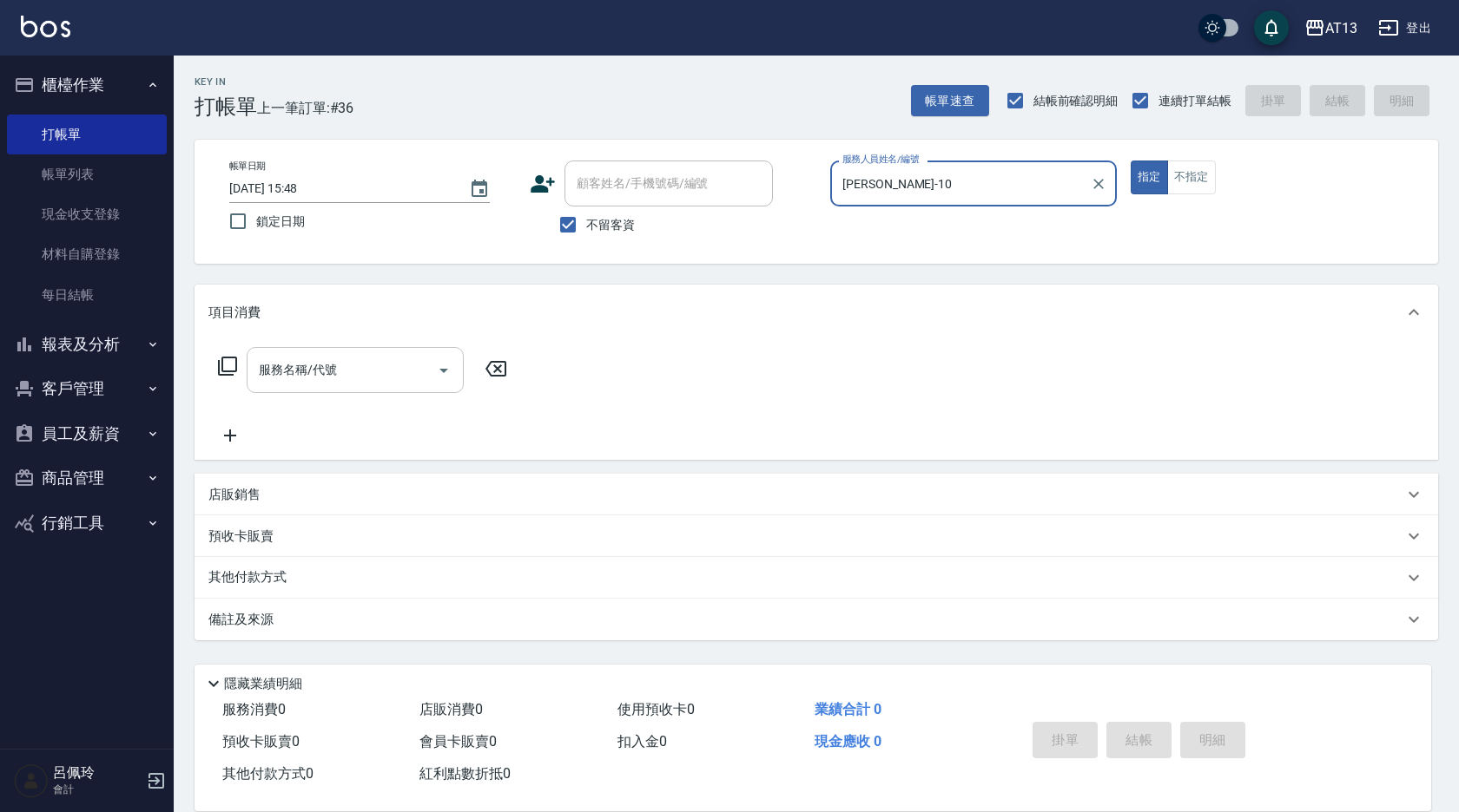
type input "[PERSON_NAME]-10"
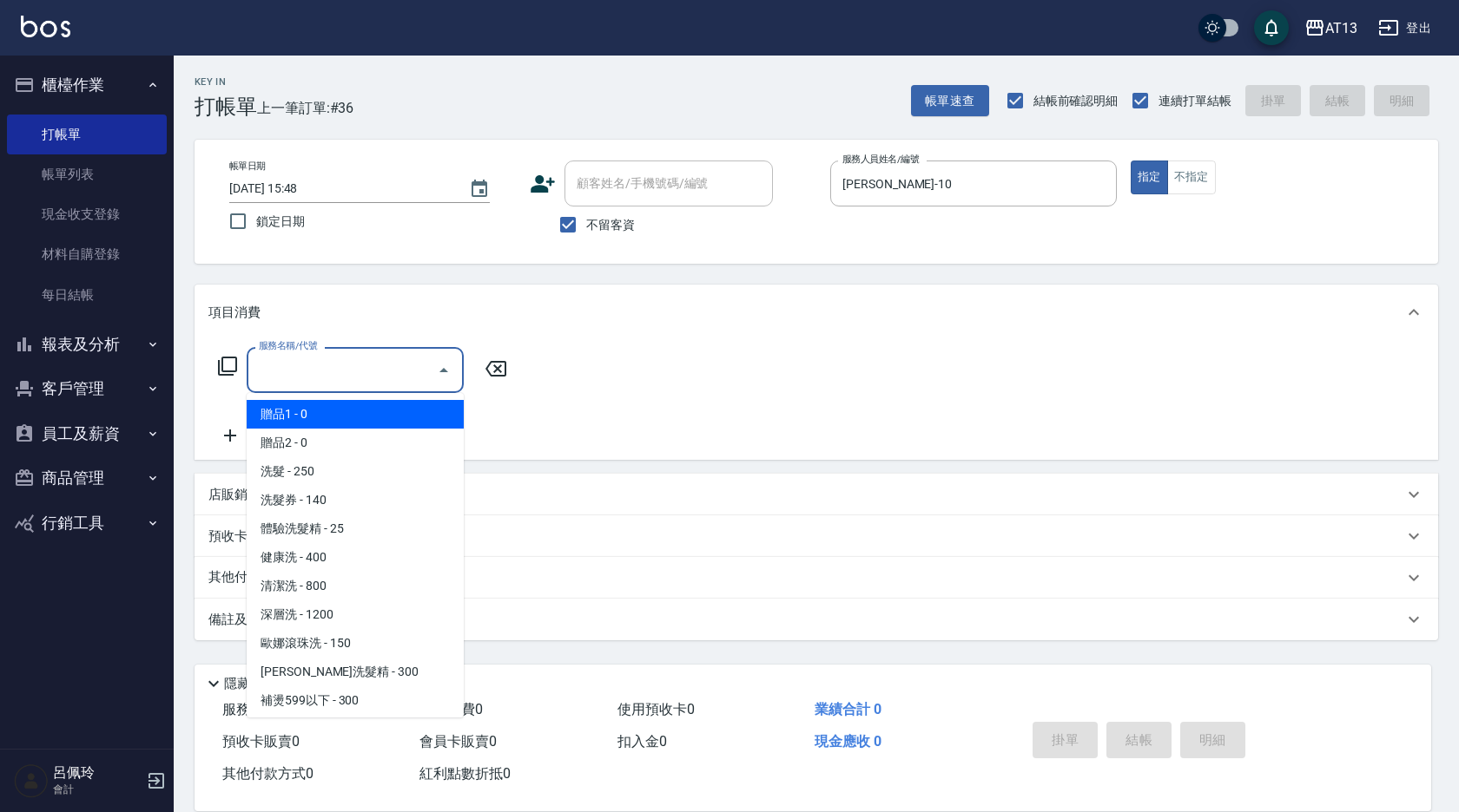
click at [389, 375] on input "服務名稱/代號" at bounding box center [343, 370] width 176 height 30
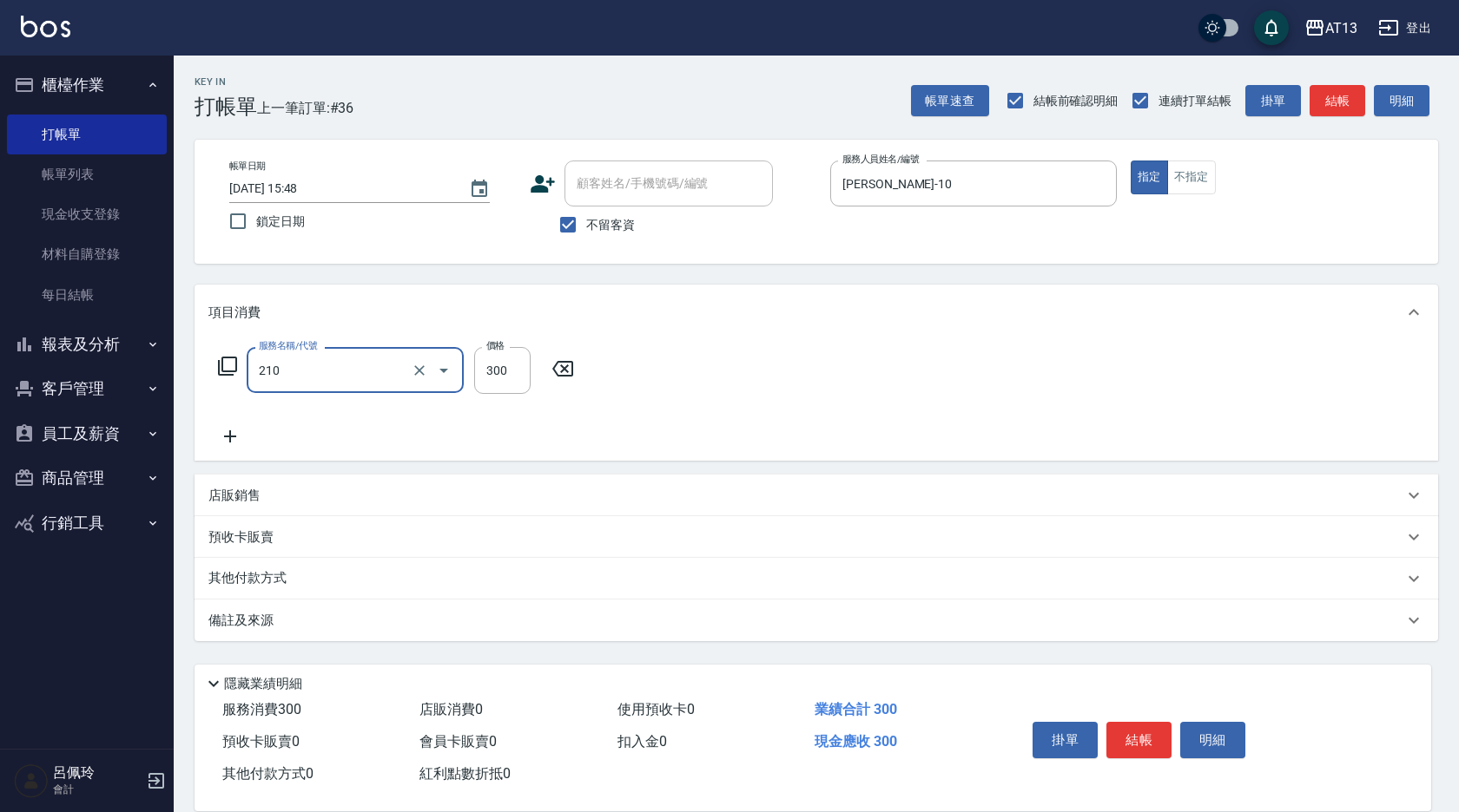
type input "[PERSON_NAME]洗髮精(210)"
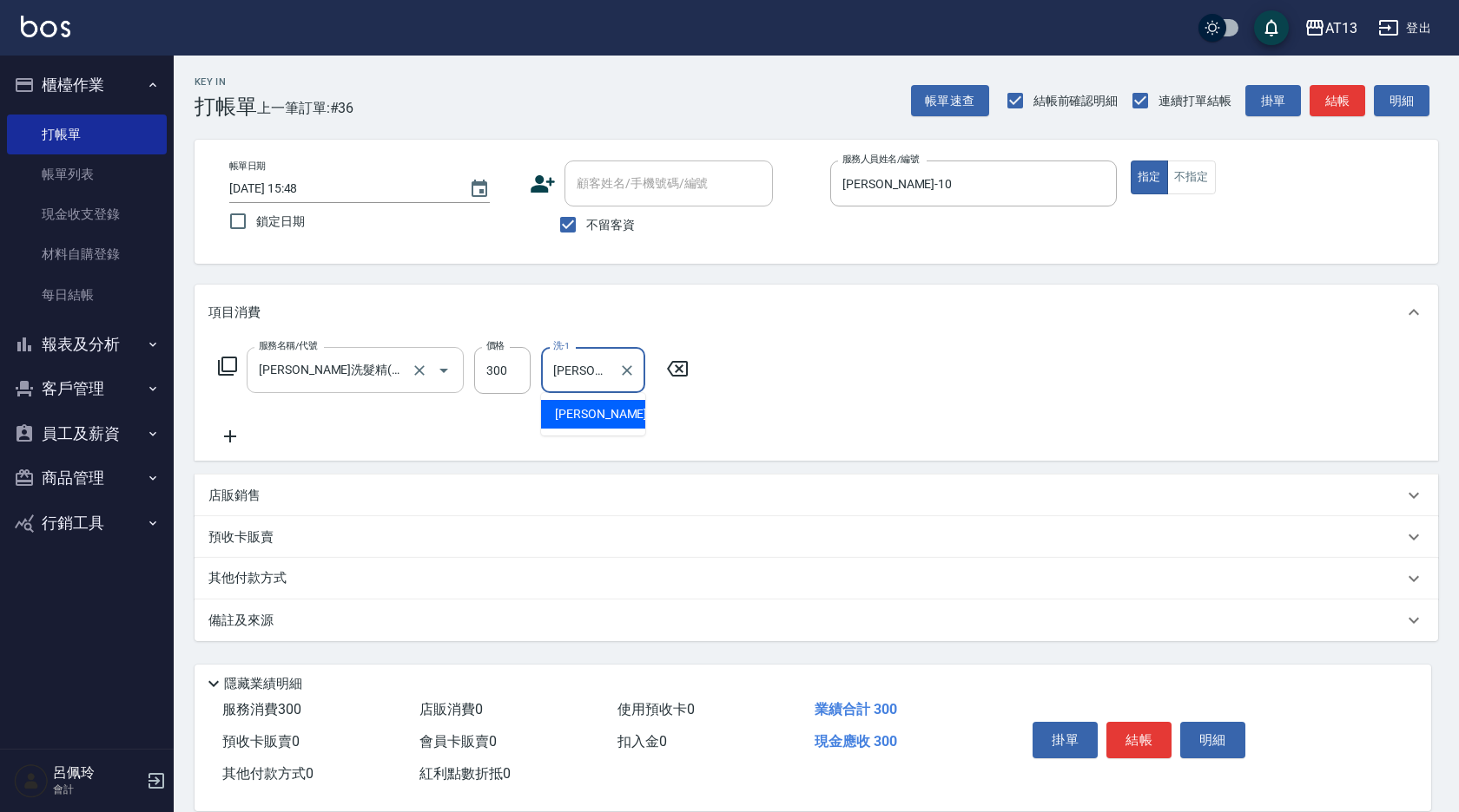
type input "[PERSON_NAME]-24"
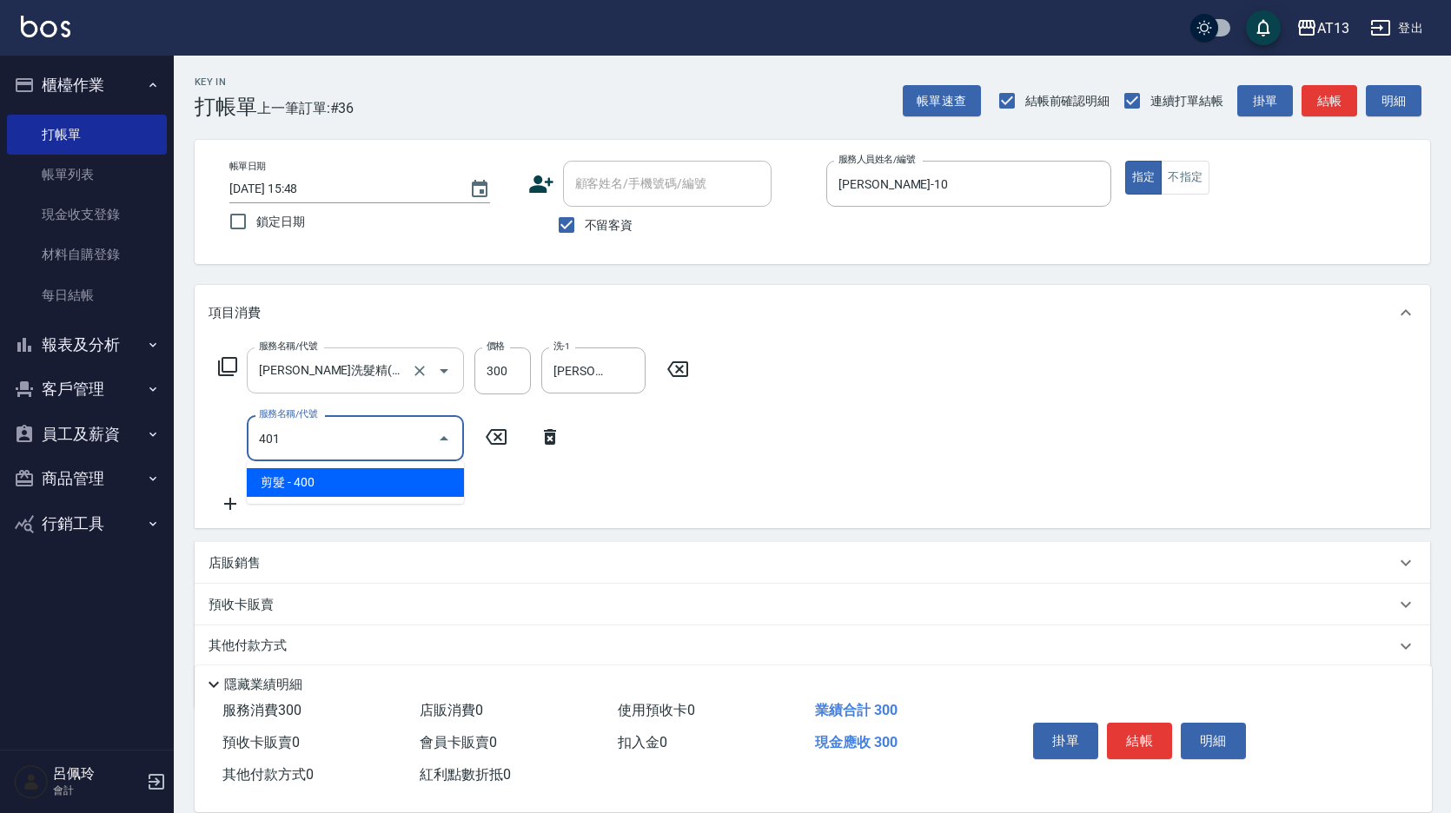
type input "剪髮(401)"
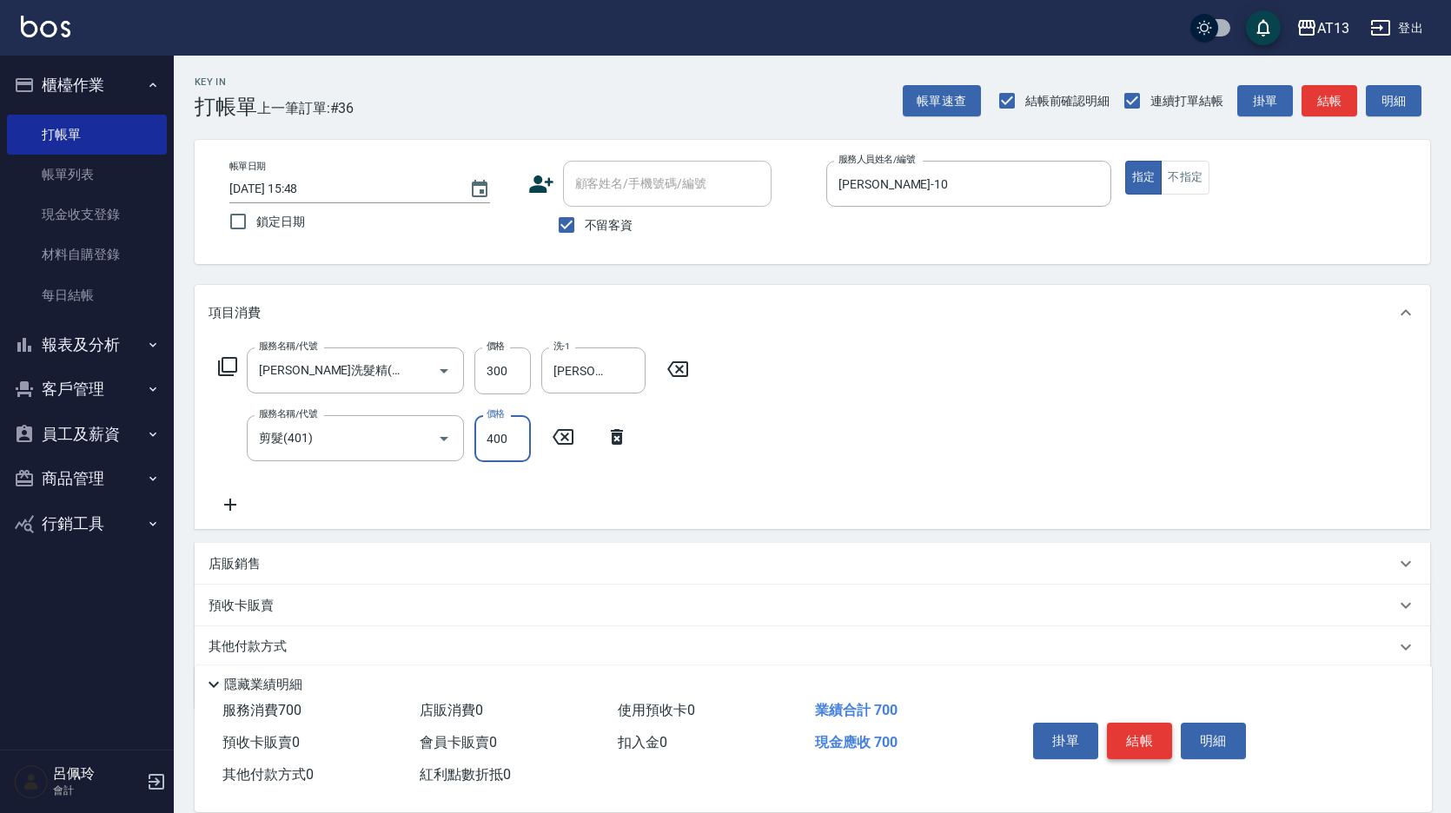
click at [1136, 723] on button "結帳" at bounding box center [1139, 741] width 65 height 36
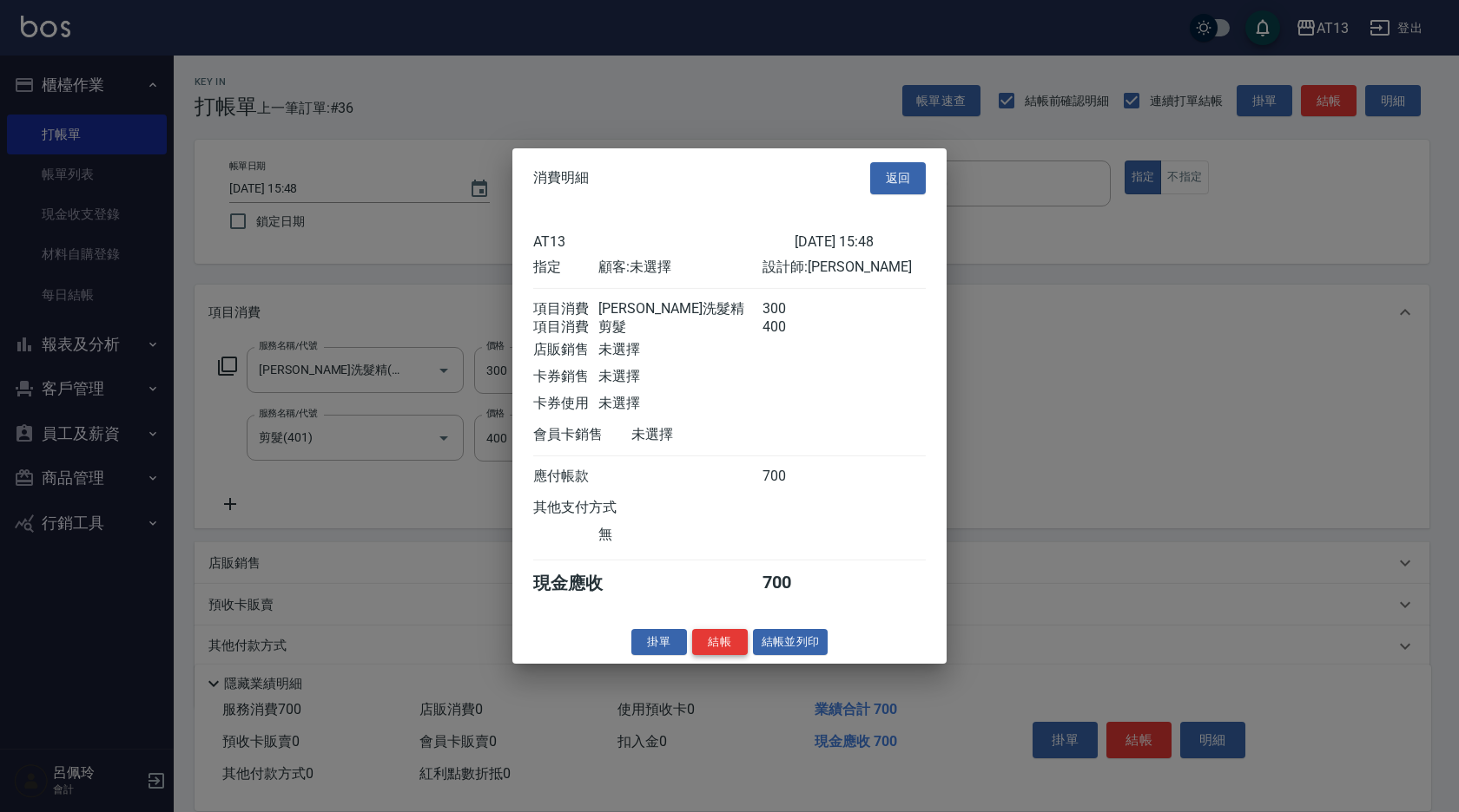
click at [725, 655] on button "結帳" at bounding box center [721, 641] width 56 height 27
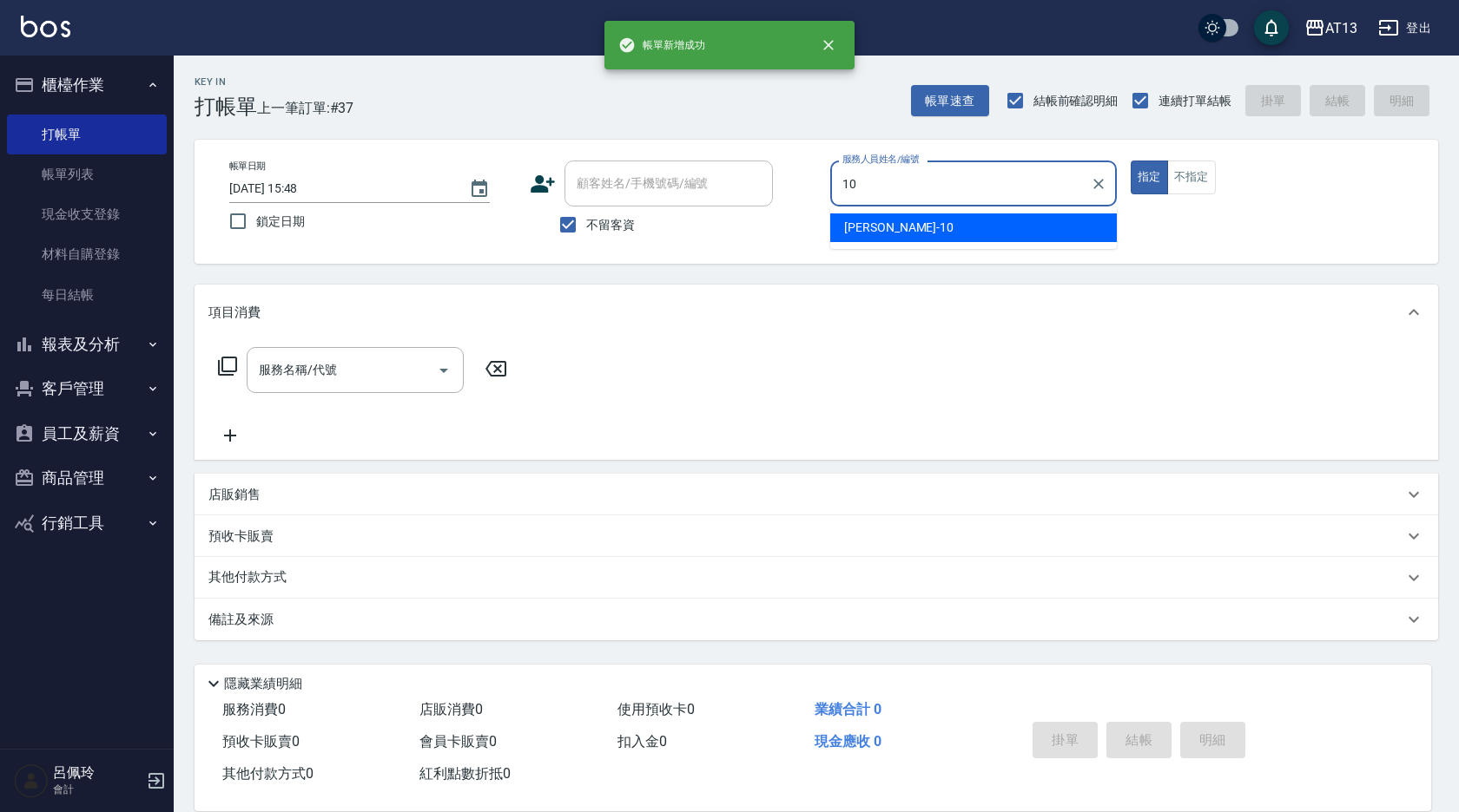
click at [848, 222] on span "[PERSON_NAME] -10" at bounding box center [898, 228] width 109 height 18
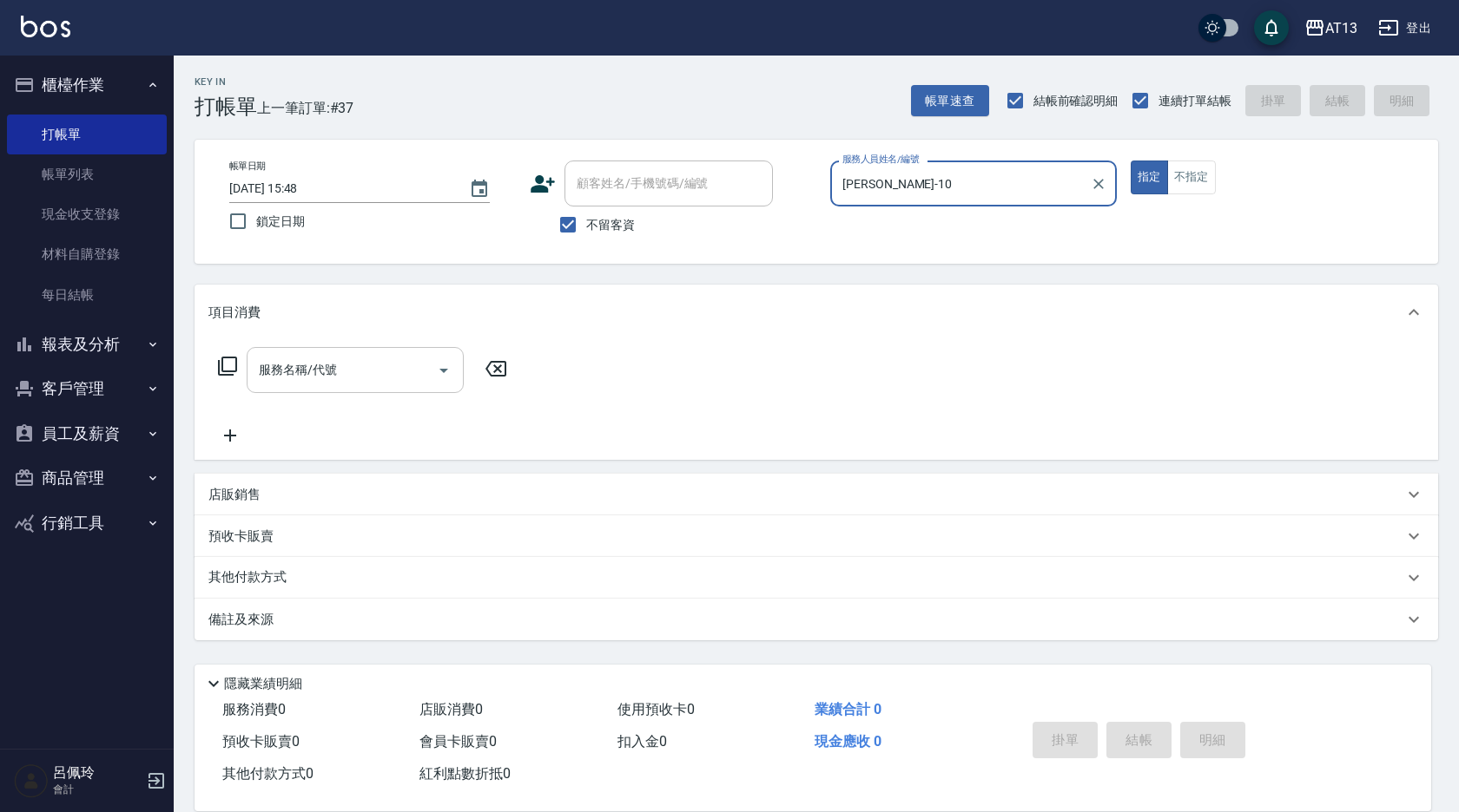
type input "[PERSON_NAME]-10"
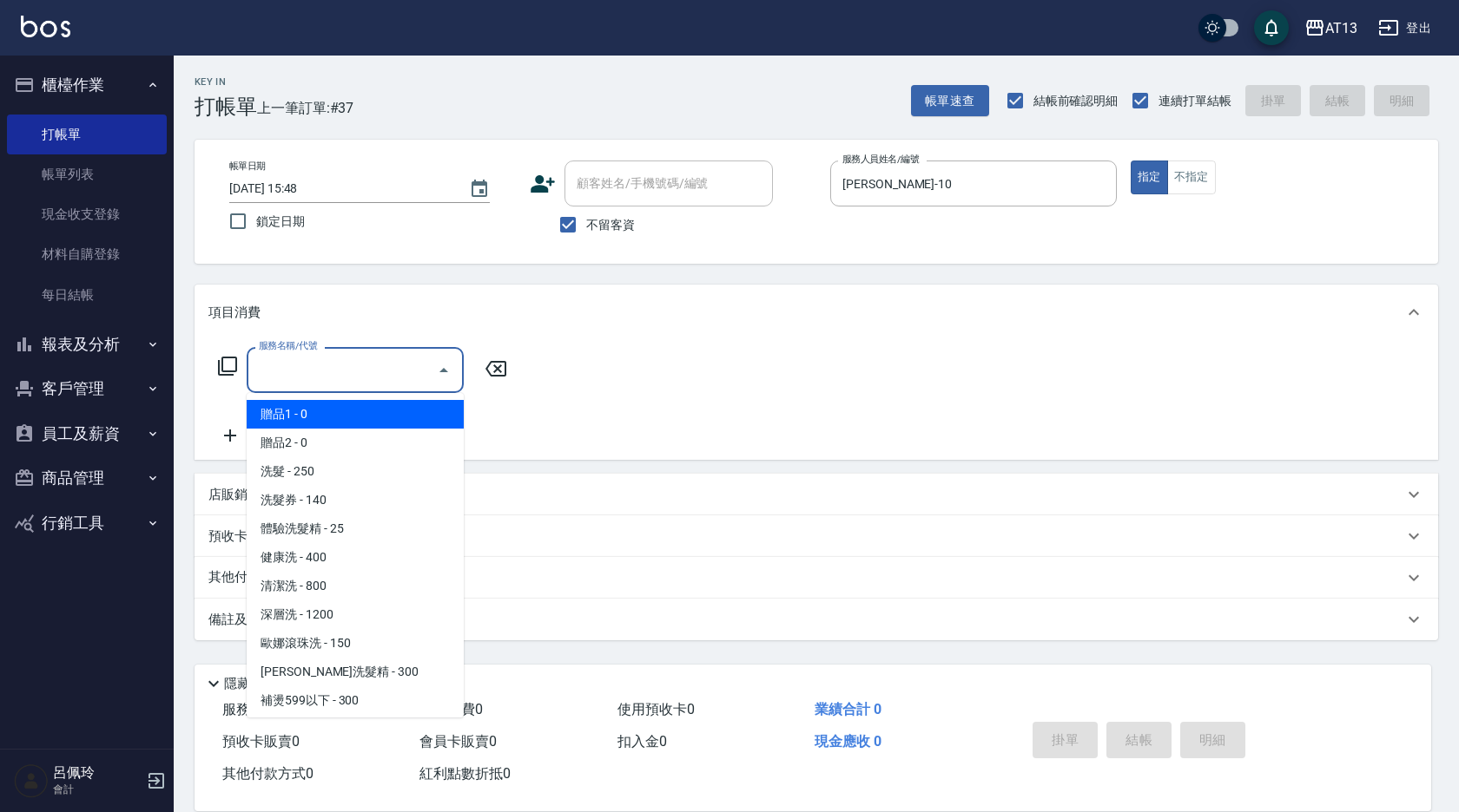
click at [365, 355] on input "服務名稱/代號" at bounding box center [343, 370] width 176 height 30
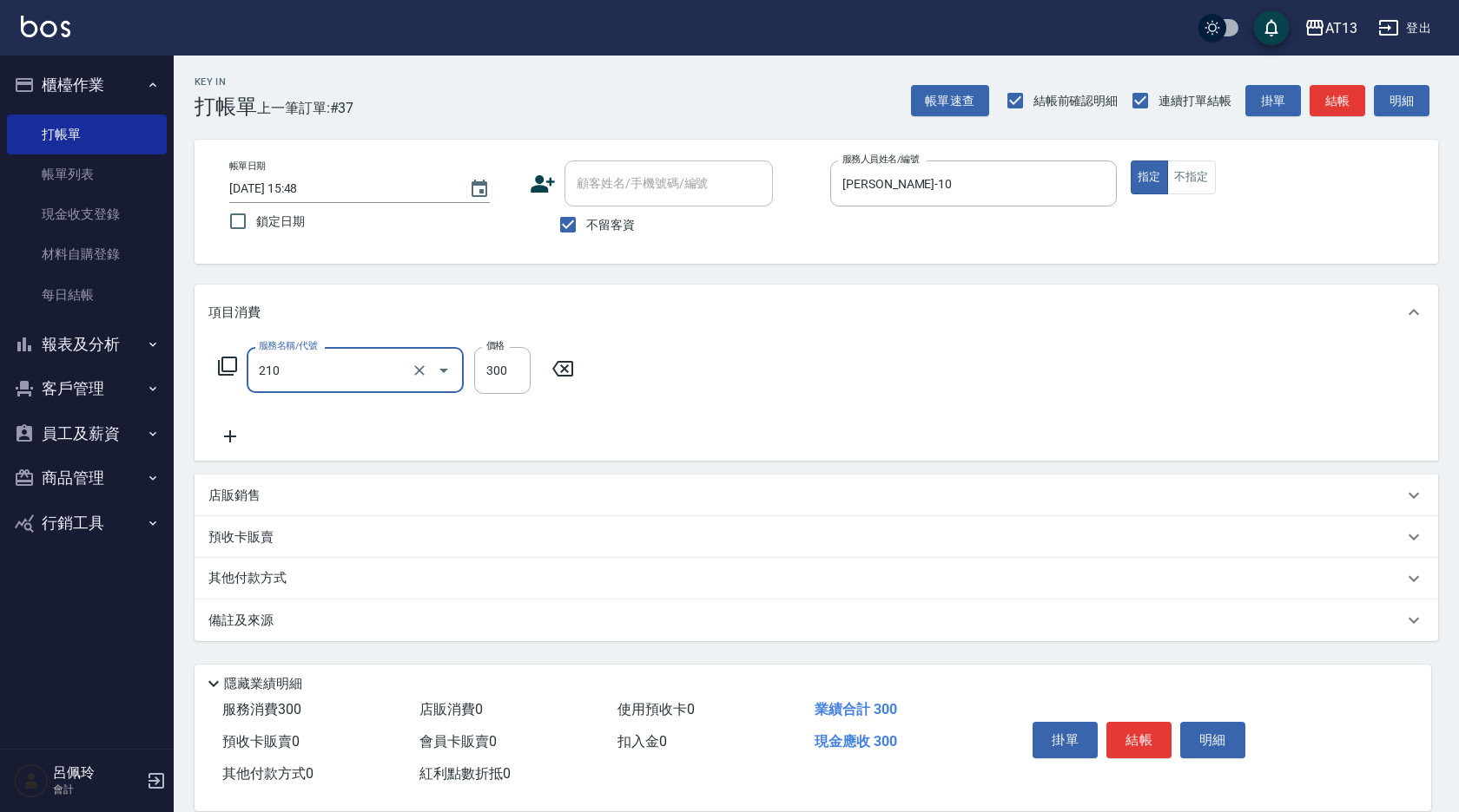
type input "[PERSON_NAME]洗髮精(210)"
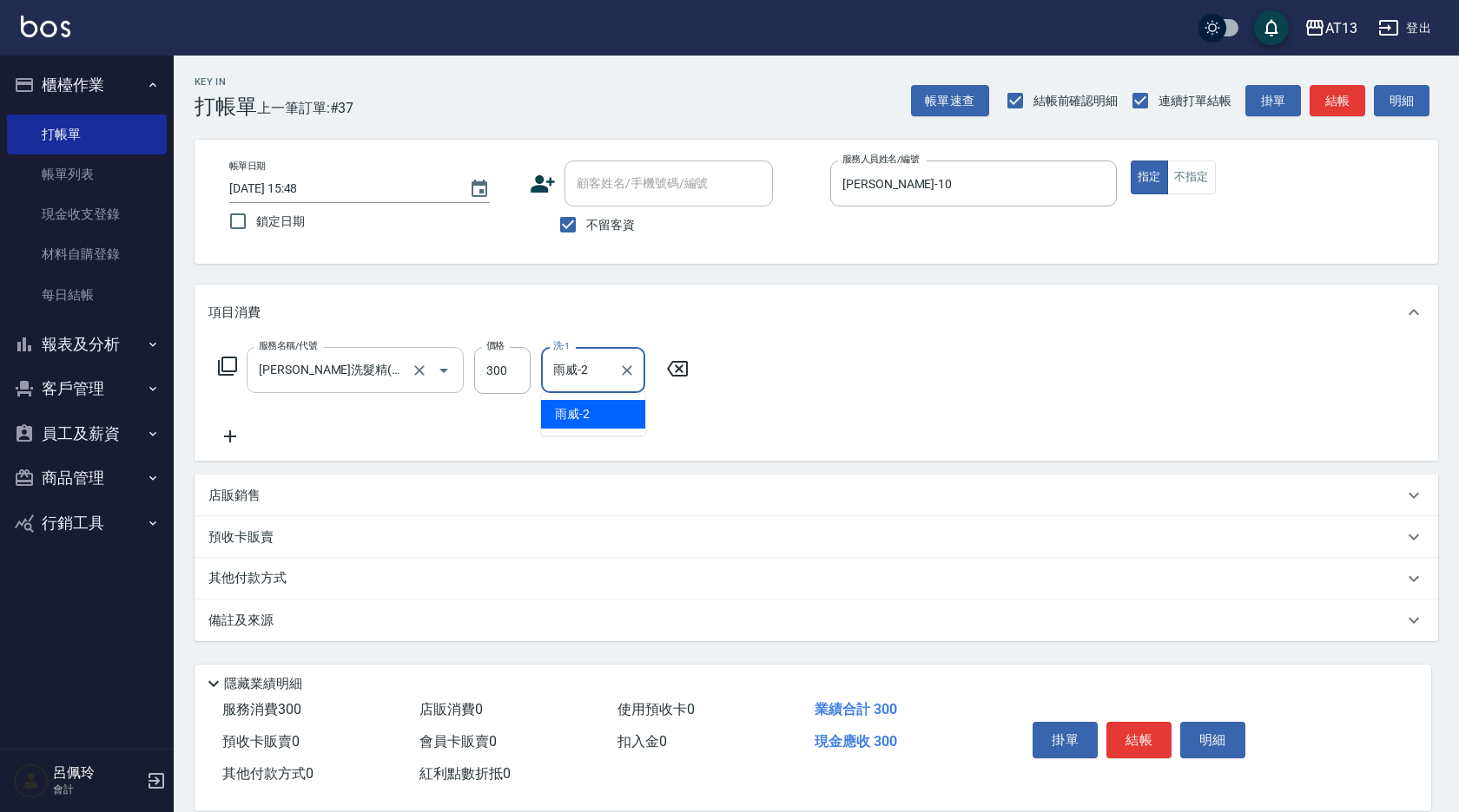
type input "雨威-2"
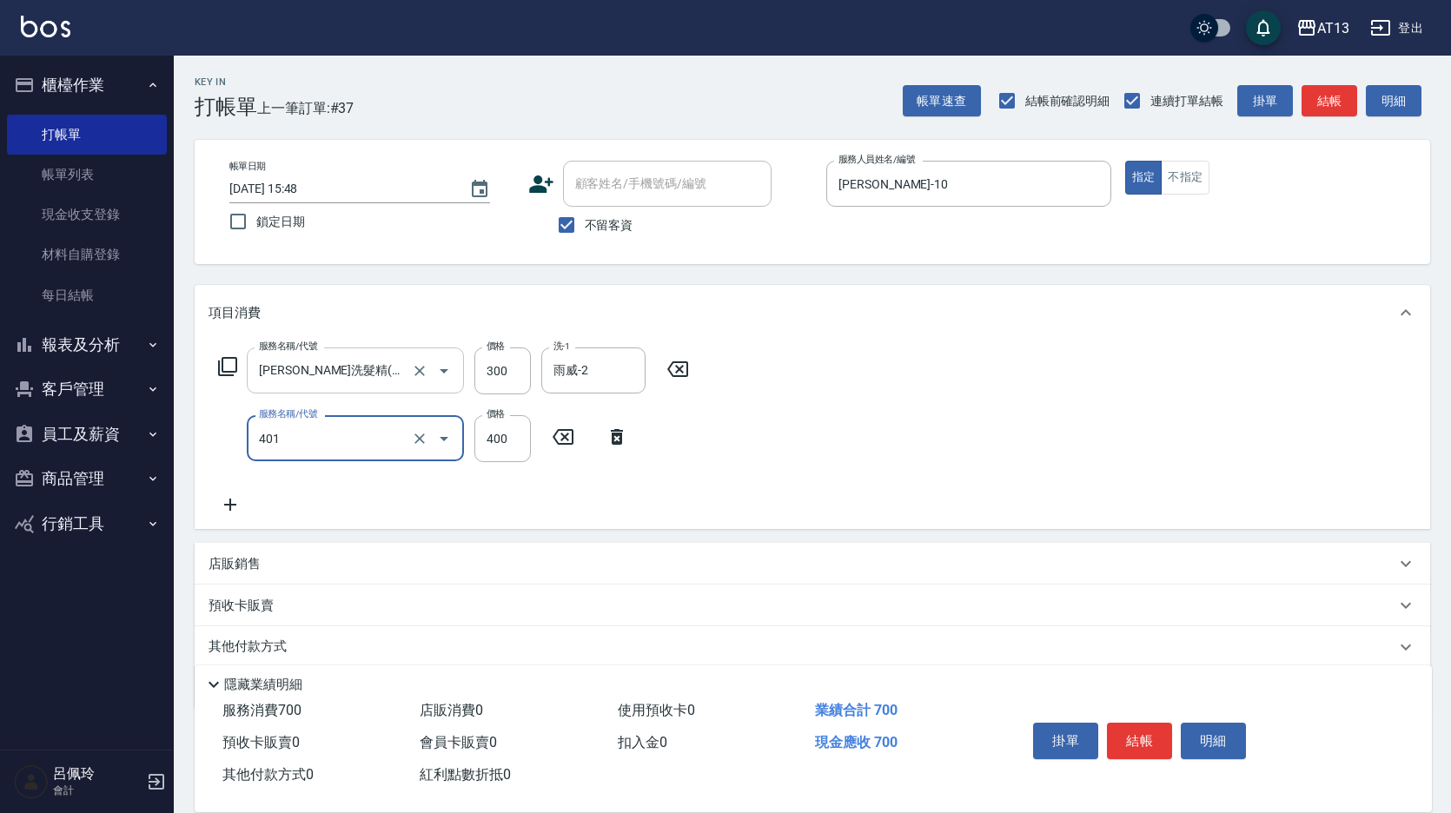
type input "剪髮(401)"
click at [907, 424] on div "服務名稱/代號 [PERSON_NAME]洗髮精(210) 服務名稱/代號 價格 300 價格 洗-1 雨威-2 洗-1 服務名稱/代號 剪髮(401) 服務…" at bounding box center [813, 435] width 1236 height 189
click at [1150, 731] on button "結帳" at bounding box center [1139, 741] width 65 height 36
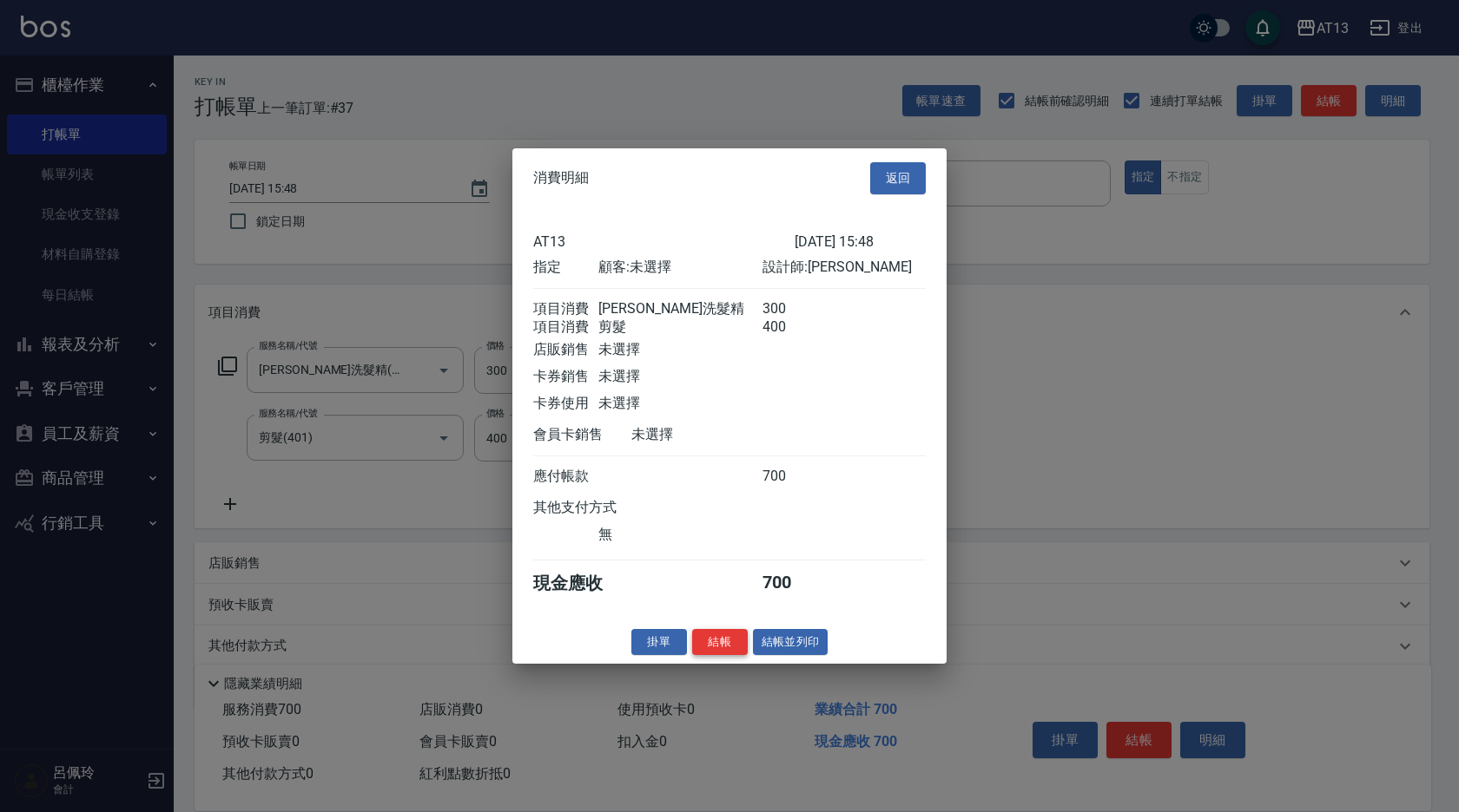
click at [726, 655] on button "結帳" at bounding box center [721, 641] width 56 height 27
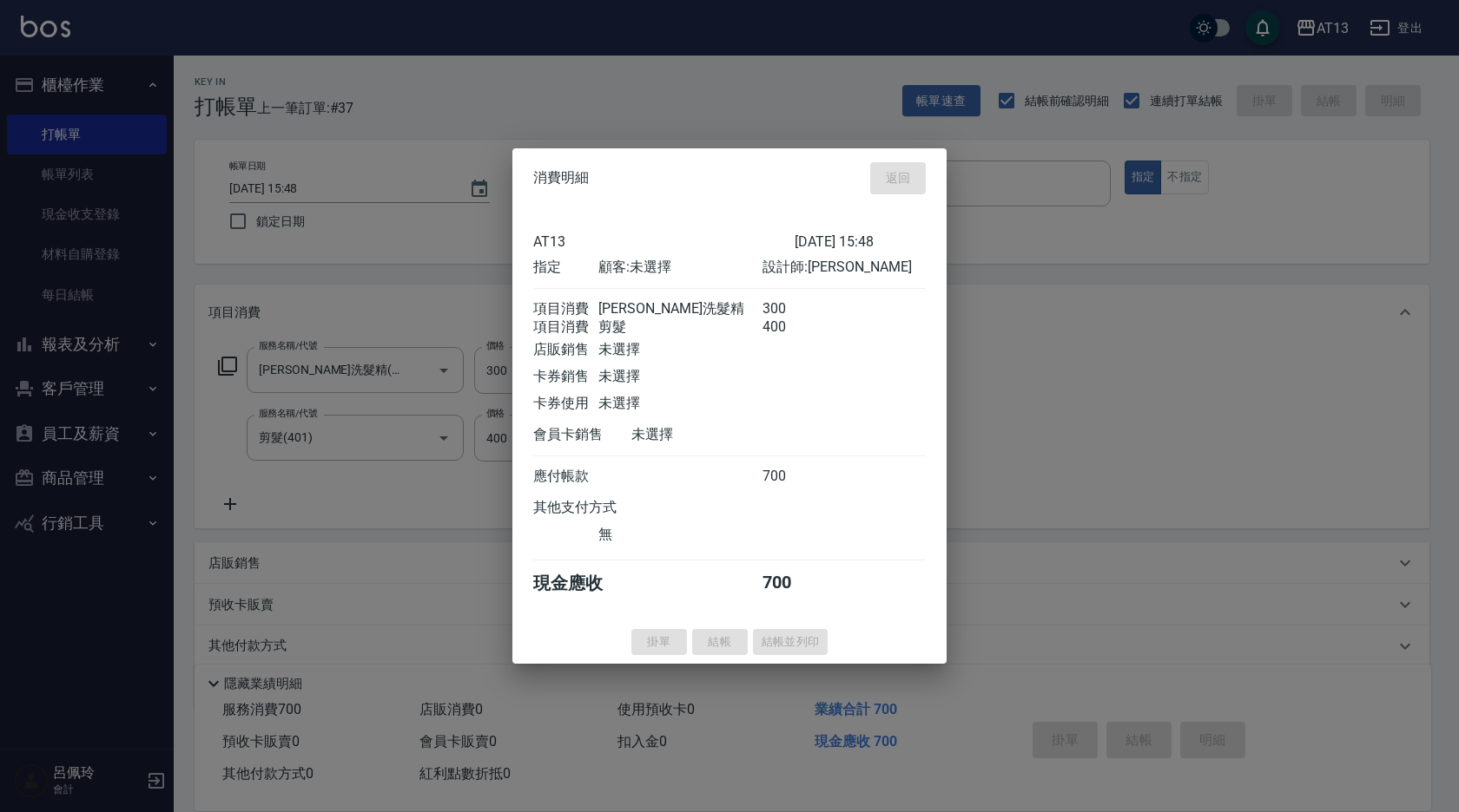
type input "[DATE] 15:49"
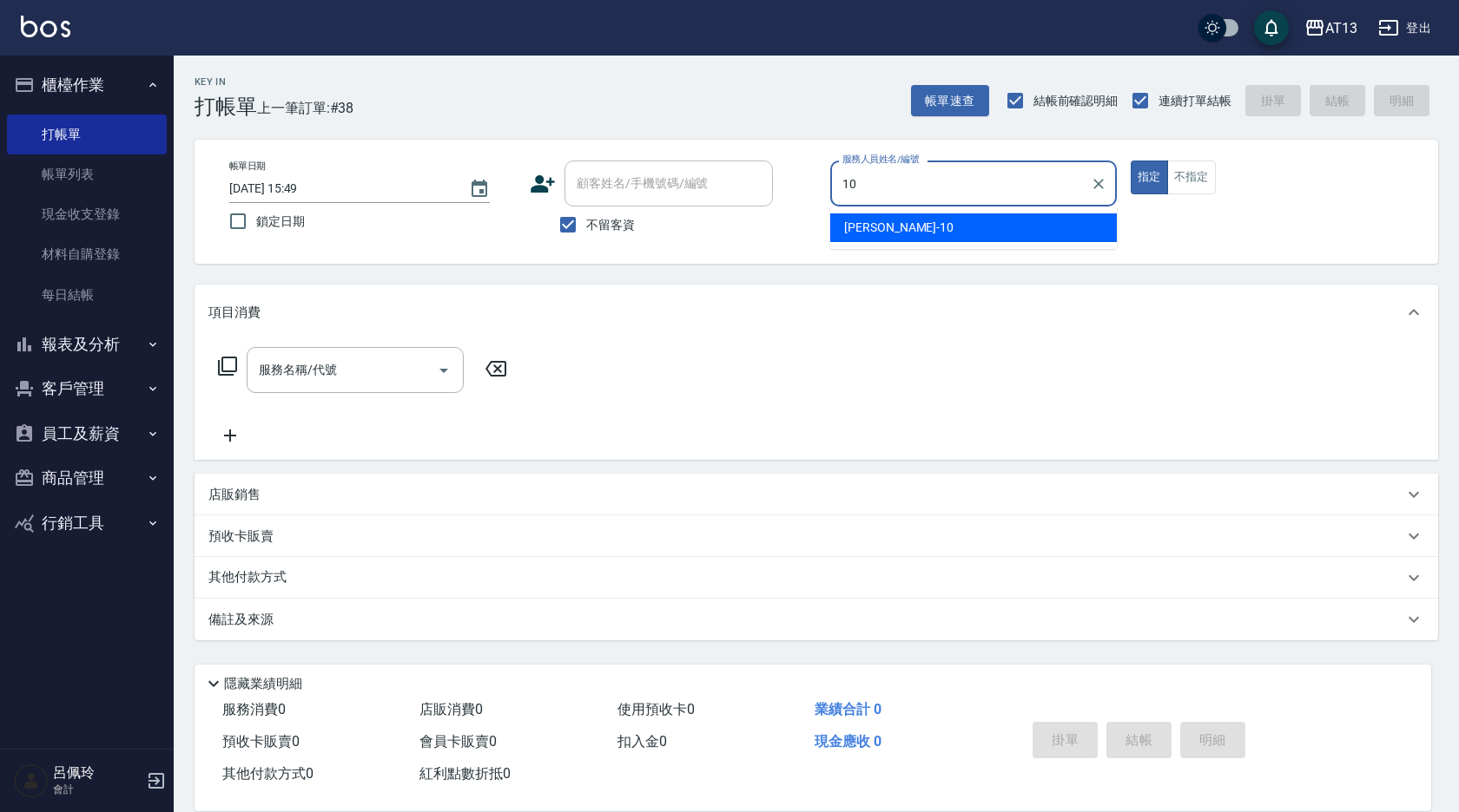
click at [935, 231] on div "[PERSON_NAME] -10" at bounding box center [973, 228] width 287 height 29
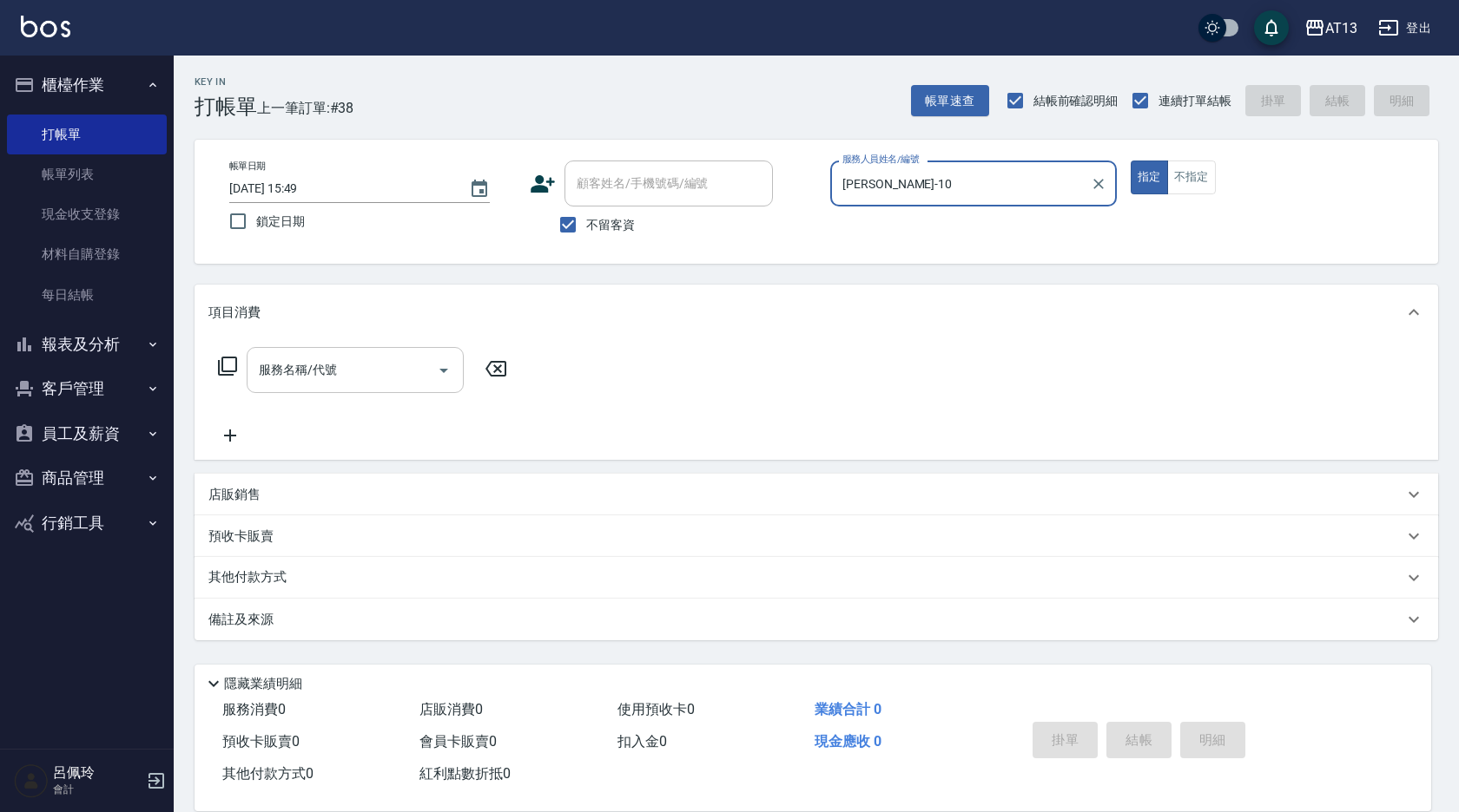
type input "[PERSON_NAME]-10"
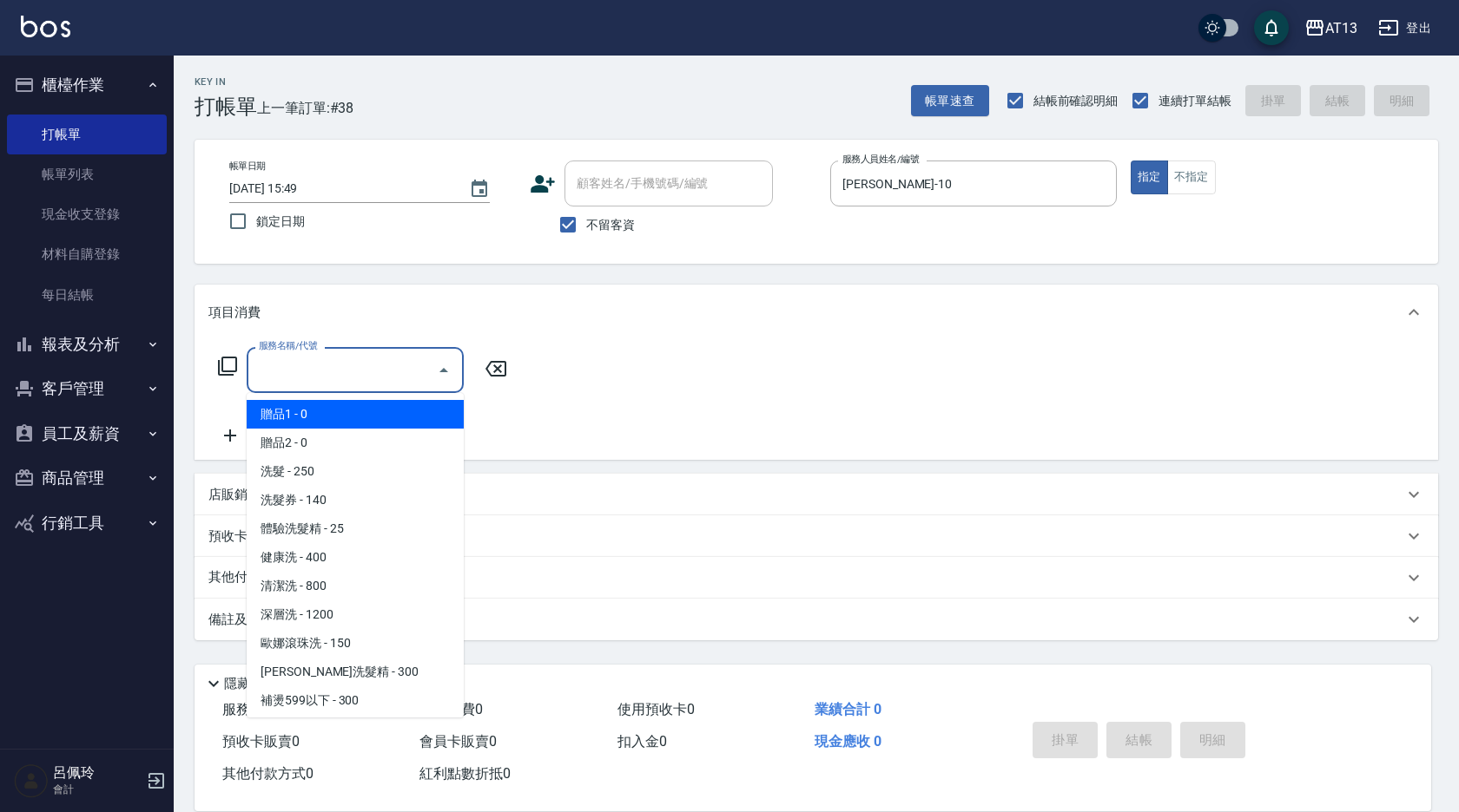
click at [300, 374] on input "服務名稱/代號" at bounding box center [343, 370] width 176 height 30
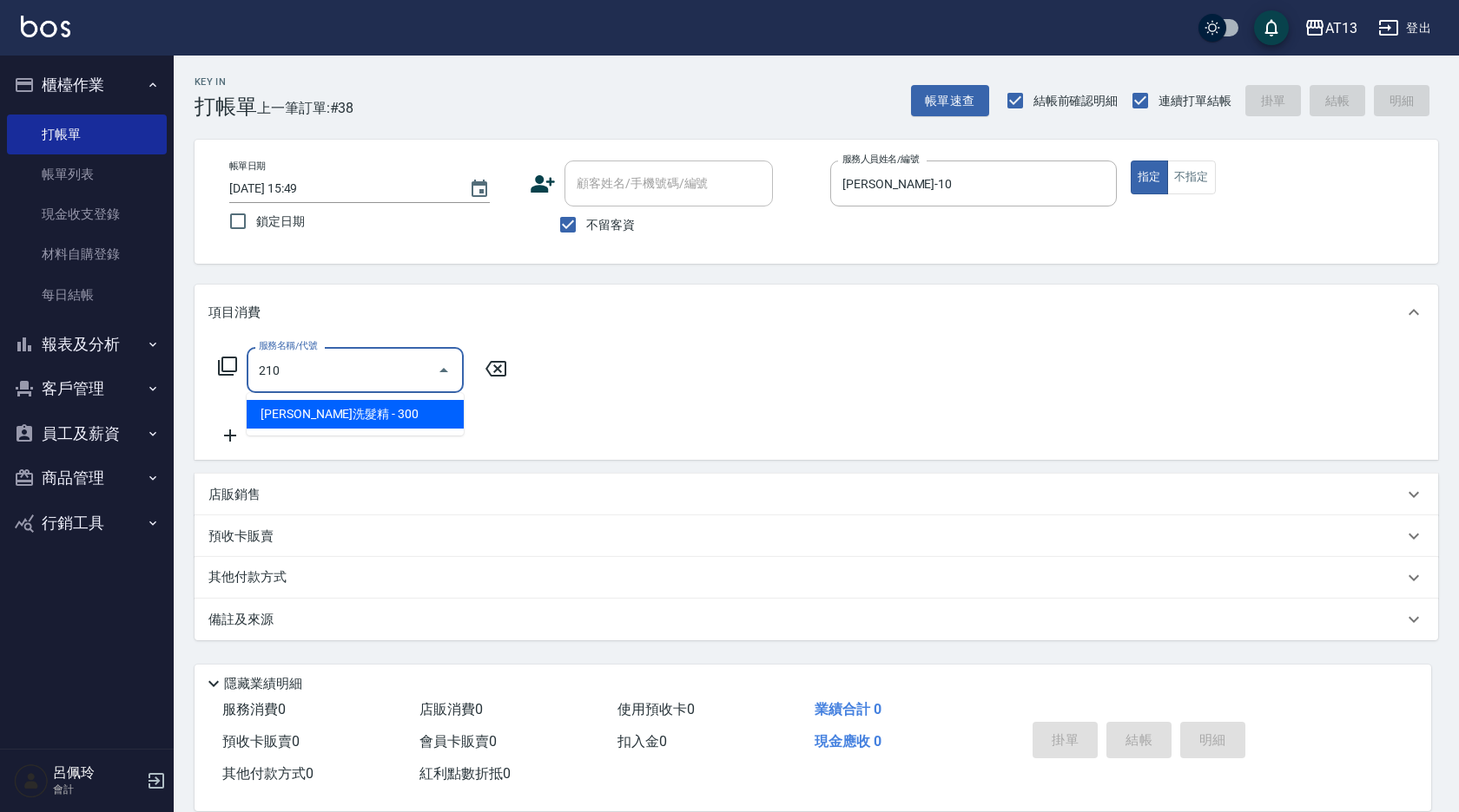
type input "[PERSON_NAME]洗髮精(210)"
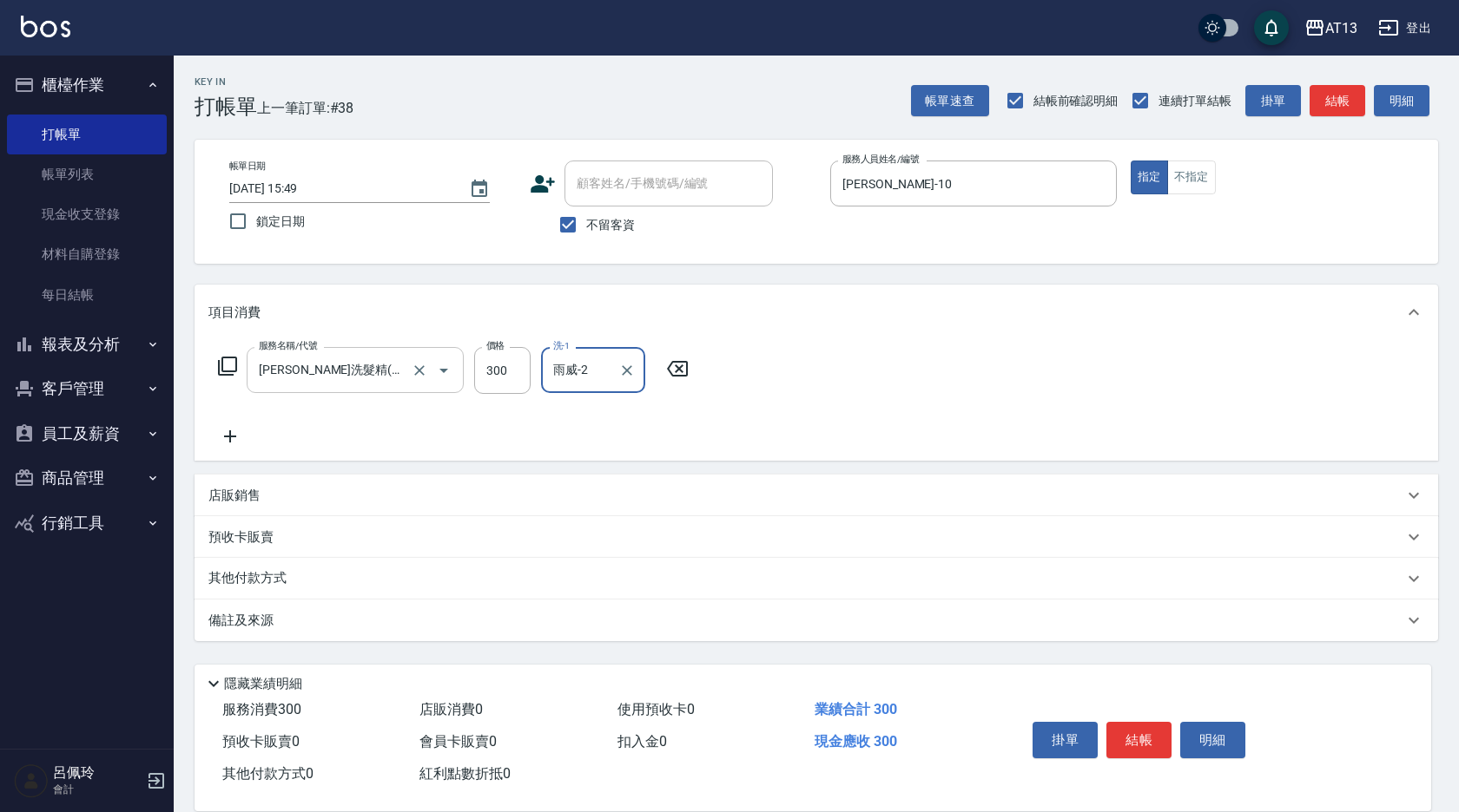
type input "雨威-2"
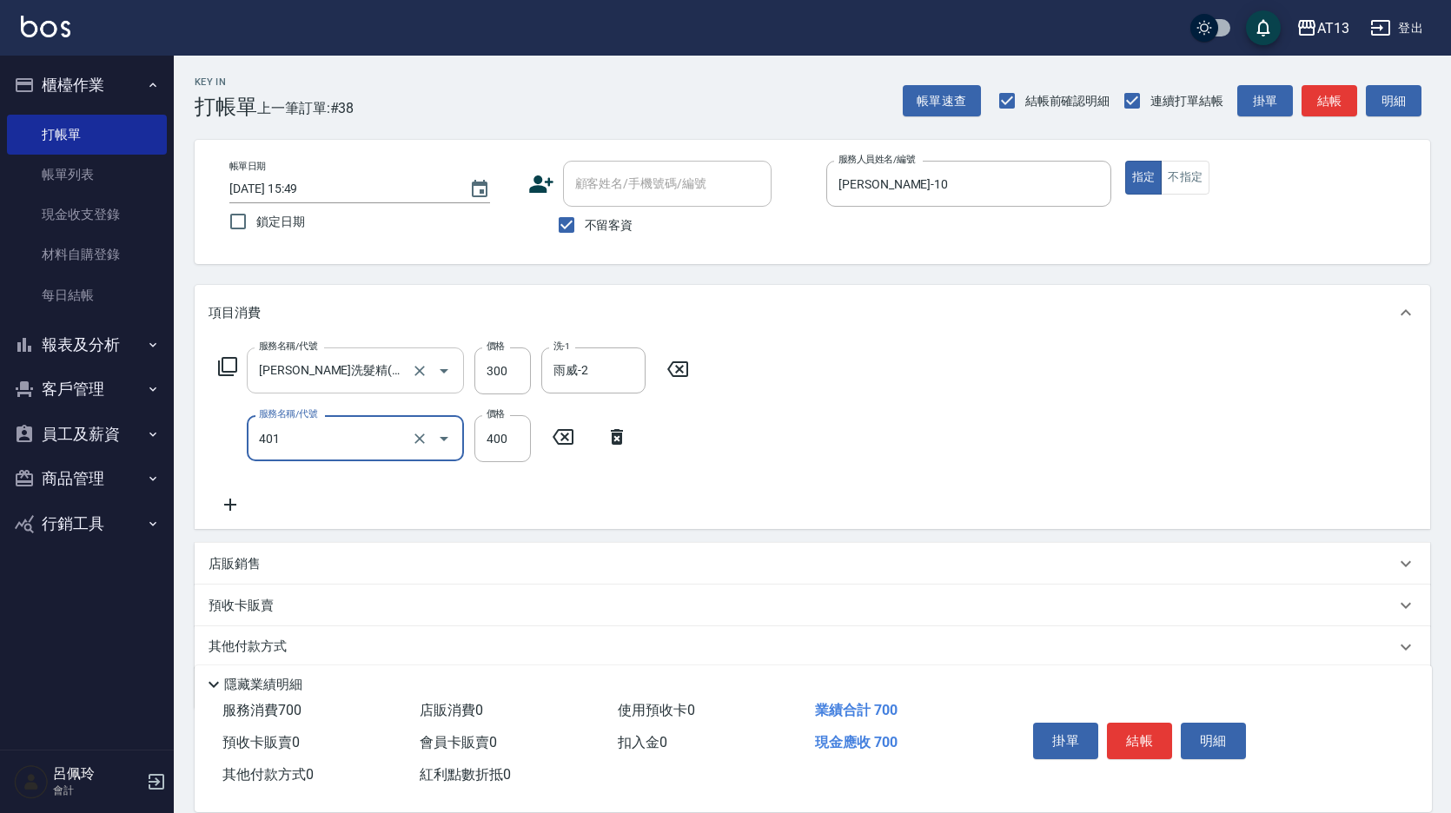
type input "剪髮(401)"
type input "50"
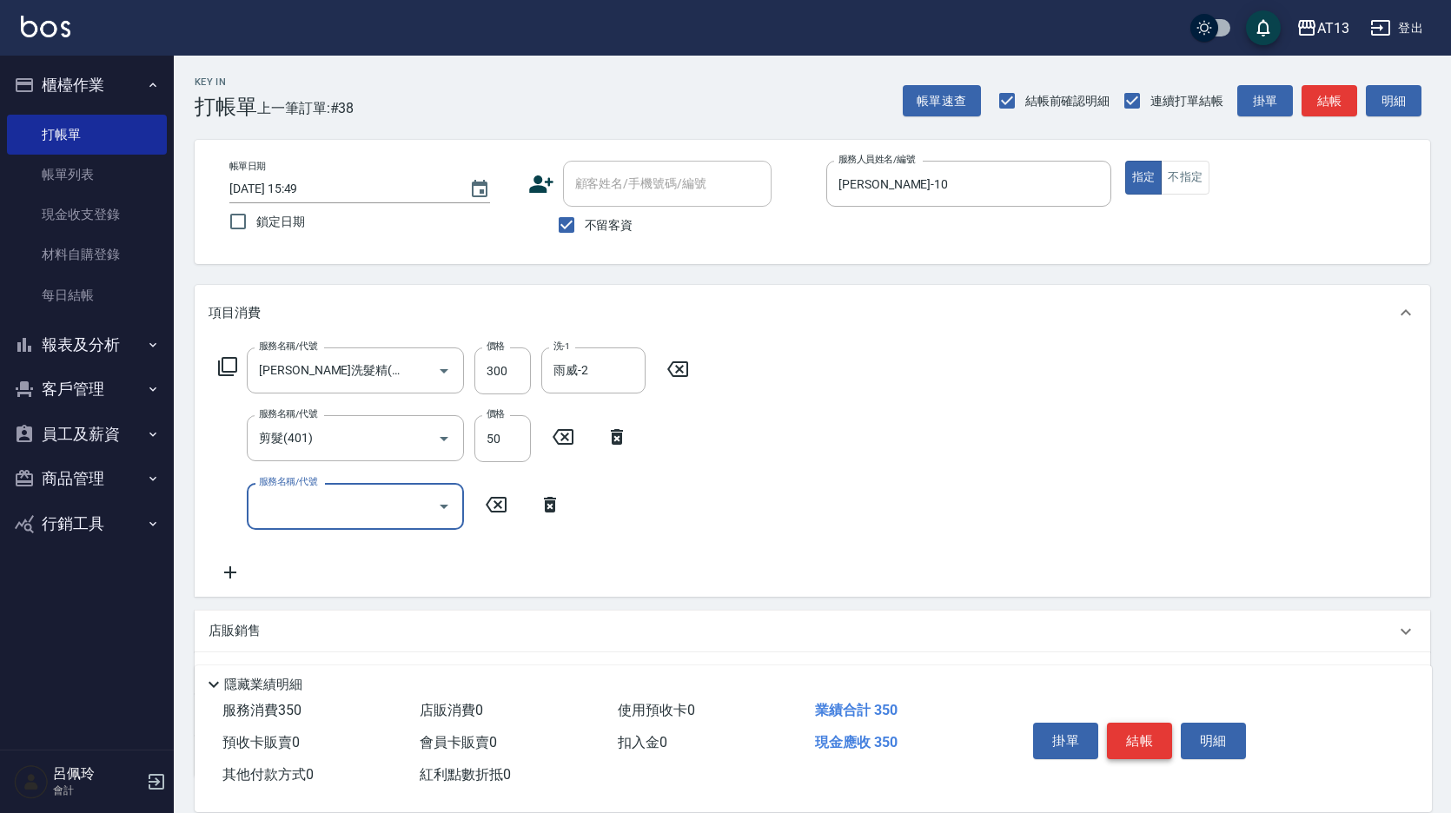
click at [1137, 733] on button "結帳" at bounding box center [1139, 741] width 65 height 36
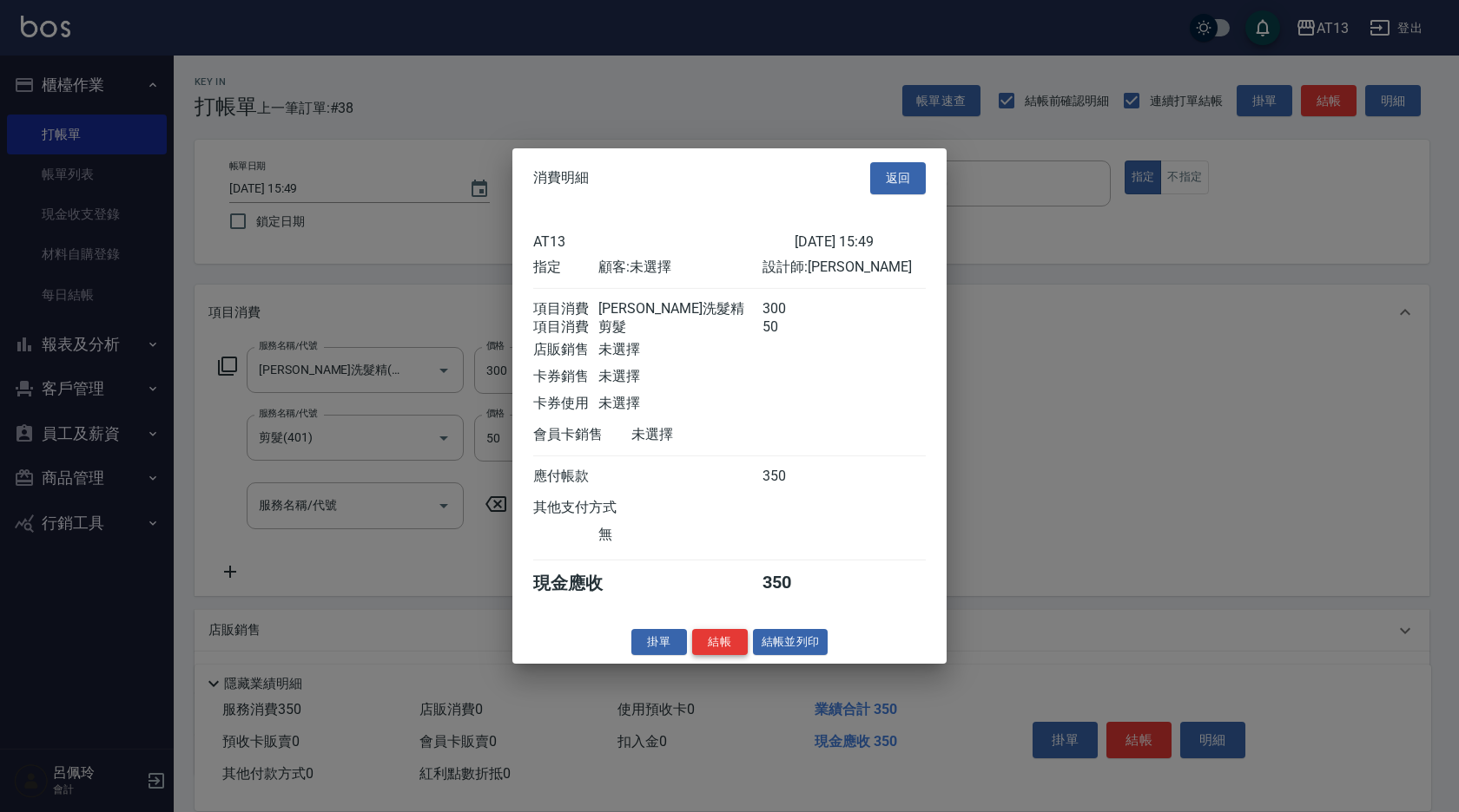
click at [729, 655] on button "結帳" at bounding box center [721, 641] width 56 height 27
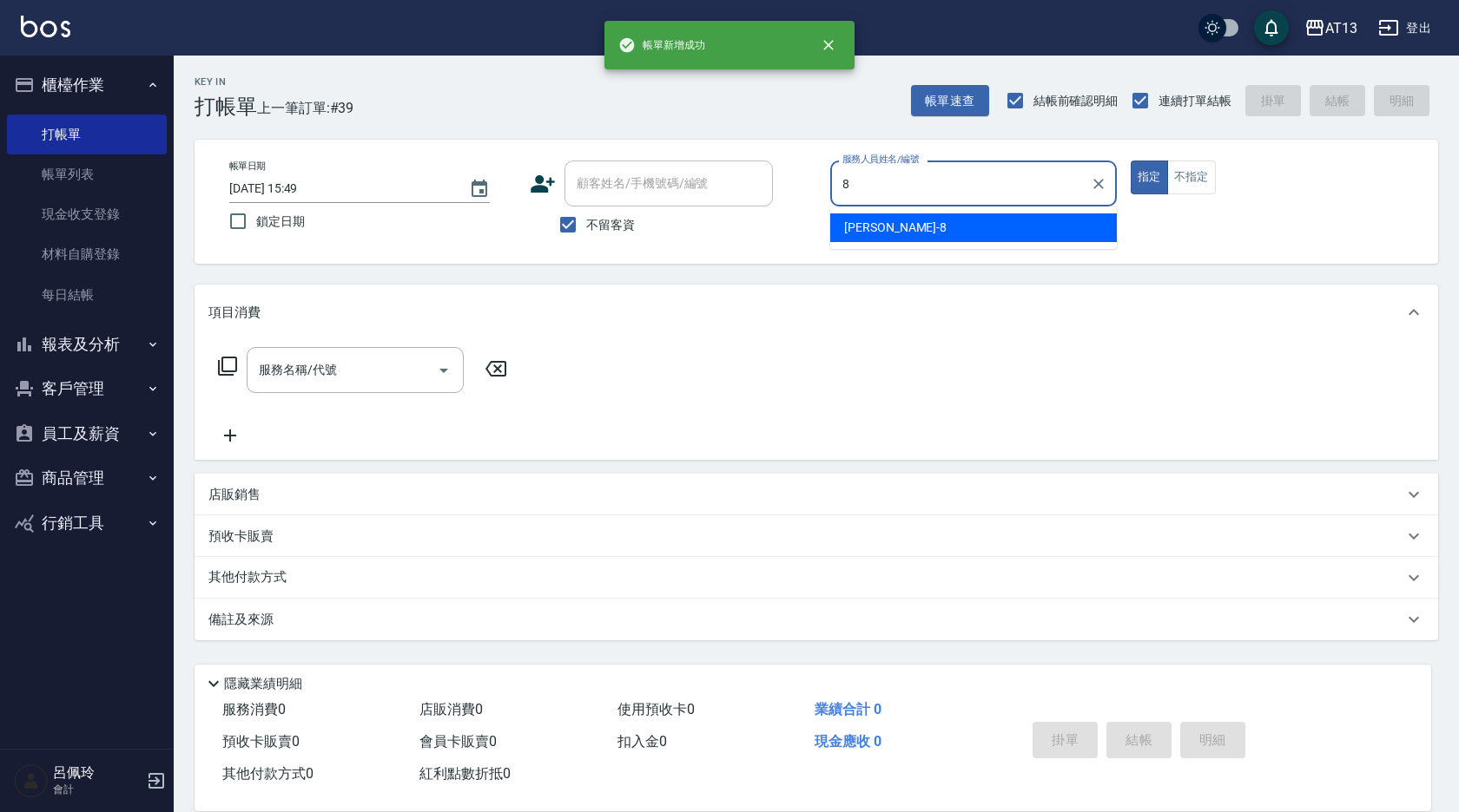
click at [957, 235] on div "[PERSON_NAME] -8" at bounding box center [973, 228] width 287 height 29
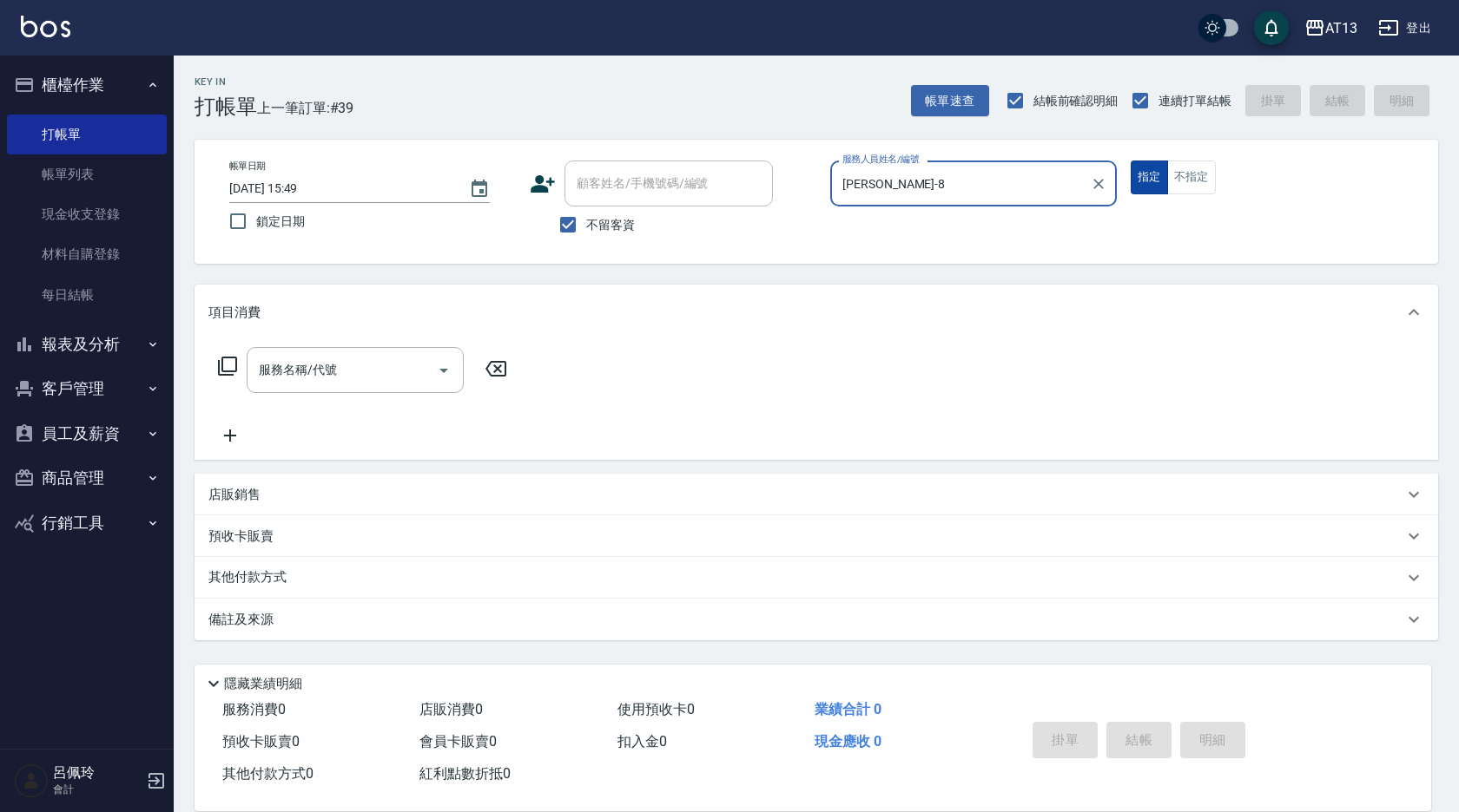
type input "[PERSON_NAME]-8"
click at [1162, 173] on button "指定" at bounding box center [1148, 178] width 37 height 34
click at [1190, 177] on button "不指定" at bounding box center [1191, 178] width 49 height 34
click at [297, 380] on input "服務名稱/代號" at bounding box center [343, 370] width 176 height 30
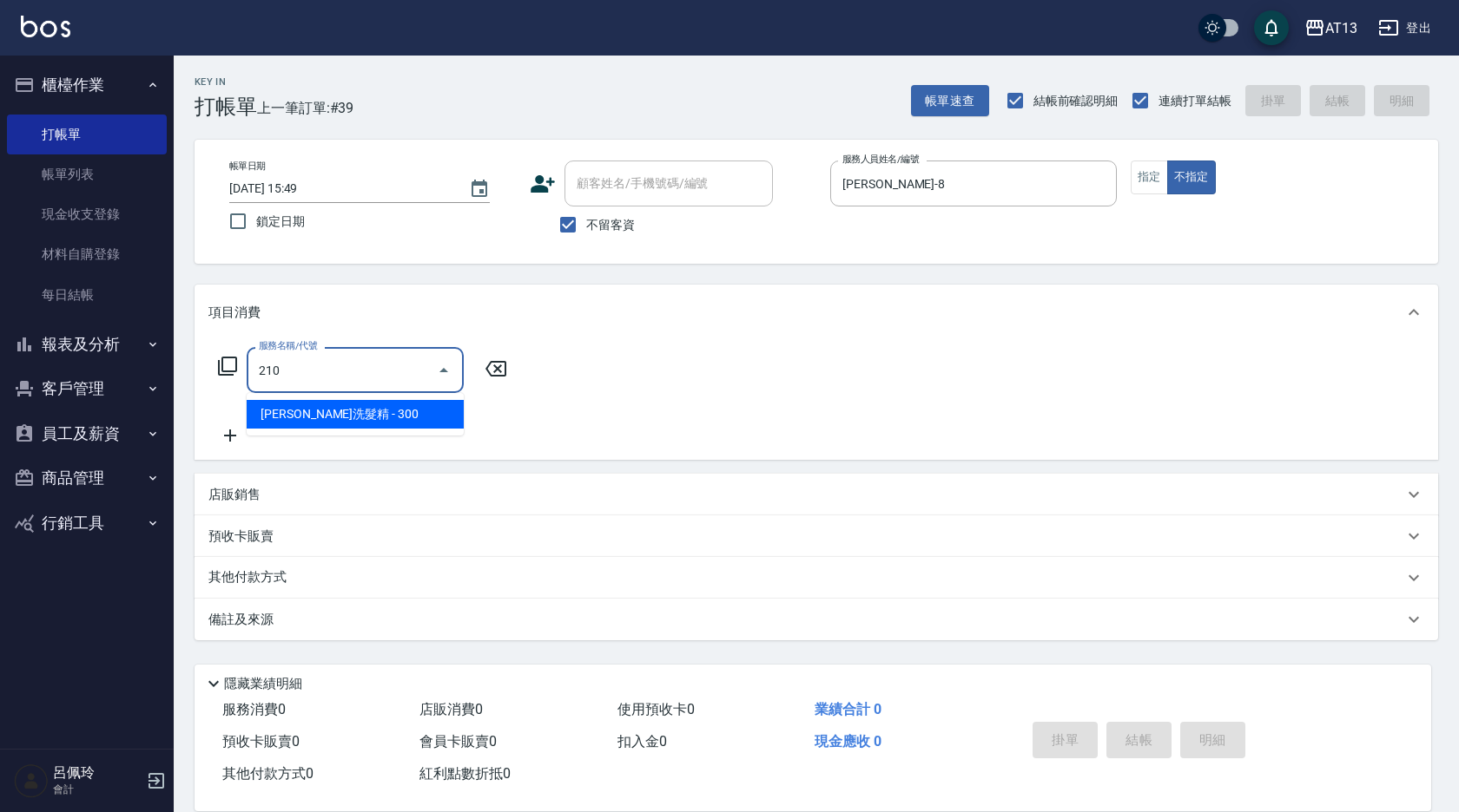
type input "[PERSON_NAME]洗髮精(210)"
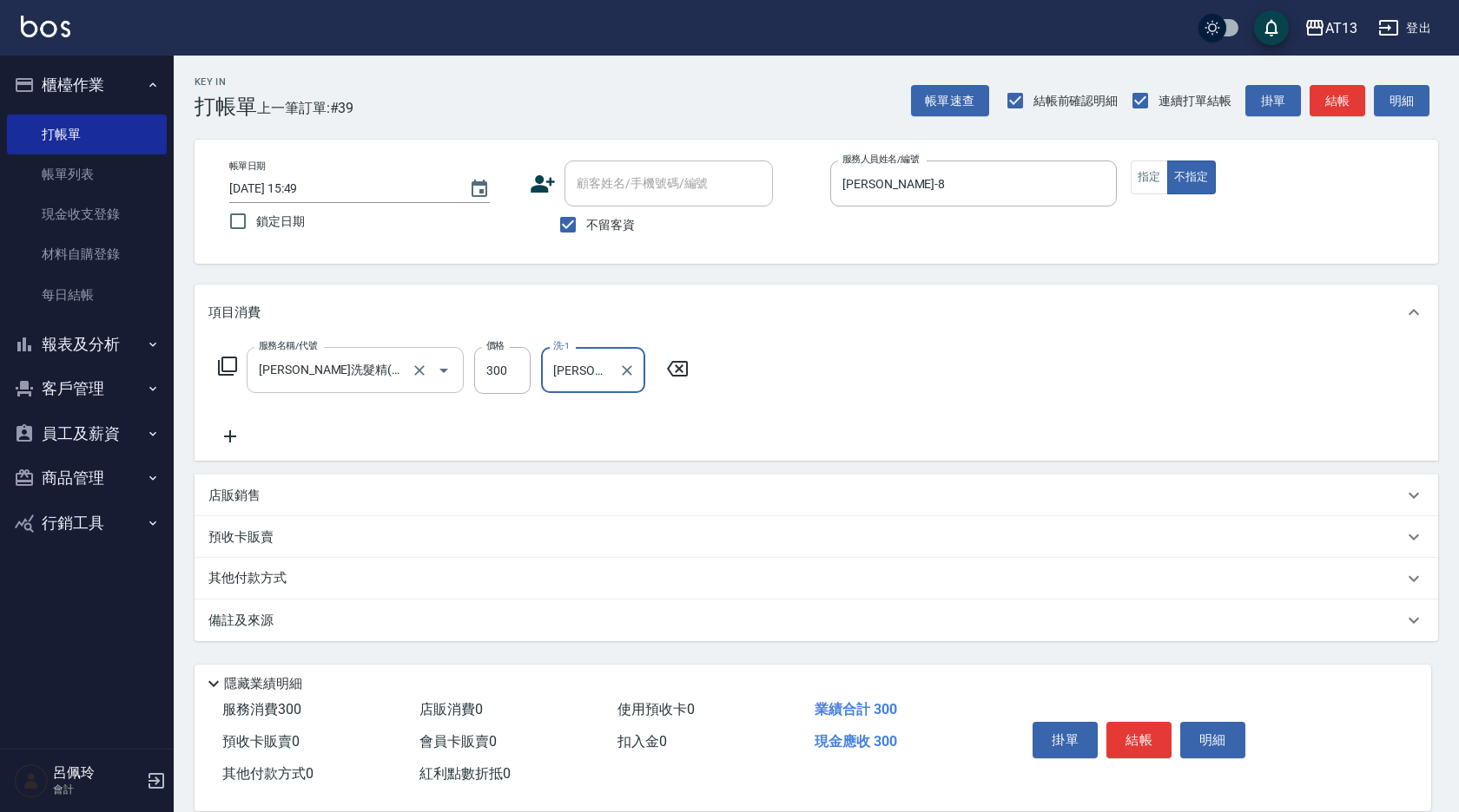
type input "[PERSON_NAME]-24"
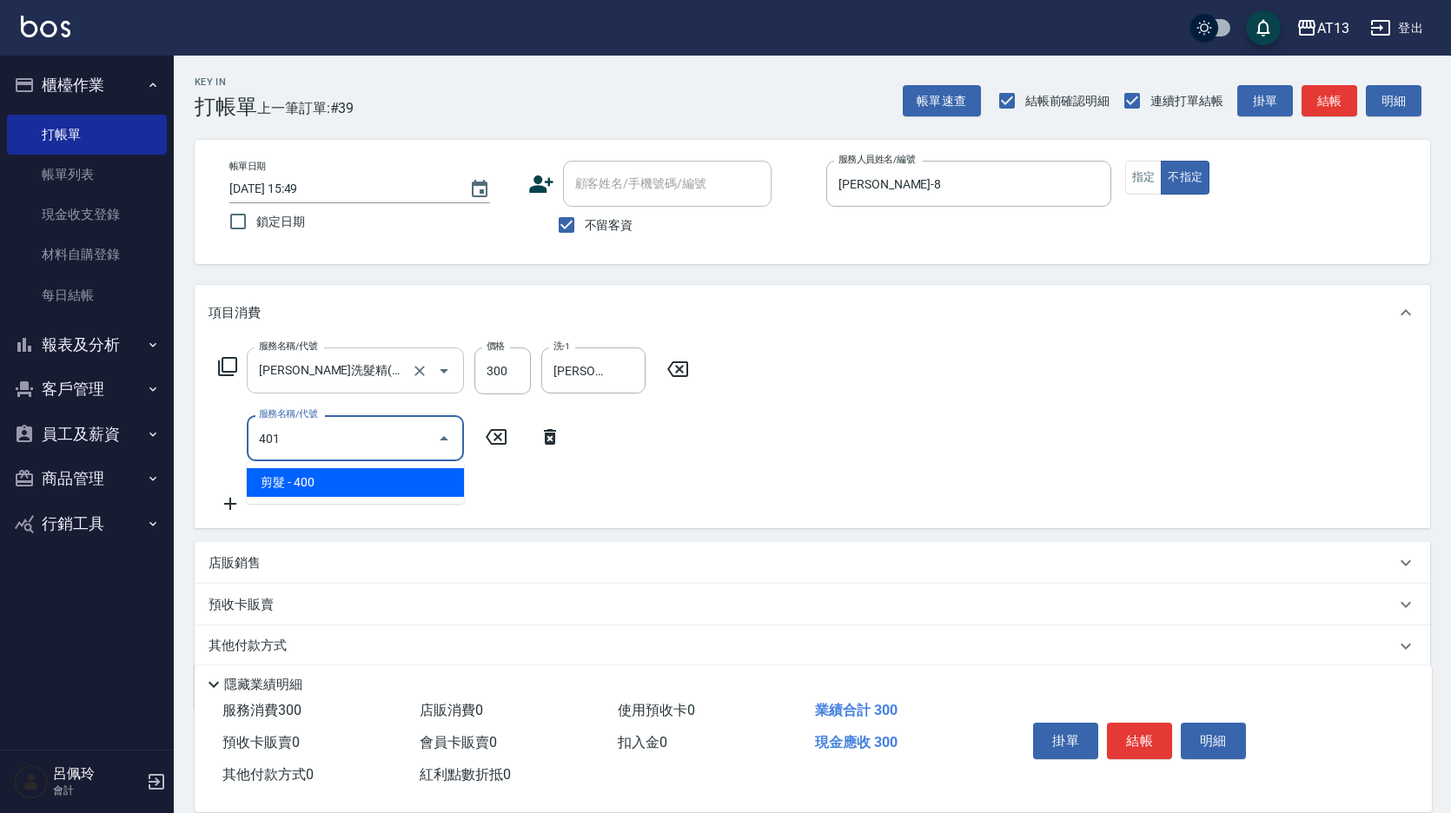
type input "剪髮(401)"
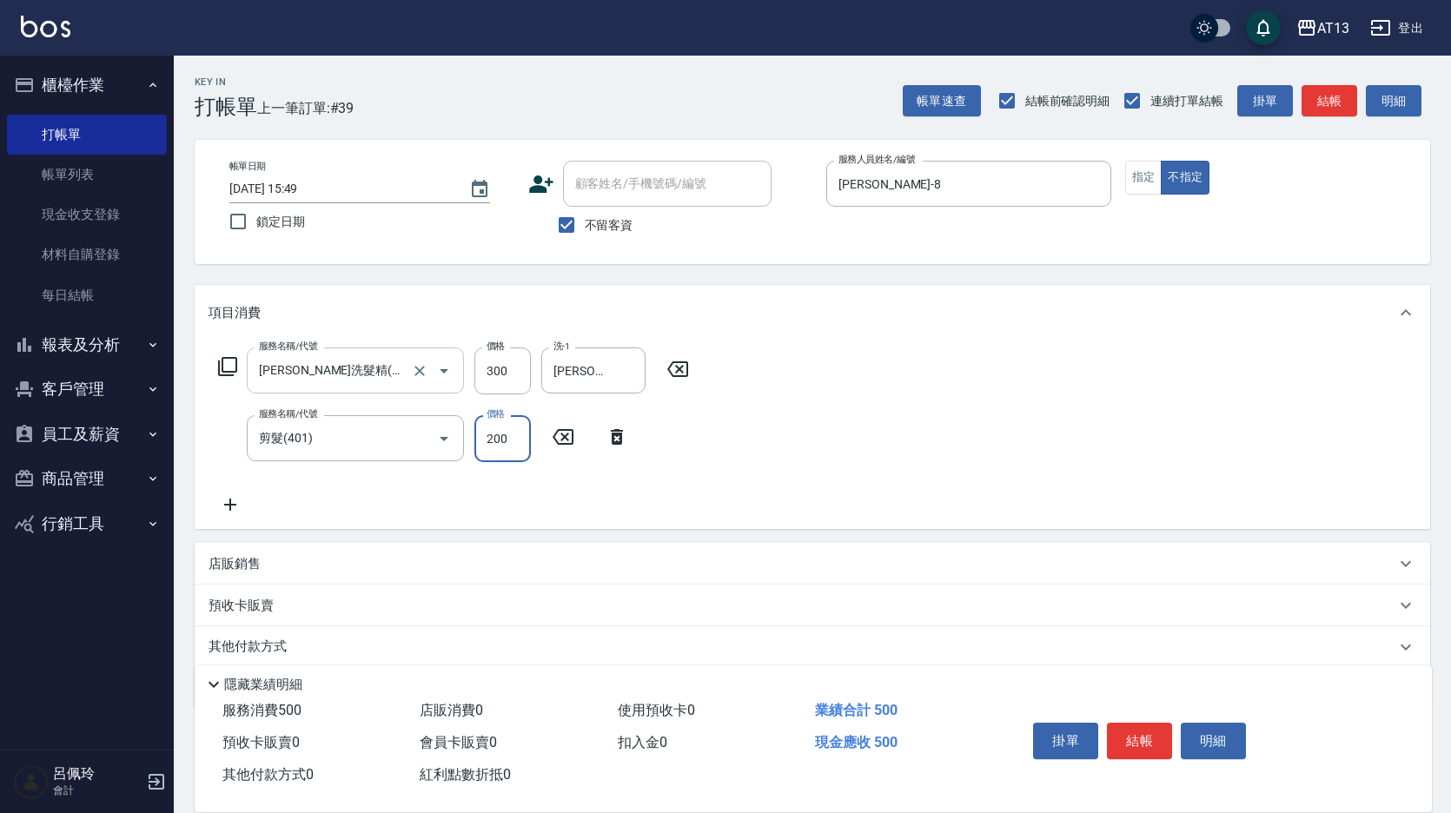
type input "200"
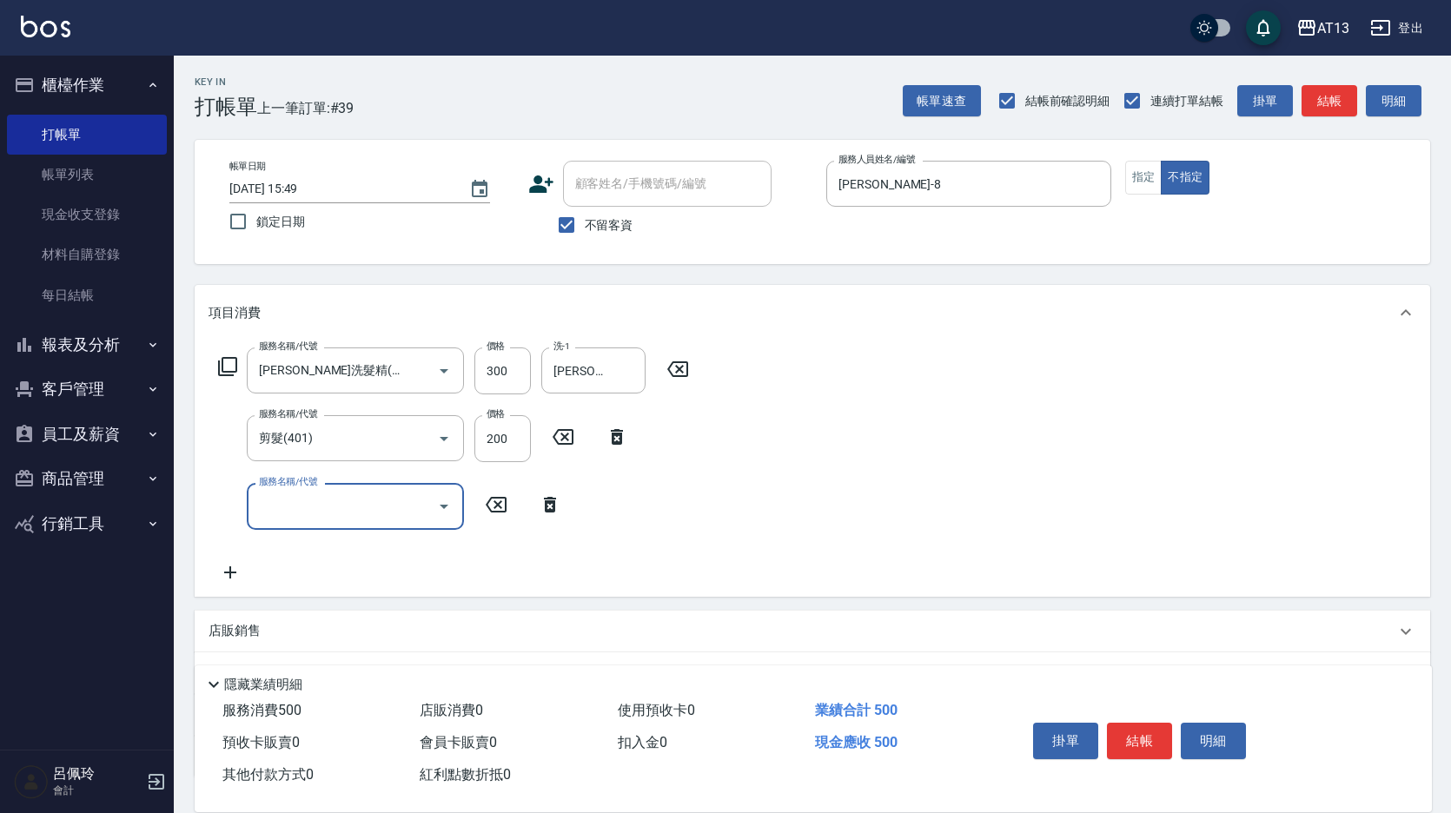
click at [1033, 501] on div "服務名稱/代號 [PERSON_NAME]洗髮精(210) 服務名稱/代號 價格 300 價格 洗-1 [PERSON_NAME]-24 洗-1 服務名稱/代…" at bounding box center [813, 468] width 1236 height 255
click at [1162, 744] on button "結帳" at bounding box center [1139, 741] width 65 height 36
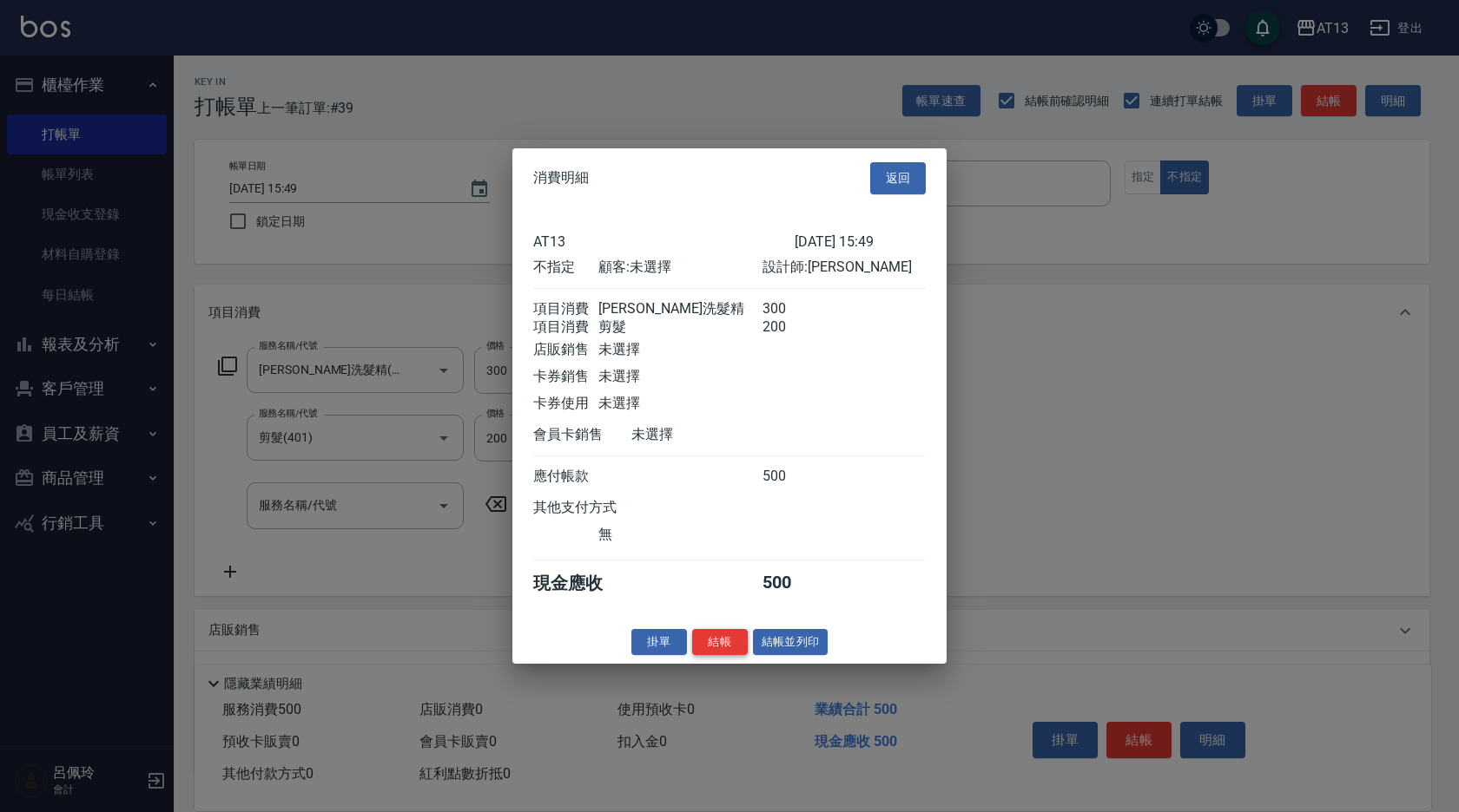
click at [733, 652] on button "結帳" at bounding box center [721, 641] width 56 height 27
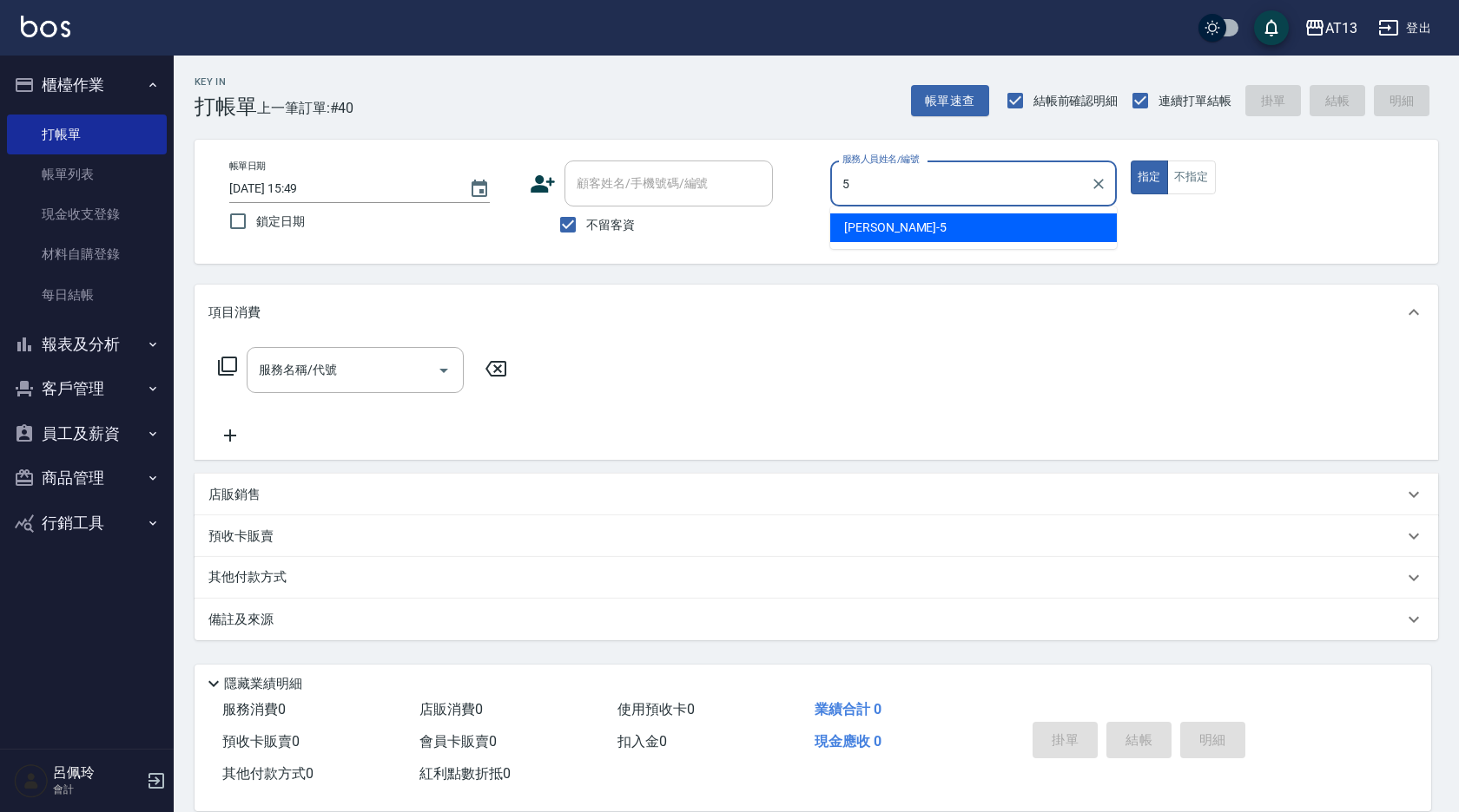
click at [944, 223] on div "[PERSON_NAME] -5" at bounding box center [973, 228] width 287 height 29
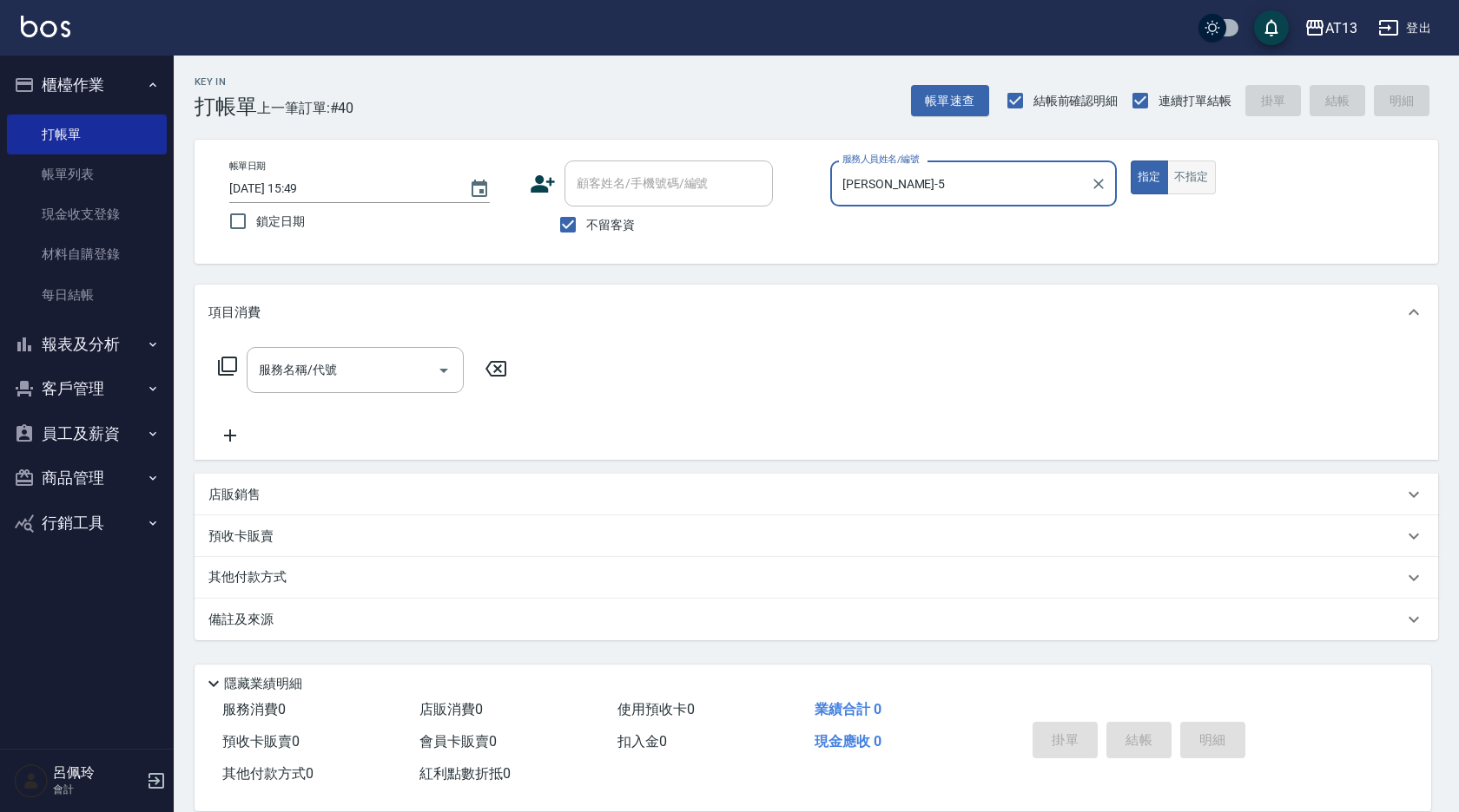
type input "[PERSON_NAME]-5"
click at [1198, 186] on button "不指定" at bounding box center [1191, 178] width 49 height 34
drag, startPoint x: 385, startPoint y: 379, endPoint x: 368, endPoint y: 385, distance: 18.0
click at [385, 380] on input "服務名稱/代號" at bounding box center [343, 370] width 176 height 30
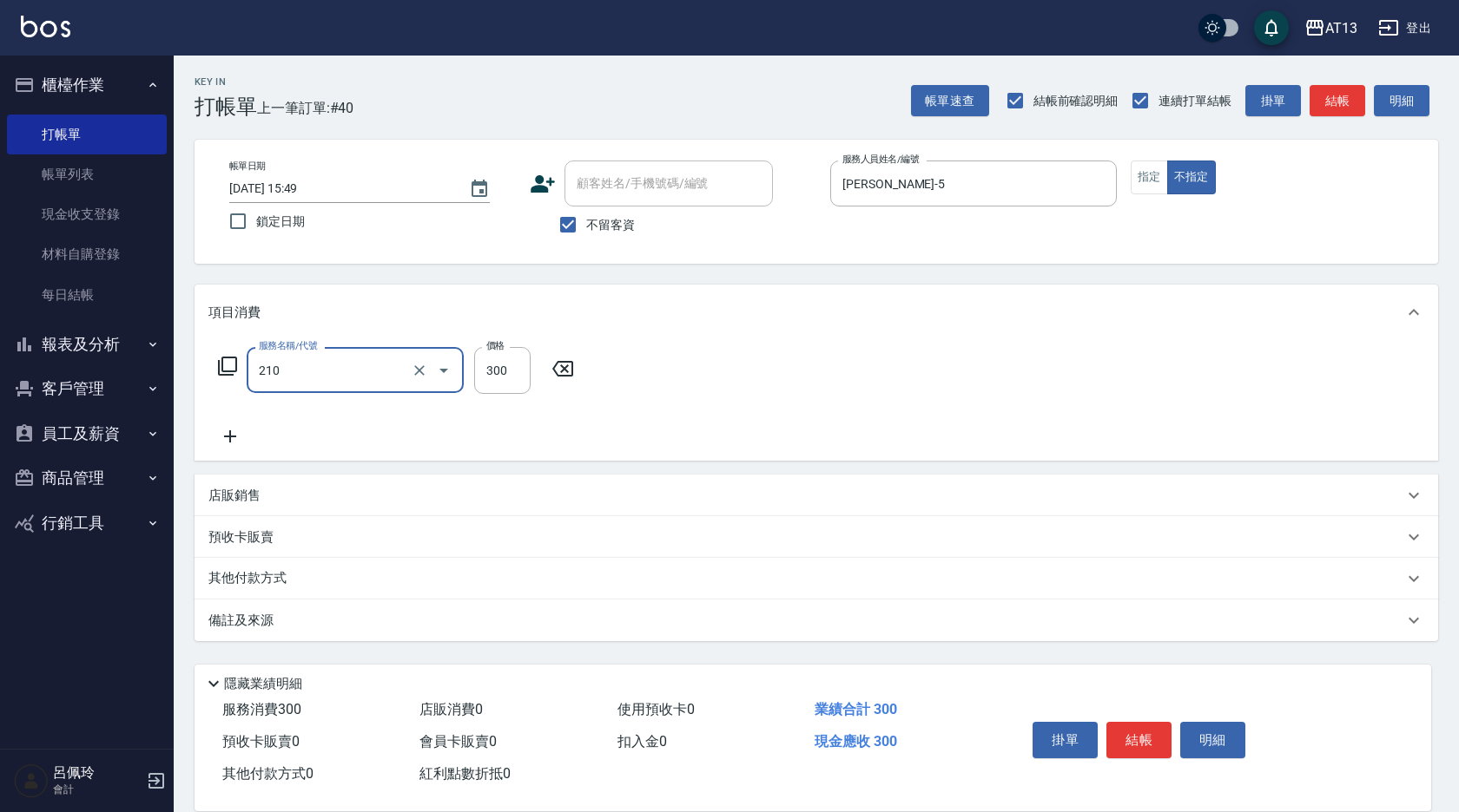
type input "[PERSON_NAME]洗髮精(210)"
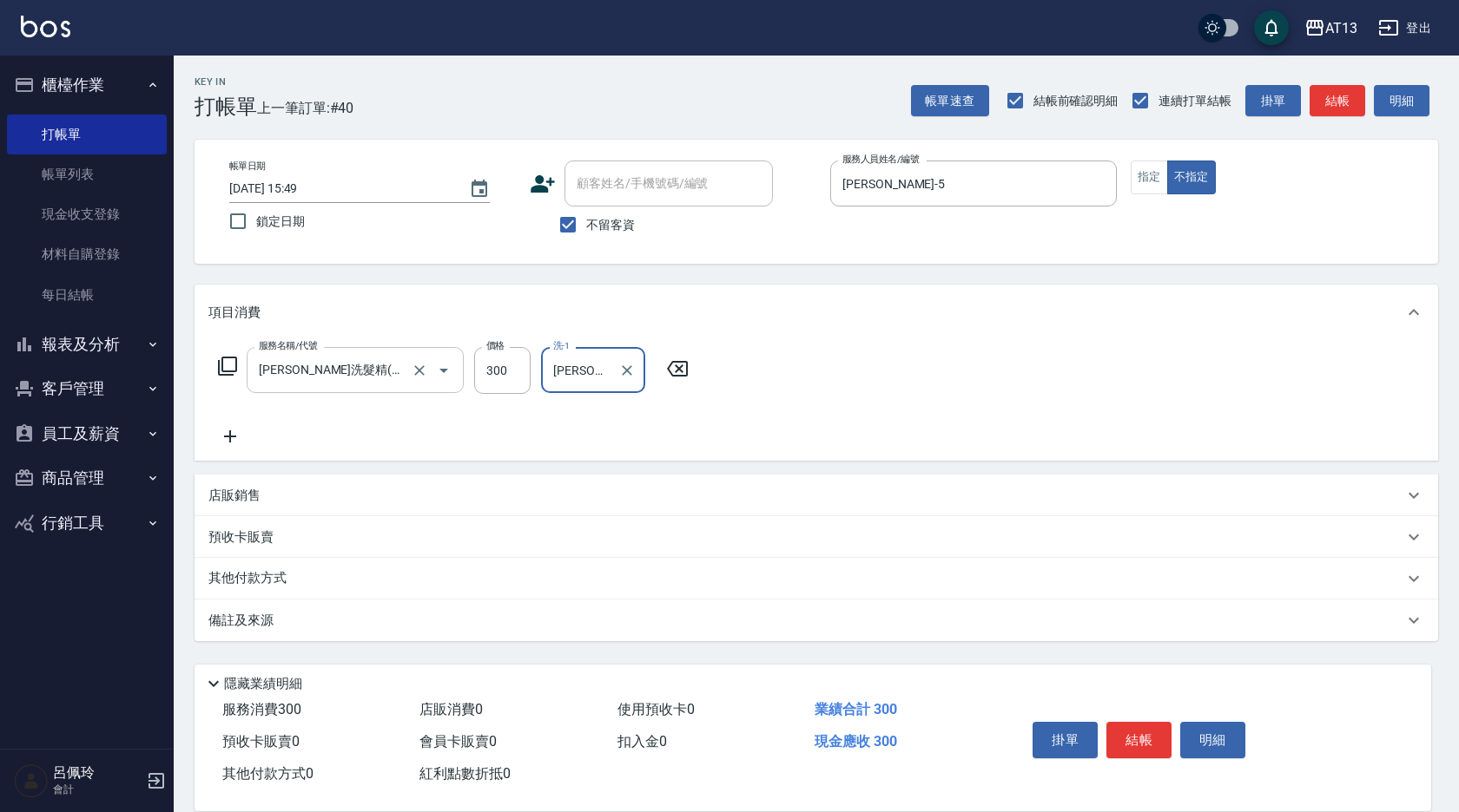
type input "[PERSON_NAME]-11"
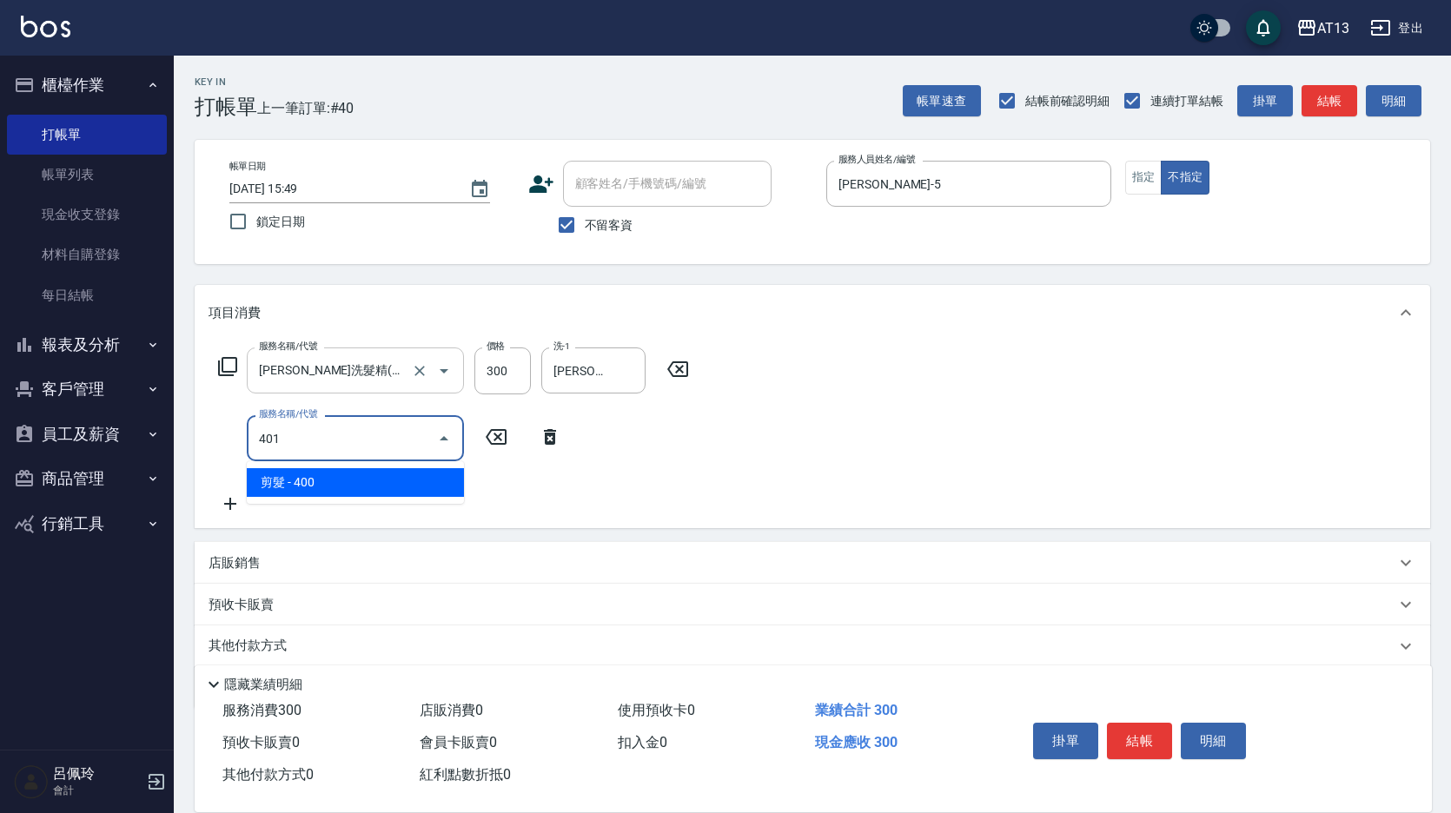
type input "剪髮(401)"
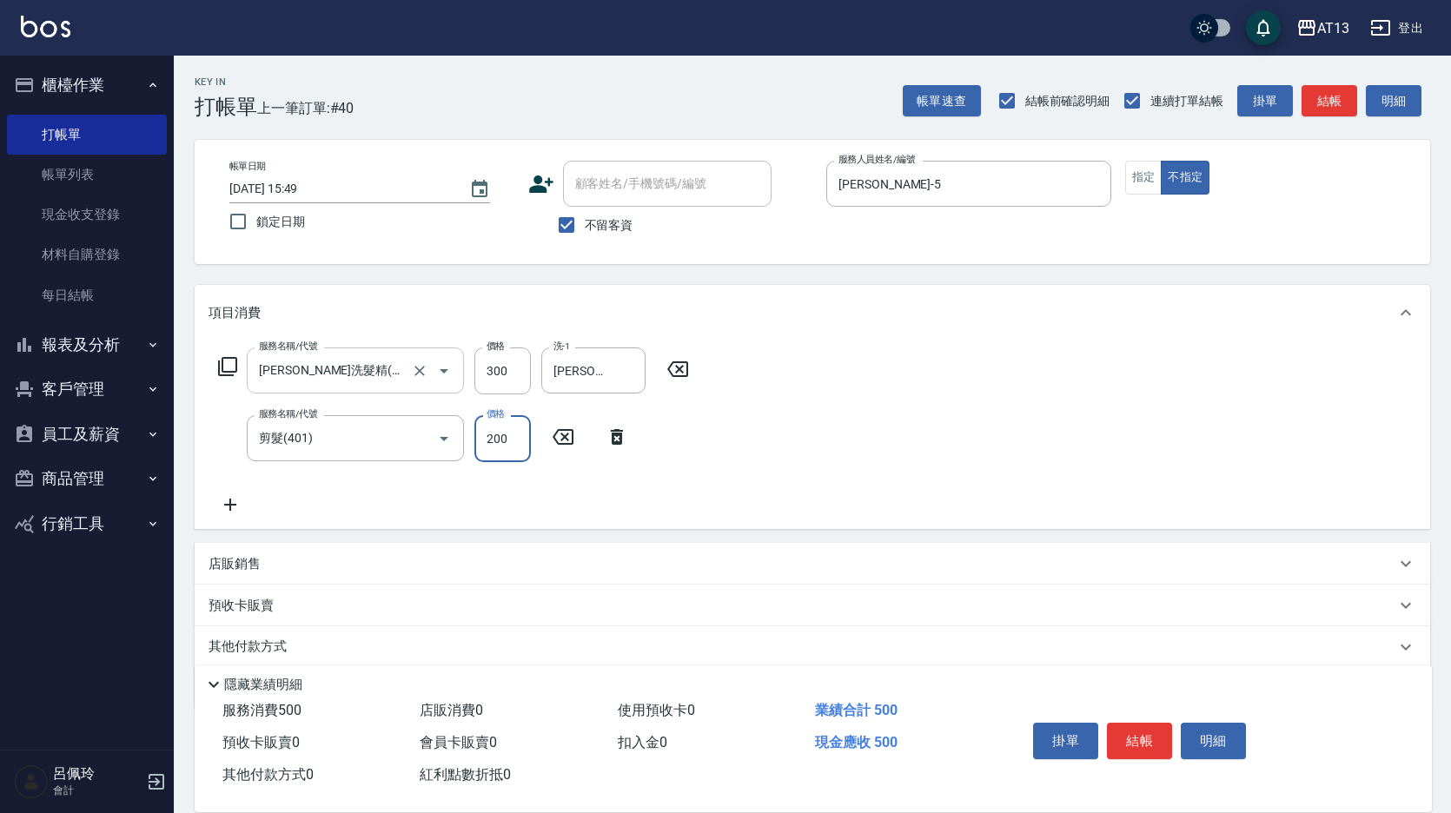
type input "200"
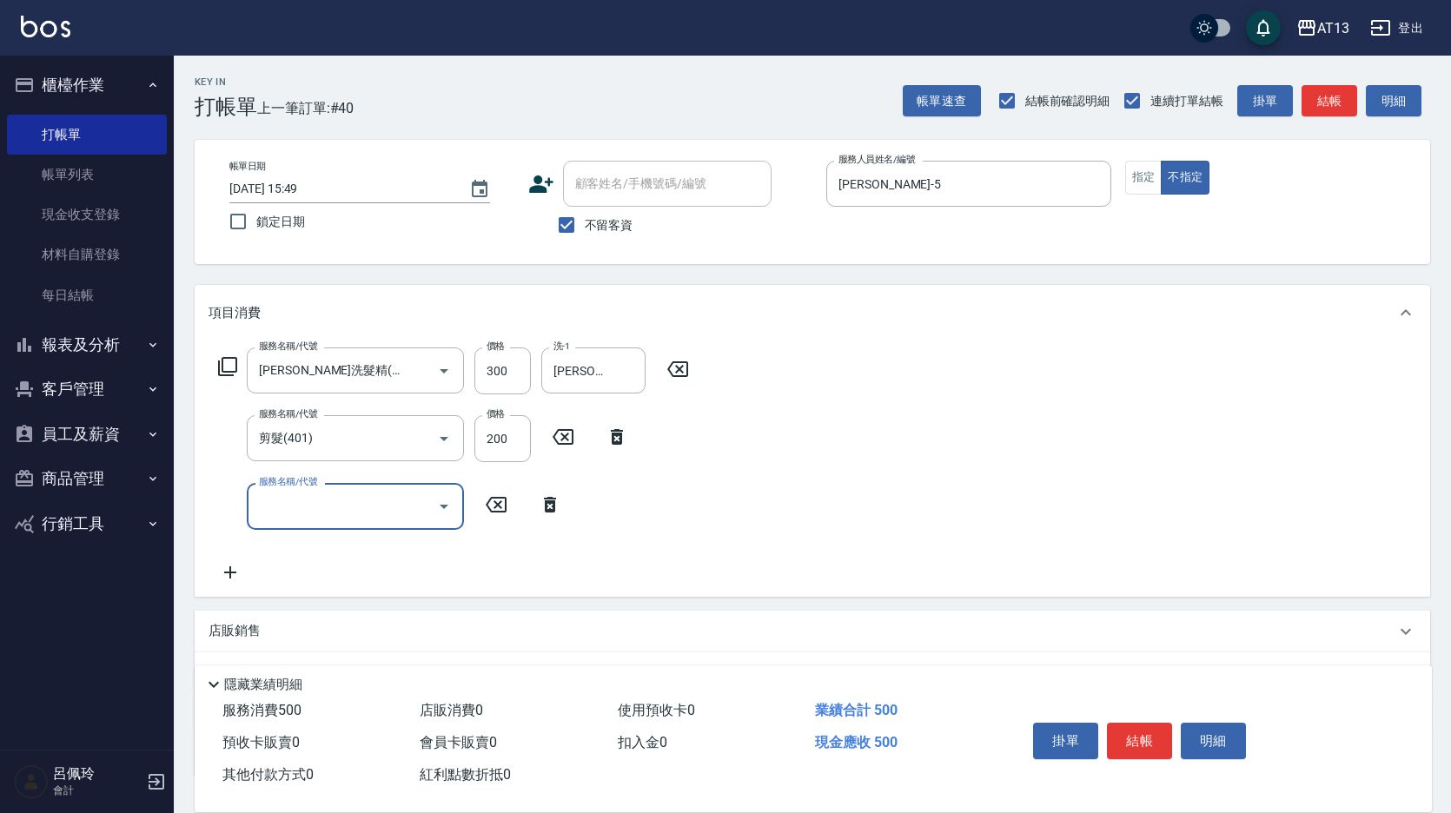
click at [1053, 481] on div "服務名稱/代號 [PERSON_NAME]洗髮精(210) 服務名稱/代號 價格 300 價格 洗-1 [PERSON_NAME]-11 洗-1 服務名稱/代…" at bounding box center [813, 468] width 1236 height 255
click at [1154, 725] on button "結帳" at bounding box center [1139, 741] width 65 height 36
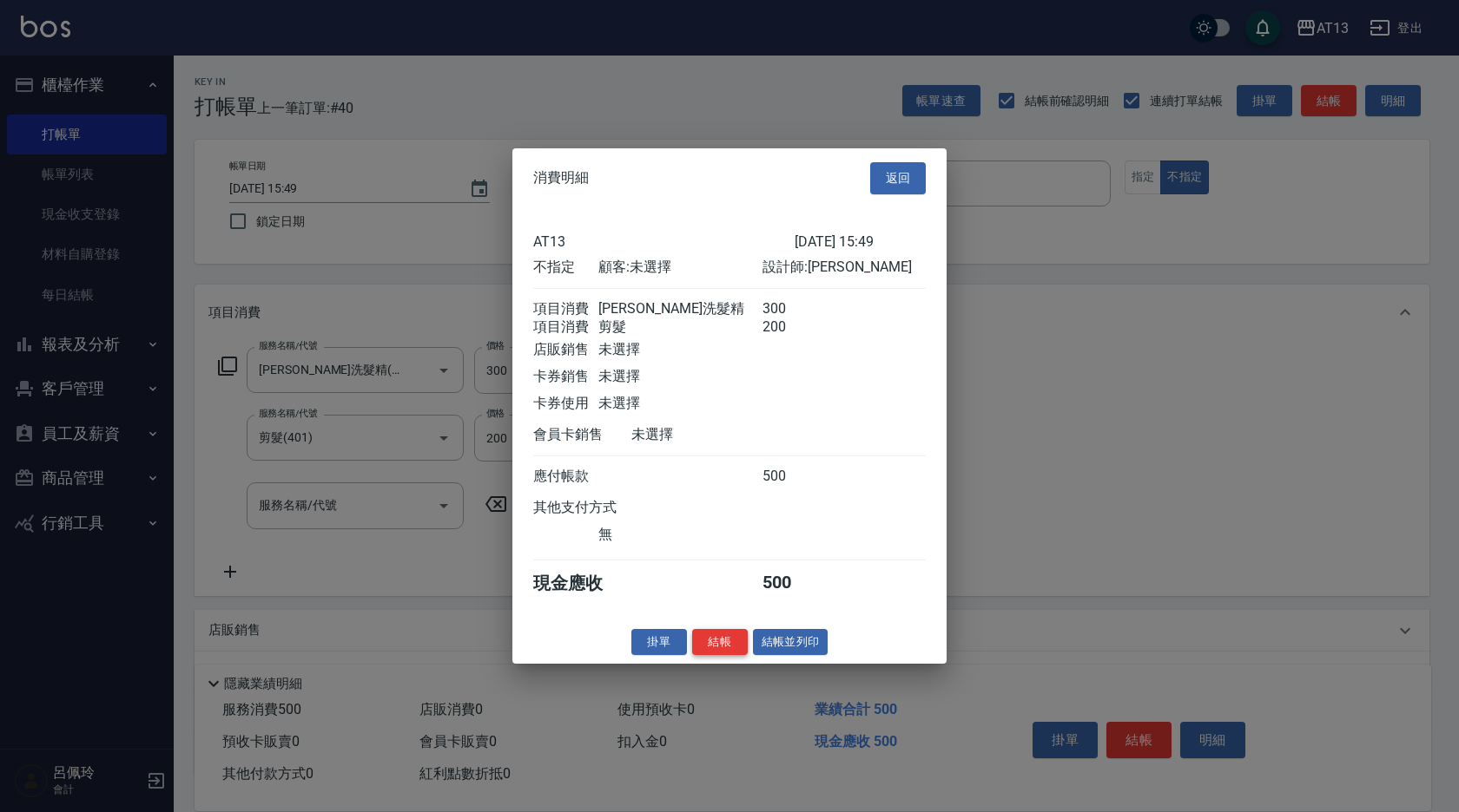
click at [742, 655] on button "結帳" at bounding box center [721, 641] width 56 height 27
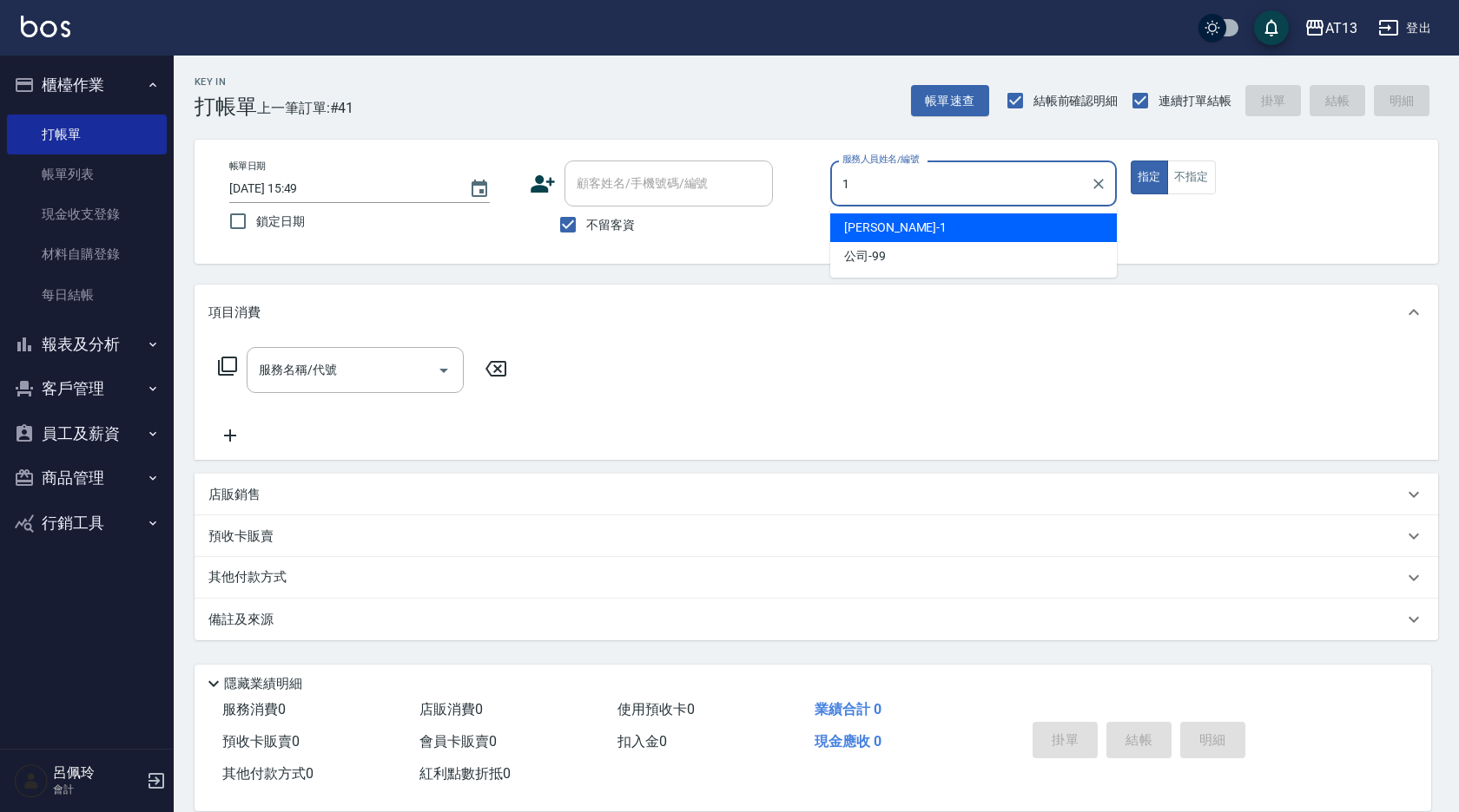
click at [862, 238] on div "[PERSON_NAME] -1" at bounding box center [973, 228] width 287 height 29
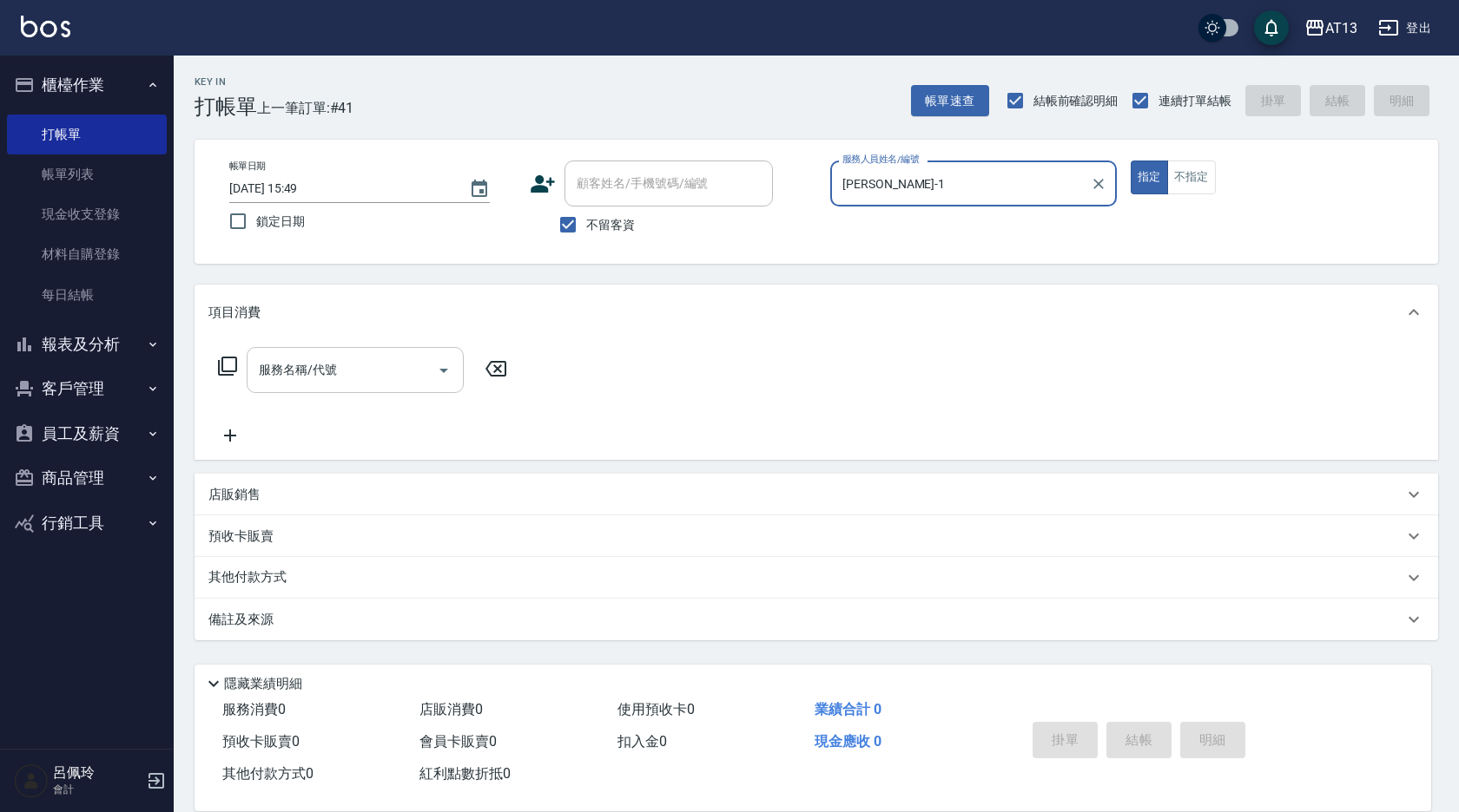
type input "[PERSON_NAME]-1"
click at [365, 370] on input "服務名稱/代號" at bounding box center [343, 370] width 176 height 30
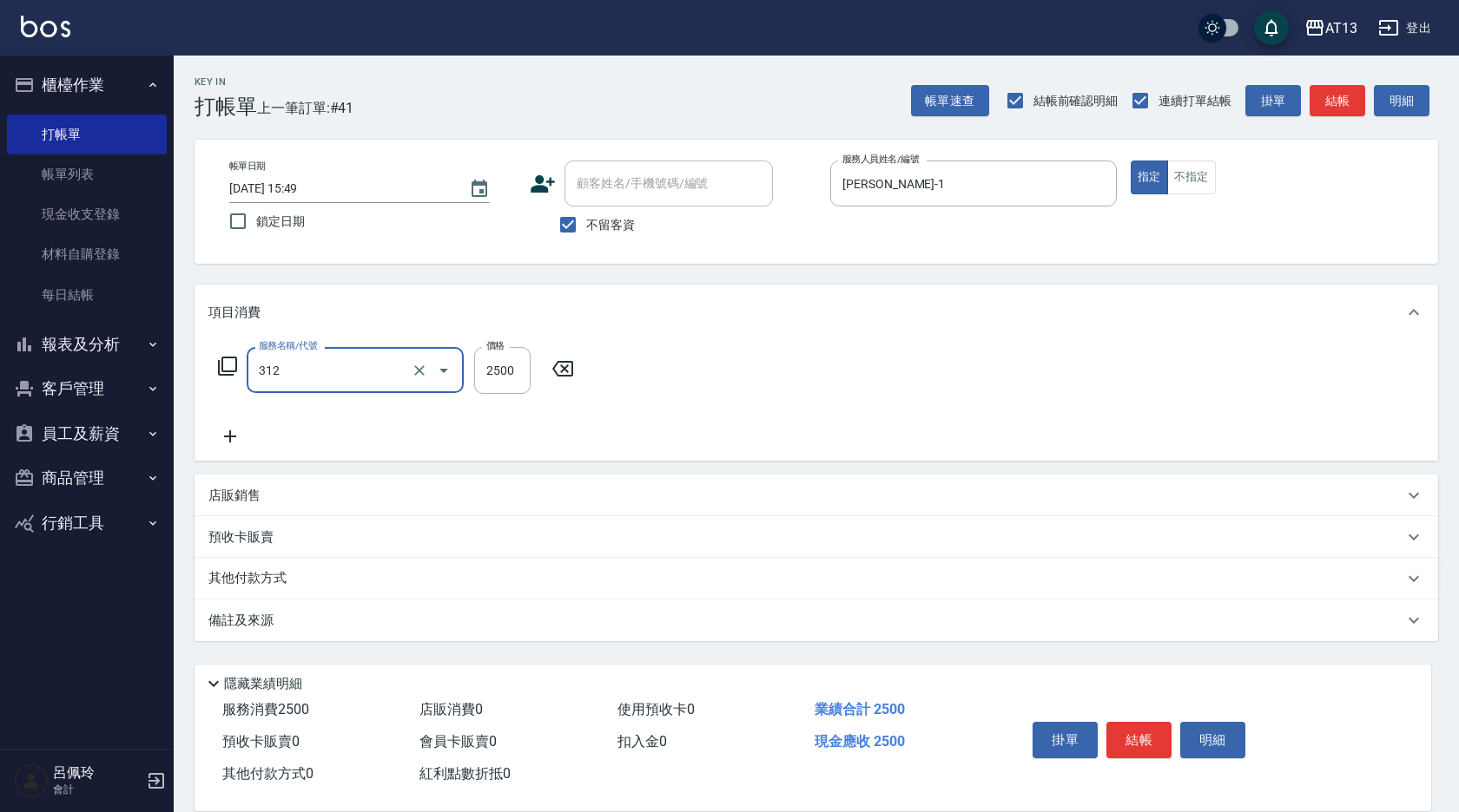
type input "有氧水離子燙2500(312)"
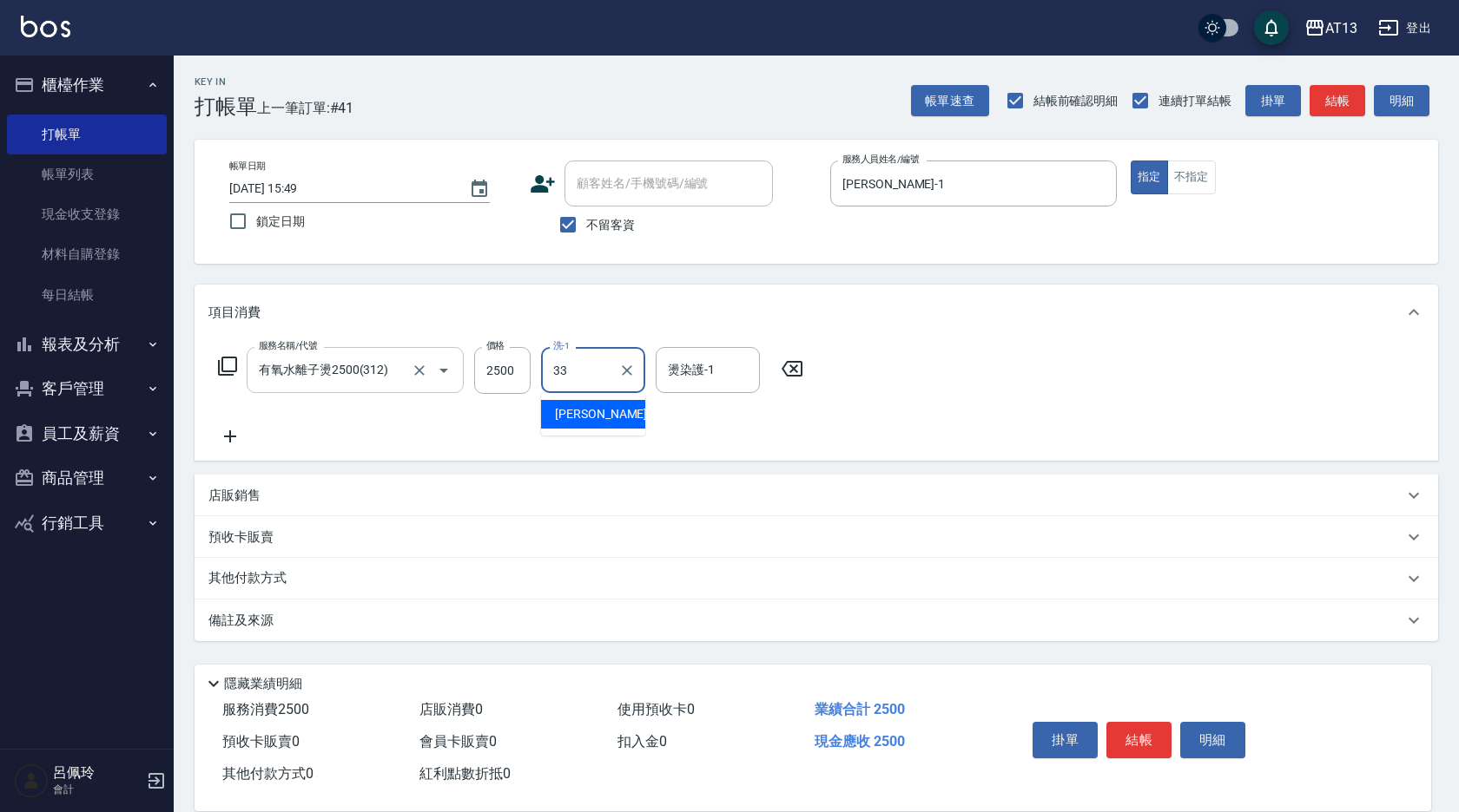
type input "[PERSON_NAME]-33"
drag, startPoint x: 984, startPoint y: 426, endPoint x: 997, endPoint y: 449, distance: 26.4
click at [989, 434] on div "服務名稱/代號 有氧水離子燙2500(312) 服務名稱/代號 價格 2500 價格 洗-1 [PERSON_NAME]-33 洗-1 燙染護-1 [PERS…" at bounding box center [816, 401] width 1243 height 121
click at [1141, 739] on button "結帳" at bounding box center [1138, 740] width 65 height 36
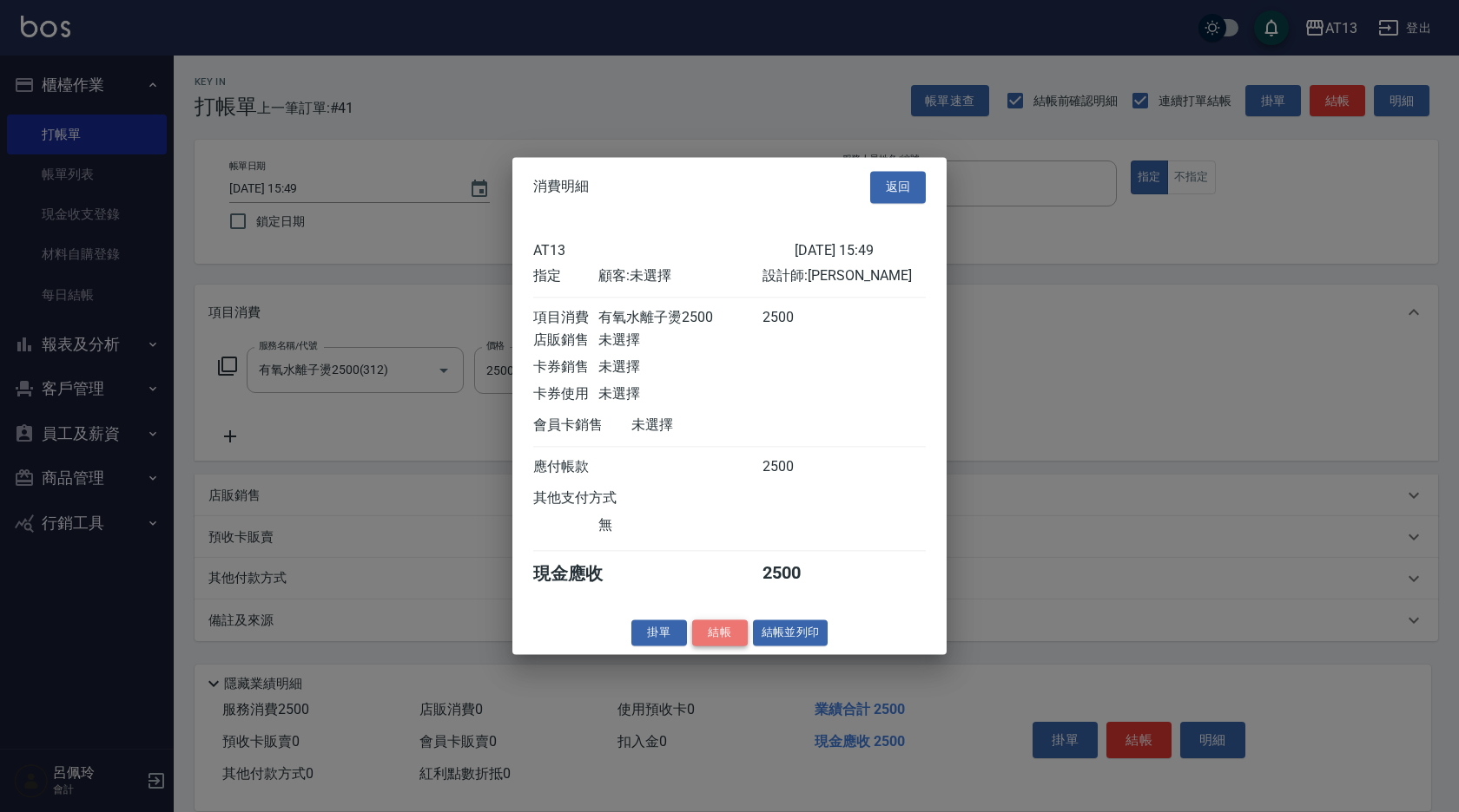
click at [718, 634] on button "結帳" at bounding box center [721, 632] width 56 height 27
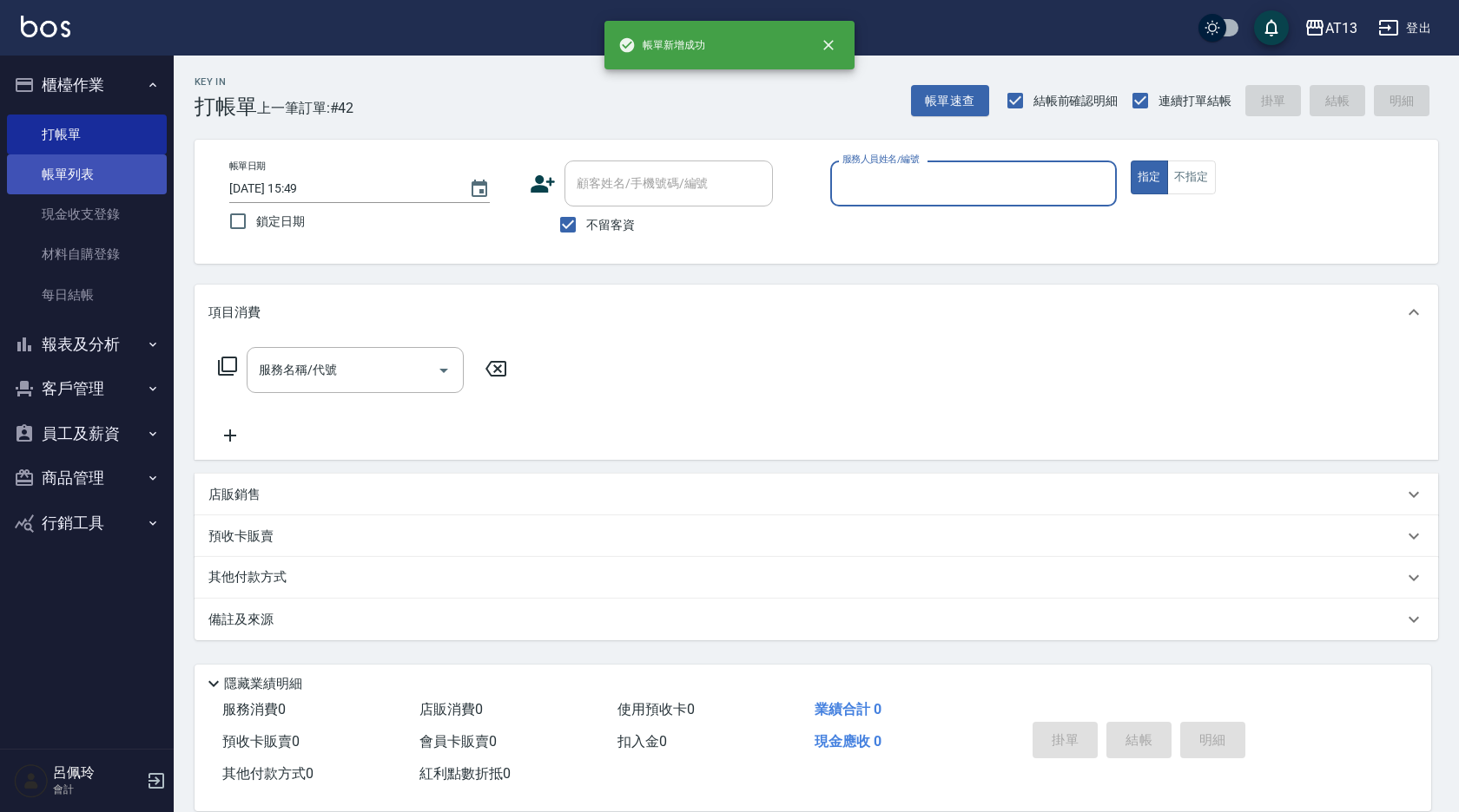
drag, startPoint x: 31, startPoint y: 176, endPoint x: 8, endPoint y: 159, distance: 28.6
click at [31, 176] on link "帳單列表" at bounding box center [87, 175] width 160 height 40
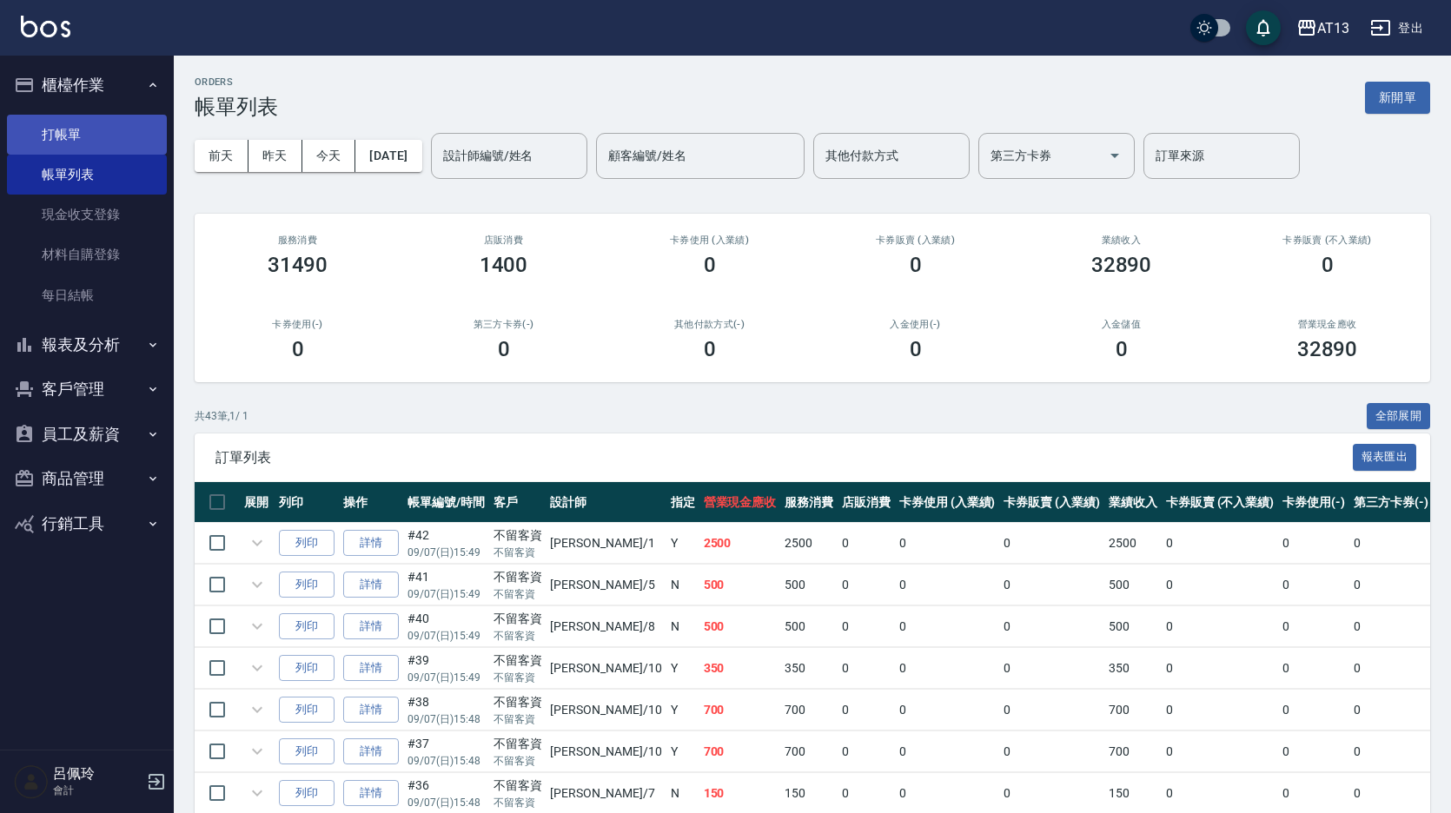
click at [56, 136] on link "打帳單" at bounding box center [87, 135] width 160 height 40
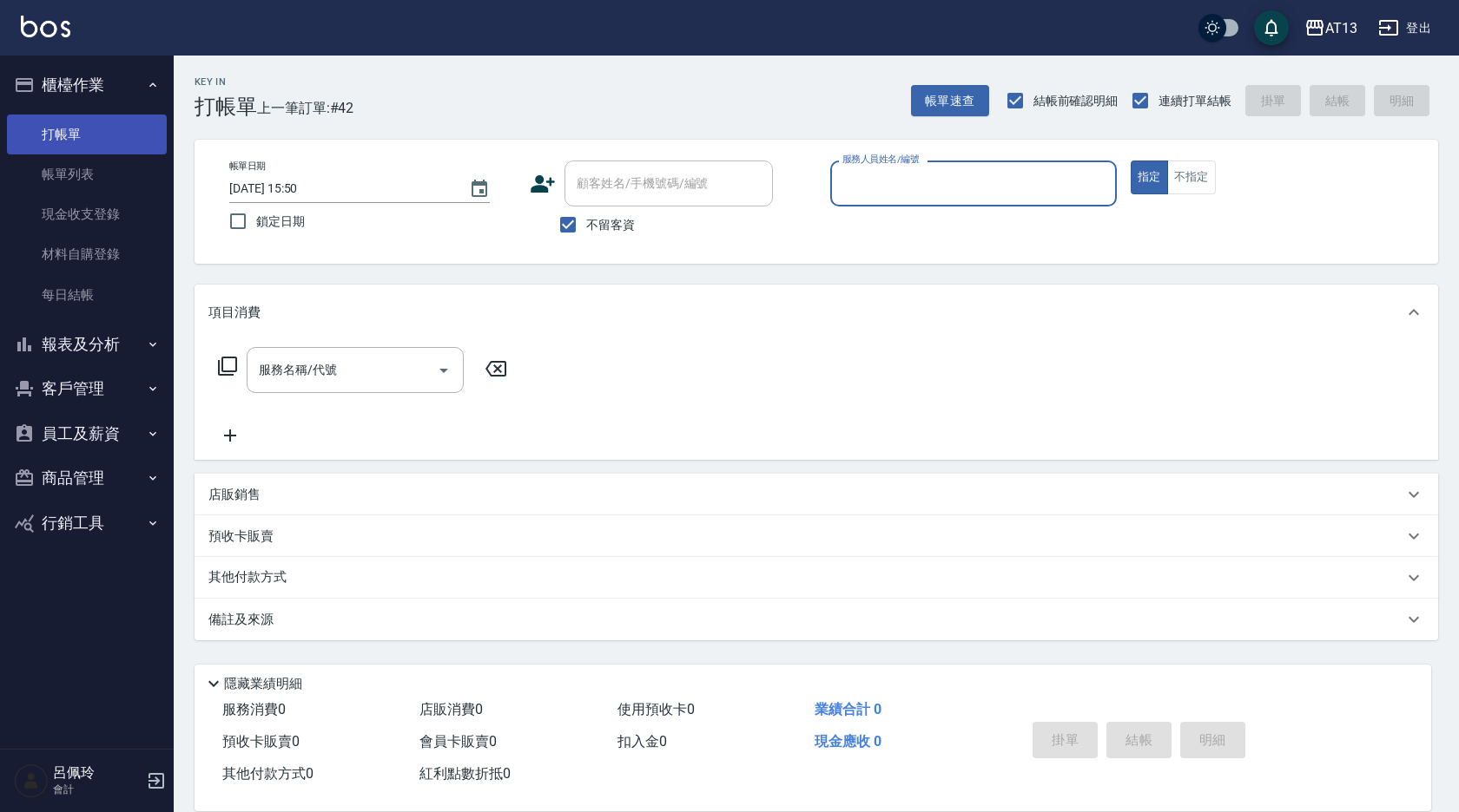
drag, startPoint x: 56, startPoint y: 182, endPoint x: 90, endPoint y: 132, distance: 60.5
click at [56, 182] on link "帳單列表" at bounding box center [87, 175] width 160 height 40
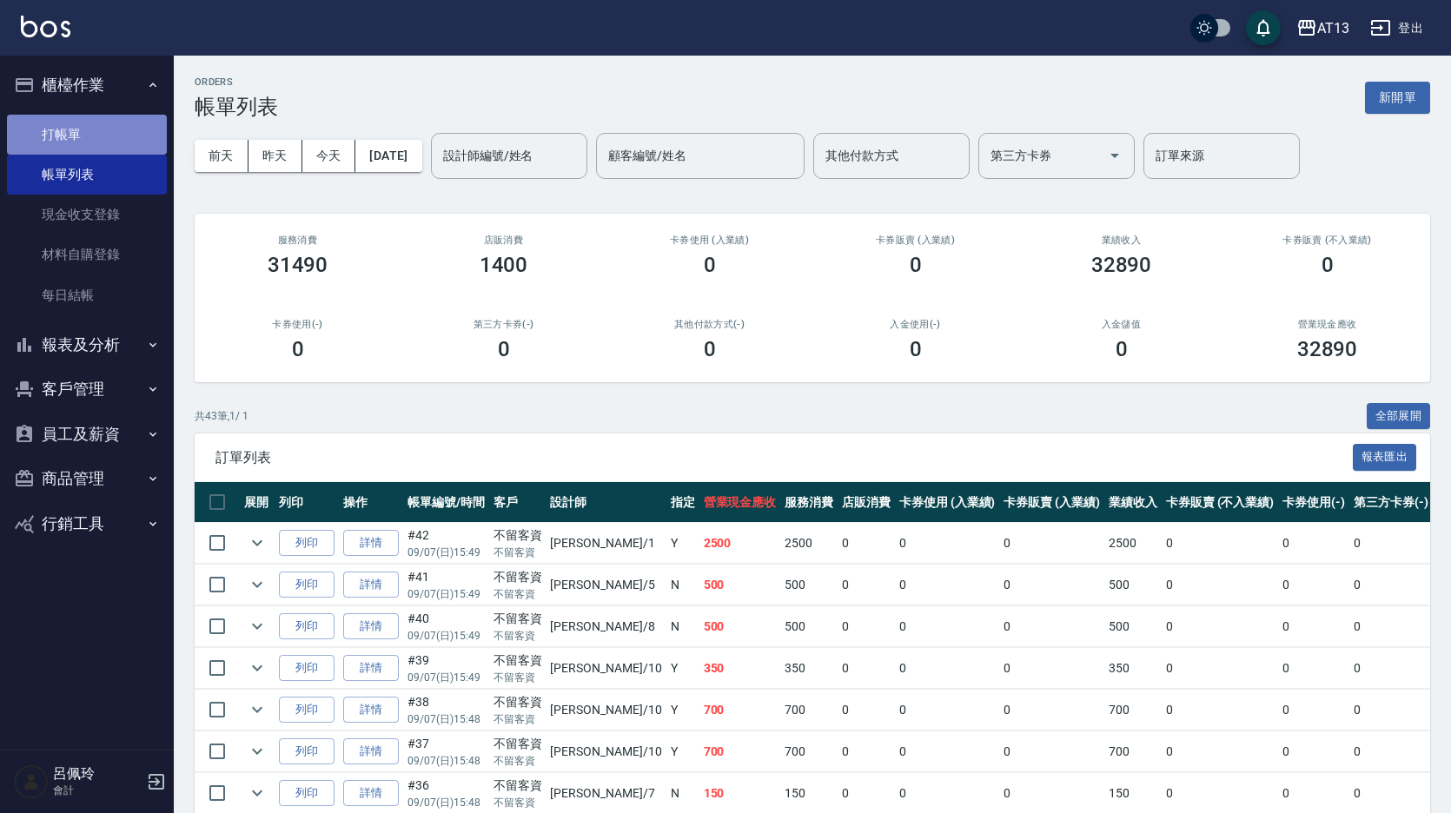
click at [103, 126] on link "打帳單" at bounding box center [87, 135] width 160 height 40
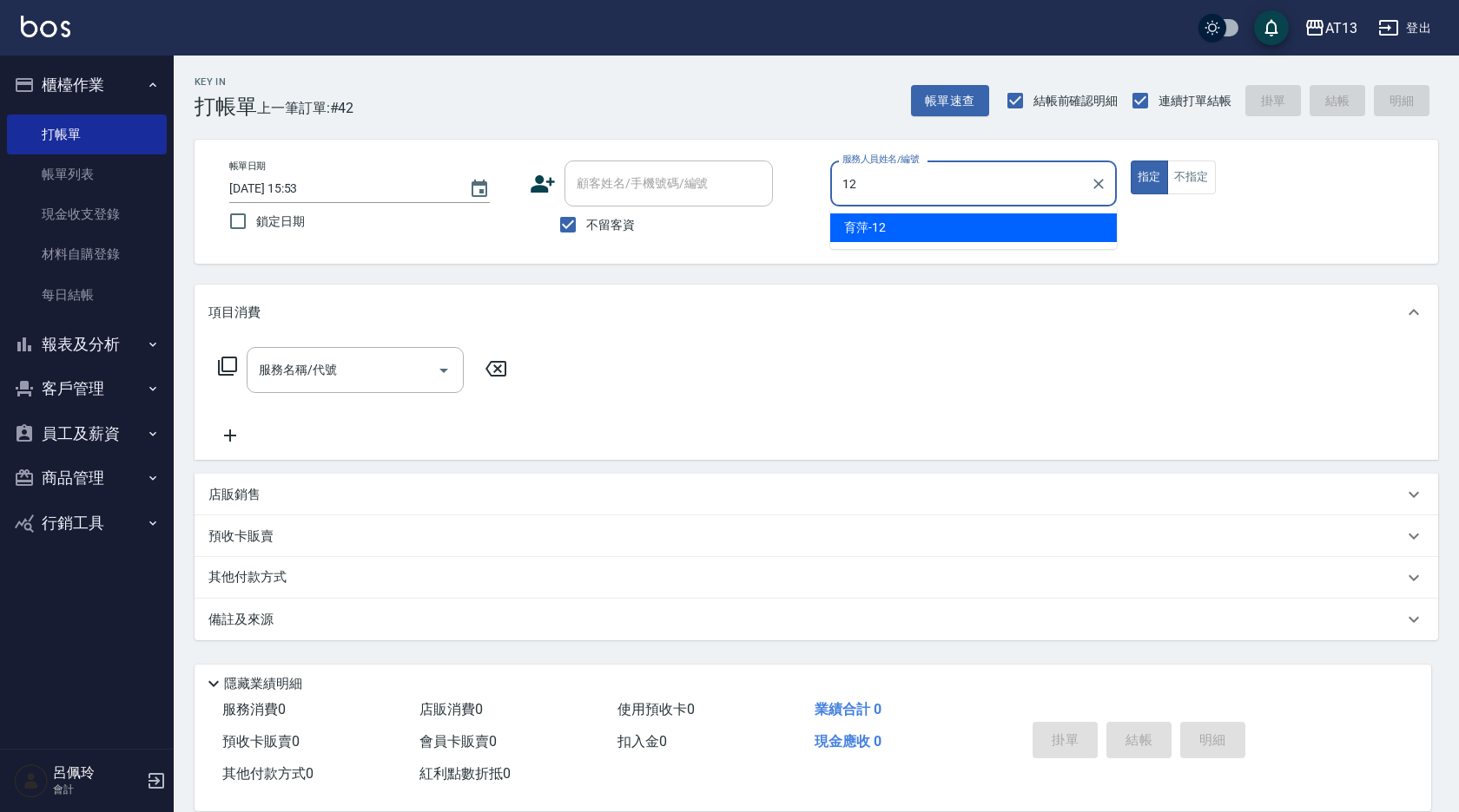
click at [984, 224] on div "育萍 -12" at bounding box center [973, 228] width 287 height 29
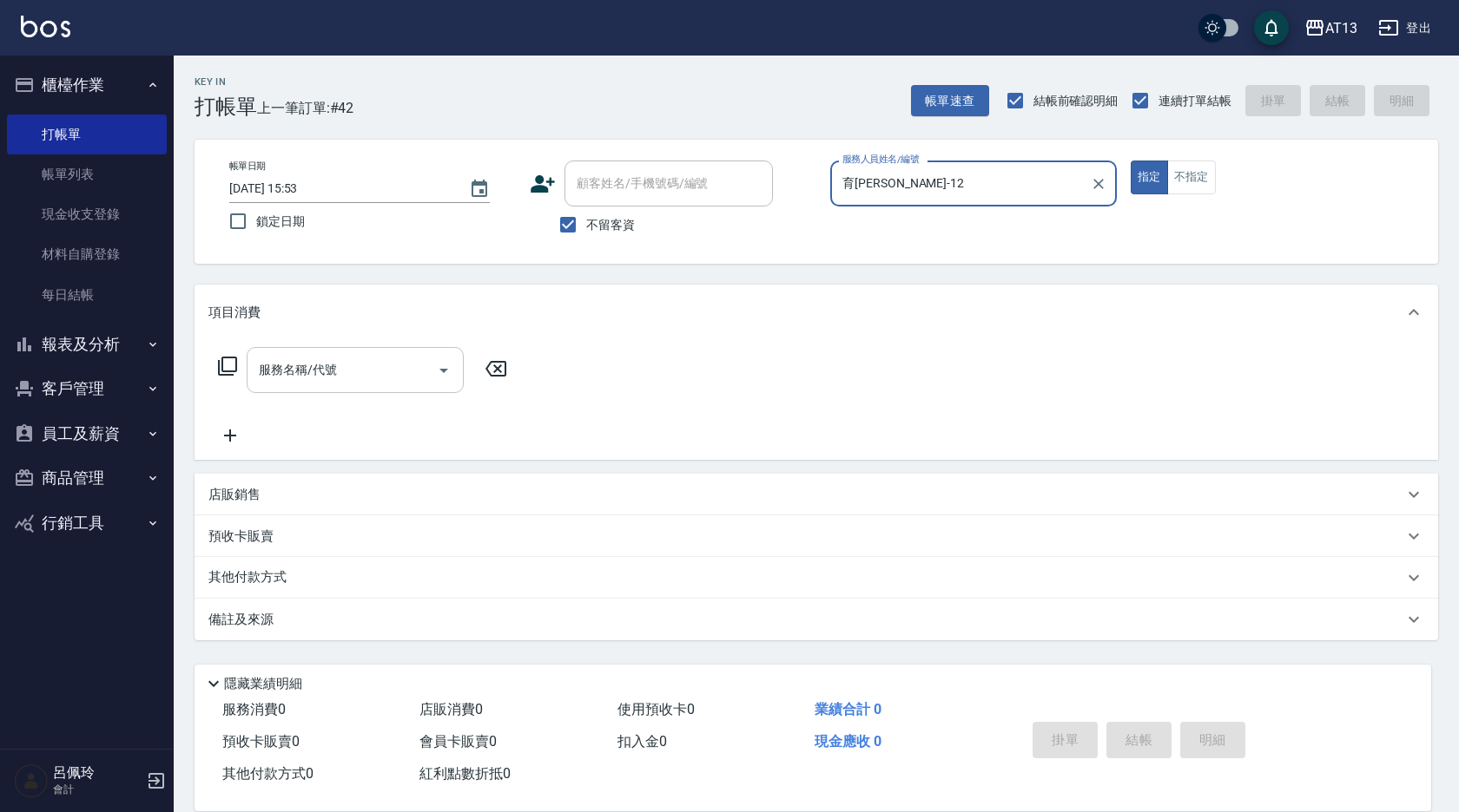
type input "育[PERSON_NAME]-12"
click at [312, 362] on div "服務名稱/代號 服務名稱/代號" at bounding box center [355, 371] width 217 height 46
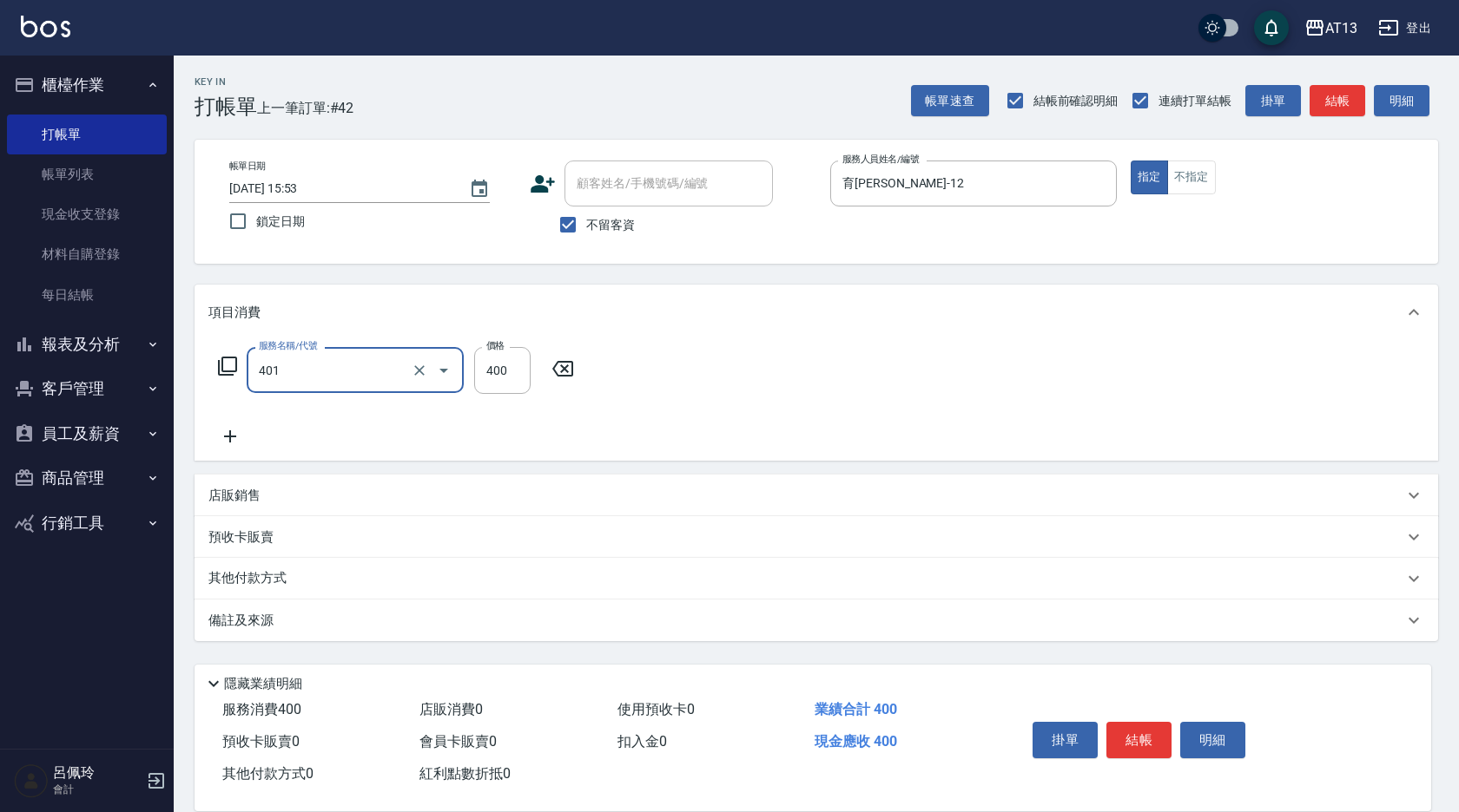
type input "剪髮(401)"
type input "500"
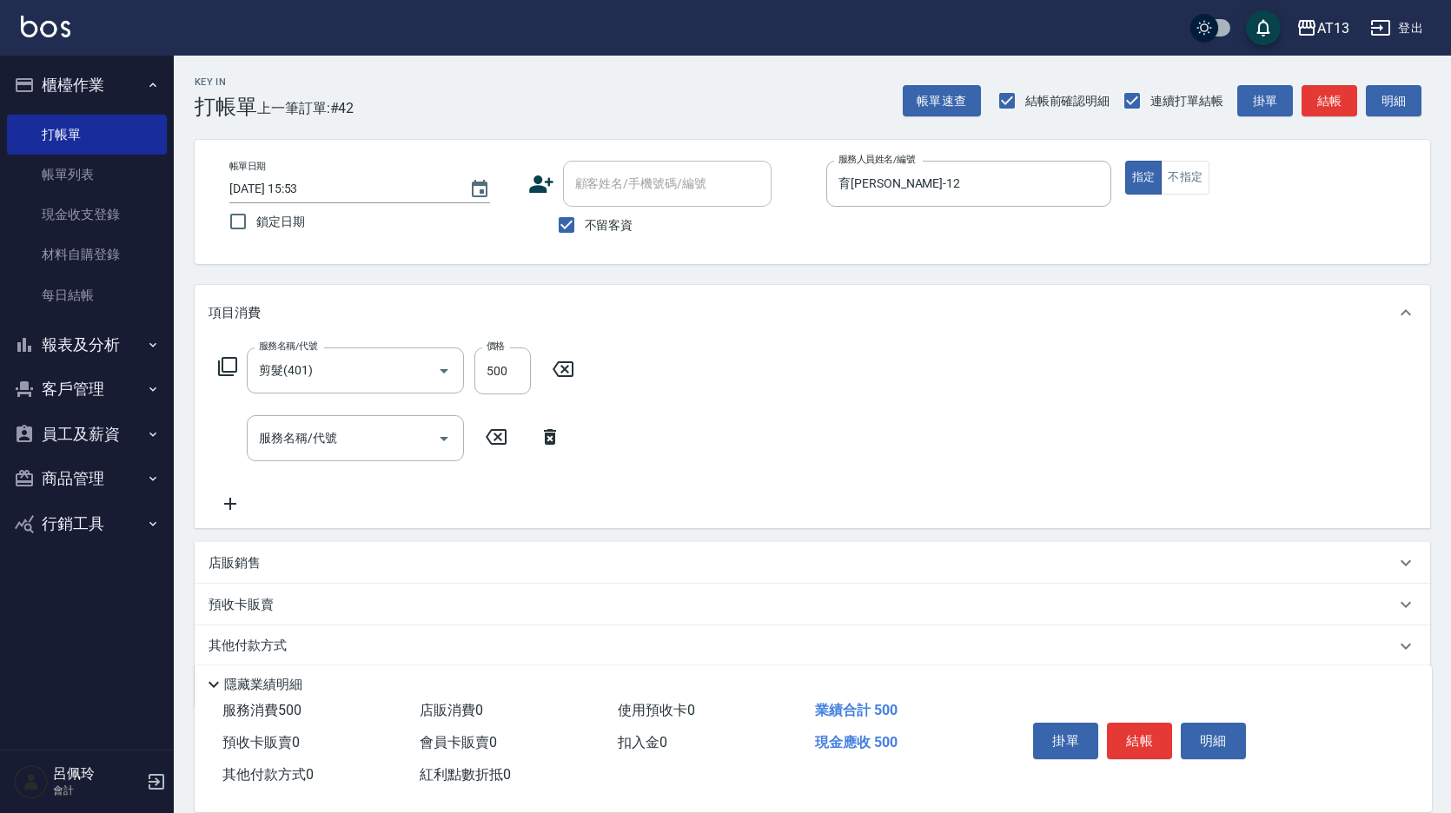
drag, startPoint x: 659, startPoint y: 414, endPoint x: 1053, endPoint y: 505, distance: 404.9
click at [661, 414] on div "服務名稱/代號 剪髮(401) 服務名稱/代號 價格 500 價格 服務名稱/代號 服務名稱/代號" at bounding box center [813, 435] width 1236 height 188
click at [1146, 738] on button "結帳" at bounding box center [1139, 741] width 65 height 36
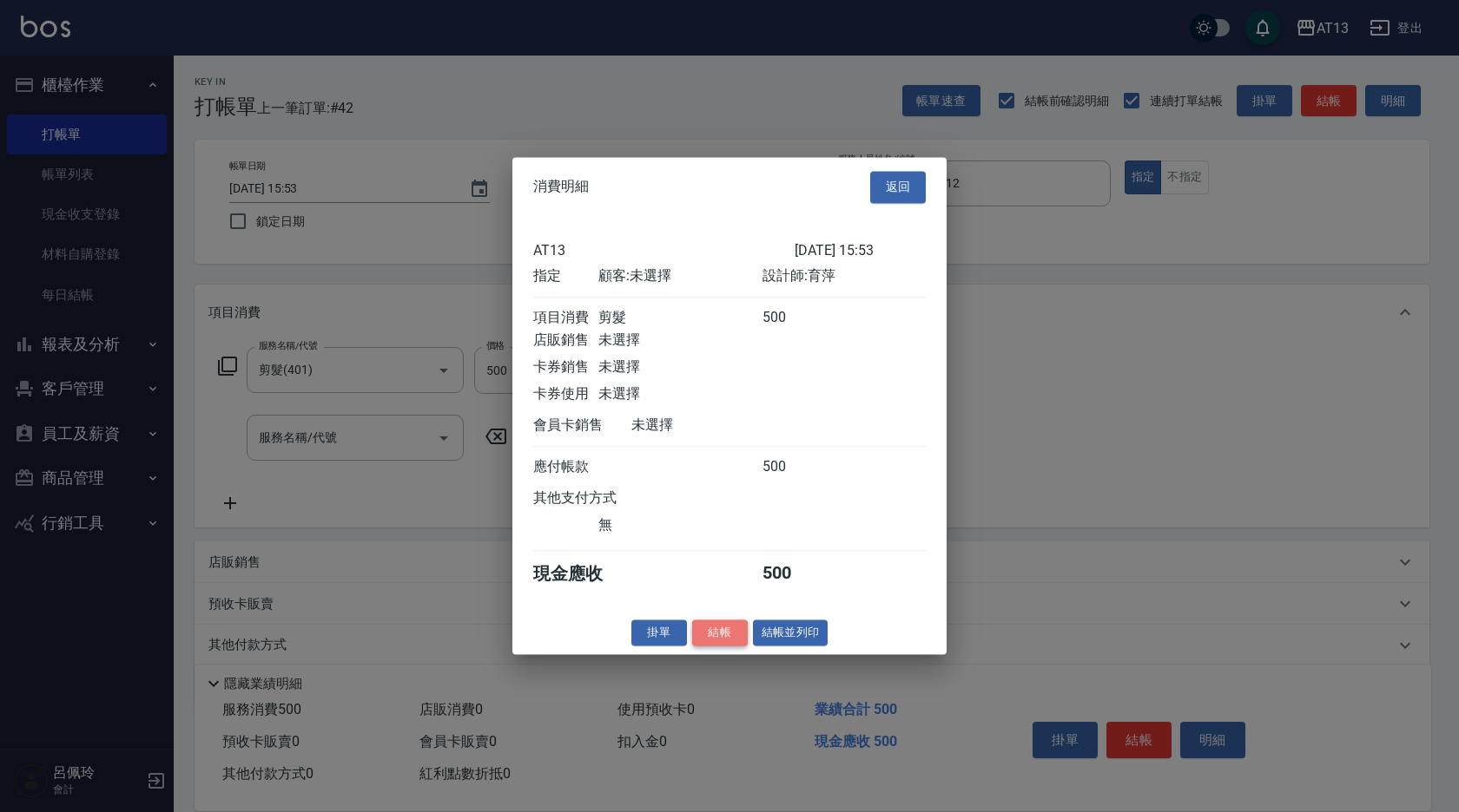
click at [723, 646] on button "結帳" at bounding box center [721, 632] width 56 height 27
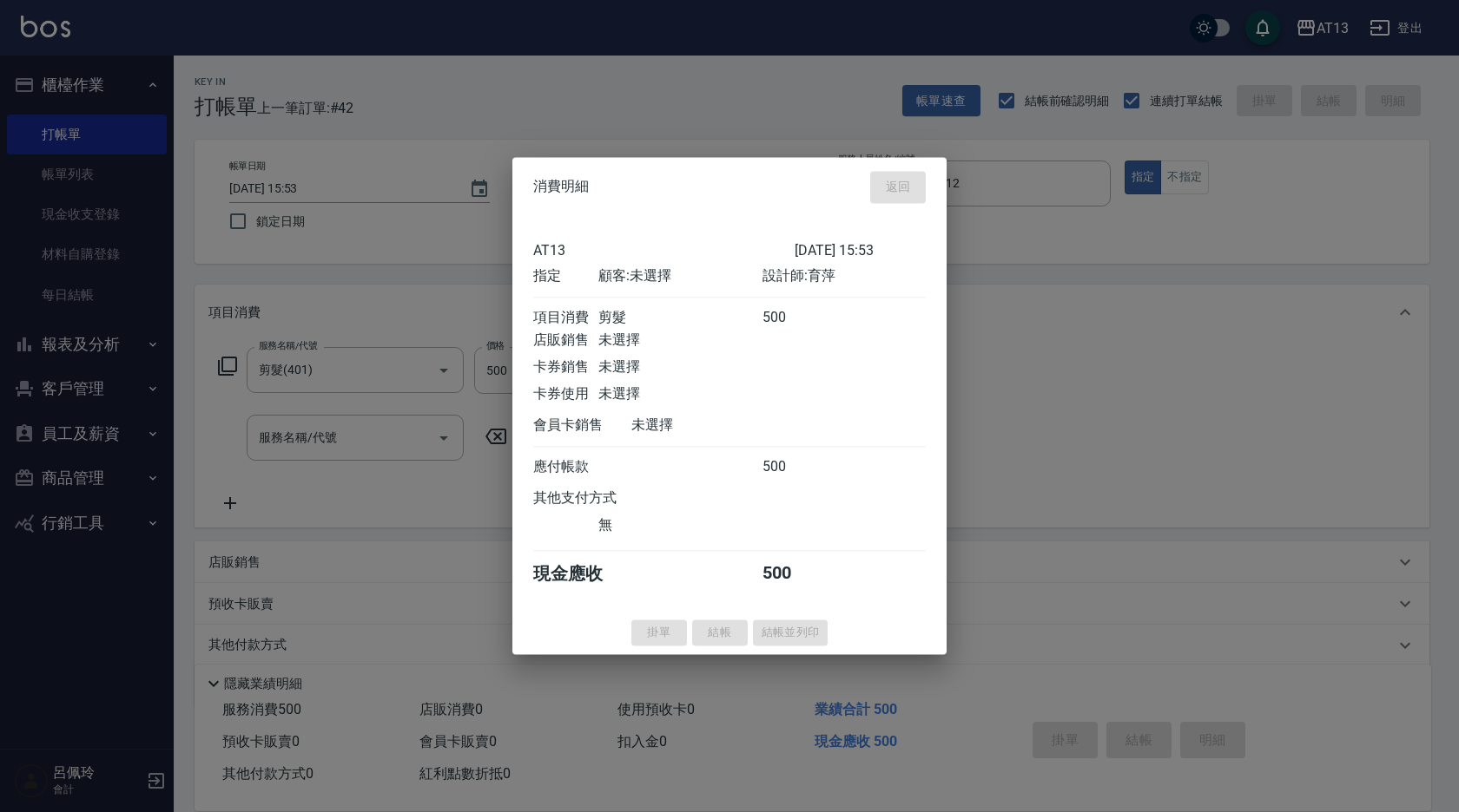
type input "[DATE] 16:17"
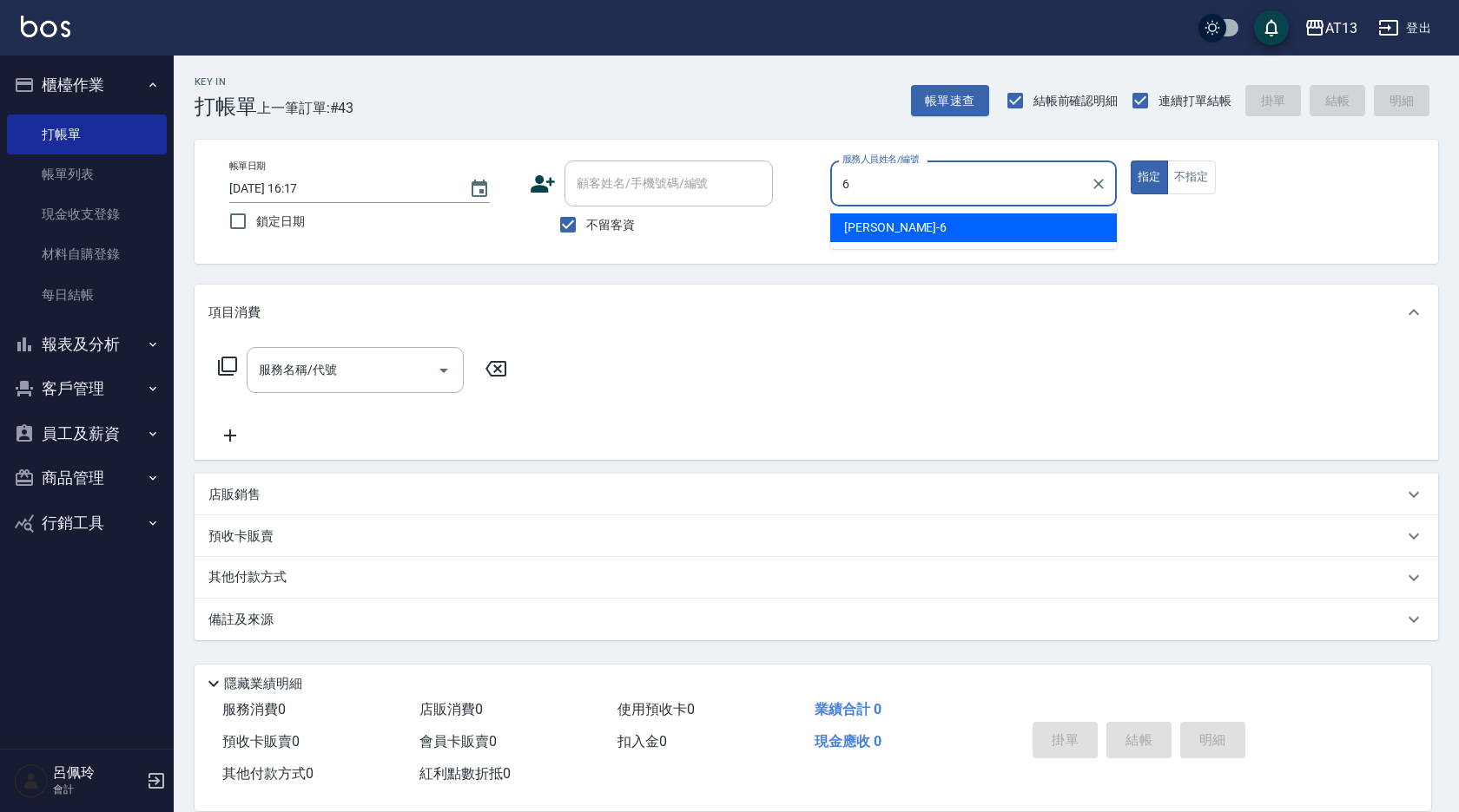
click at [860, 229] on span "亭妤 -6" at bounding box center [895, 228] width 103 height 18
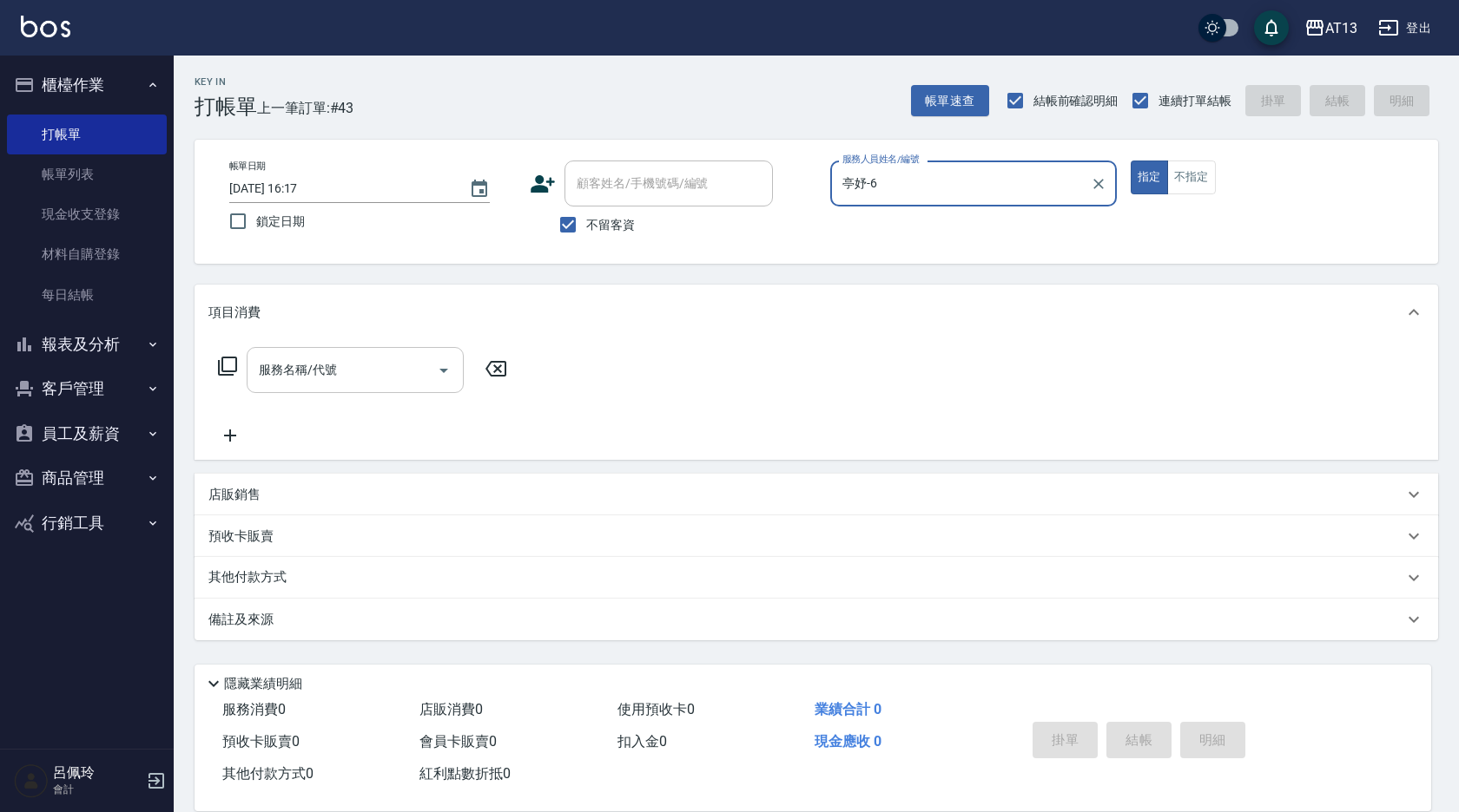
click at [308, 353] on div "服務名稱/代號" at bounding box center [355, 371] width 217 height 46
type input "亭妤-6"
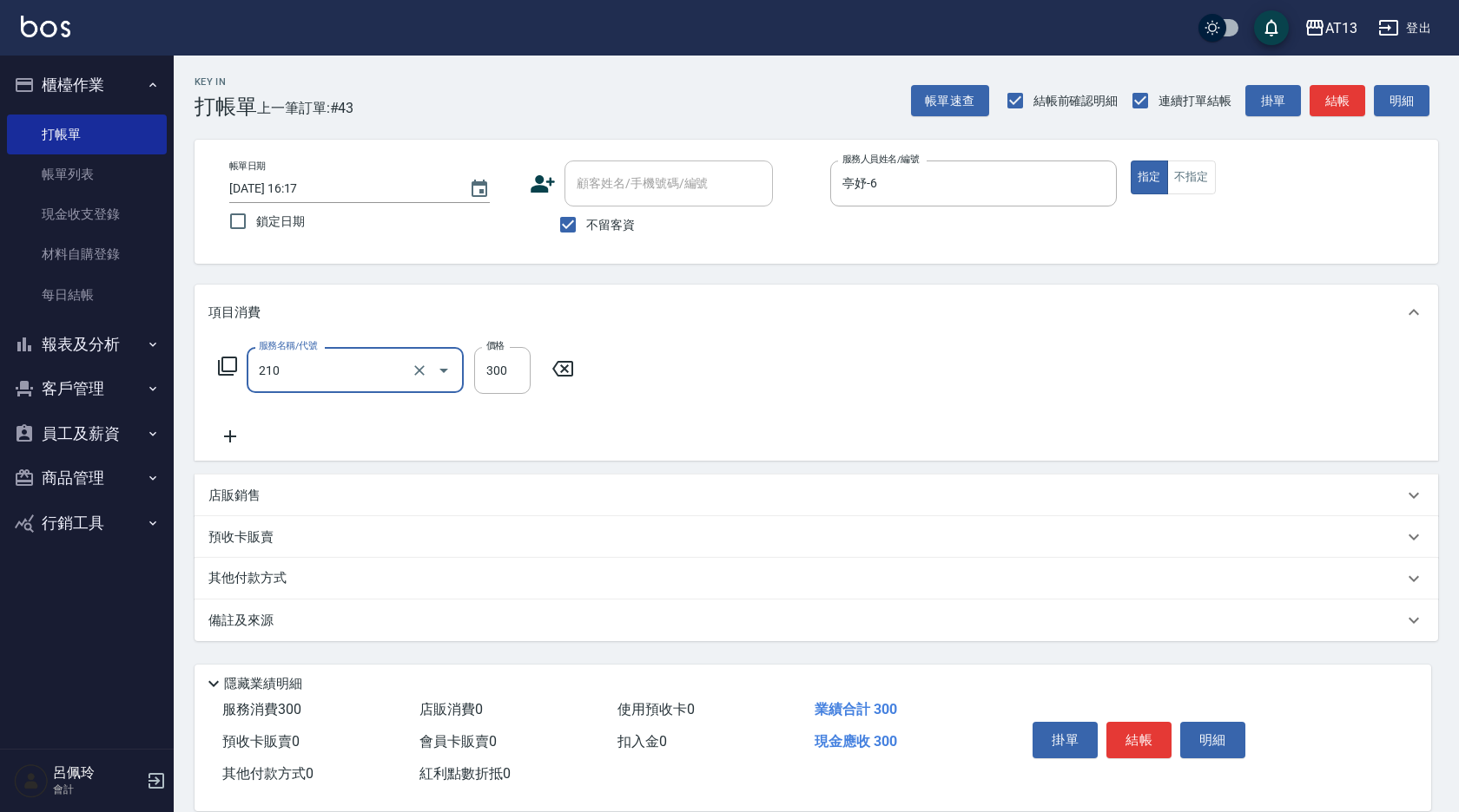
type input "[PERSON_NAME]洗髮精(210)"
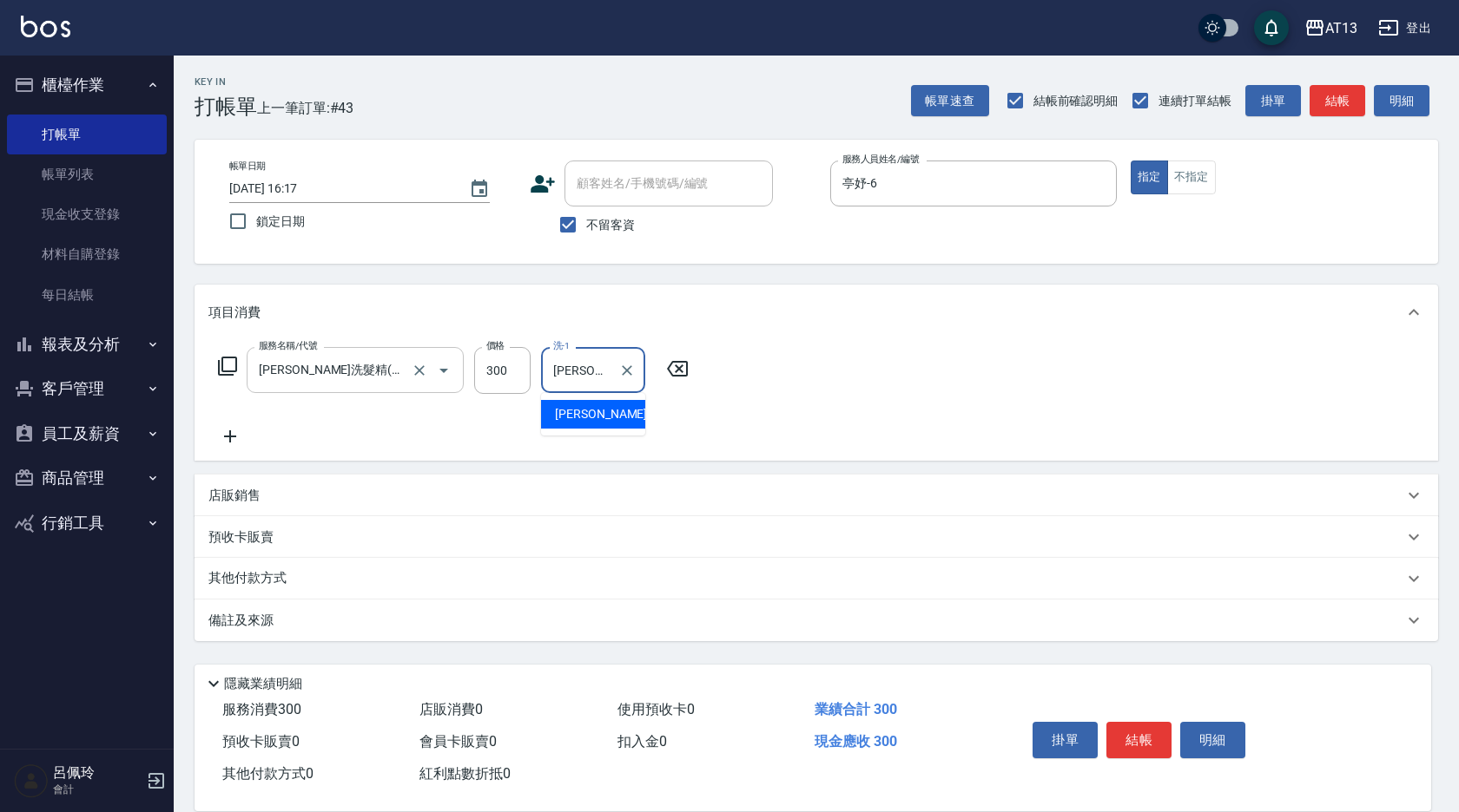
type input "[PERSON_NAME]-24"
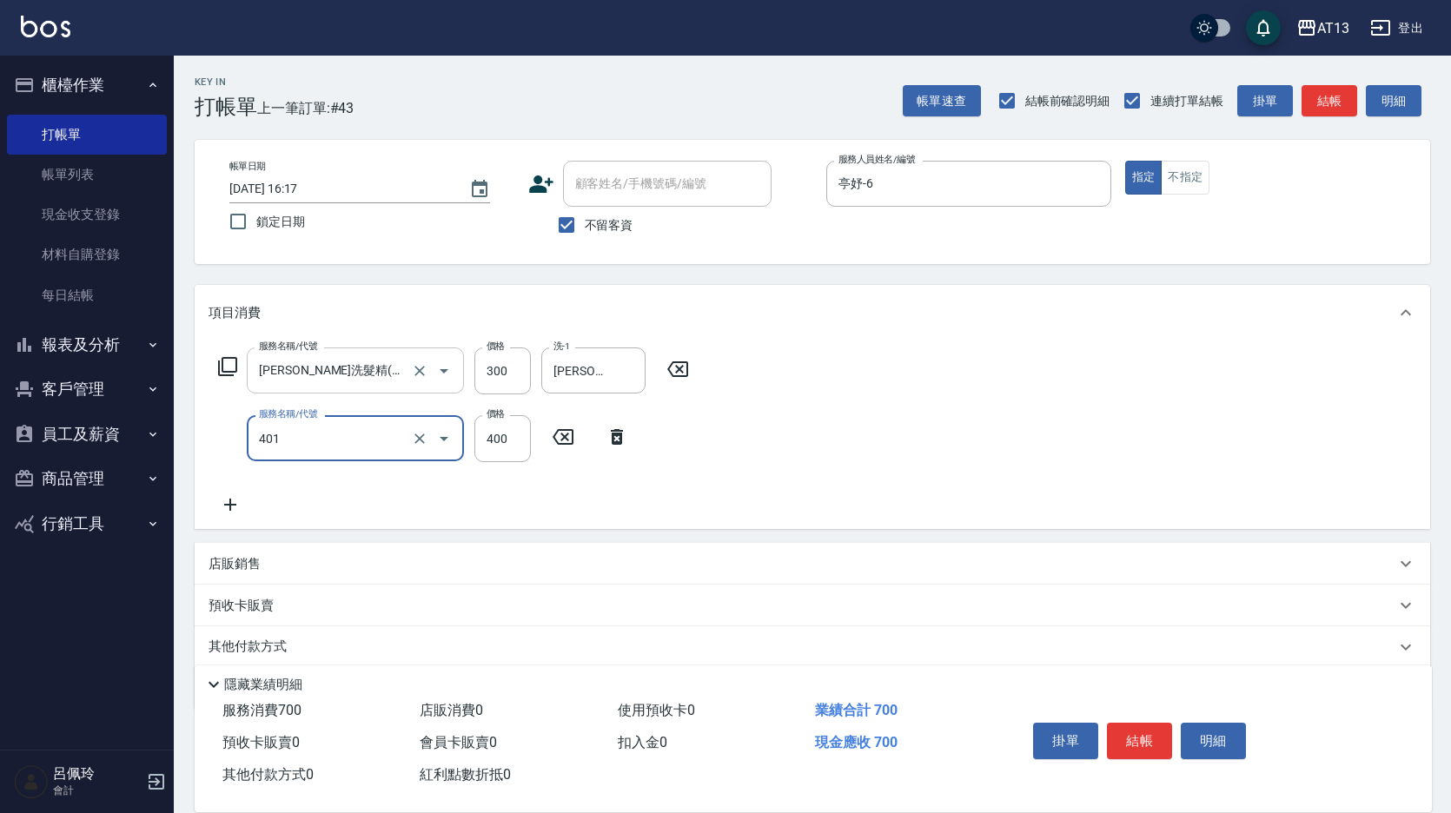
type input "剪髮(401)"
type input "350"
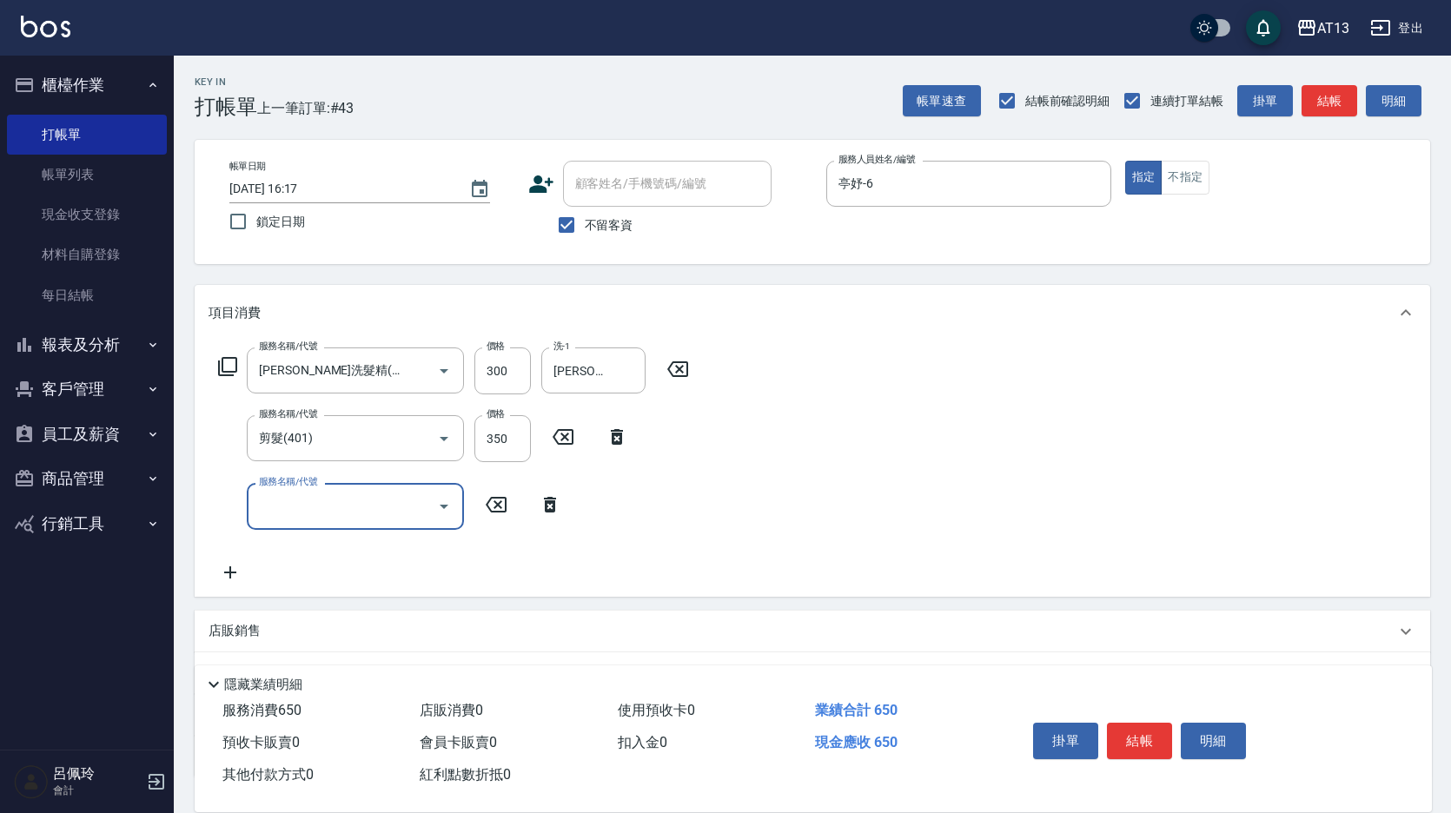
click at [1038, 398] on div "服務名稱/代號 [PERSON_NAME]洗髮精(210) 服務名稱/代號 價格 300 價格 洗-1 [PERSON_NAME]-24 洗-1 服務名稱/代…" at bounding box center [813, 468] width 1236 height 255
click at [1122, 740] on button "結帳" at bounding box center [1139, 741] width 65 height 36
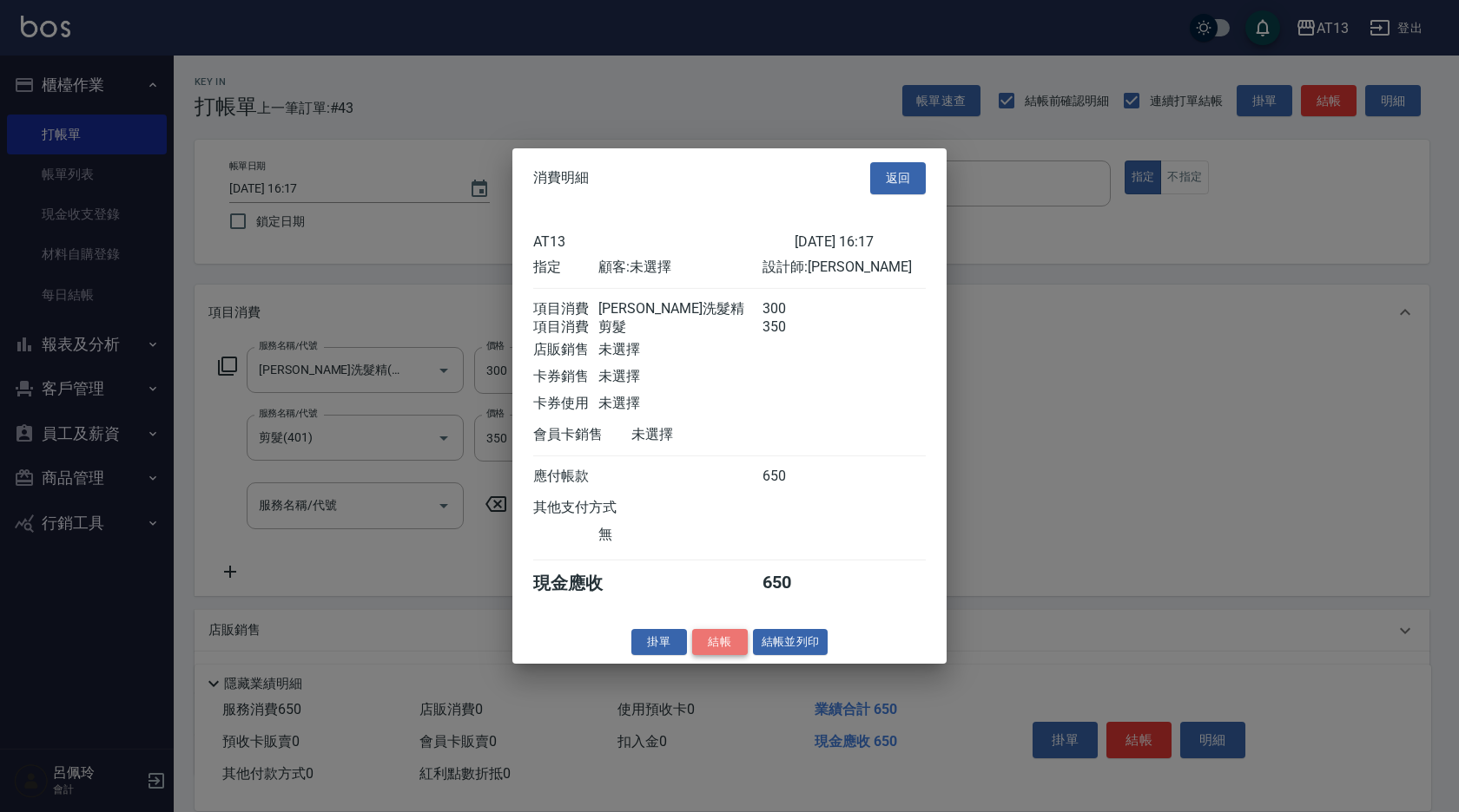
click at [726, 655] on button "結帳" at bounding box center [721, 641] width 56 height 27
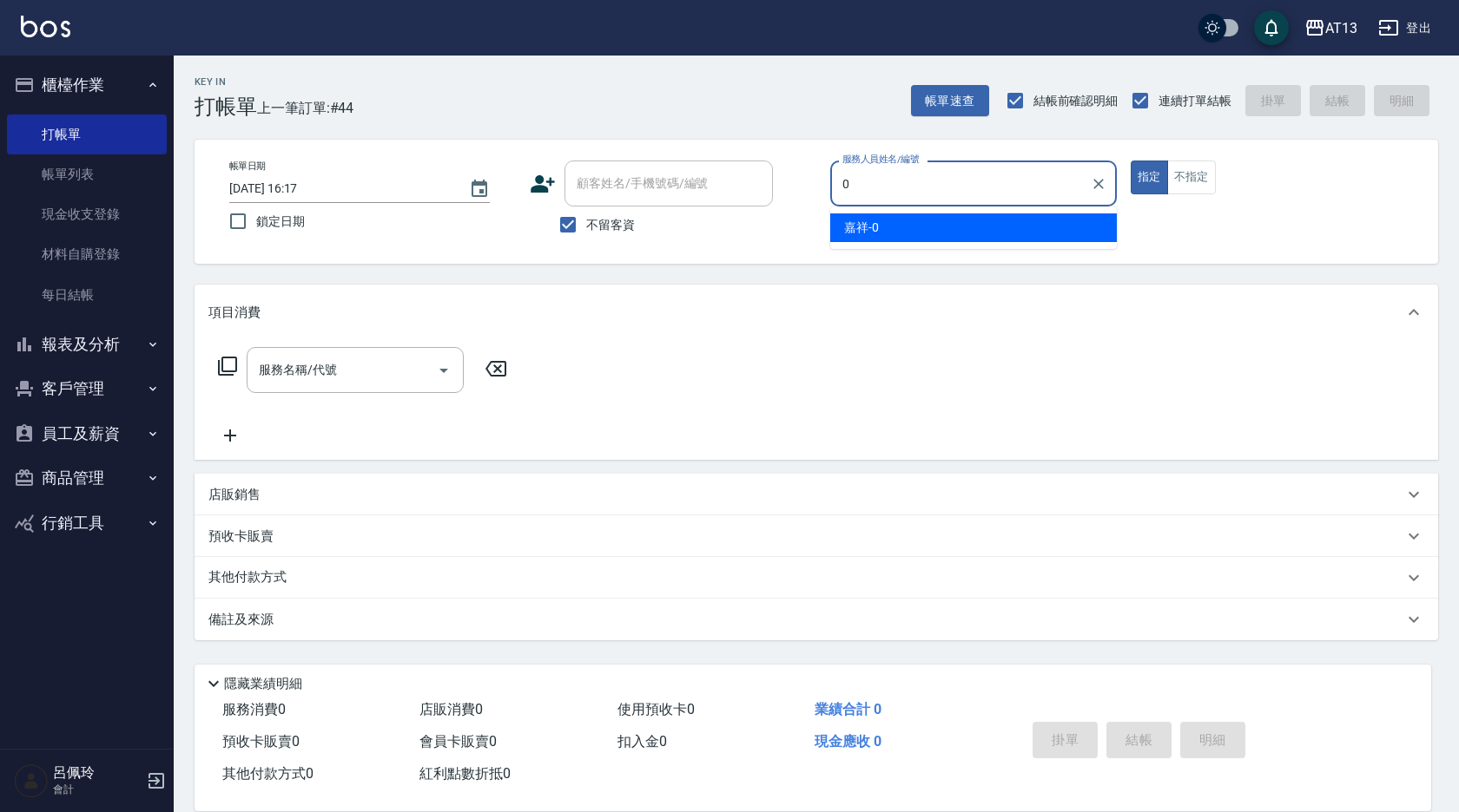
click at [915, 209] on ul "嘉祥 -0" at bounding box center [973, 228] width 287 height 43
click at [889, 227] on div "嘉祥 -0" at bounding box center [973, 228] width 287 height 29
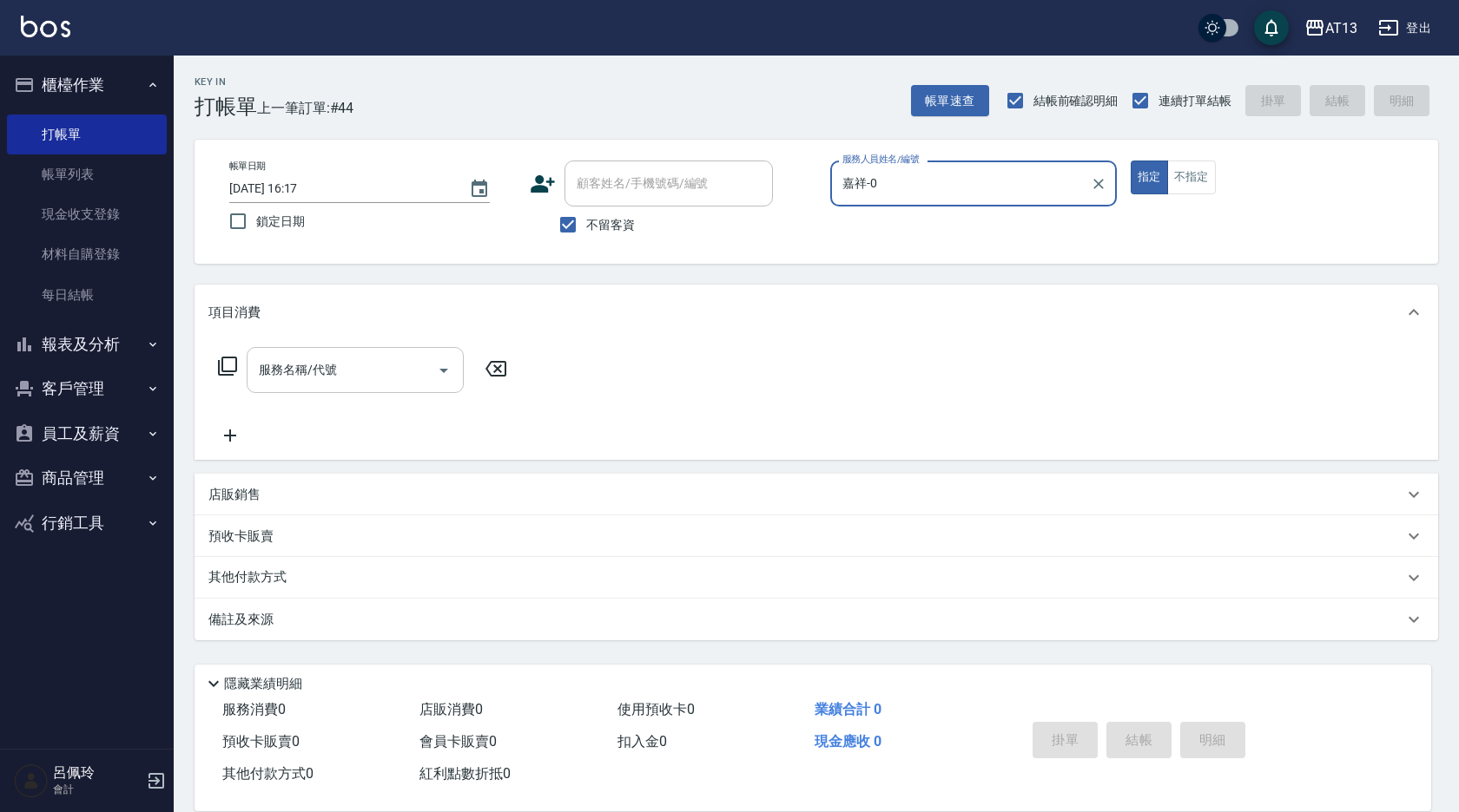
type input "嘉祥-0"
click at [315, 368] on div "服務名稱/代號 服務名稱/代號" at bounding box center [355, 371] width 217 height 46
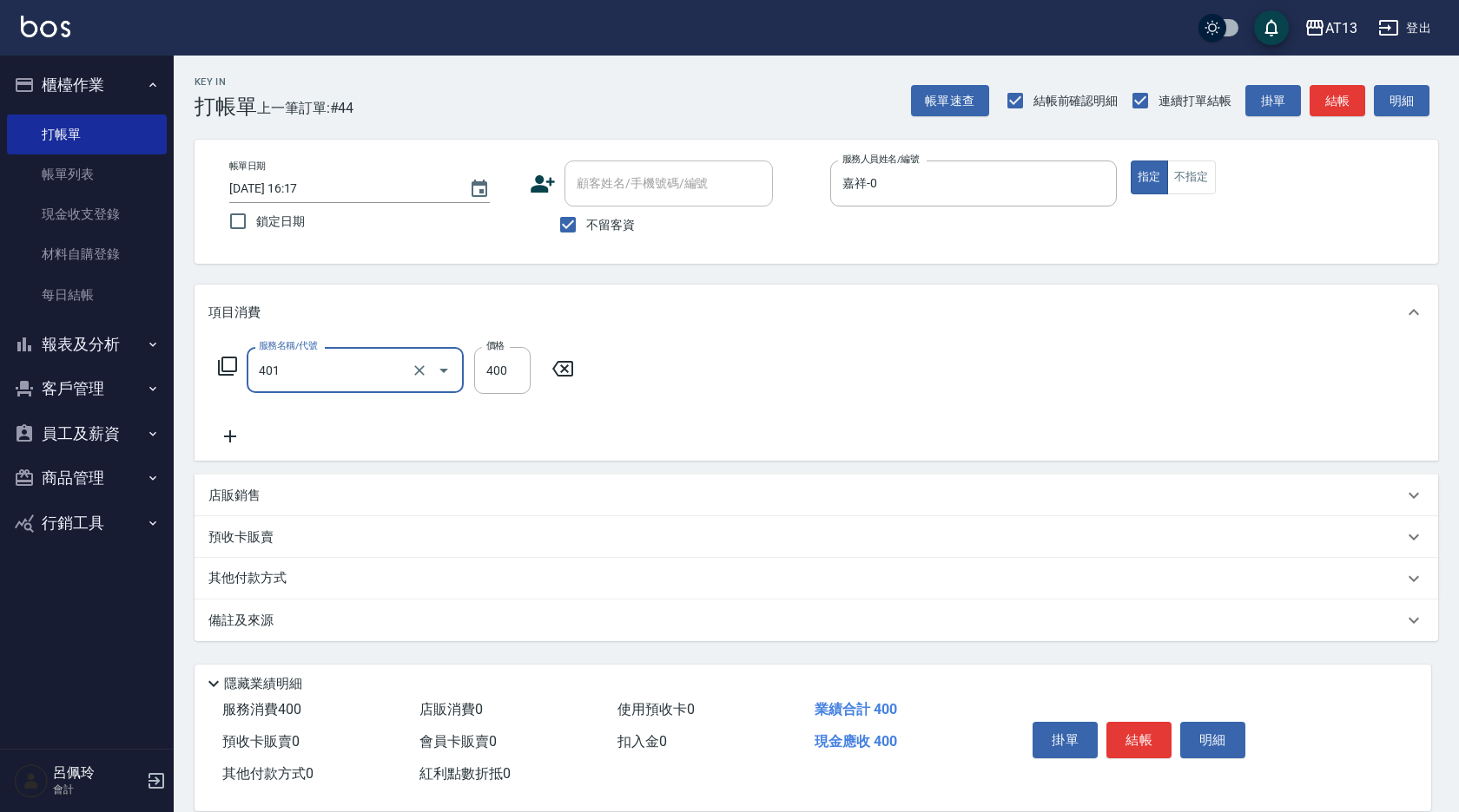
type input "剪髮(401)"
click at [803, 395] on div "服務名稱/代號 剪髮(401) 服務名稱/代號 價格 400 價格" at bounding box center [816, 401] width 1243 height 121
click at [1149, 748] on button "結帳" at bounding box center [1138, 740] width 65 height 36
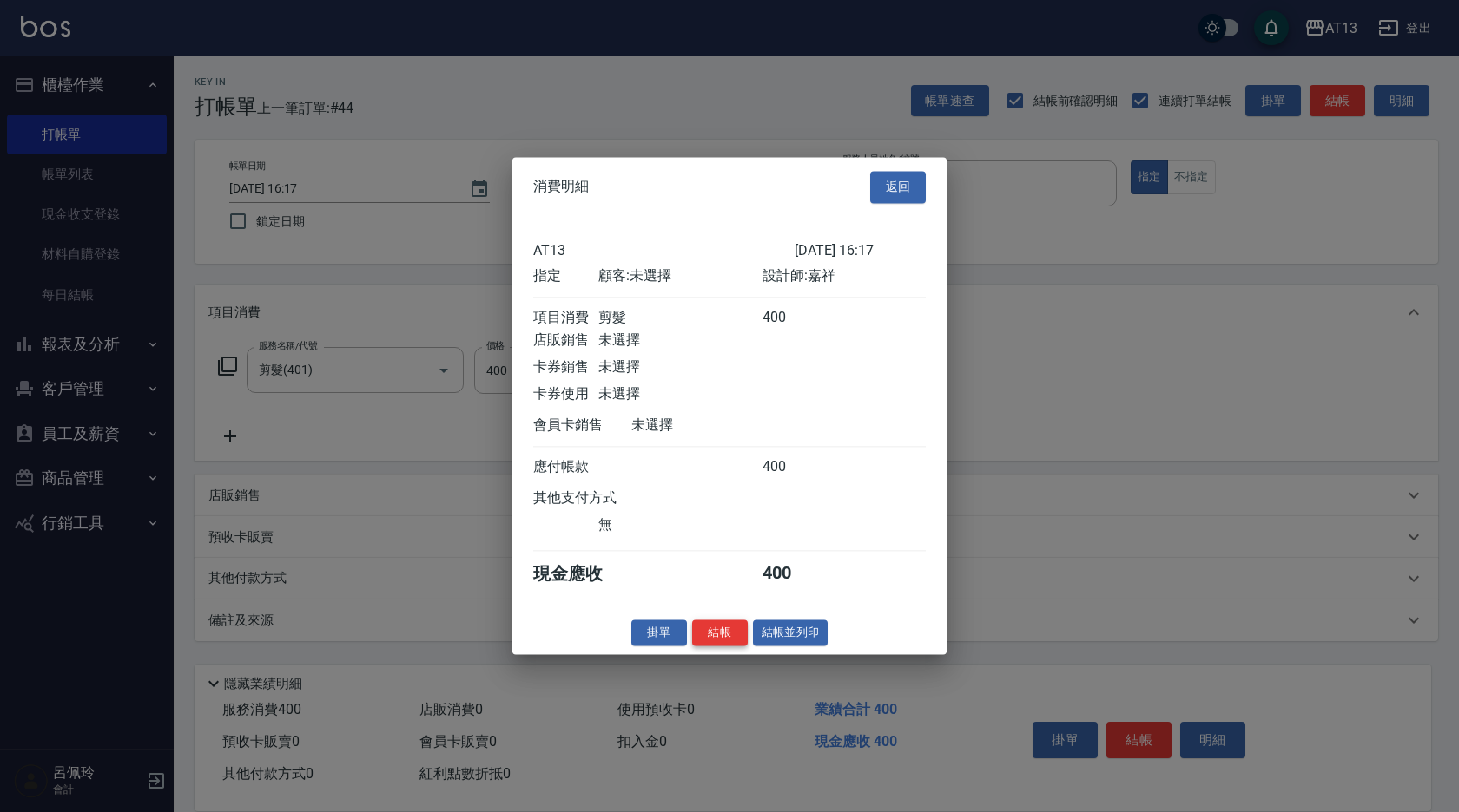
click at [720, 636] on button "結帳" at bounding box center [721, 632] width 56 height 27
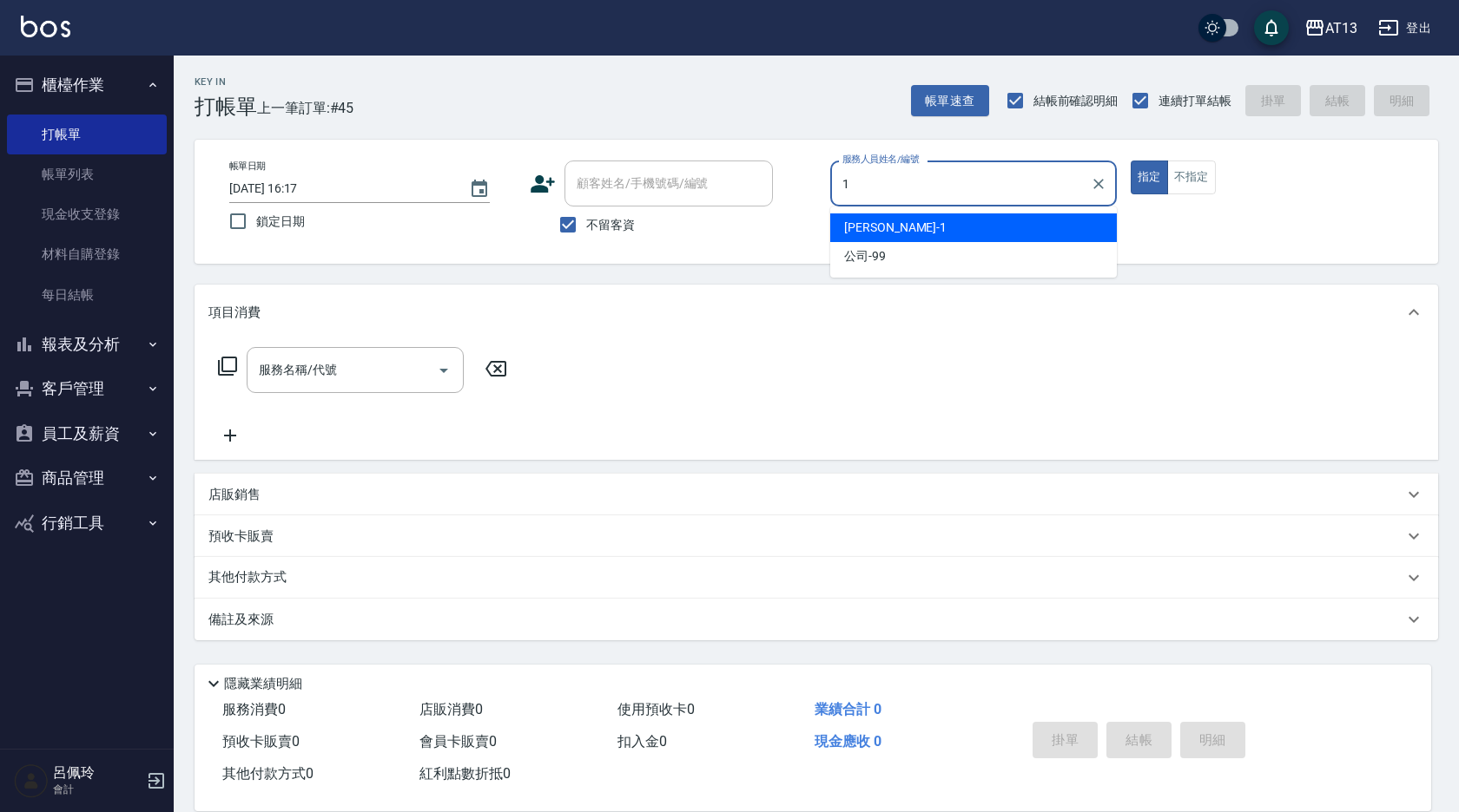
click at [848, 218] on div "[PERSON_NAME] -1" at bounding box center [973, 228] width 287 height 29
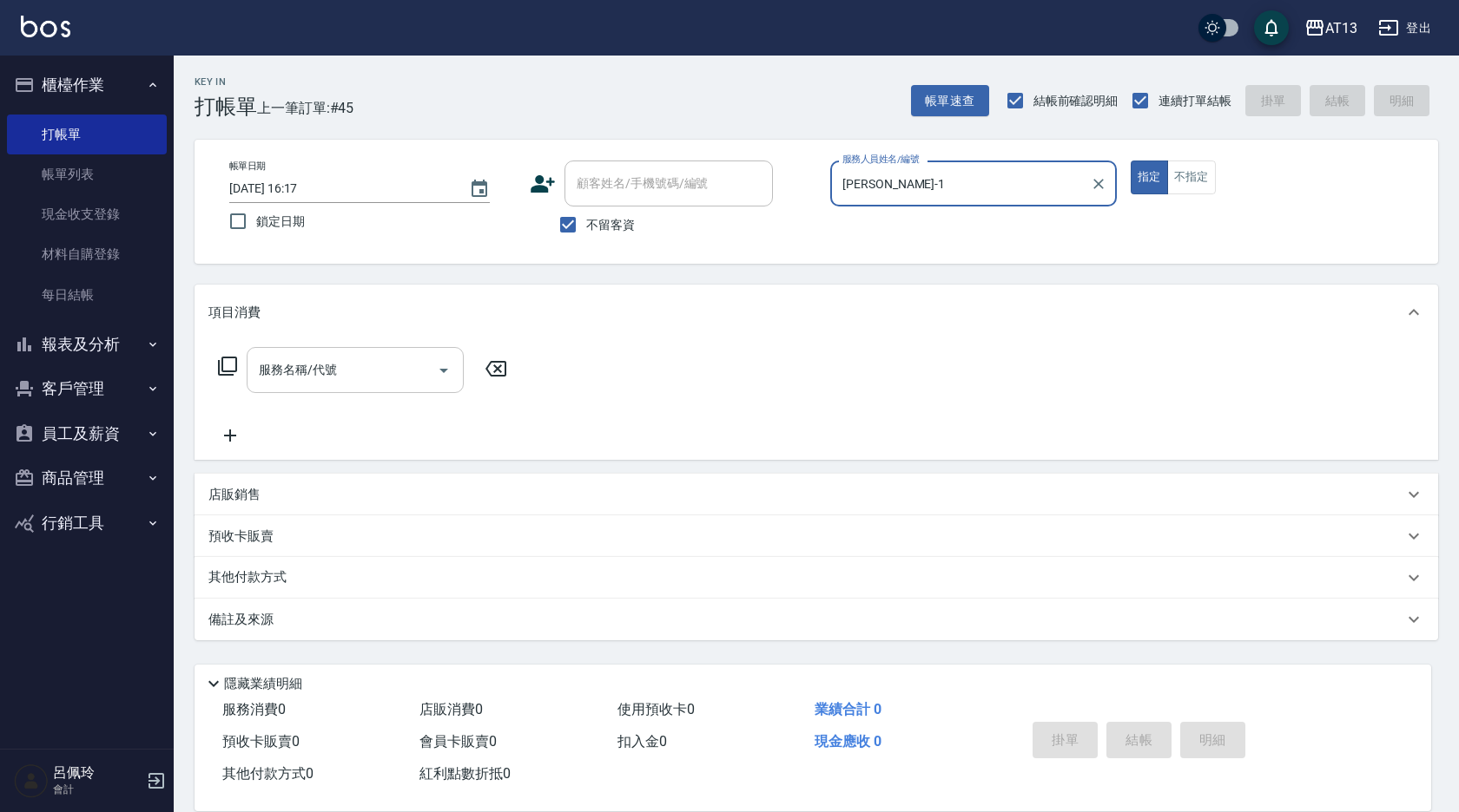
type input "[PERSON_NAME]-1"
click at [388, 363] on input "服務名稱/代號" at bounding box center [343, 370] width 176 height 30
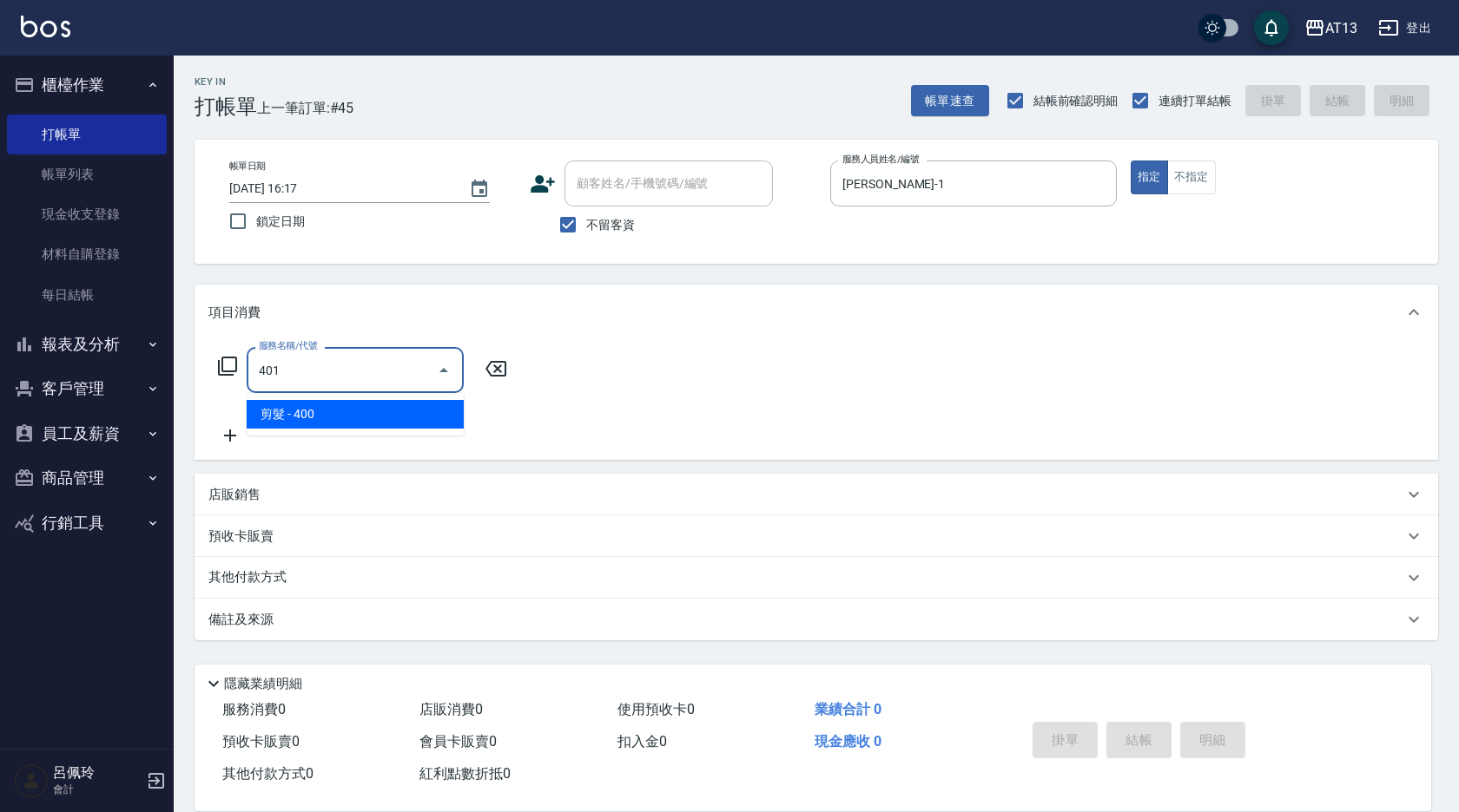
type input "剪髮(401)"
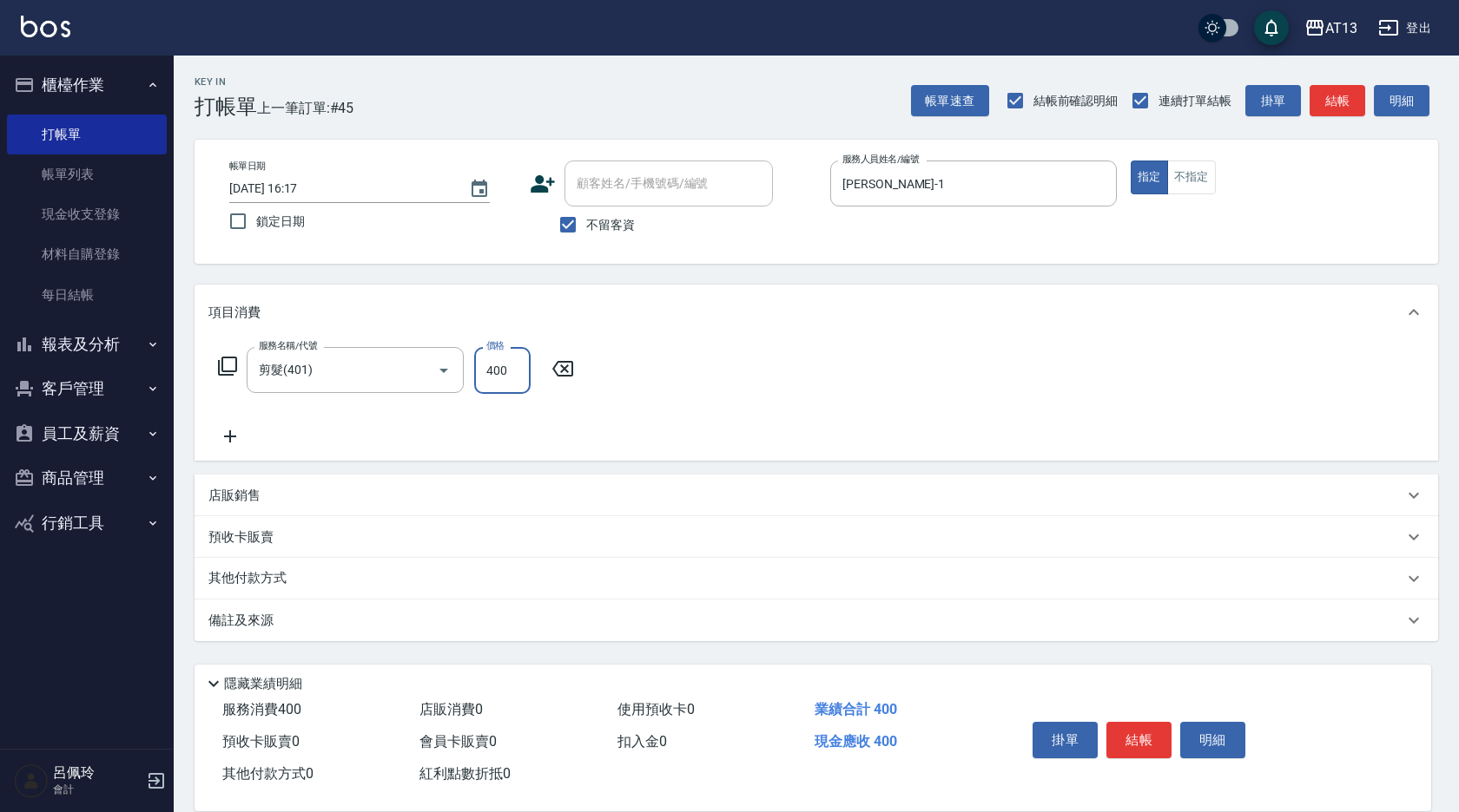
drag, startPoint x: 868, startPoint y: 410, endPoint x: 1096, endPoint y: 647, distance: 328.9
click at [870, 410] on div "服務名稱/代號 剪髮(401) 服務名稱/代號 價格 400 價格" at bounding box center [816, 401] width 1243 height 121
click at [1149, 723] on button "結帳" at bounding box center [1138, 740] width 65 height 36
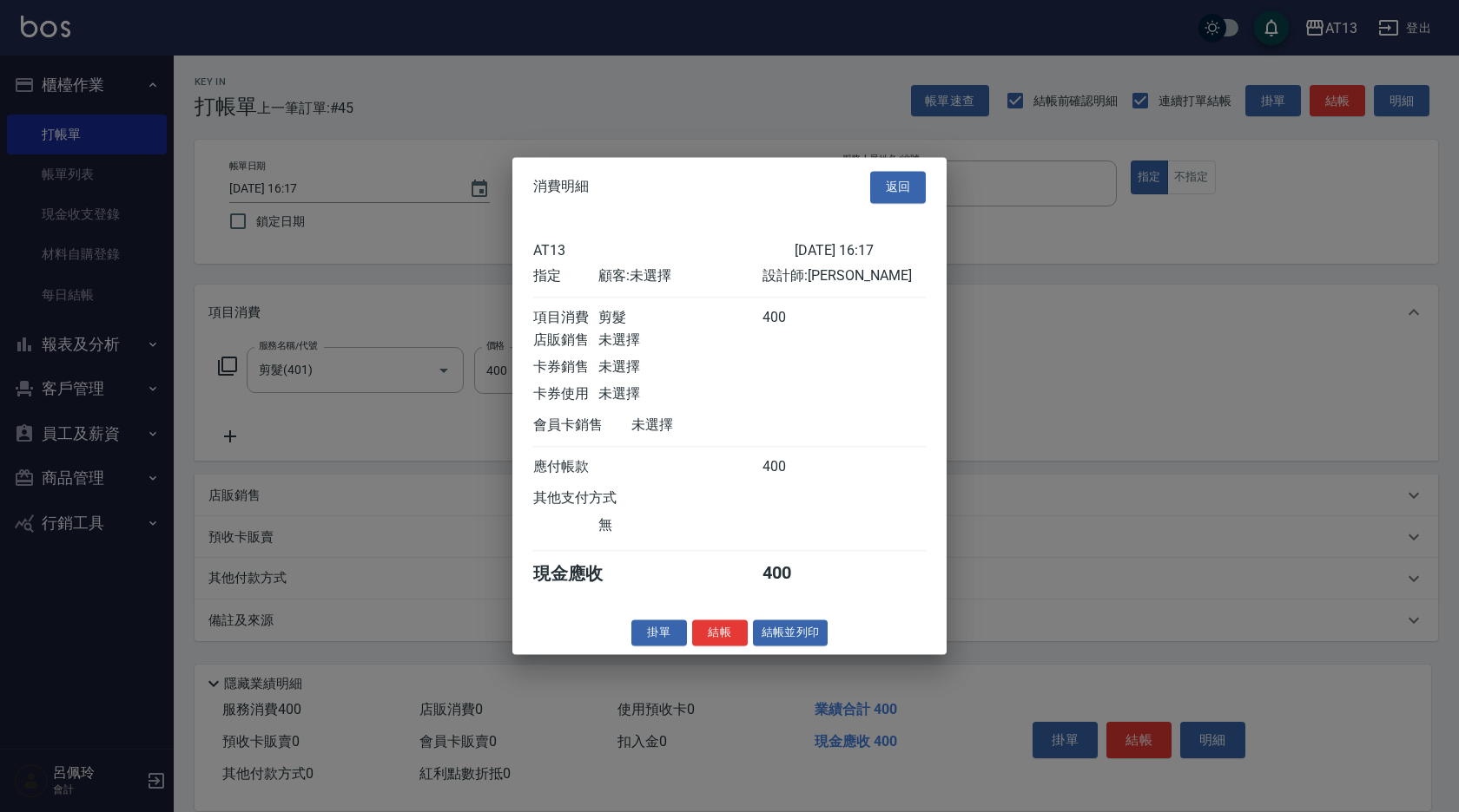
click at [713, 642] on button "結帳" at bounding box center [721, 632] width 56 height 27
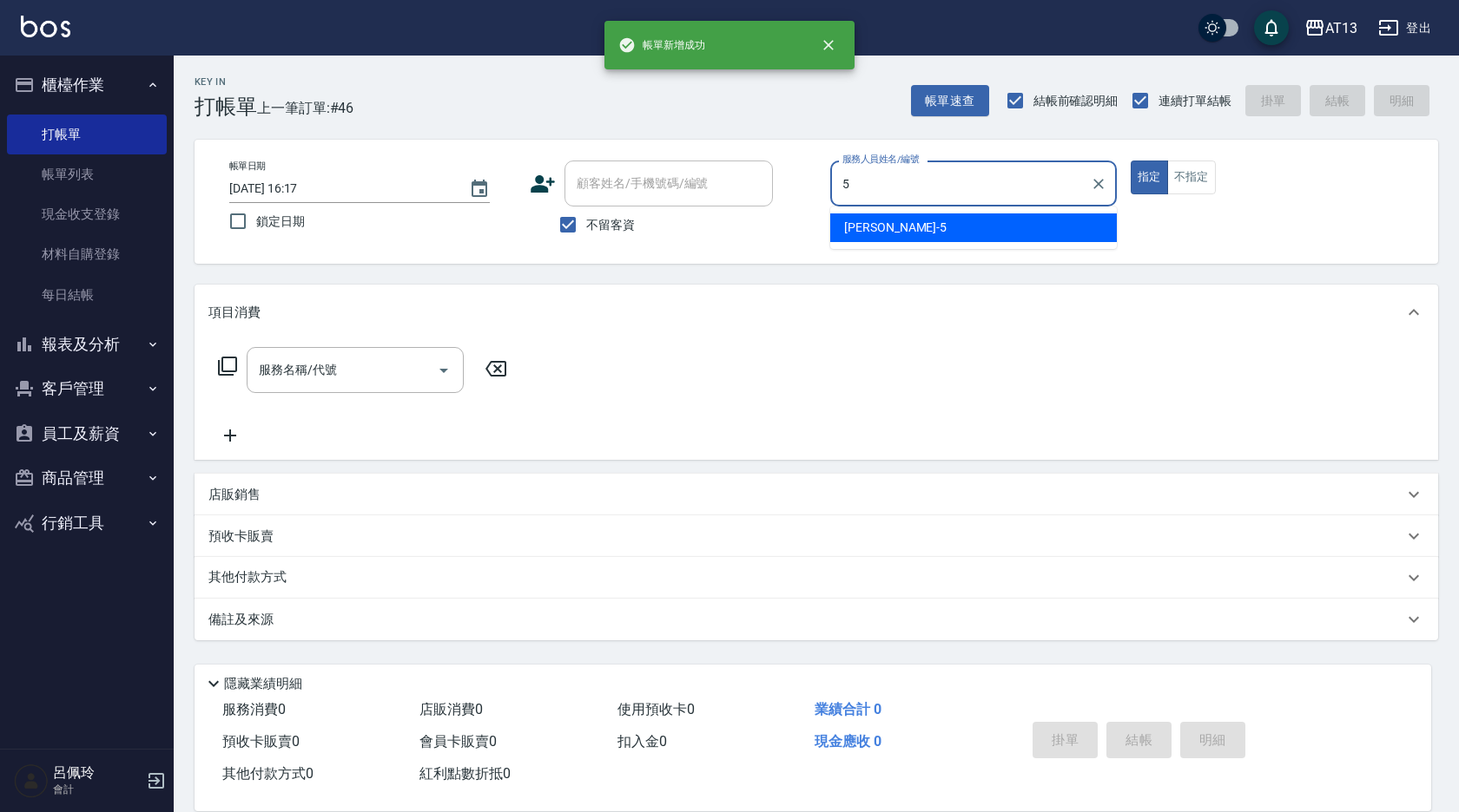
click at [857, 233] on span "[PERSON_NAME] -5" at bounding box center [895, 228] width 103 height 18
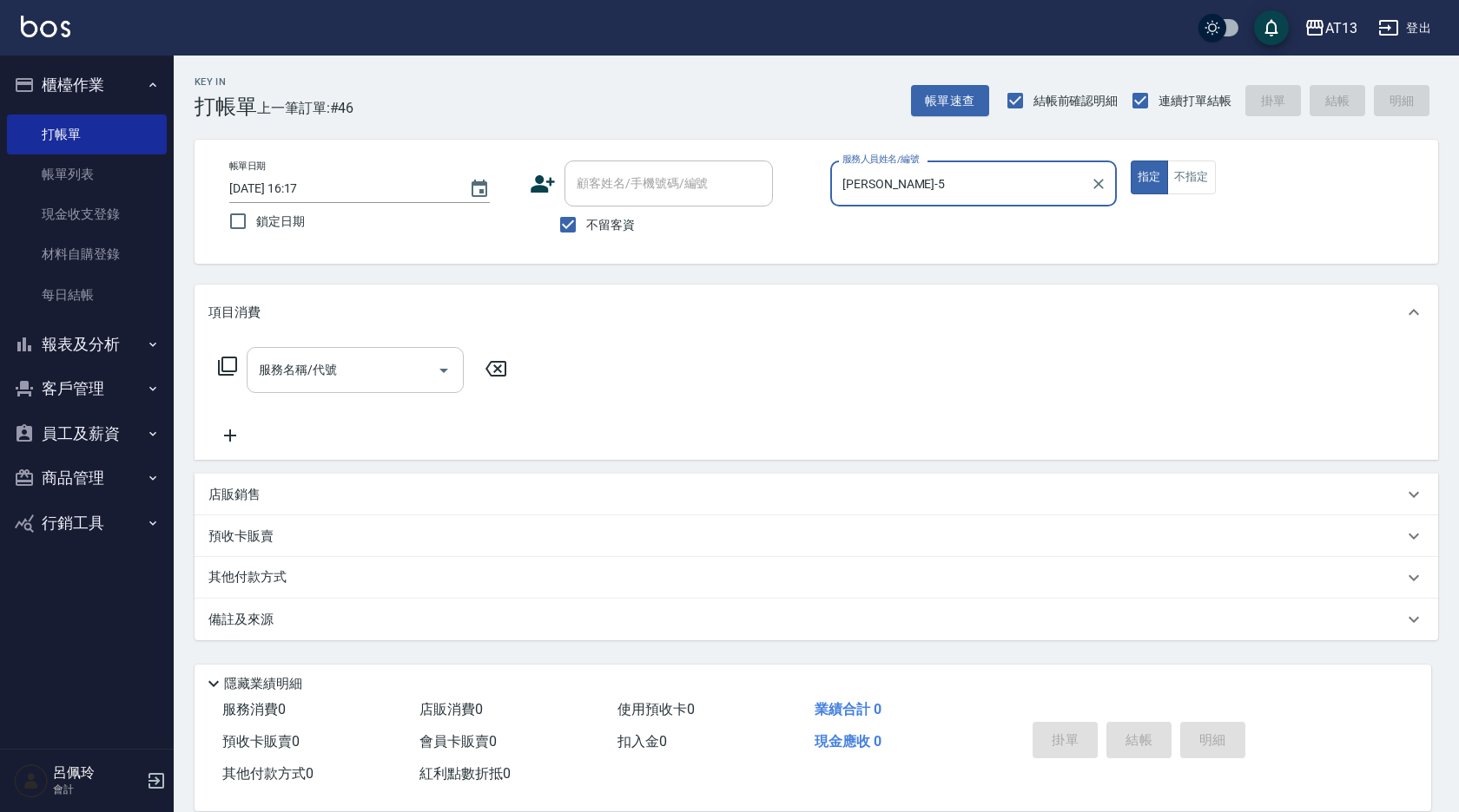
type input "[PERSON_NAME]-5"
click at [376, 368] on input "服務名稱/代號" at bounding box center [343, 370] width 176 height 30
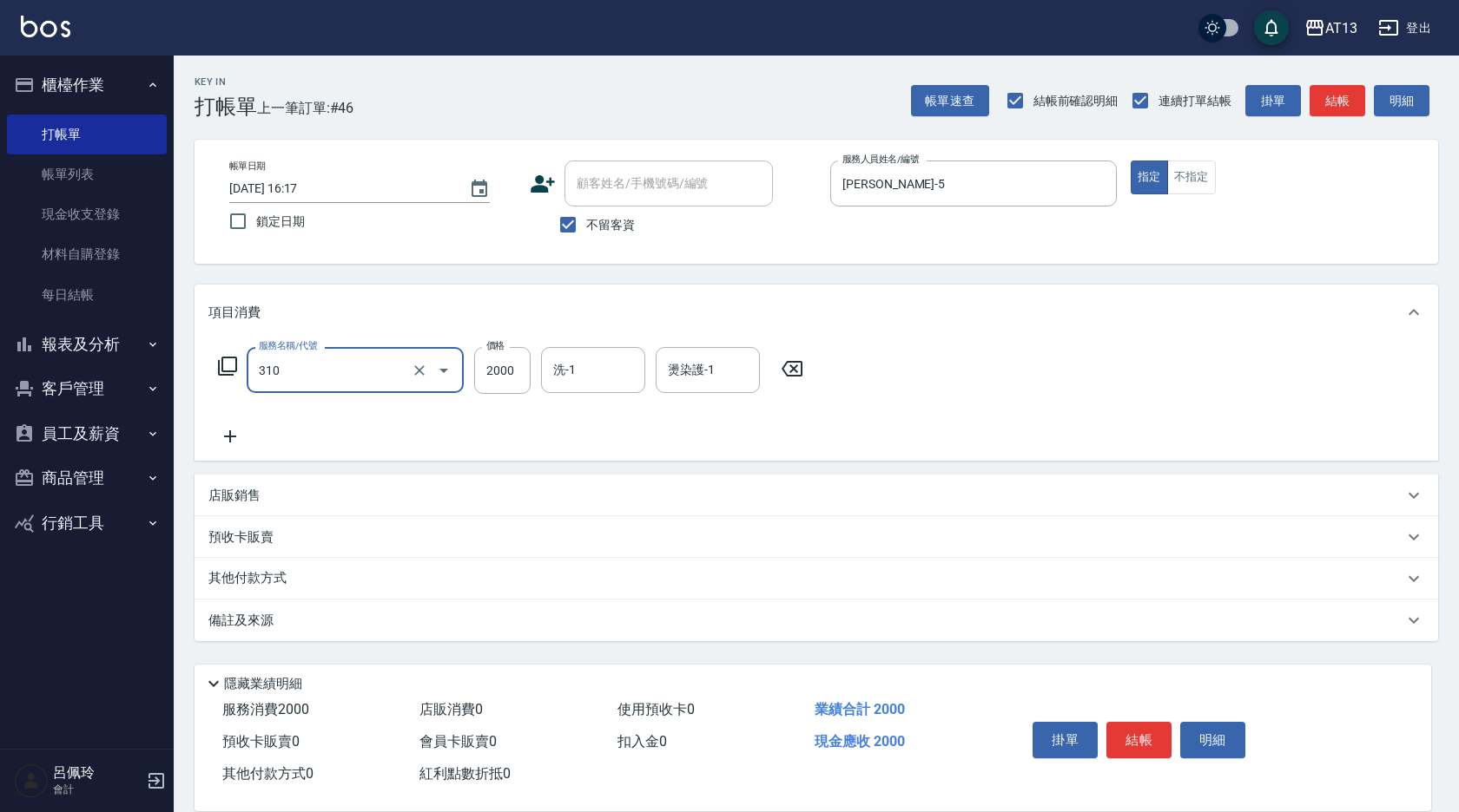
type input "MK果酸燙2000(310)"
type input "2000"
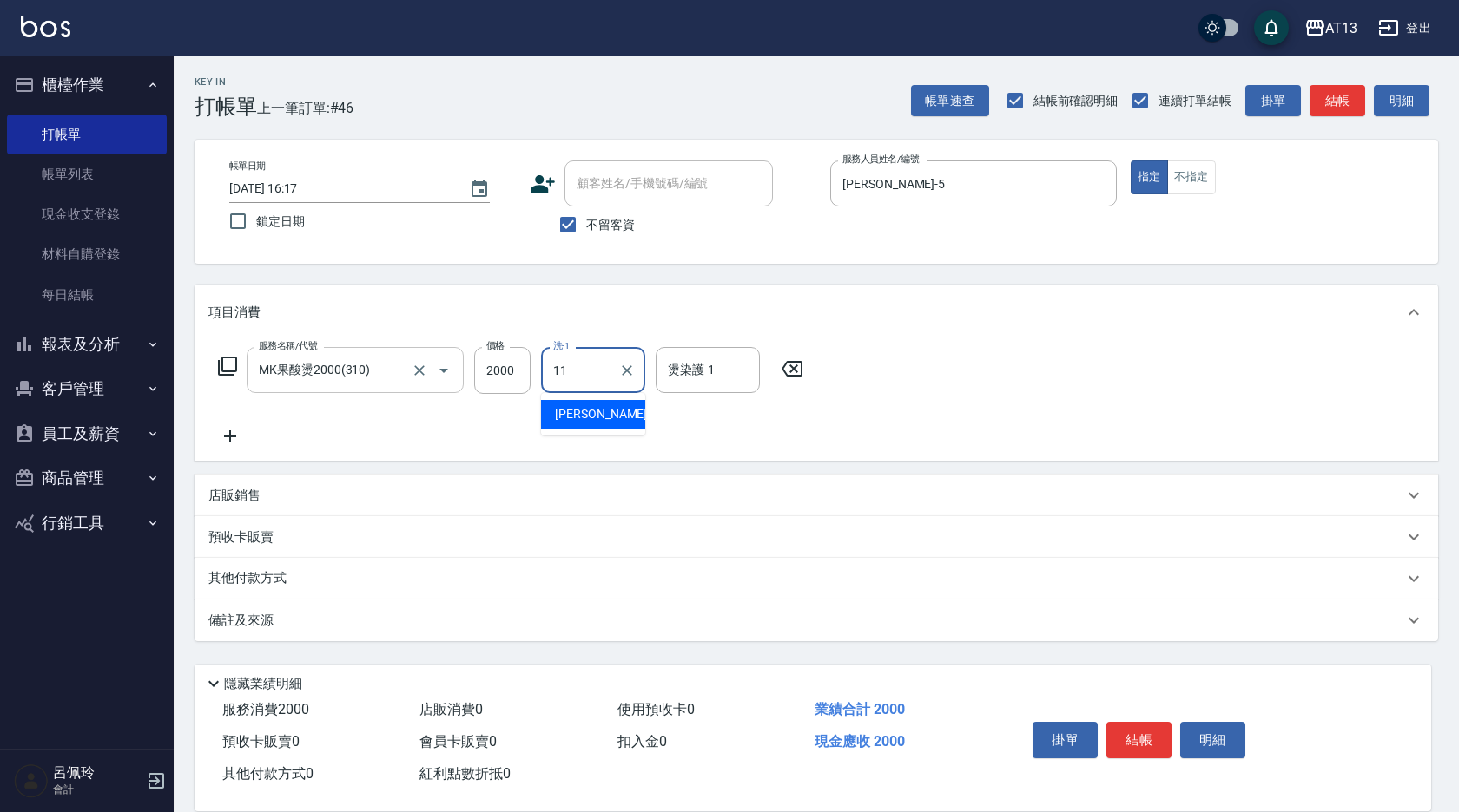
type input "[PERSON_NAME]-11"
drag, startPoint x: 994, startPoint y: 386, endPoint x: 1016, endPoint y: 416, distance: 37.2
click at [998, 391] on div "服務名稱/代號 MK果酸燙2000(310) 服務名稱/代號 價格 2000 價格 洗-1 [PERSON_NAME]-11 洗-1 燙染護-1 [PERSO…" at bounding box center [816, 401] width 1243 height 121
click at [1147, 740] on button "結帳" at bounding box center [1138, 740] width 65 height 36
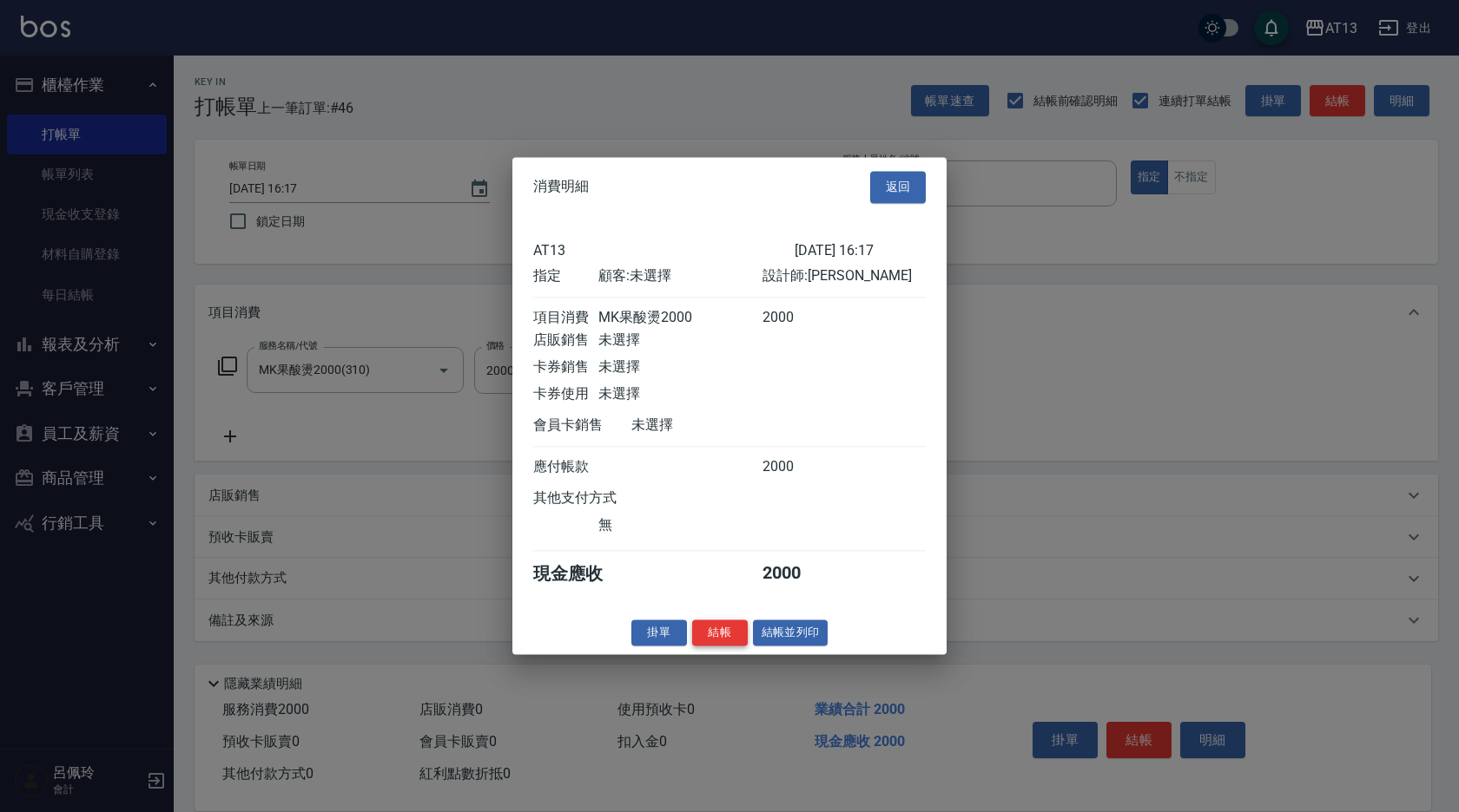
click at [708, 646] on button "結帳" at bounding box center [721, 632] width 56 height 27
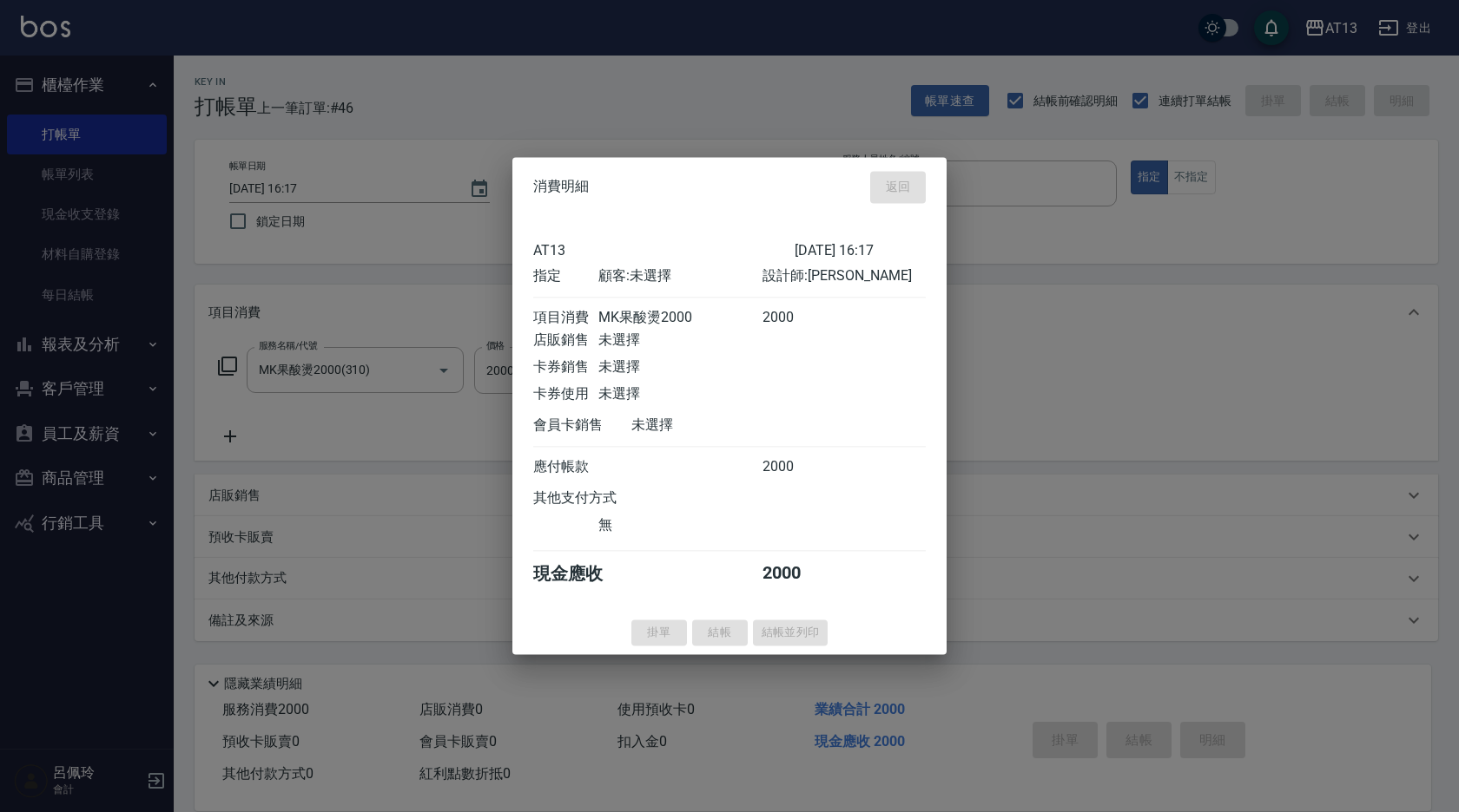
type input "[DATE] 16:18"
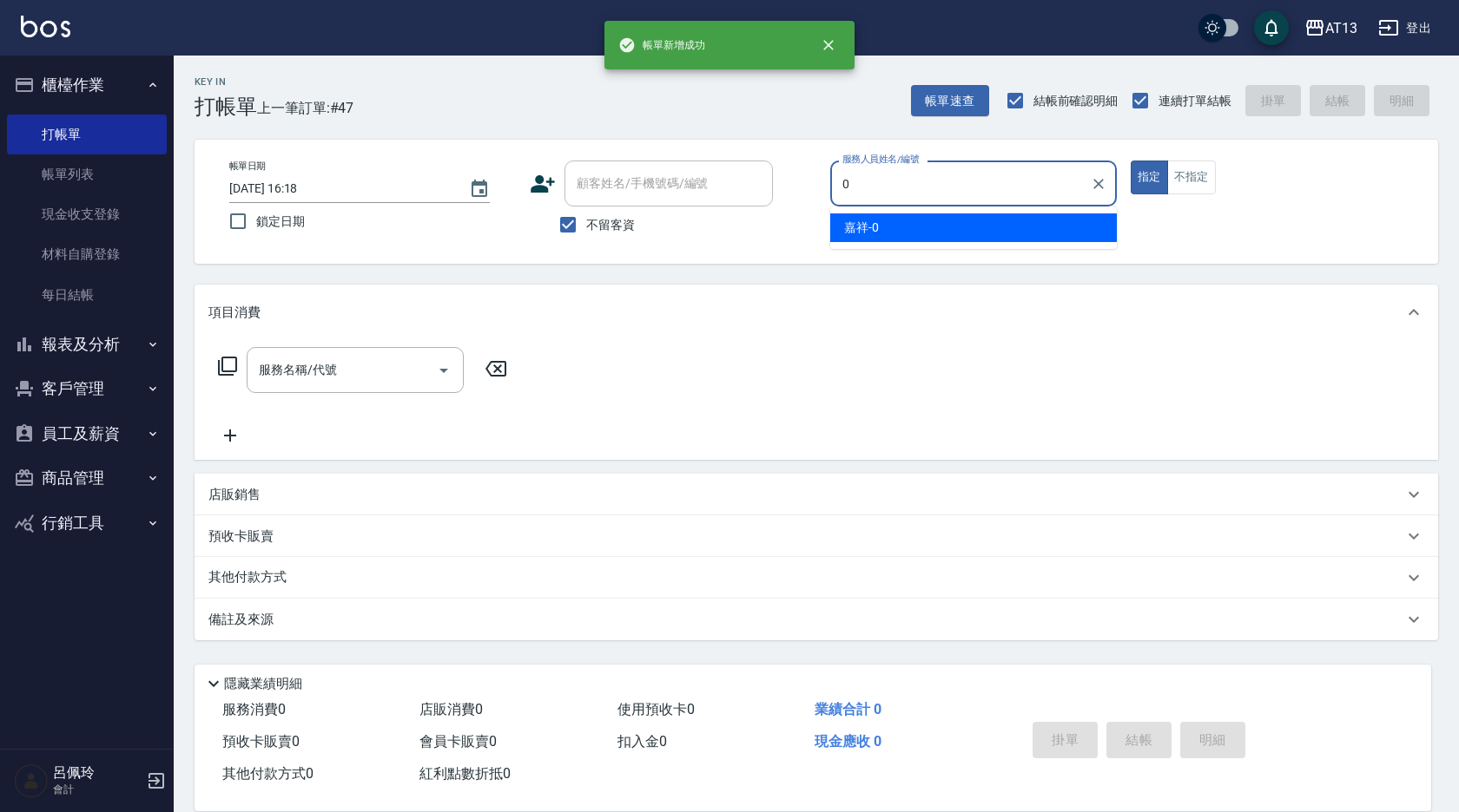
click at [977, 232] on div "嘉祥 -0" at bounding box center [973, 228] width 287 height 29
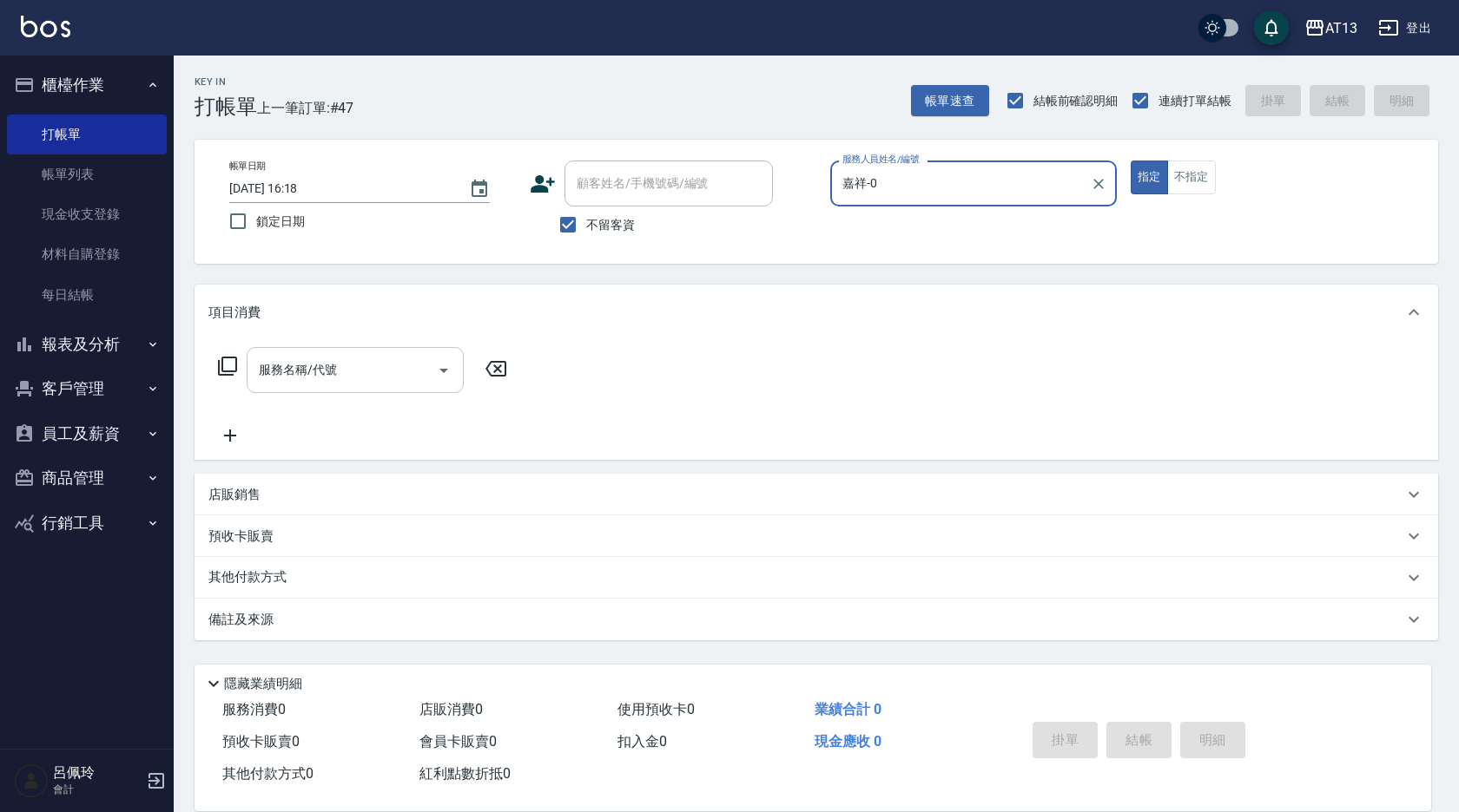
type input "嘉祥-0"
click at [382, 370] on input "服務名稱/代號" at bounding box center [343, 370] width 176 height 30
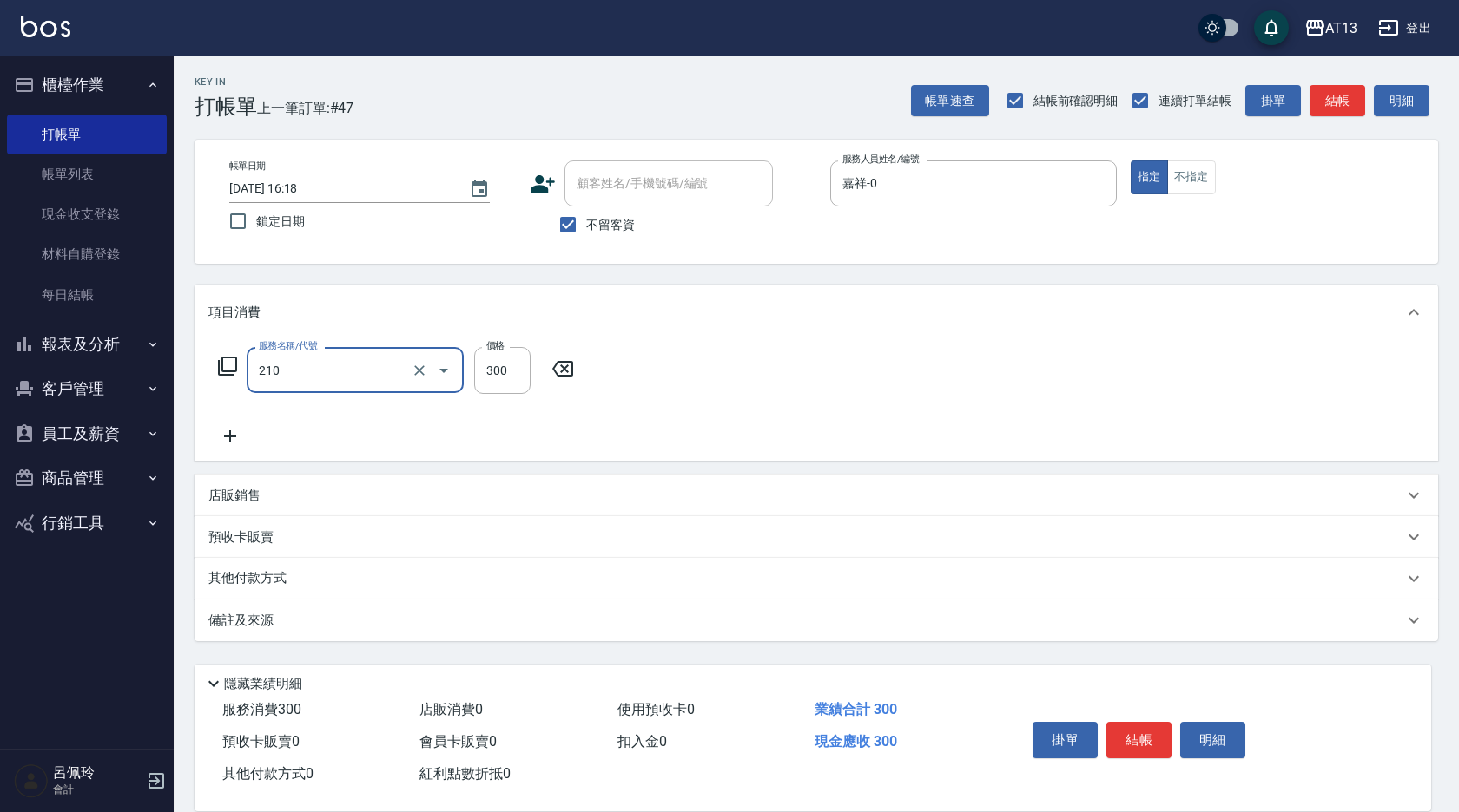
type input "[PERSON_NAME]洗髮精(210)"
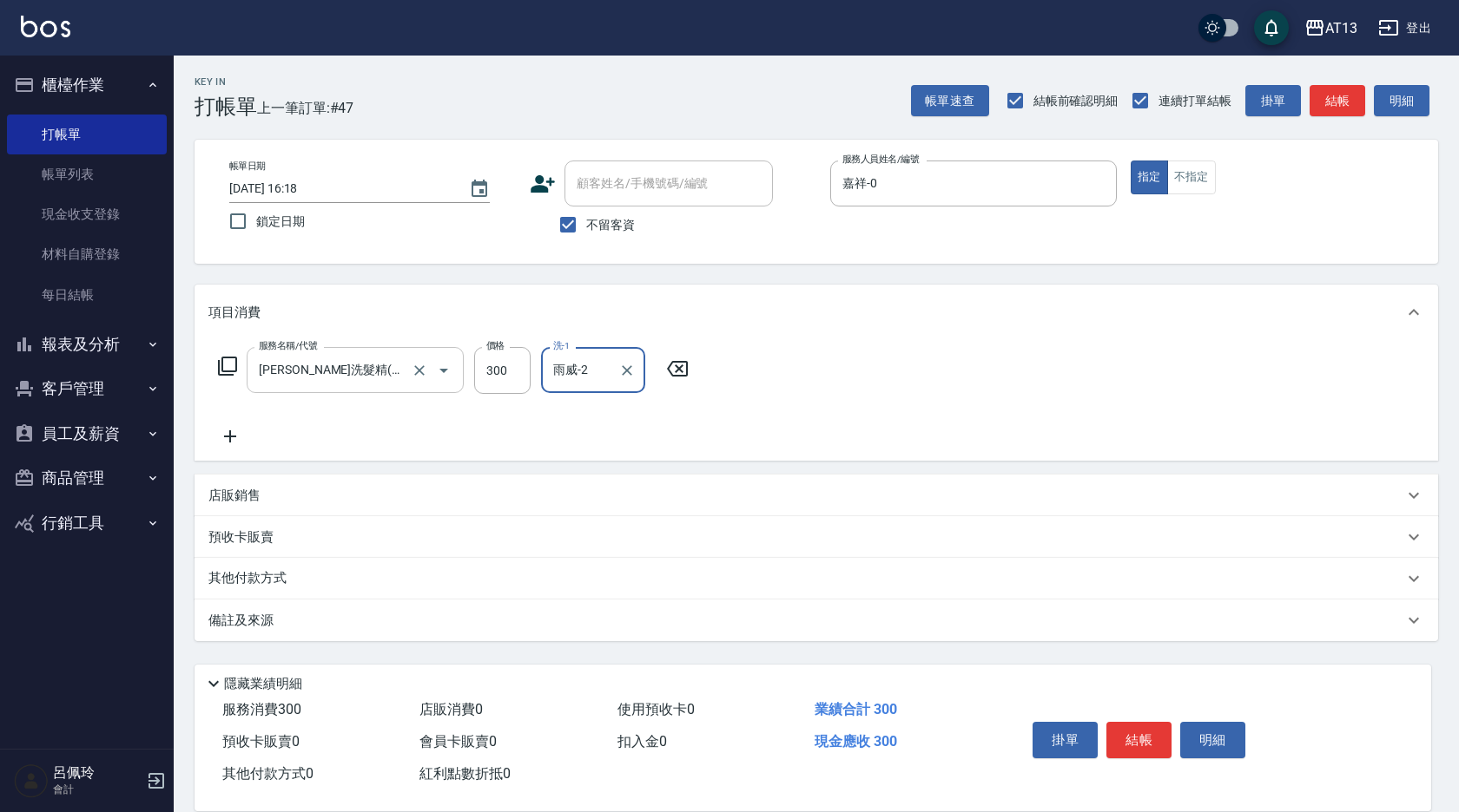
type input "雨威-2"
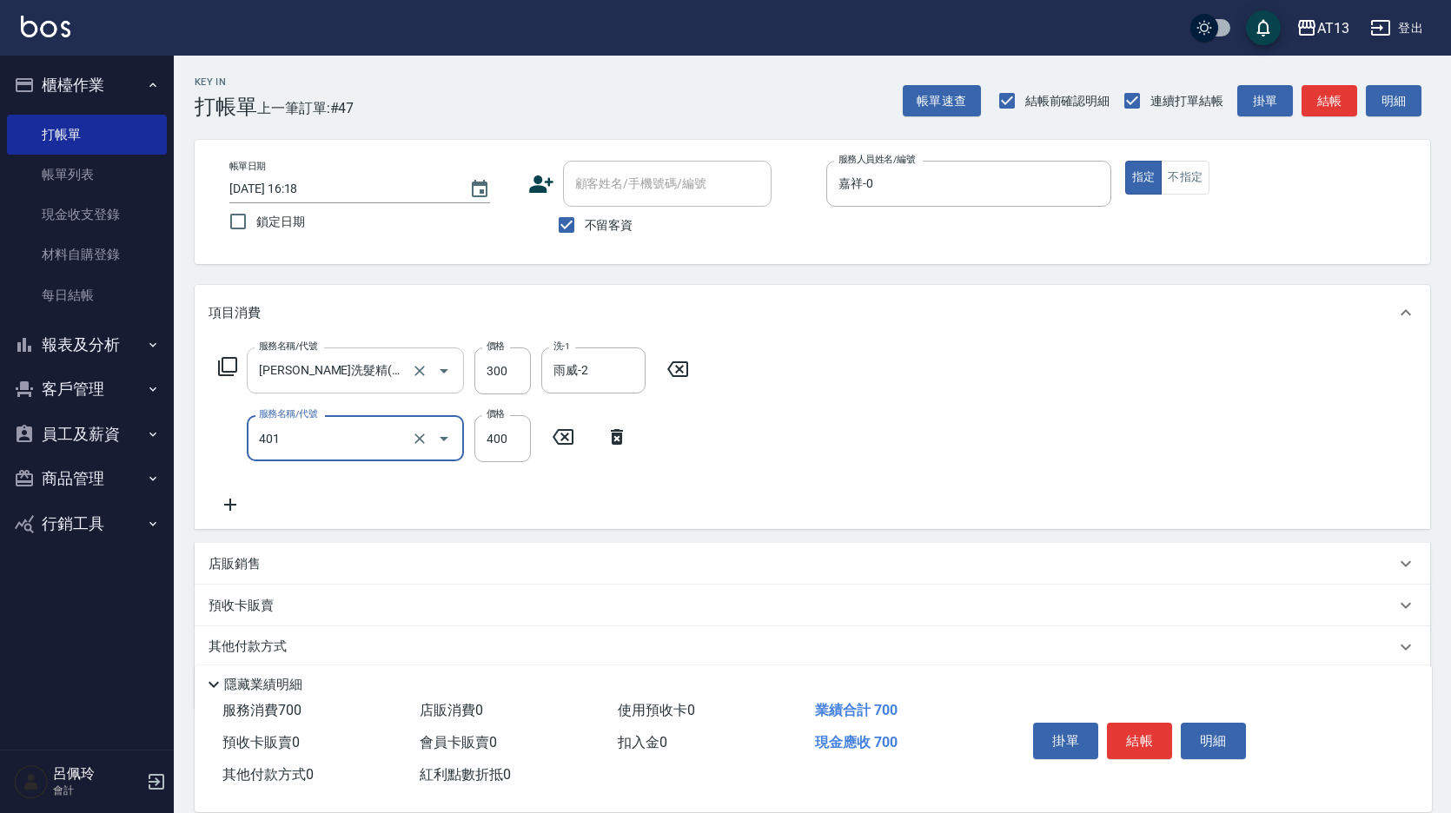
type input "剪髮(401)"
click at [905, 453] on div "服務名稱/代號 [PERSON_NAME]洗髮精(210) 服務名稱/代號 價格 300 價格 洗-1 雨威-2 洗-1 服務名稱/代號 剪髮(401) 服務…" at bounding box center [813, 435] width 1236 height 189
click at [1154, 725] on button "結帳" at bounding box center [1139, 741] width 65 height 36
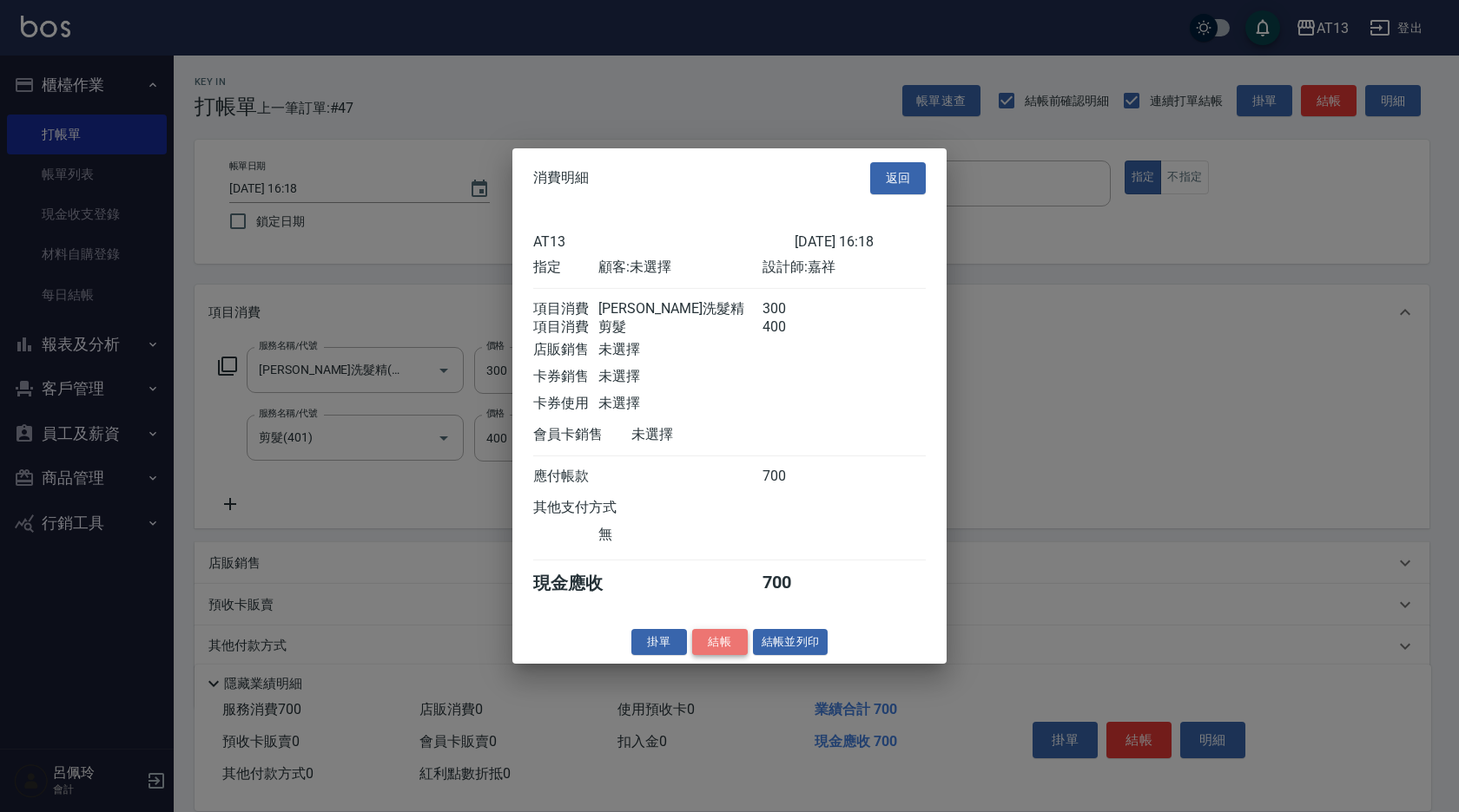
click at [739, 655] on button "結帳" at bounding box center [721, 641] width 56 height 27
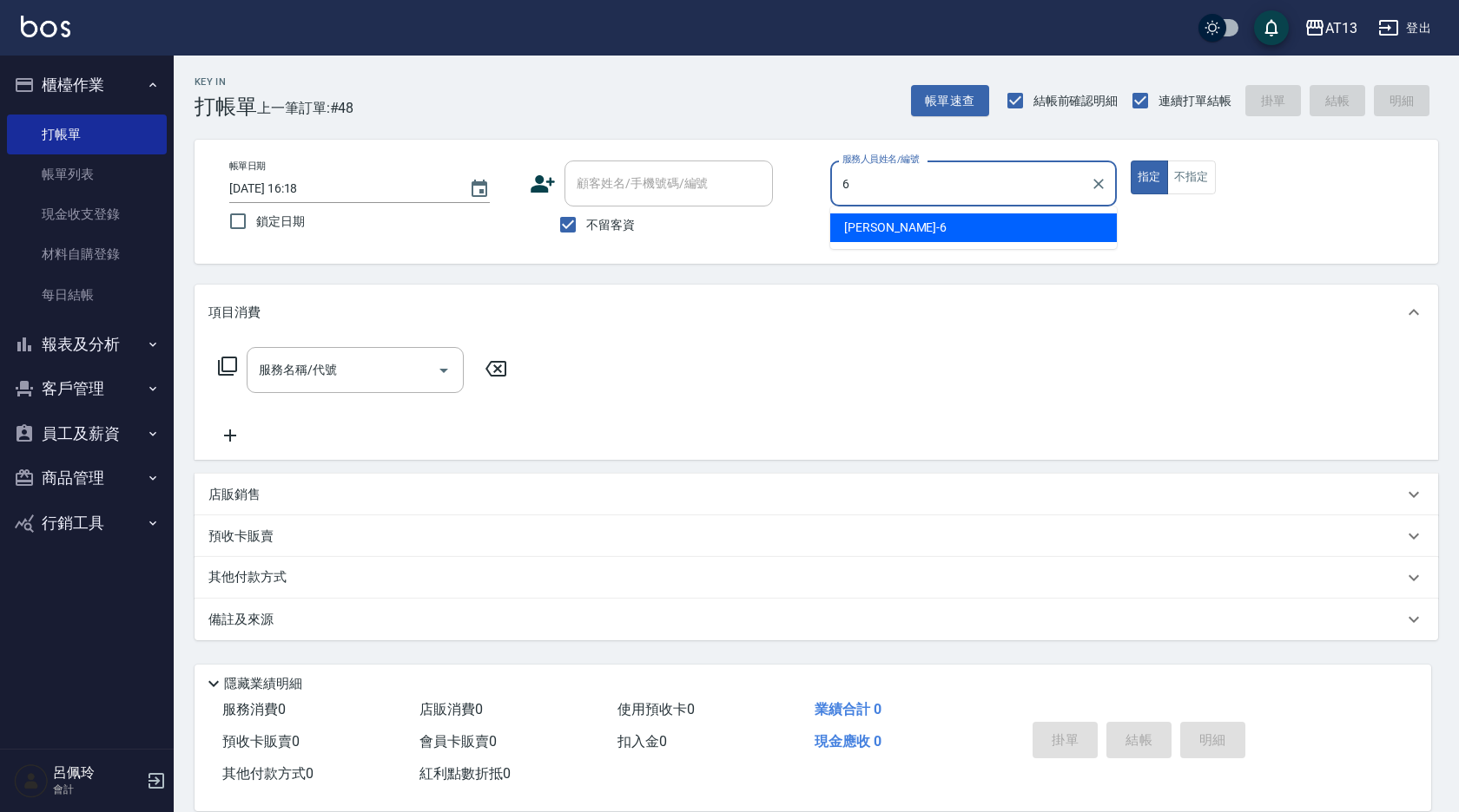
click at [905, 222] on div "亭妤 -6" at bounding box center [973, 228] width 287 height 29
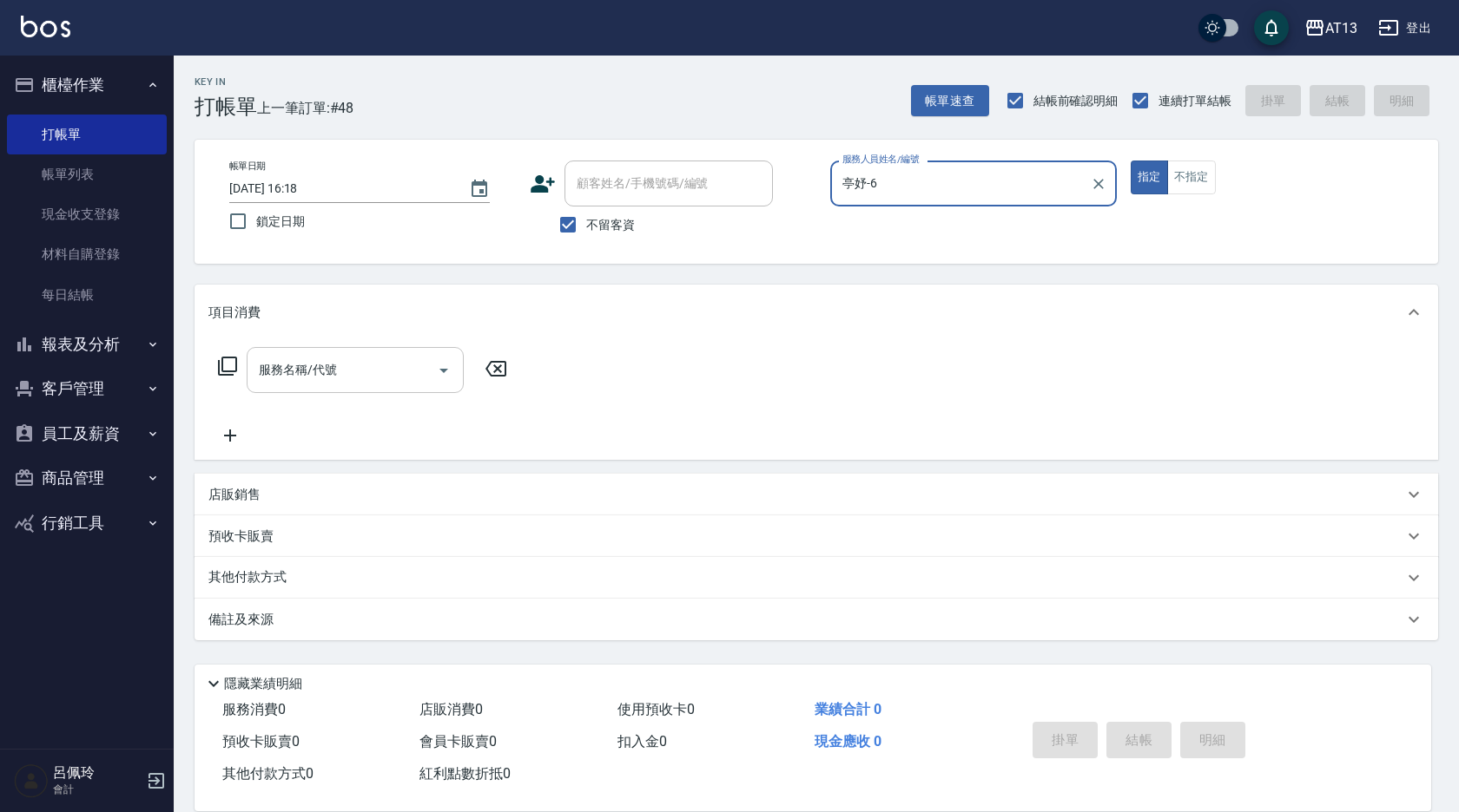
type input "亭妤-6"
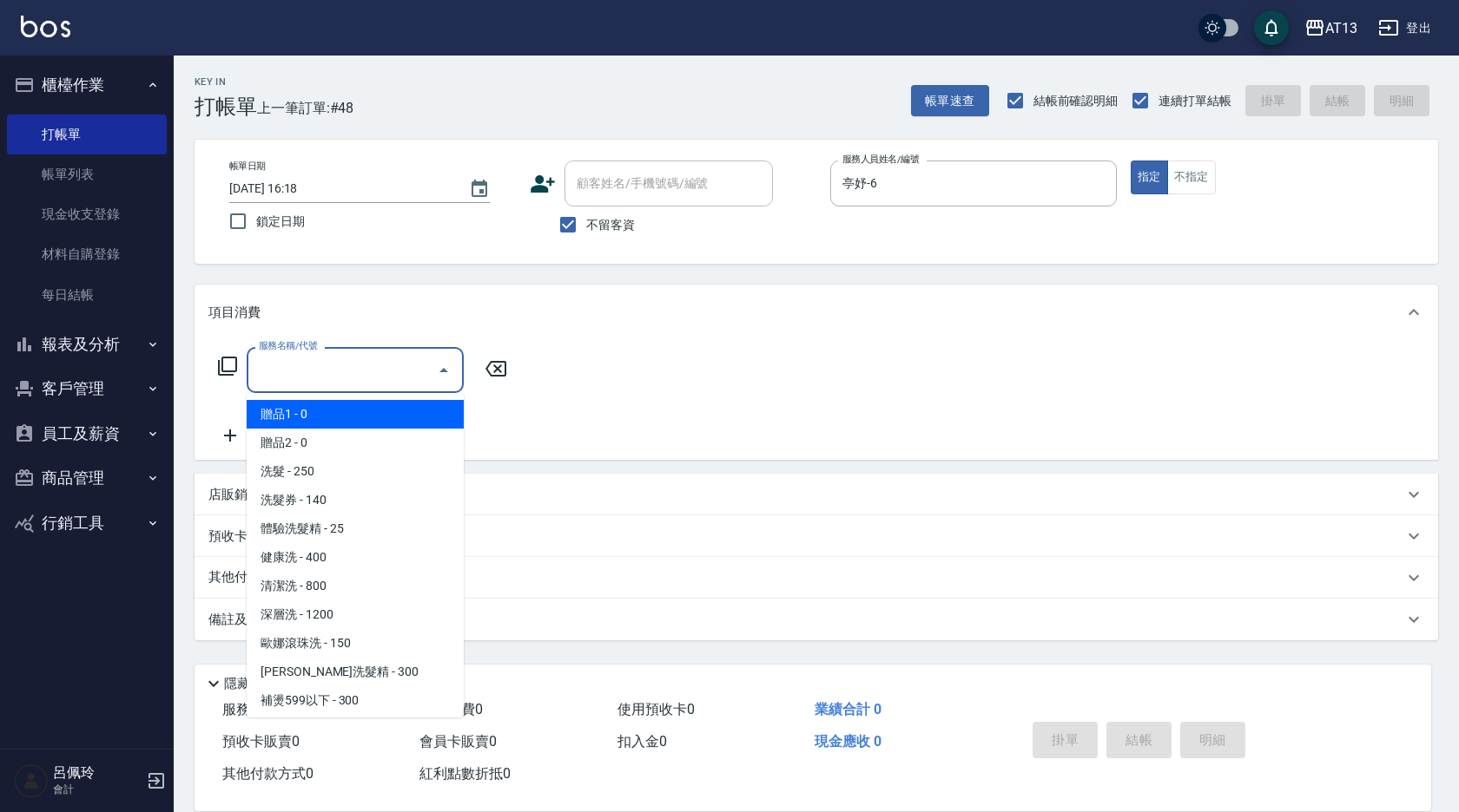
click at [388, 370] on input "服務名稱/代號" at bounding box center [343, 370] width 176 height 30
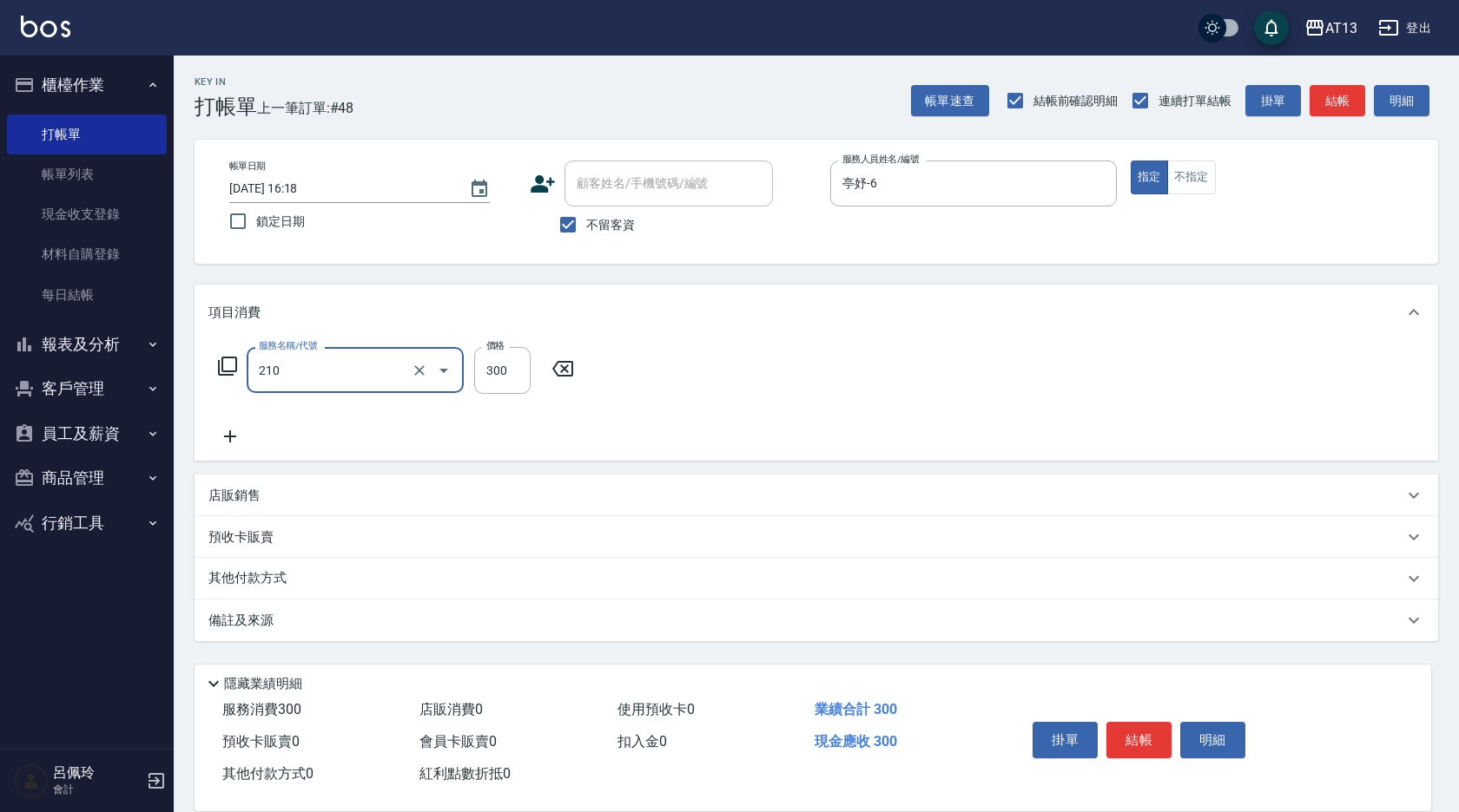
type input "[PERSON_NAME]洗髮精(210)"
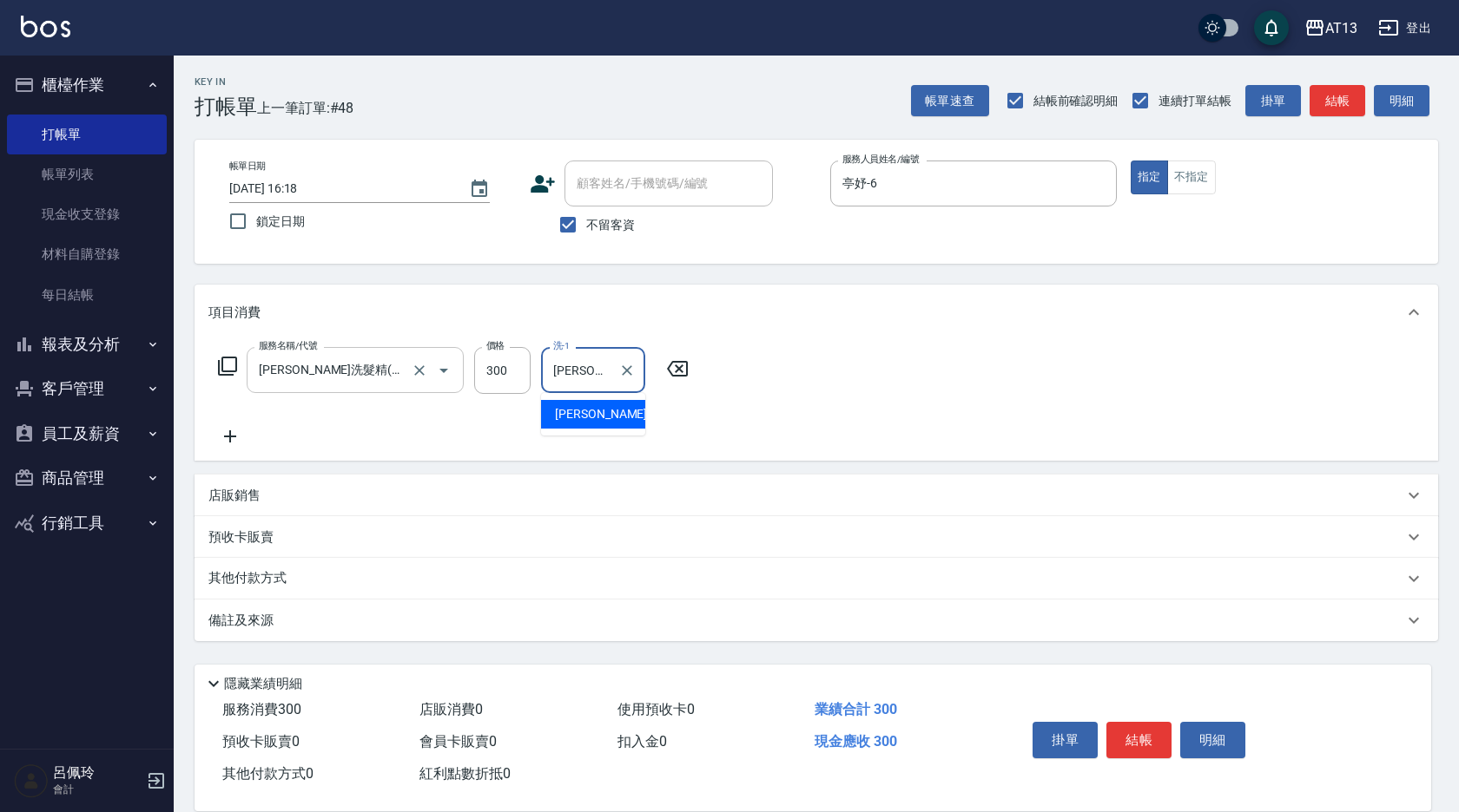
type input "[PERSON_NAME]-24"
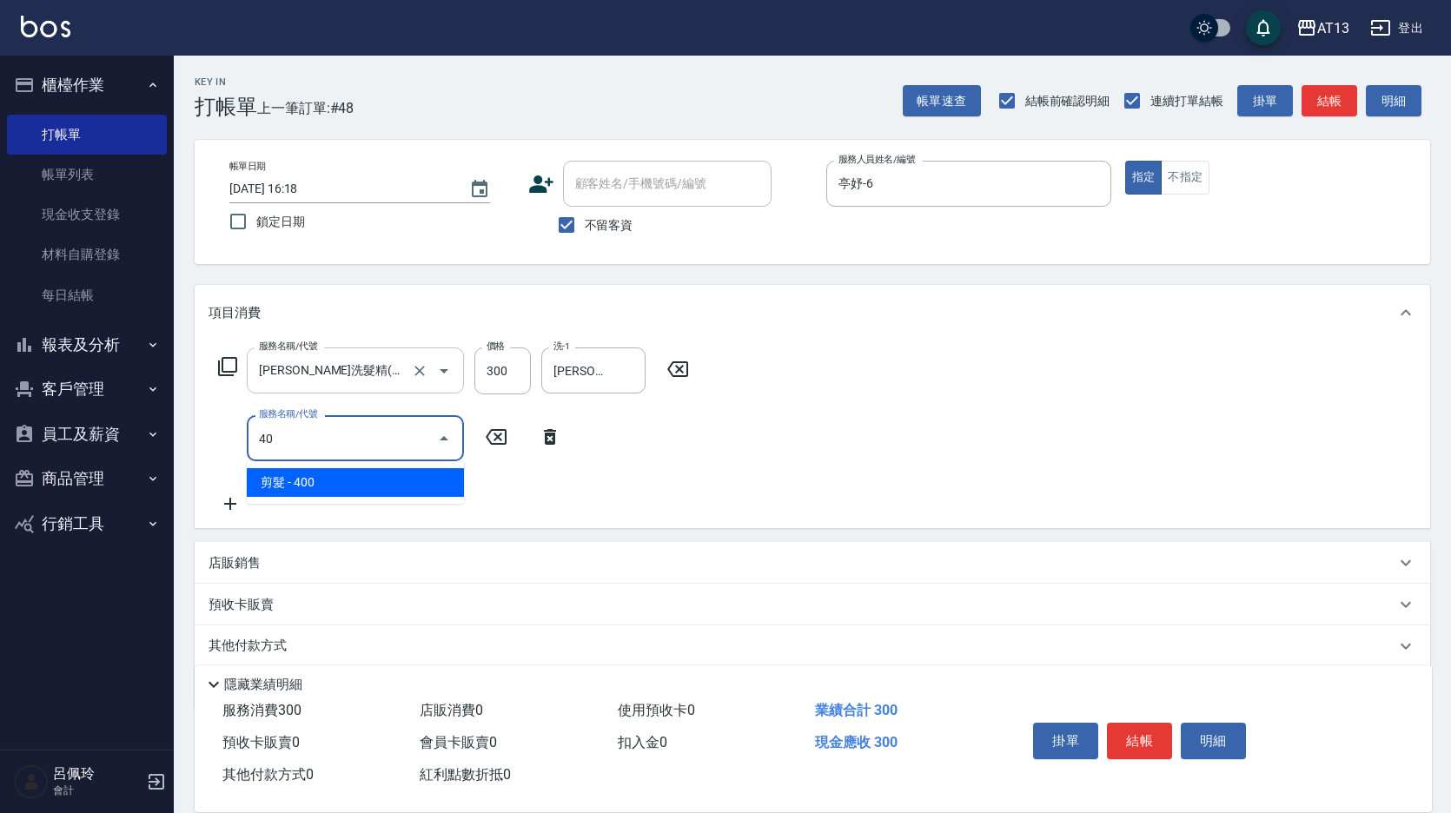
type input "4"
type input "松島舞鶴450(708)"
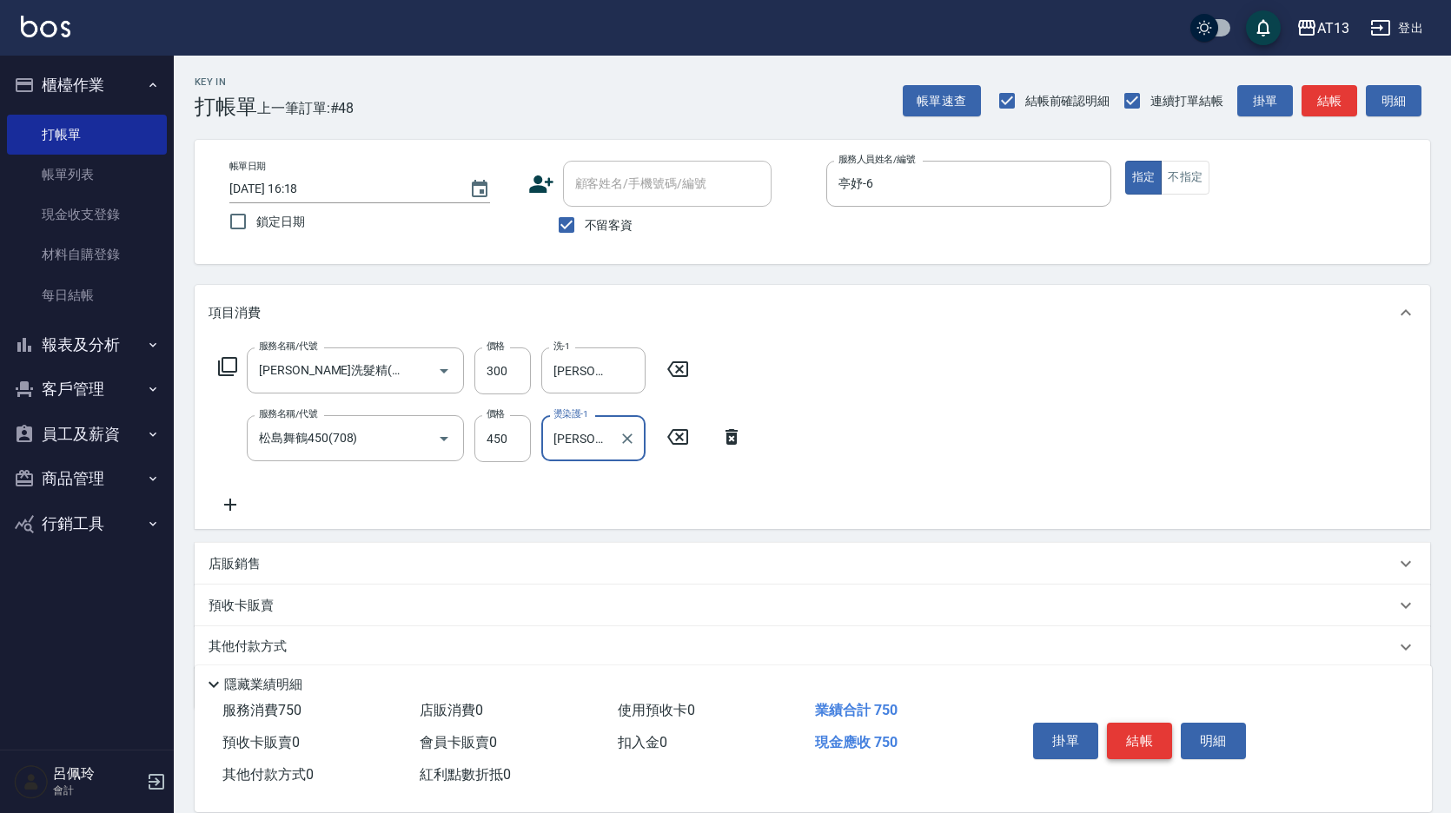
type input "[PERSON_NAME]-24"
click at [1131, 728] on button "結帳" at bounding box center [1139, 741] width 65 height 36
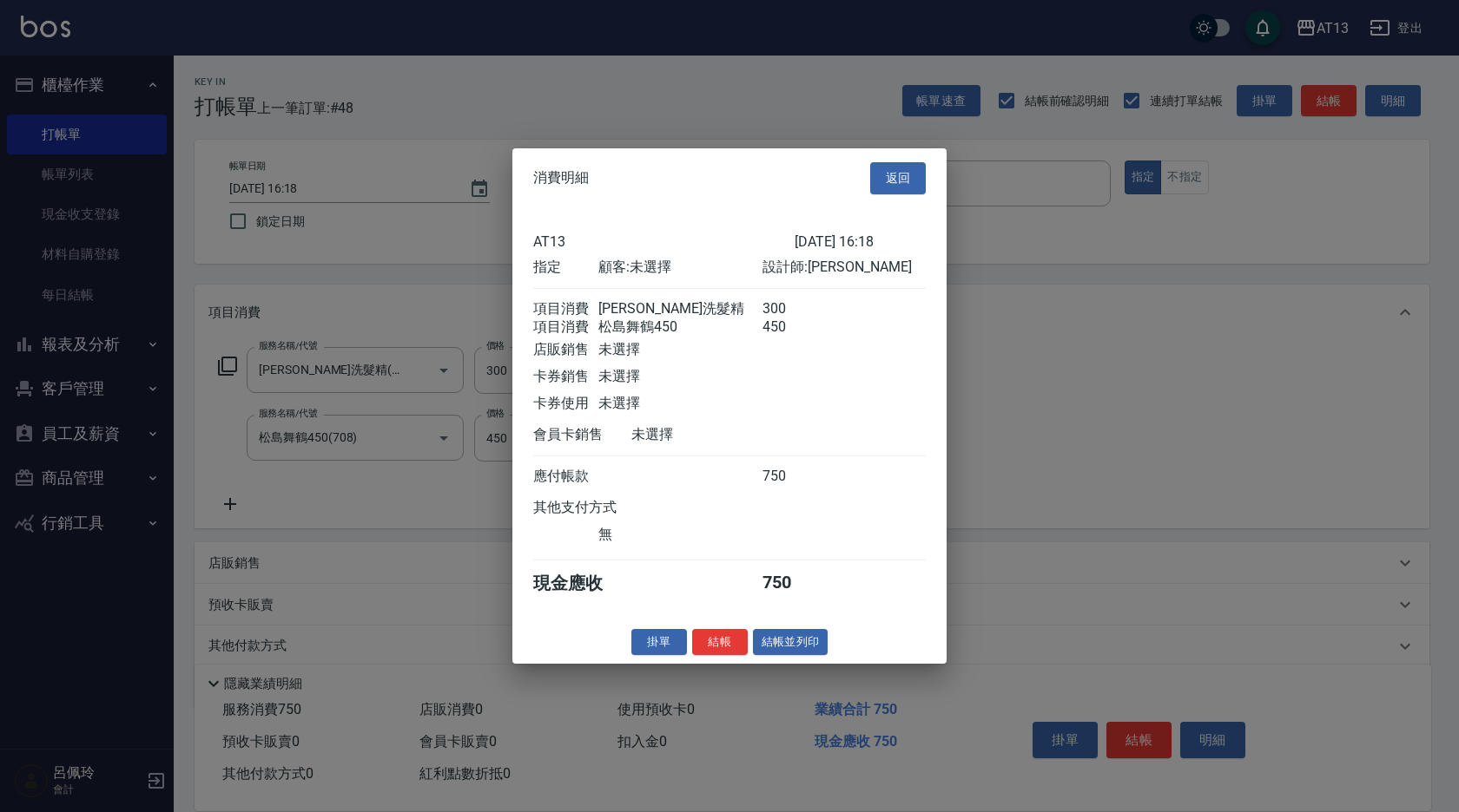
drag, startPoint x: 733, startPoint y: 655, endPoint x: 720, endPoint y: 656, distance: 13.0
click at [732, 655] on button "結帳" at bounding box center [721, 641] width 56 height 27
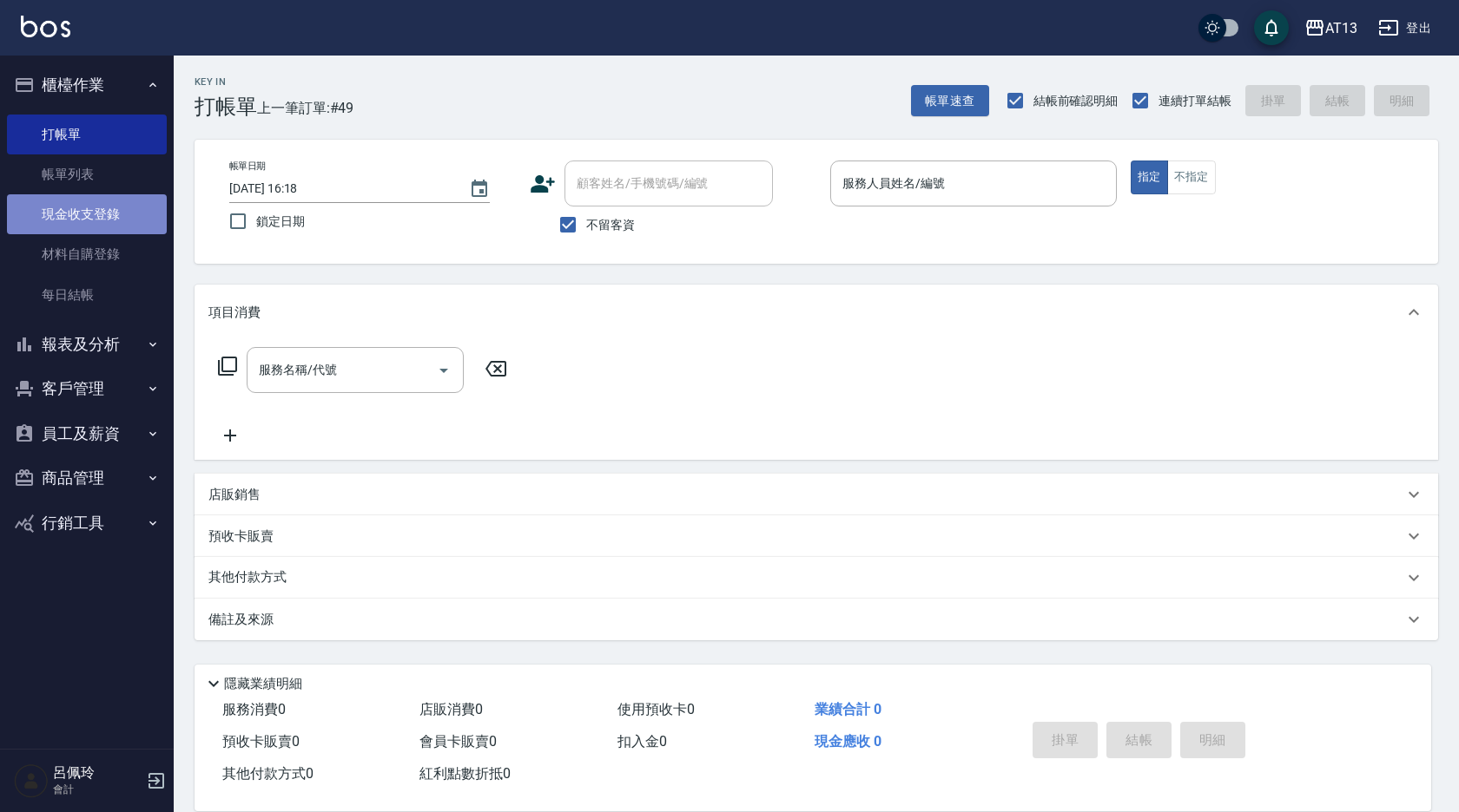
click at [69, 212] on link "現金收支登錄" at bounding box center [87, 215] width 160 height 40
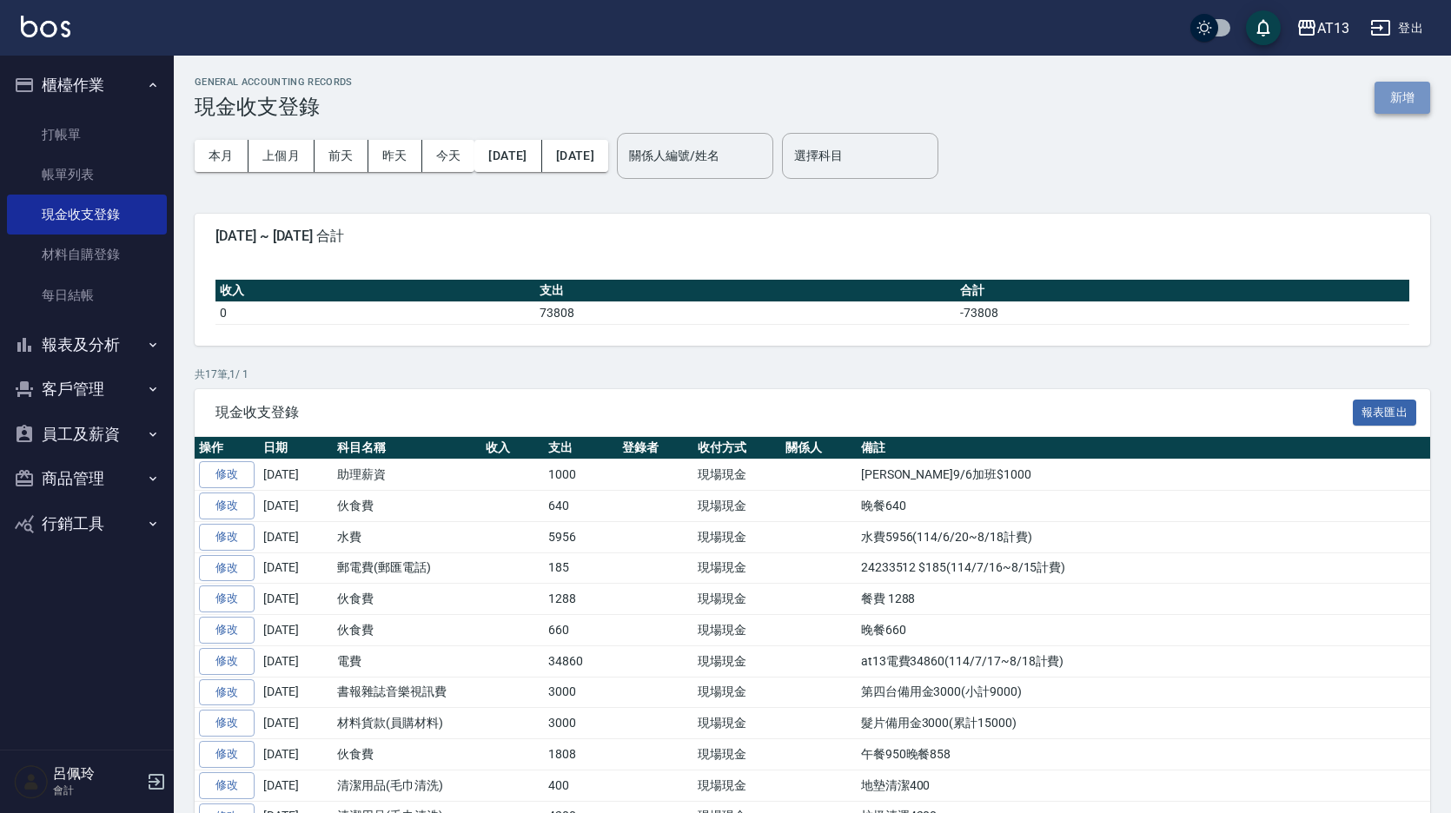
click at [1418, 97] on button "新增" at bounding box center [1403, 98] width 56 height 32
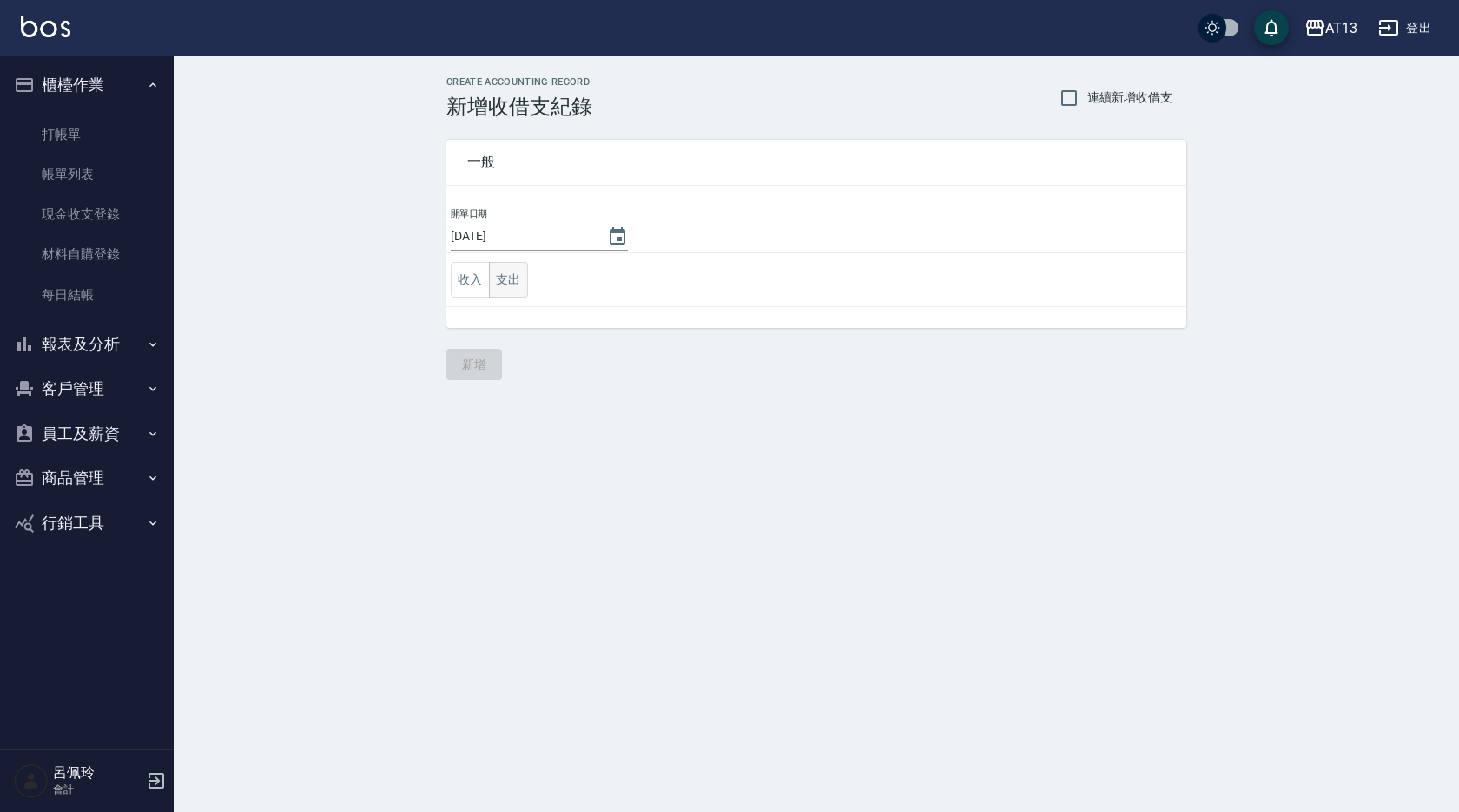
click at [501, 288] on button "支出" at bounding box center [508, 280] width 39 height 36
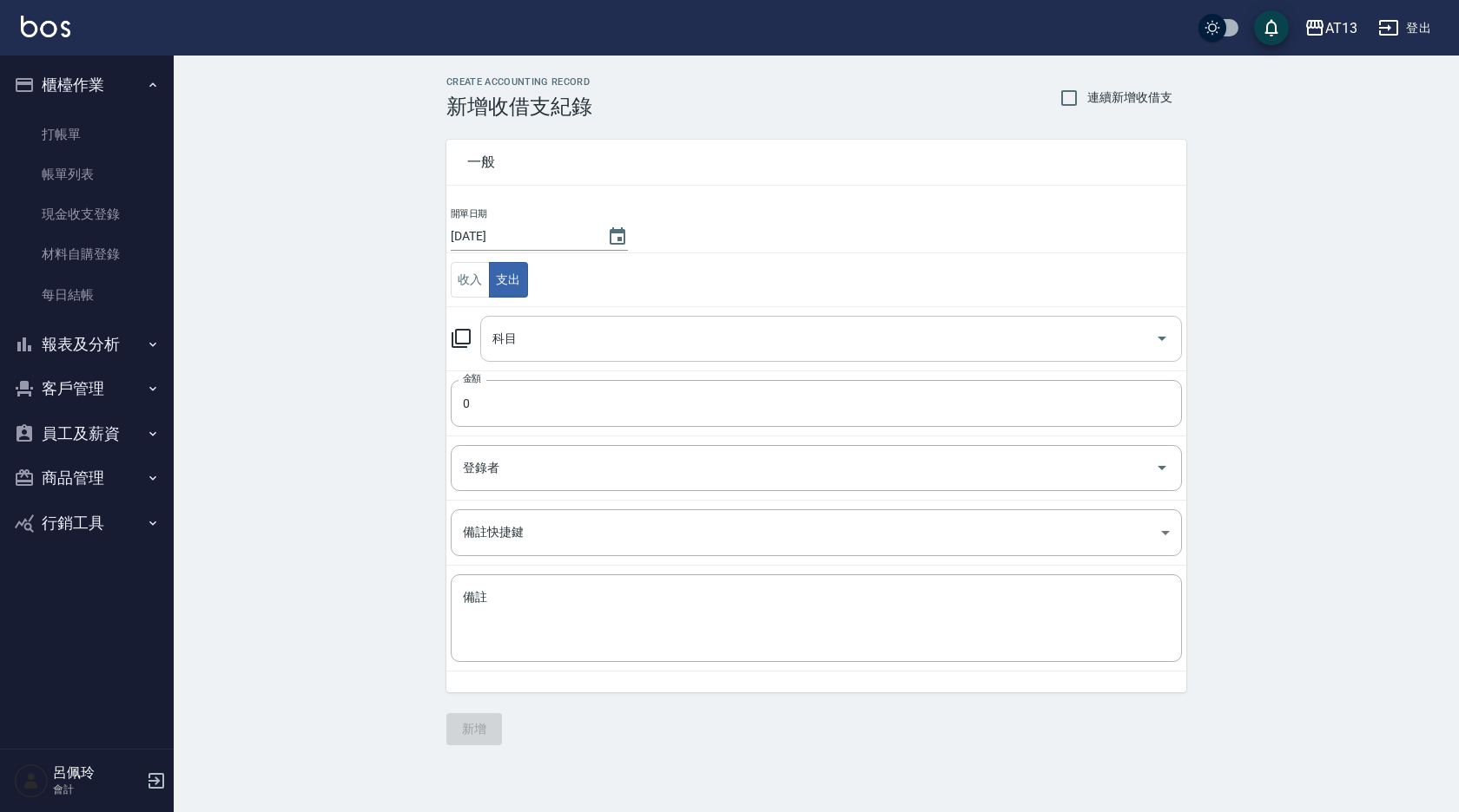
click at [1165, 339] on icon "Open" at bounding box center [1161, 338] width 21 height 21
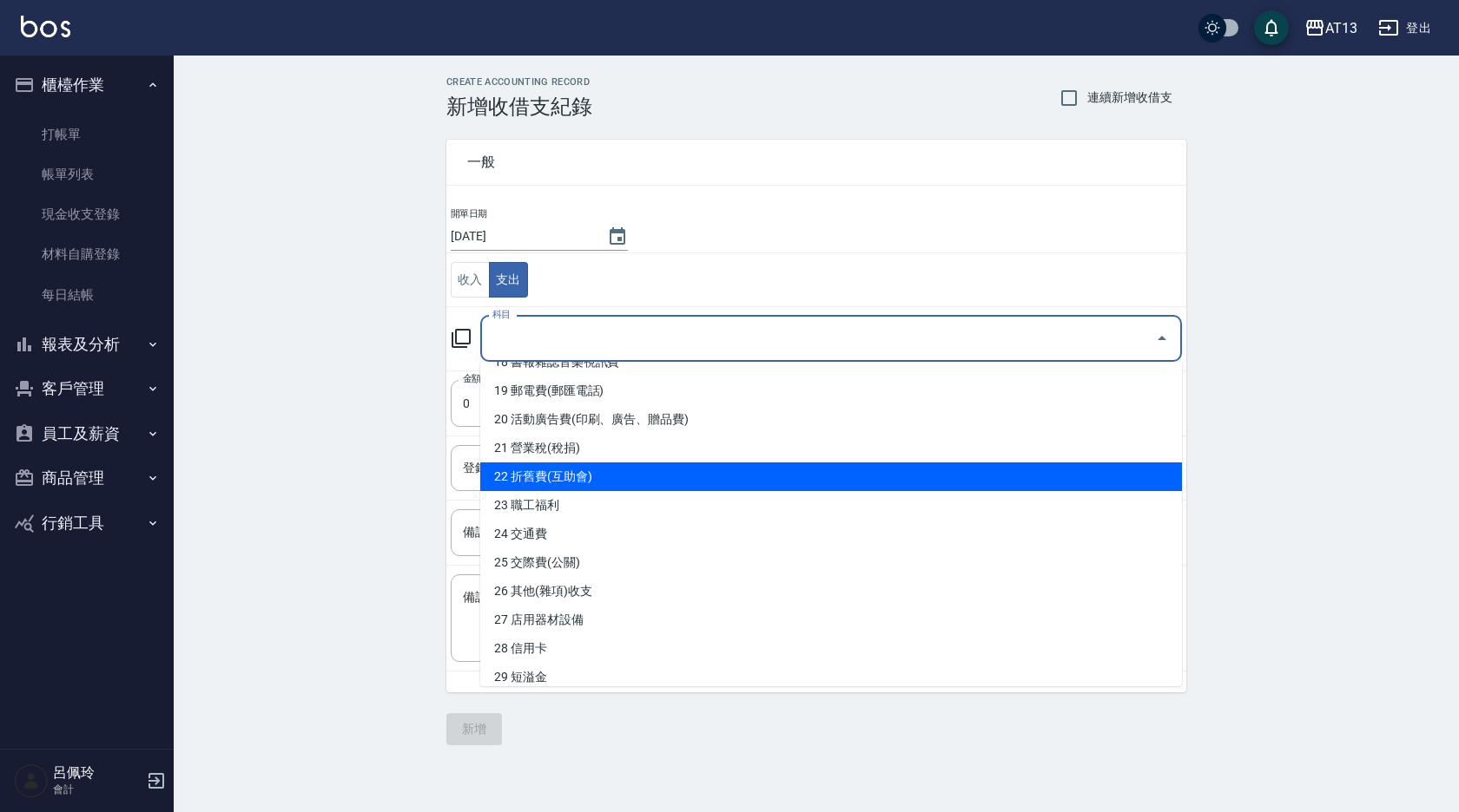
scroll to position [694, 0]
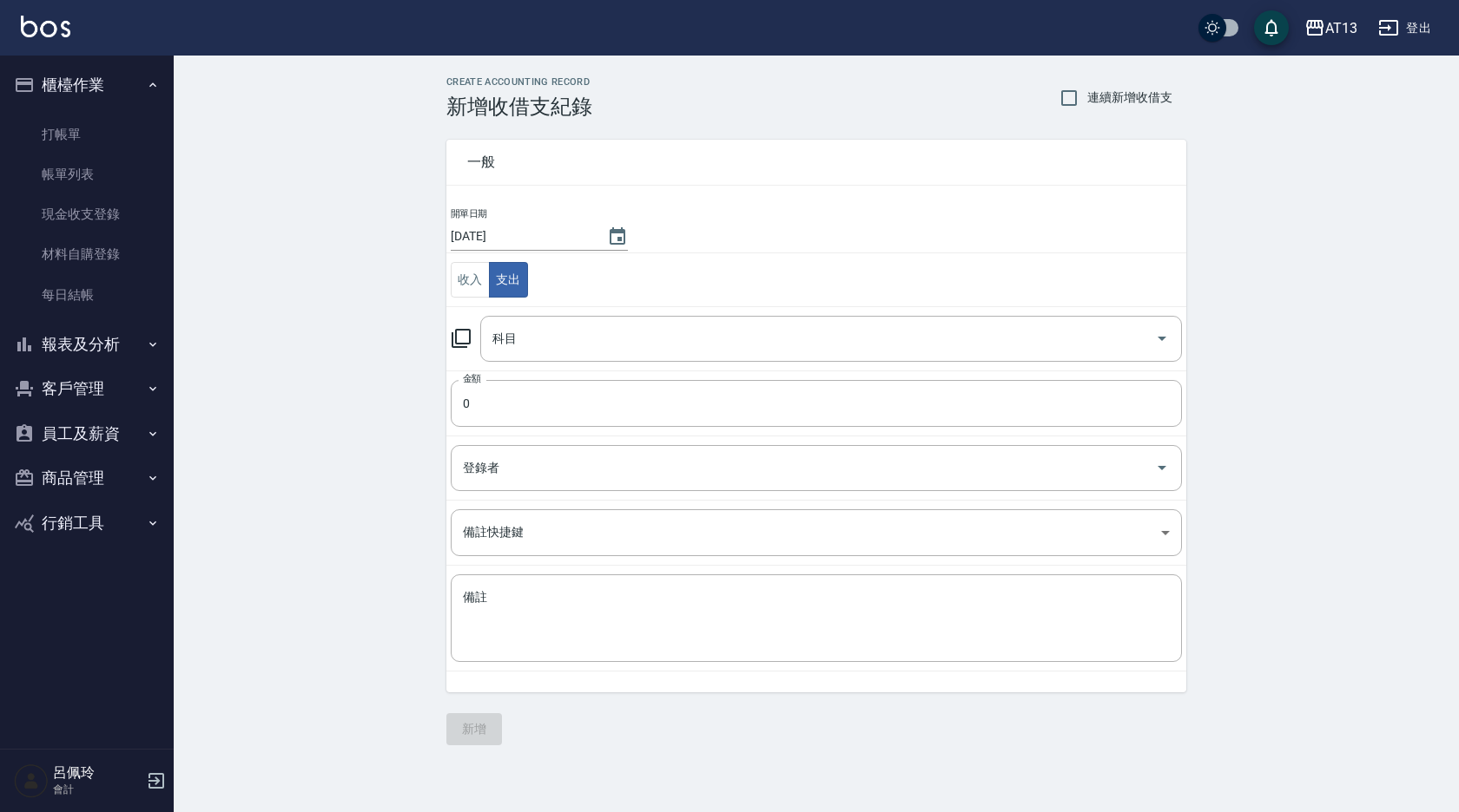
click at [1305, 493] on div "CREATE ACCOUNTING RECORD 新增收借支紀錄 連續新增收借支 一般 開單日期 [DATE] 收入 支出 科目 科目 金額 0 金額 登錄者…" at bounding box center [816, 411] width 1285 height 711
click at [80, 134] on link "打帳單" at bounding box center [87, 135] width 160 height 40
